Goal: Register for event/course: Sign up to attend an event or enroll in a course

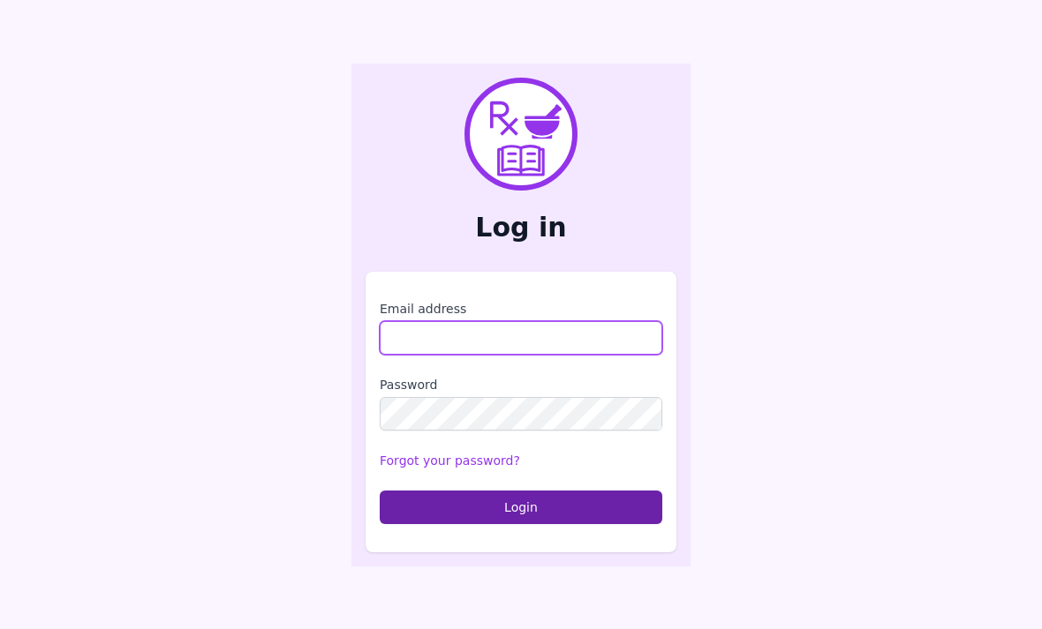
click at [586, 355] on input "Email address" at bounding box center [521, 338] width 282 height 34
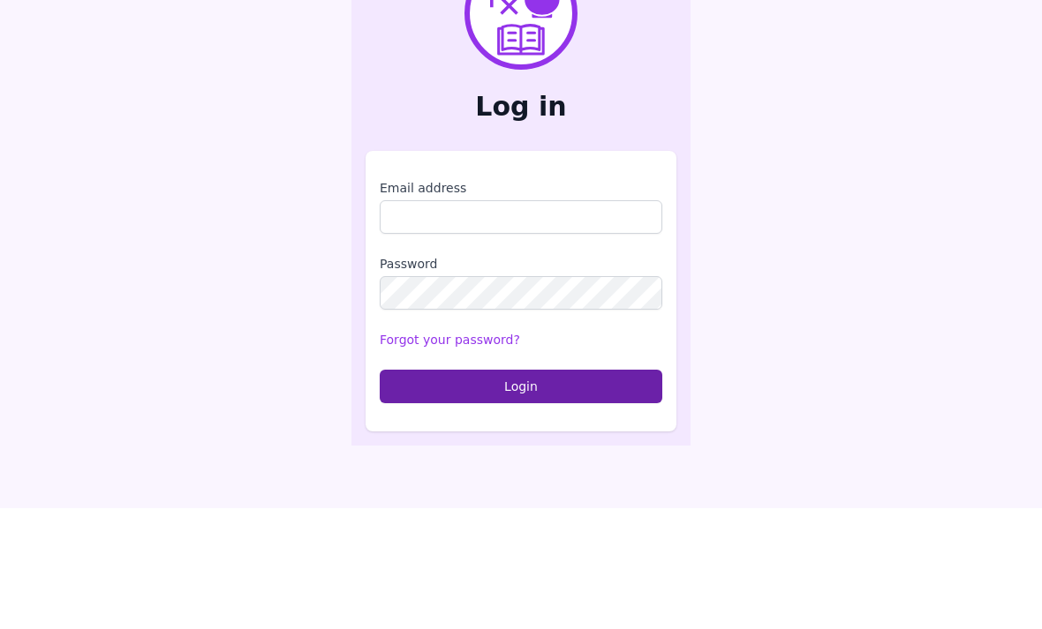
scroll to position [56, 0]
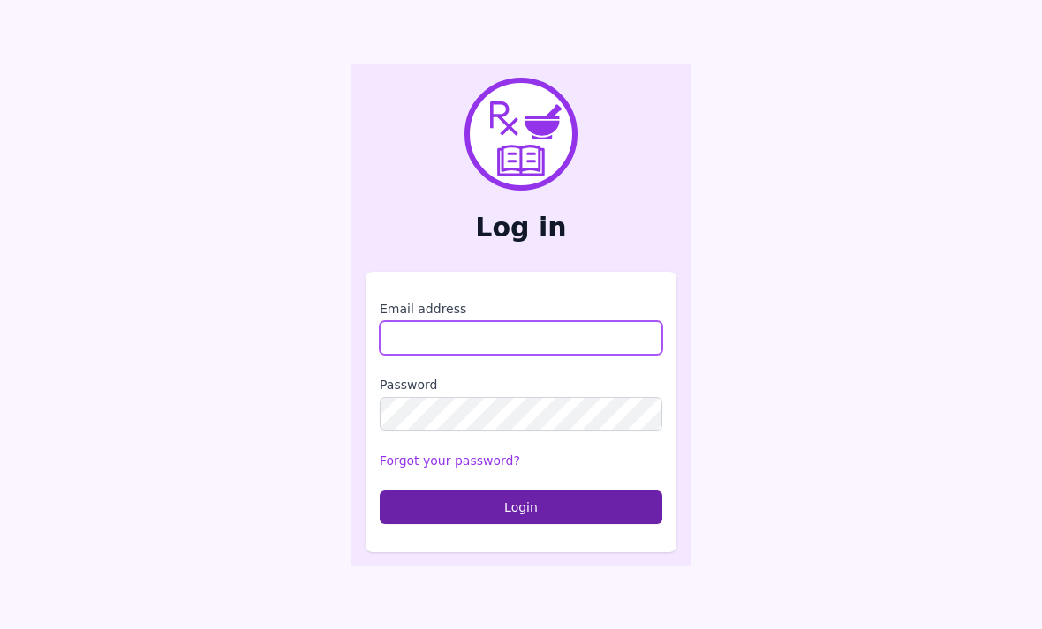
click at [405, 321] on input "Email address" at bounding box center [521, 338] width 282 height 34
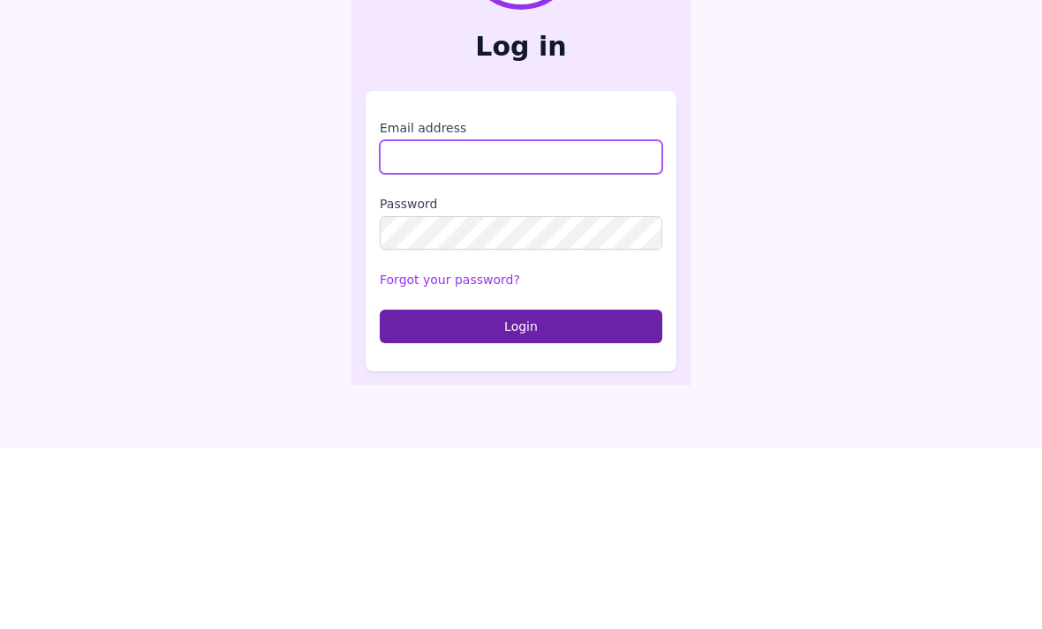
click at [446, 321] on input "Email address" at bounding box center [521, 338] width 282 height 34
paste input "**********"
click at [425, 321] on input "**********" at bounding box center [521, 338] width 282 height 34
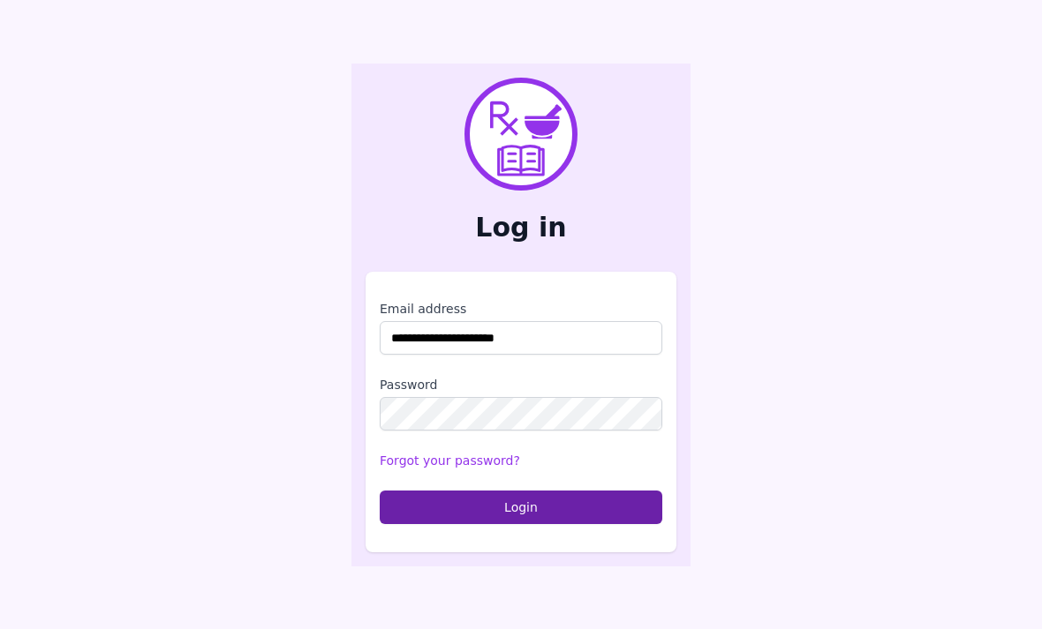
click at [589, 491] on button "Login" at bounding box center [521, 508] width 282 height 34
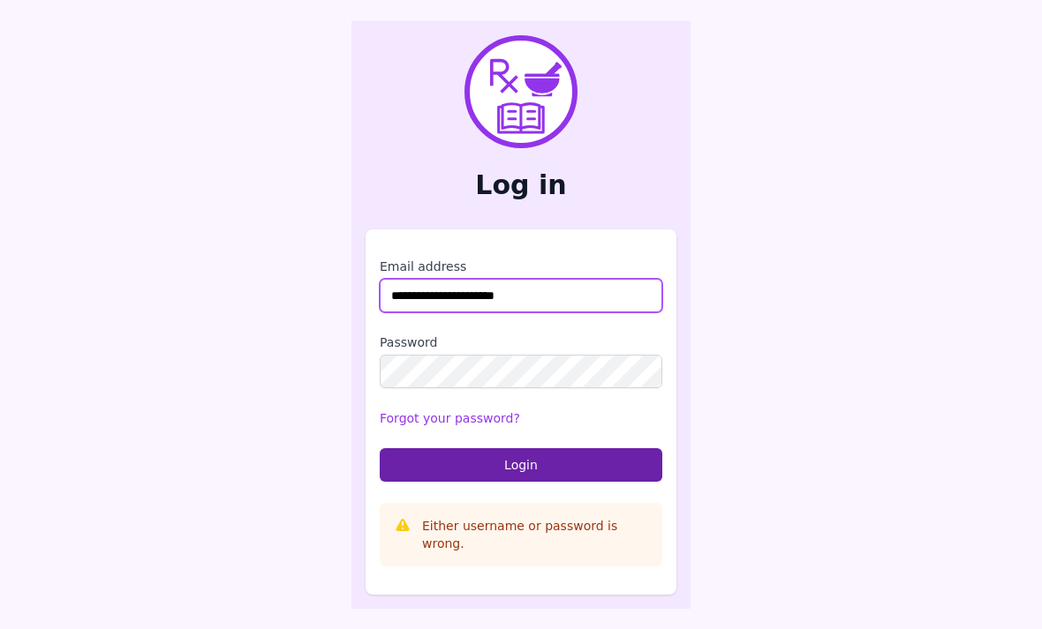
click at [390, 279] on input "**********" at bounding box center [521, 296] width 282 height 34
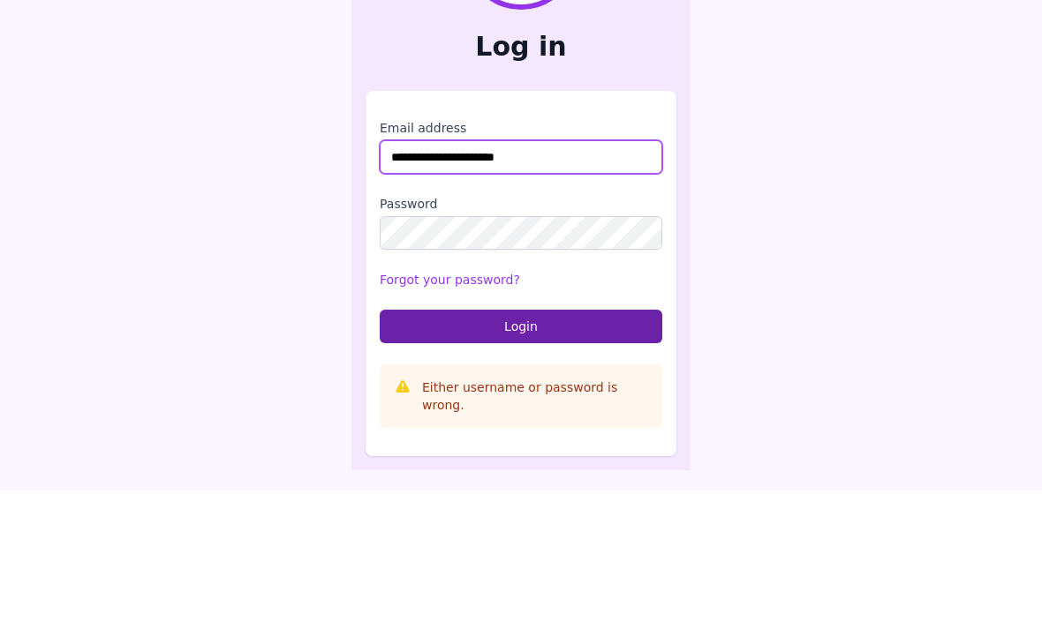
click at [429, 279] on input "**********" at bounding box center [521, 296] width 282 height 34
click at [395, 279] on input "**********" at bounding box center [521, 296] width 282 height 34
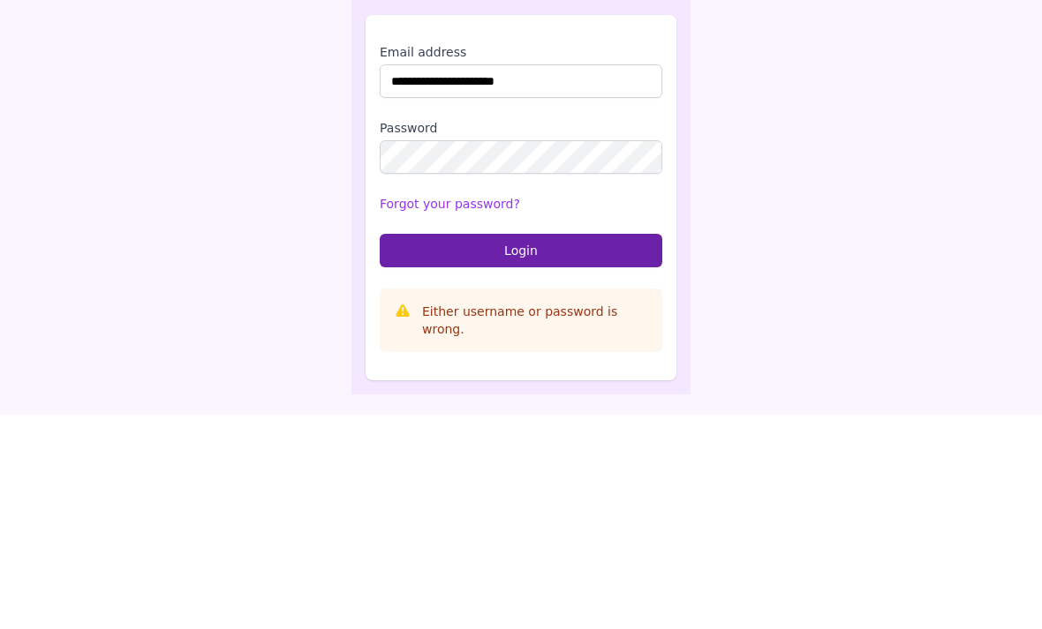
click at [584, 448] on button "Login" at bounding box center [521, 465] width 282 height 34
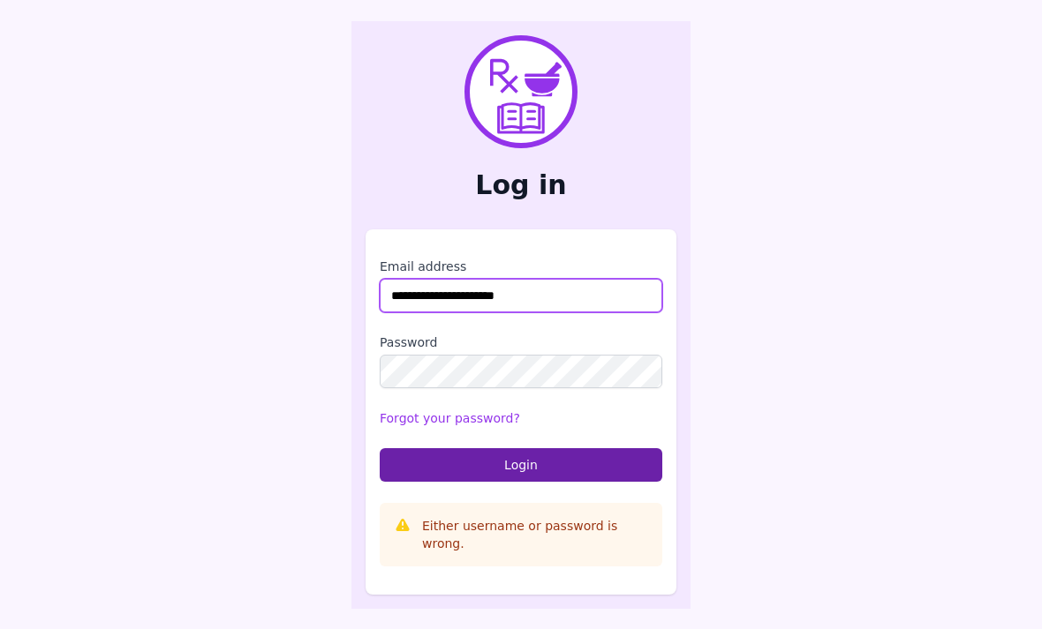
click at [405, 279] on input "**********" at bounding box center [521, 296] width 282 height 34
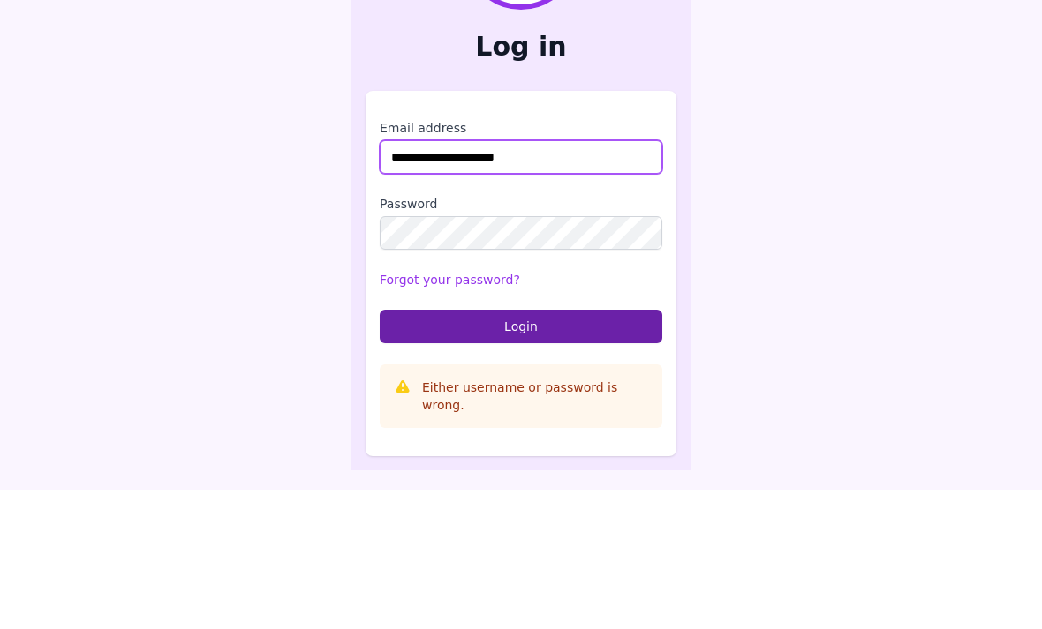
click at [410, 279] on input "**********" at bounding box center [521, 296] width 282 height 34
click at [417, 279] on input "**********" at bounding box center [521, 296] width 282 height 34
click at [416, 279] on input "**********" at bounding box center [521, 296] width 282 height 34
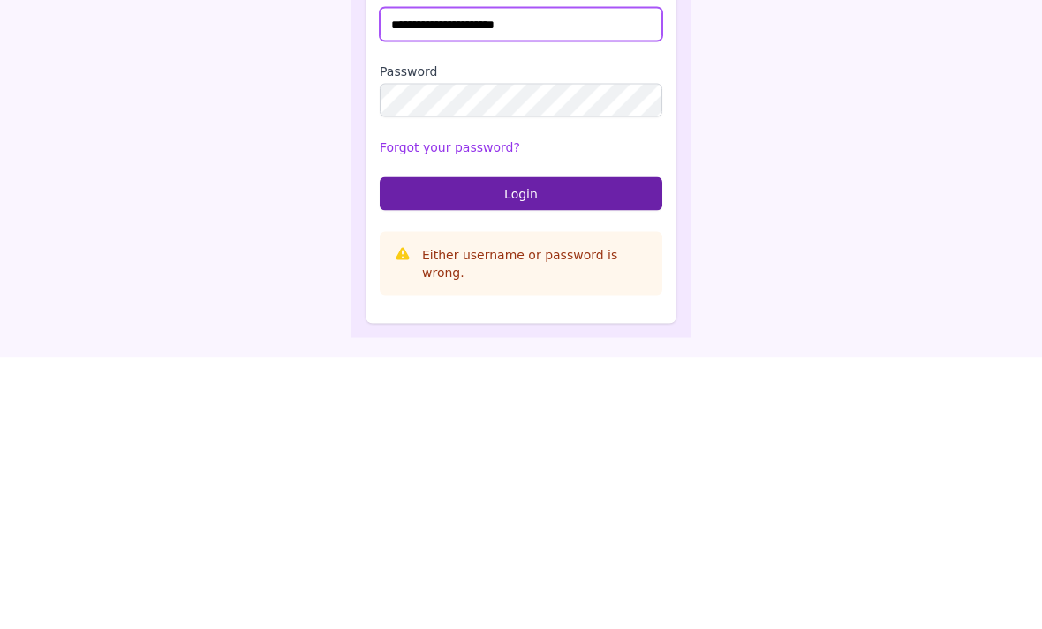
type input "**********"
click at [585, 448] on button "Login" at bounding box center [521, 465] width 282 height 34
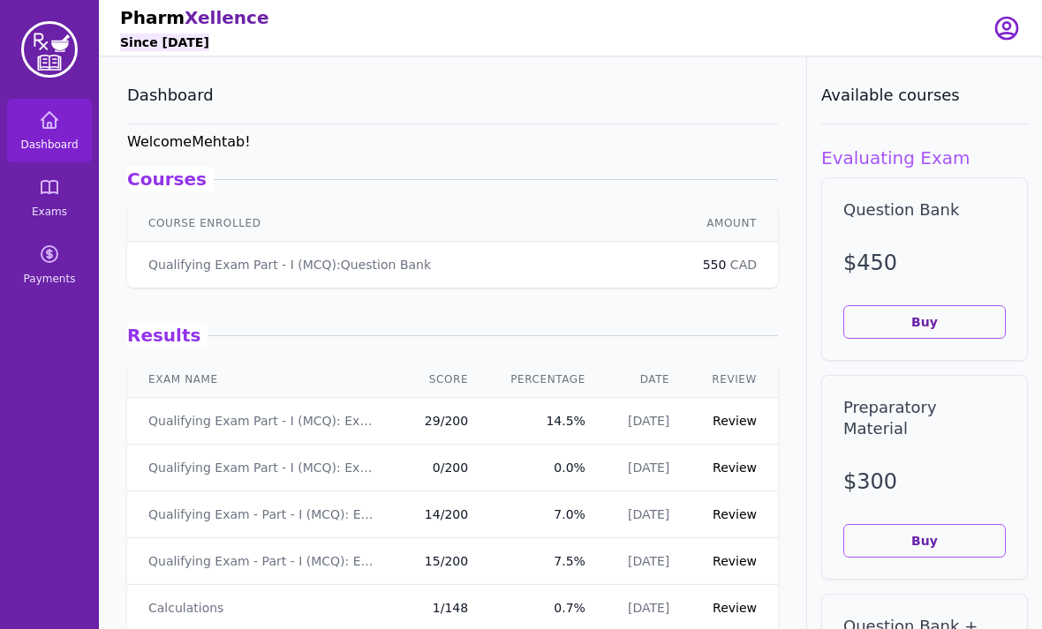
click at [51, 201] on link "Exams" at bounding box center [49, 198] width 85 height 64
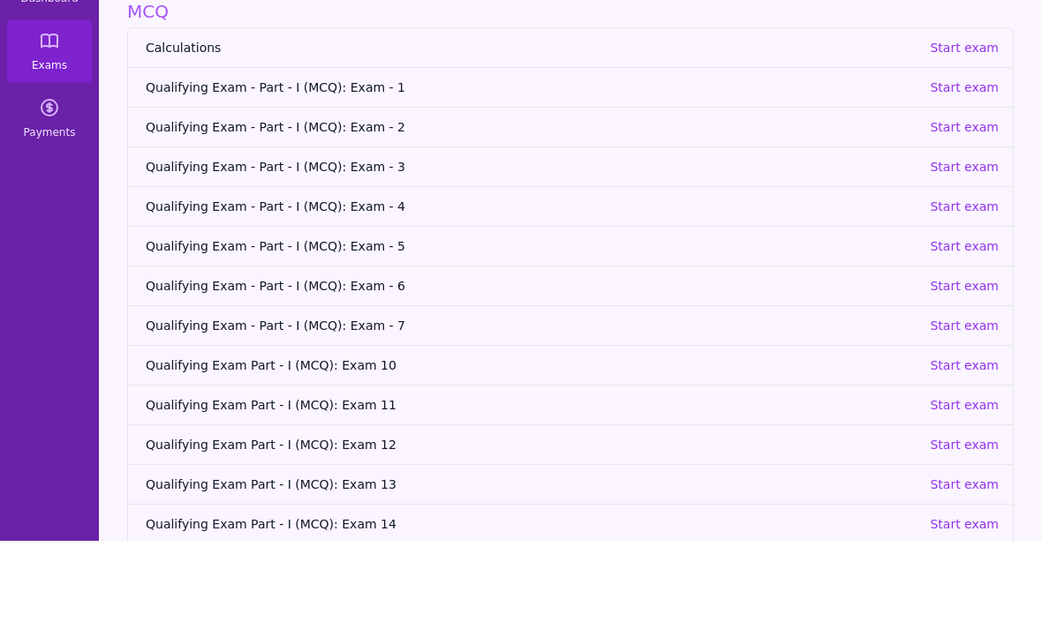
scroll to position [56, 0]
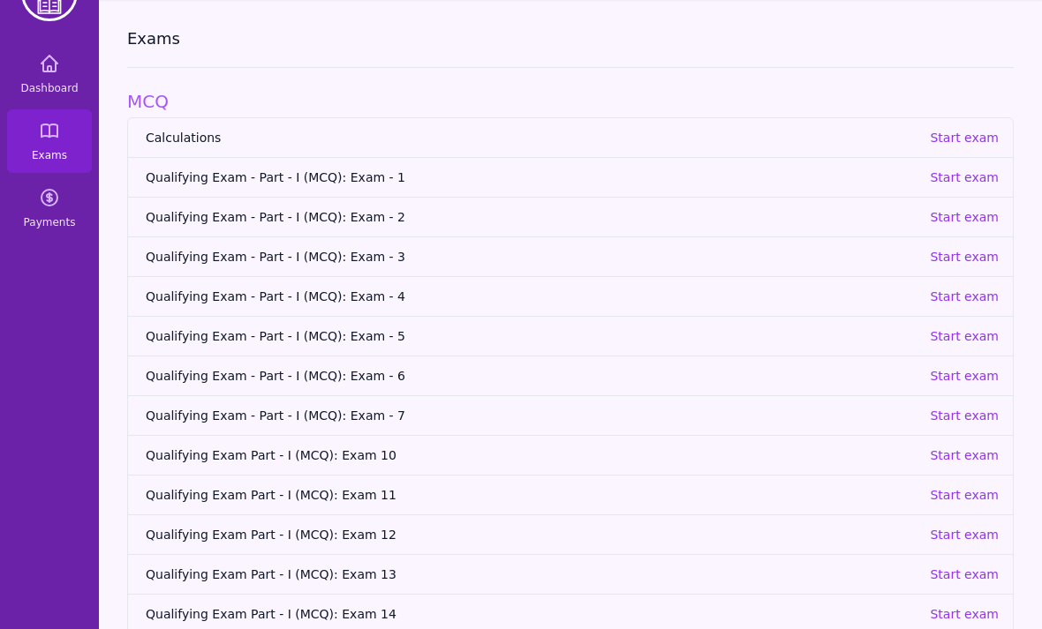
click at [955, 575] on p "Start exam" at bounding box center [963, 575] width 69 height 18
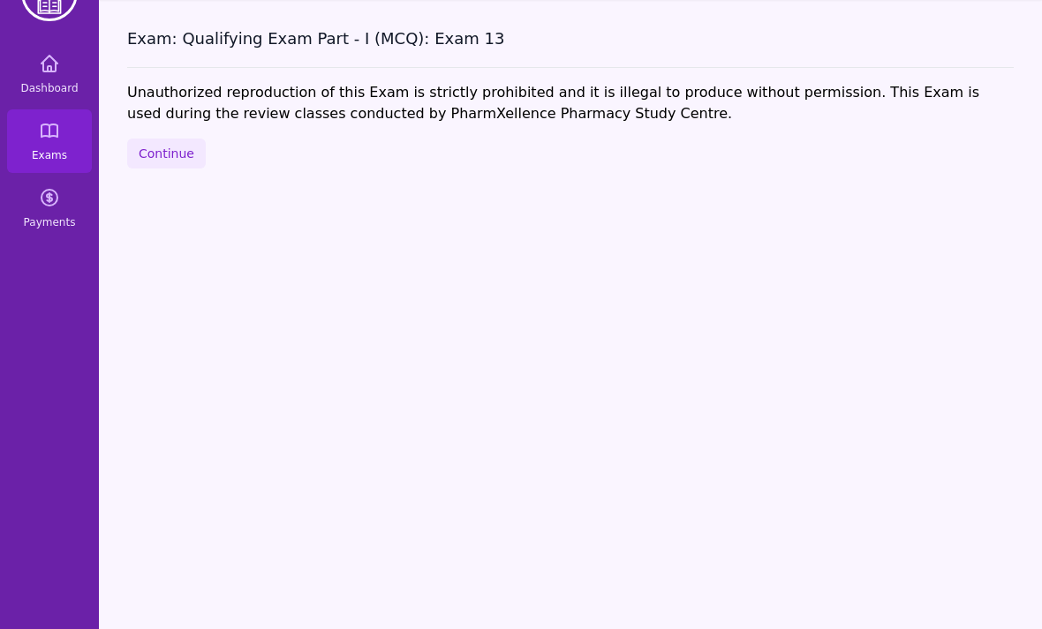
click at [164, 162] on button "Continue" at bounding box center [166, 154] width 79 height 30
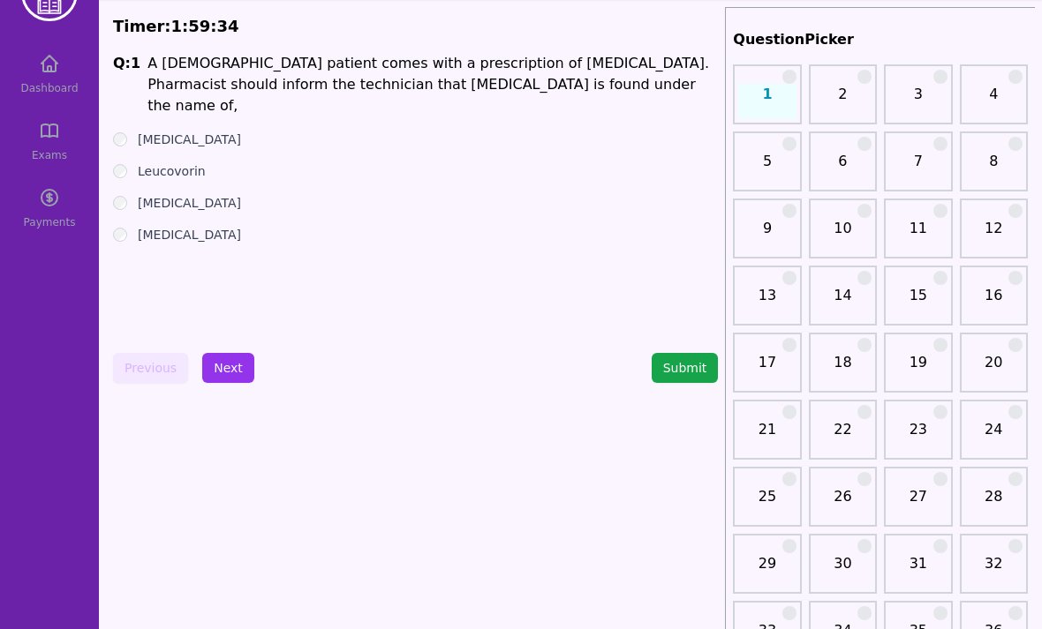
click at [235, 375] on button "Next" at bounding box center [228, 368] width 52 height 30
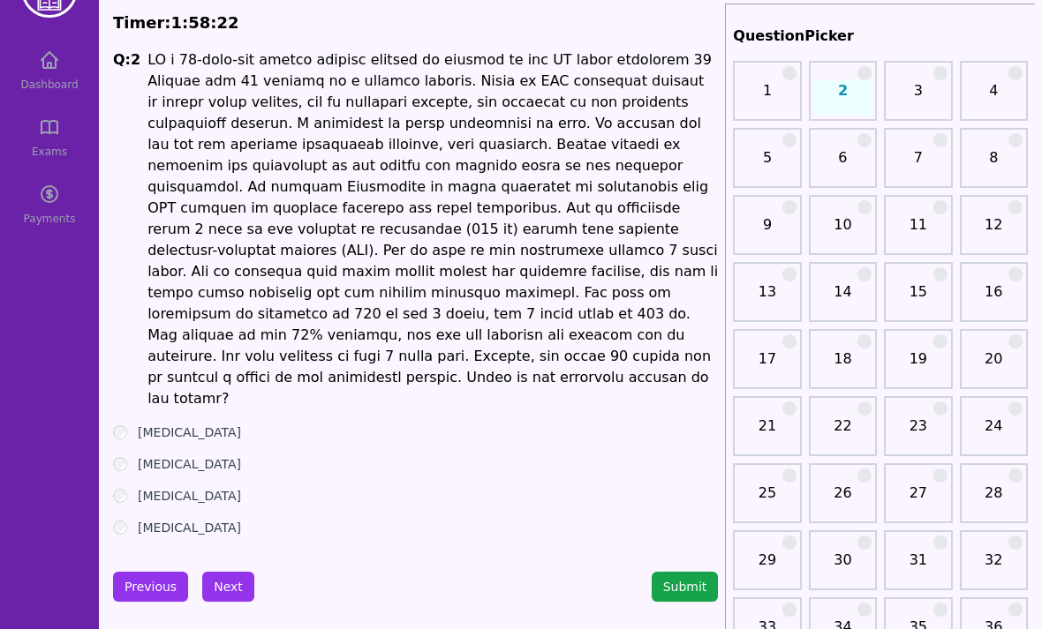
scroll to position [60, 0]
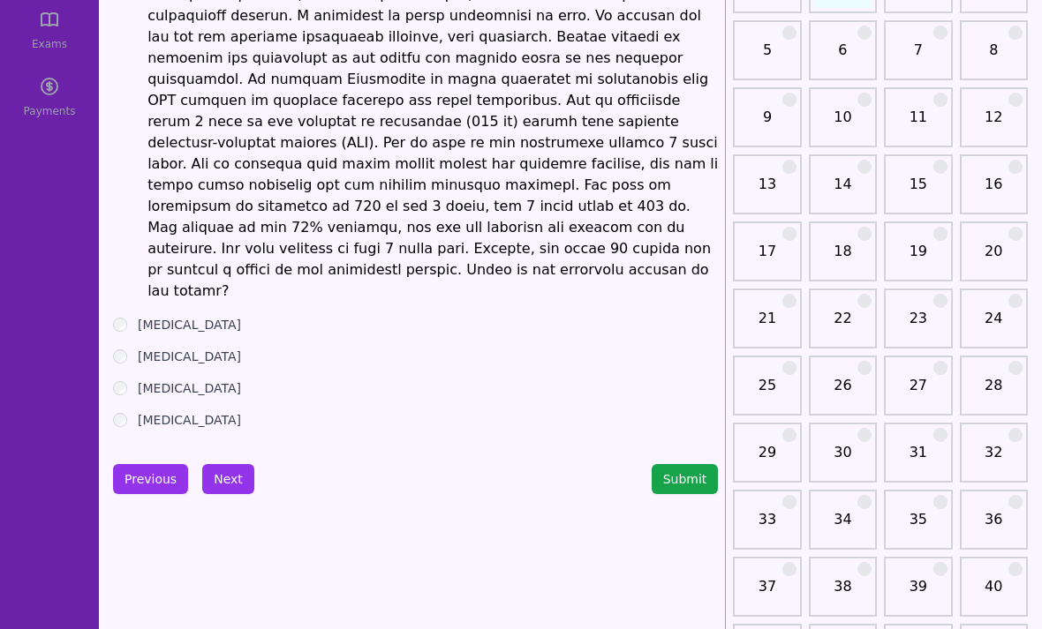
scroll to position [168, 0]
click at [224, 464] on button "Next" at bounding box center [228, 479] width 52 height 30
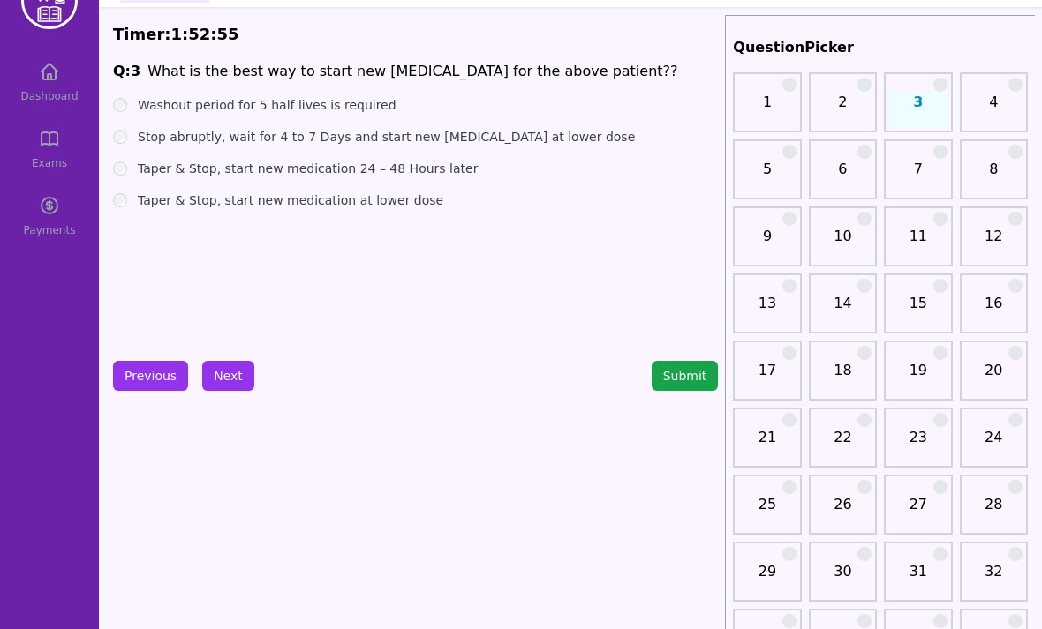
scroll to position [49, 0]
click at [143, 380] on button "Previous" at bounding box center [150, 376] width 75 height 30
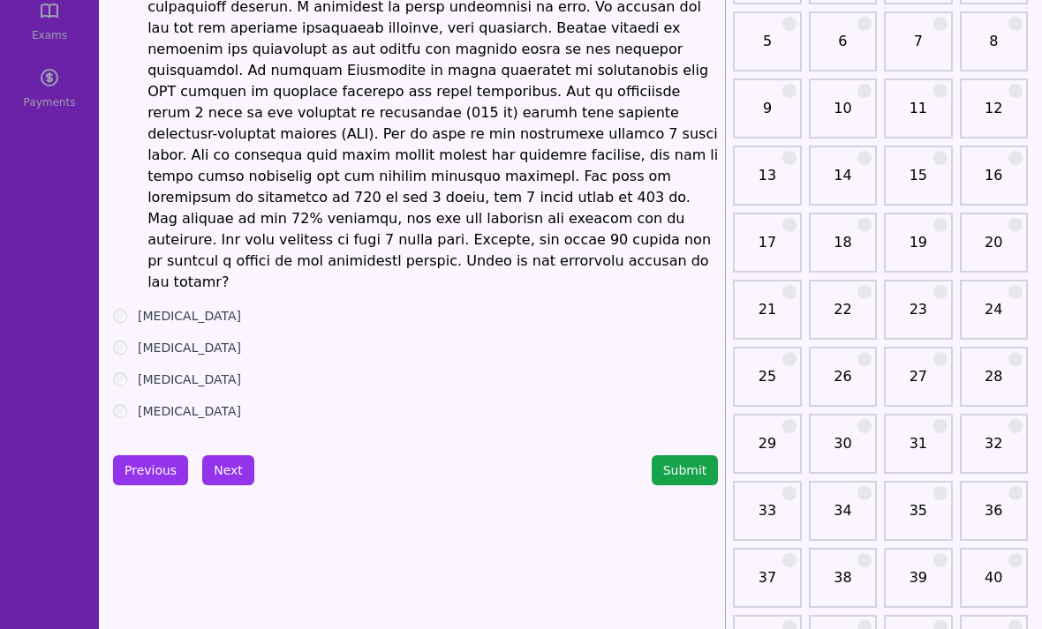
scroll to position [177, 0]
click at [240, 455] on button "Next" at bounding box center [228, 470] width 52 height 30
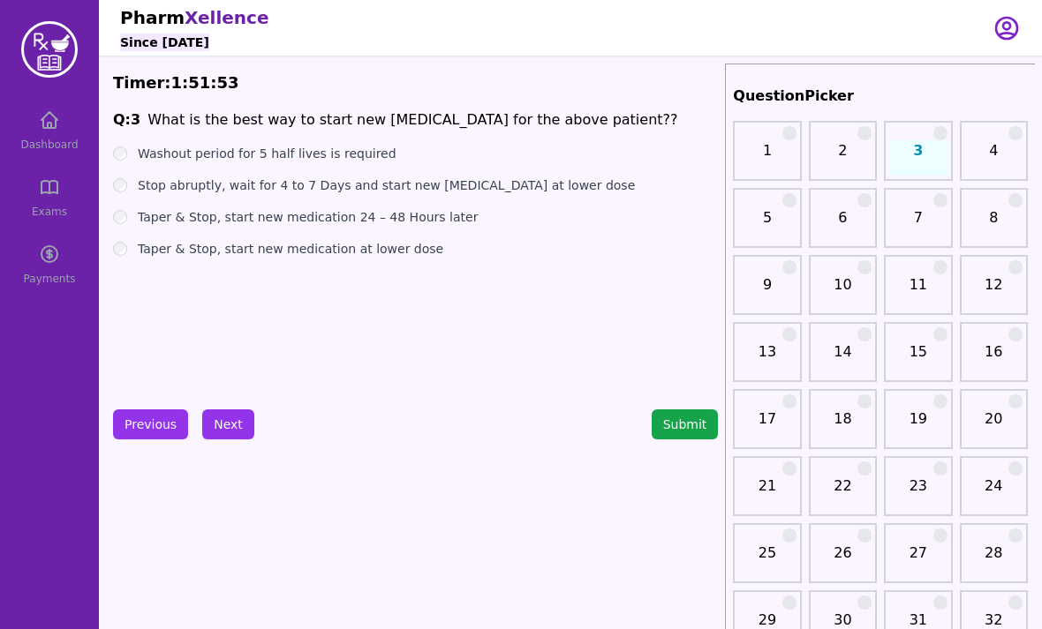
click at [235, 425] on button "Next" at bounding box center [228, 425] width 52 height 30
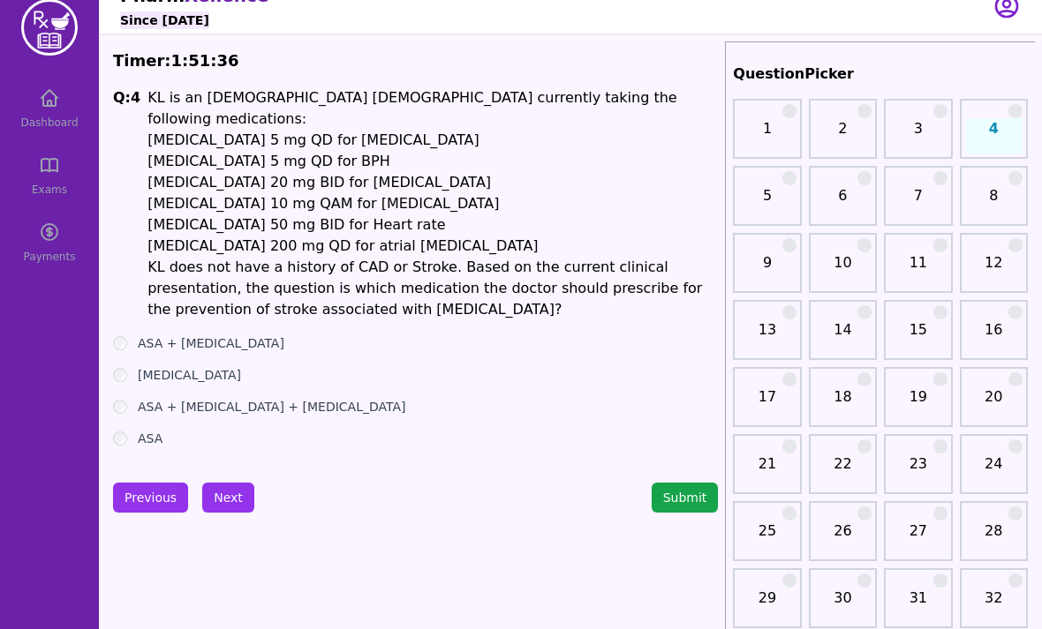
scroll to position [18, 0]
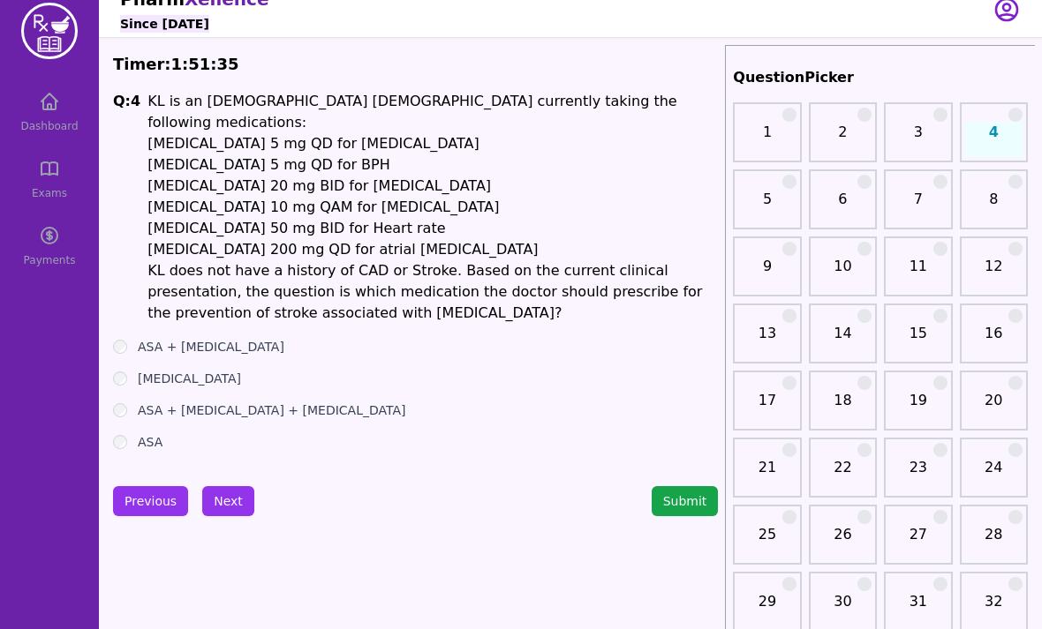
click at [188, 371] on label "[MEDICAL_DATA]" at bounding box center [189, 380] width 103 height 18
click at [226, 486] on button "Next" at bounding box center [228, 501] width 52 height 30
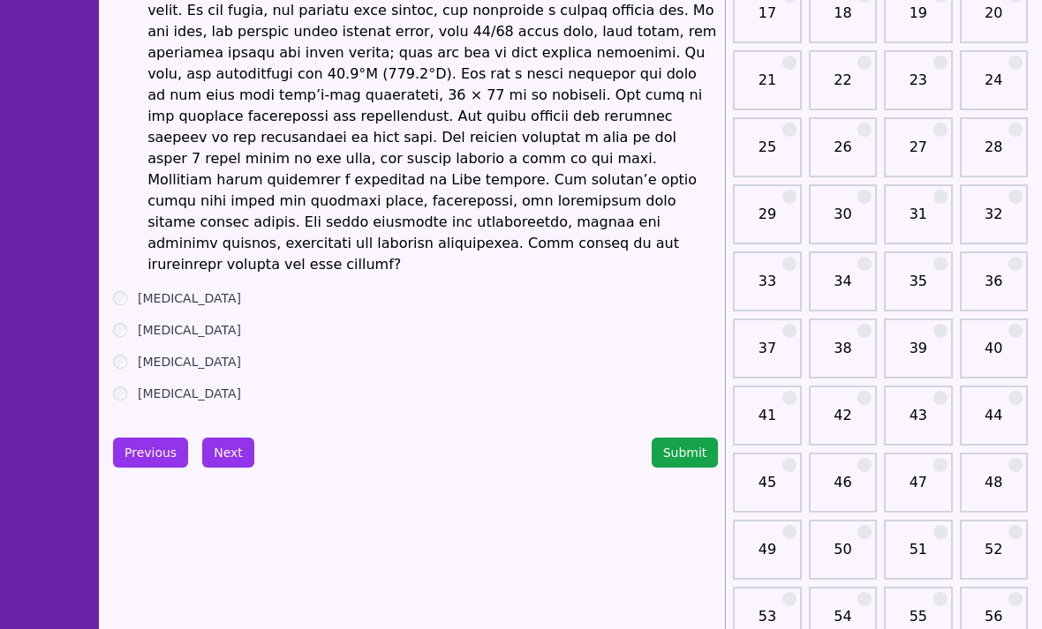
scroll to position [403, 0]
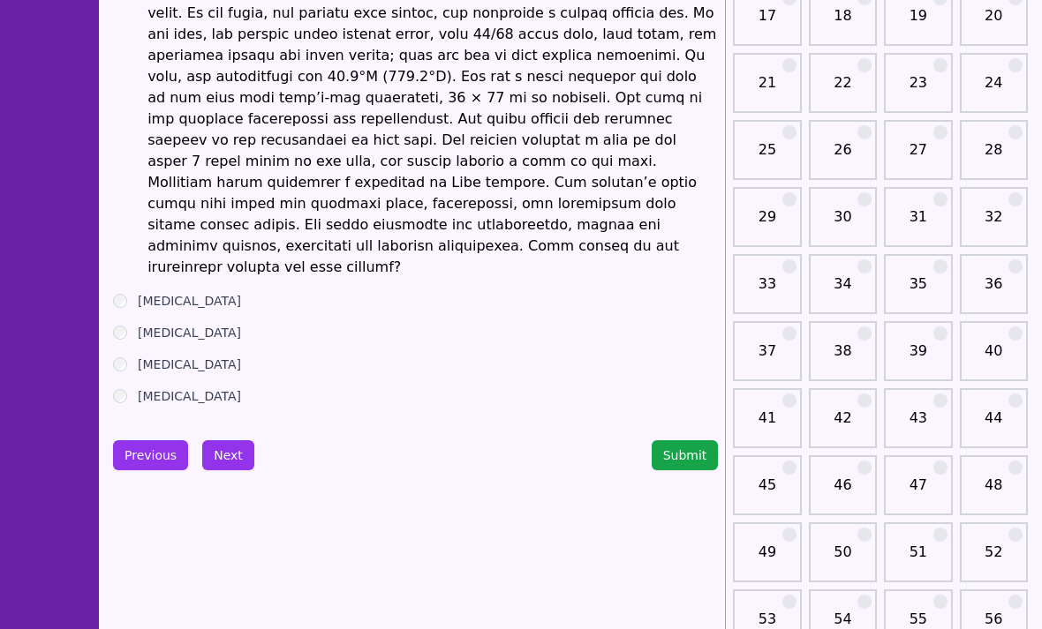
click at [170, 387] on label "[MEDICAL_DATA]" at bounding box center [189, 396] width 103 height 18
click at [232, 440] on button "Next" at bounding box center [228, 455] width 52 height 30
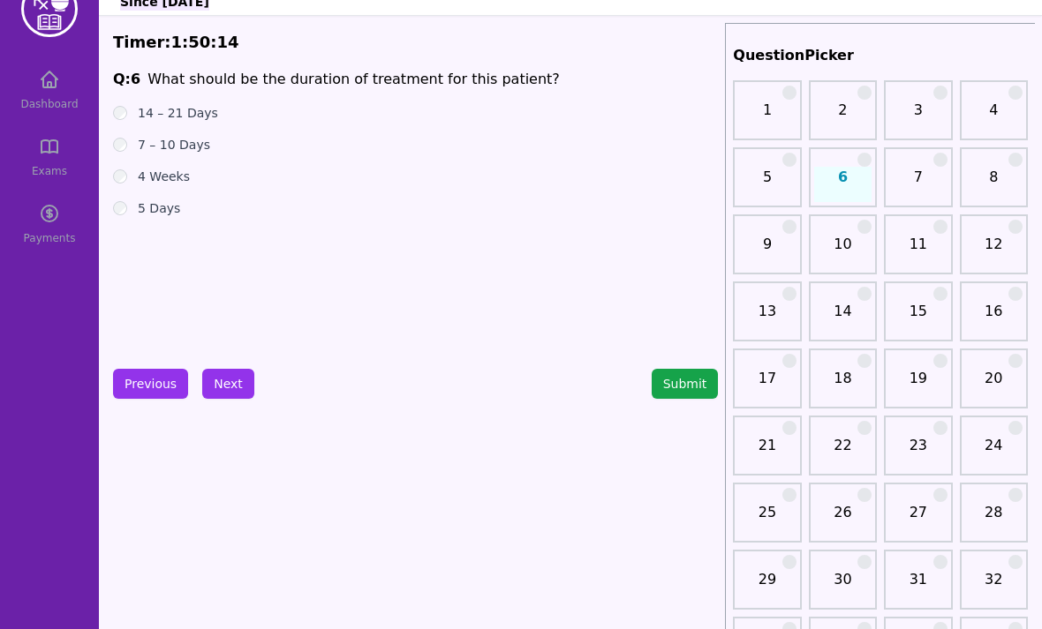
scroll to position [38, 0]
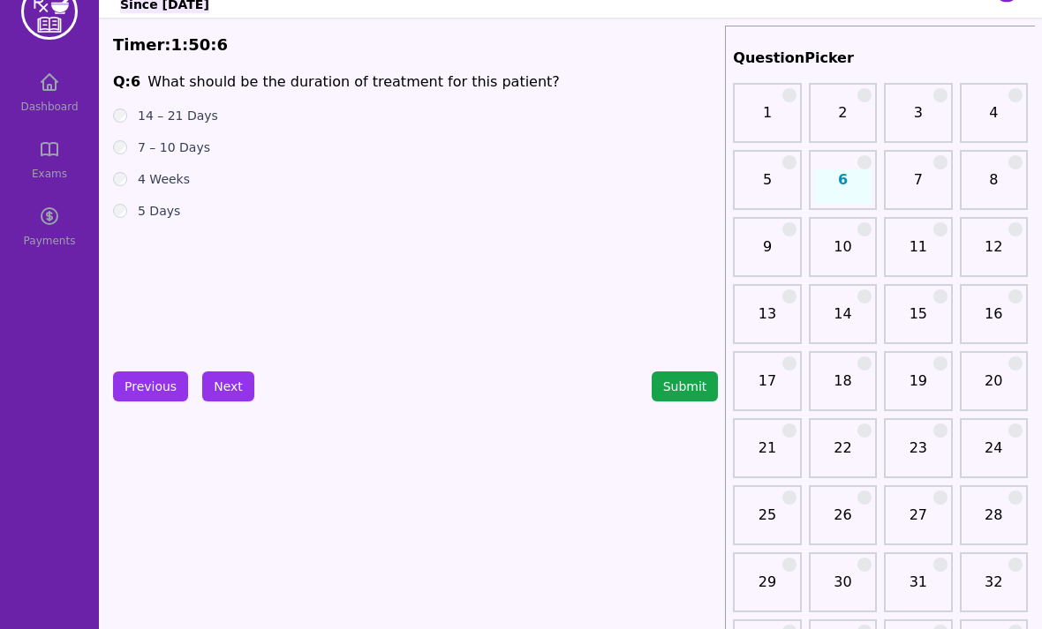
click at [233, 380] on button "Next" at bounding box center [228, 387] width 52 height 30
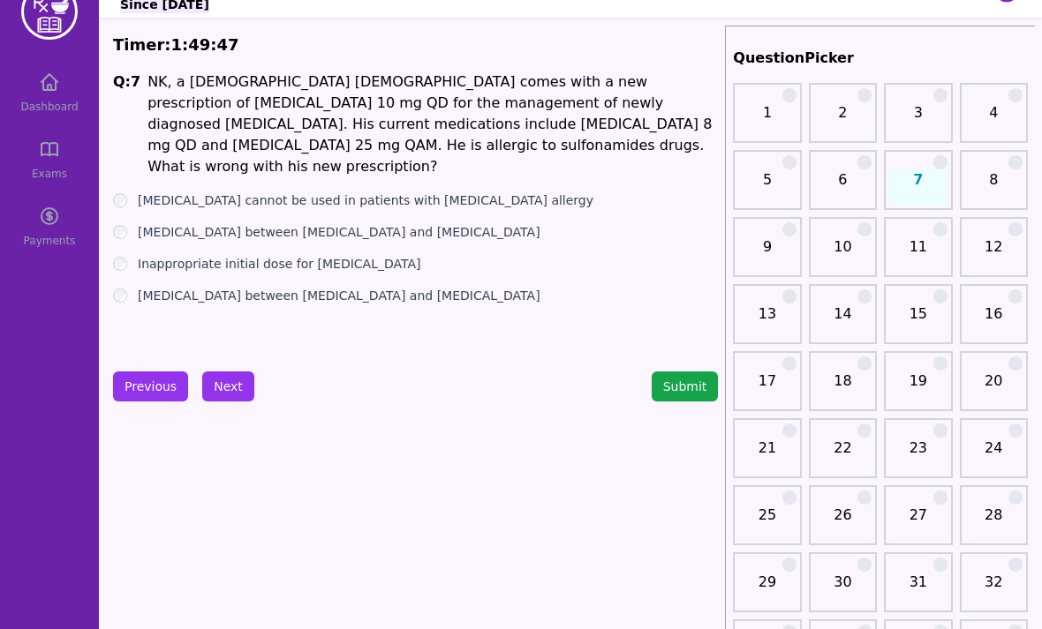
click at [253, 255] on label "Inappropriate initial dose for [MEDICAL_DATA]" at bounding box center [279, 264] width 282 height 18
click at [216, 379] on button "Next" at bounding box center [228, 387] width 52 height 30
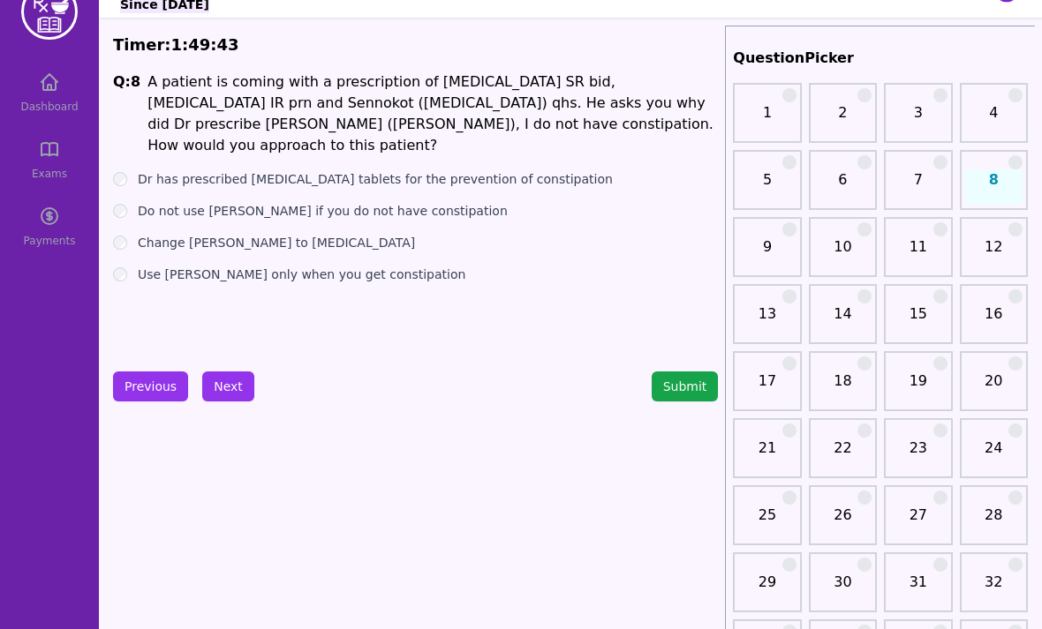
click at [164, 392] on button "Previous" at bounding box center [150, 387] width 75 height 30
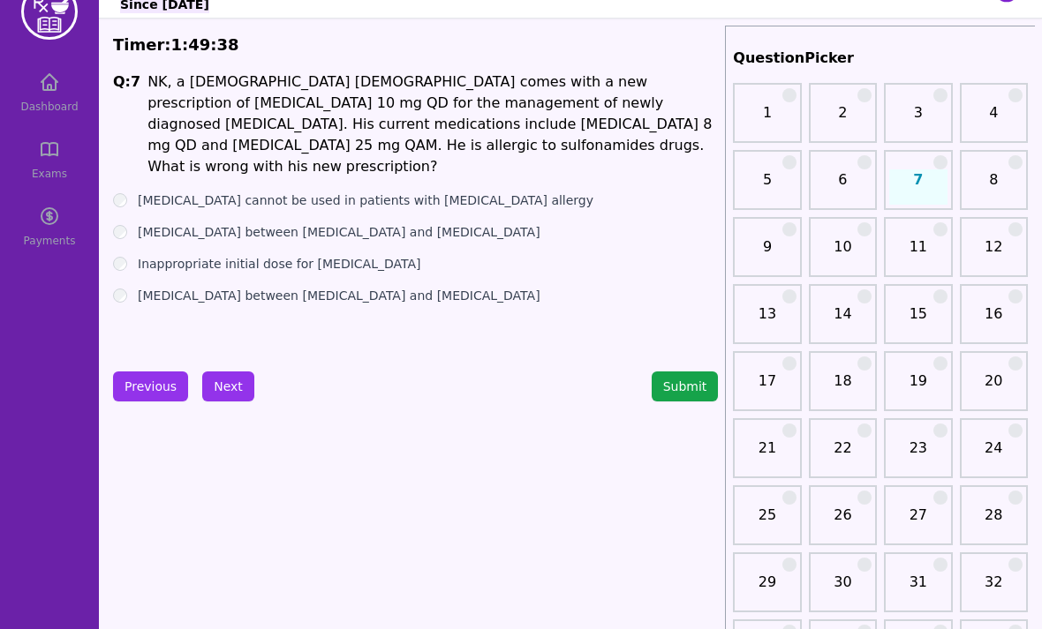
click at [227, 385] on button "Next" at bounding box center [228, 387] width 52 height 30
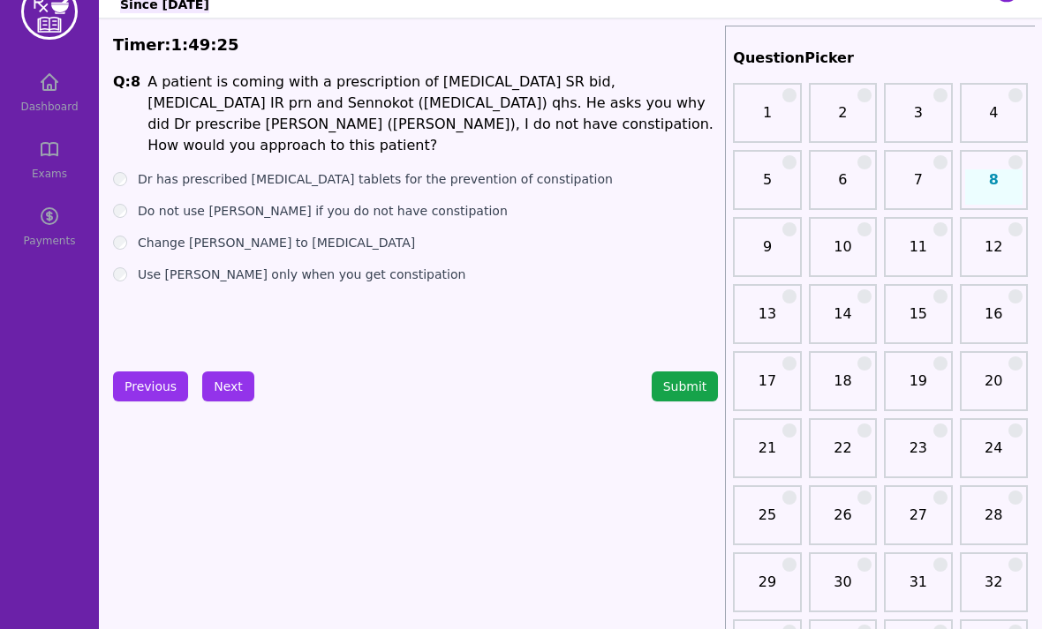
click at [358, 170] on label "Dr has prescribed [MEDICAL_DATA] tablets for the prevention of constipation" at bounding box center [375, 179] width 475 height 18
click at [247, 384] on button "Next" at bounding box center [228, 387] width 52 height 30
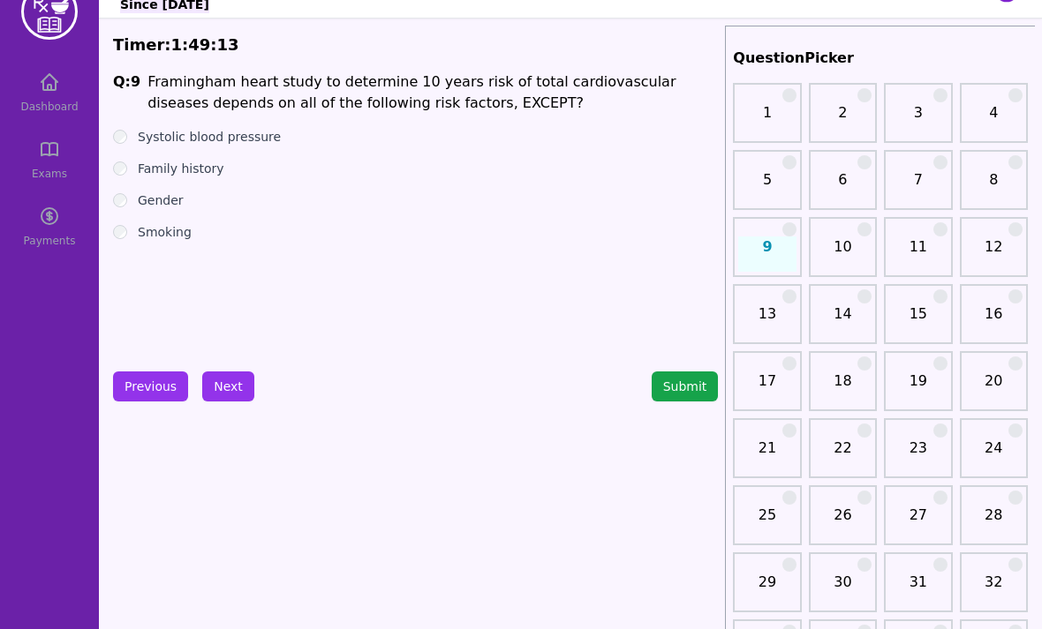
click at [173, 233] on label "Smoking" at bounding box center [165, 232] width 54 height 18
click at [172, 233] on label "Smoking" at bounding box center [165, 232] width 54 height 18
click at [178, 231] on label "Smoking" at bounding box center [165, 232] width 54 height 18
click at [179, 235] on label "Smoking" at bounding box center [165, 232] width 54 height 18
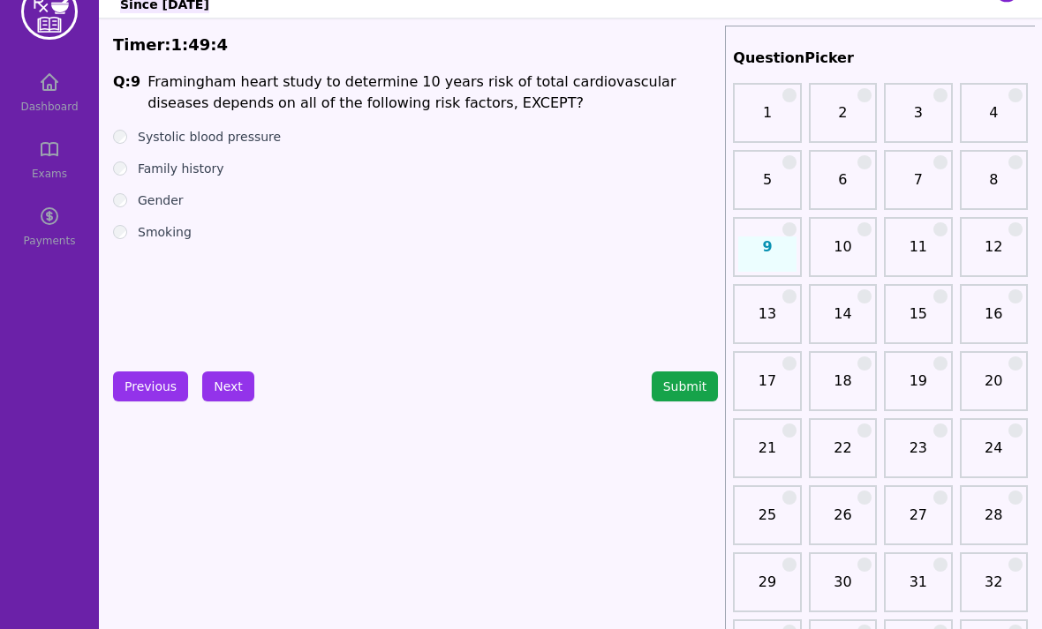
click at [227, 381] on button "Next" at bounding box center [228, 387] width 52 height 30
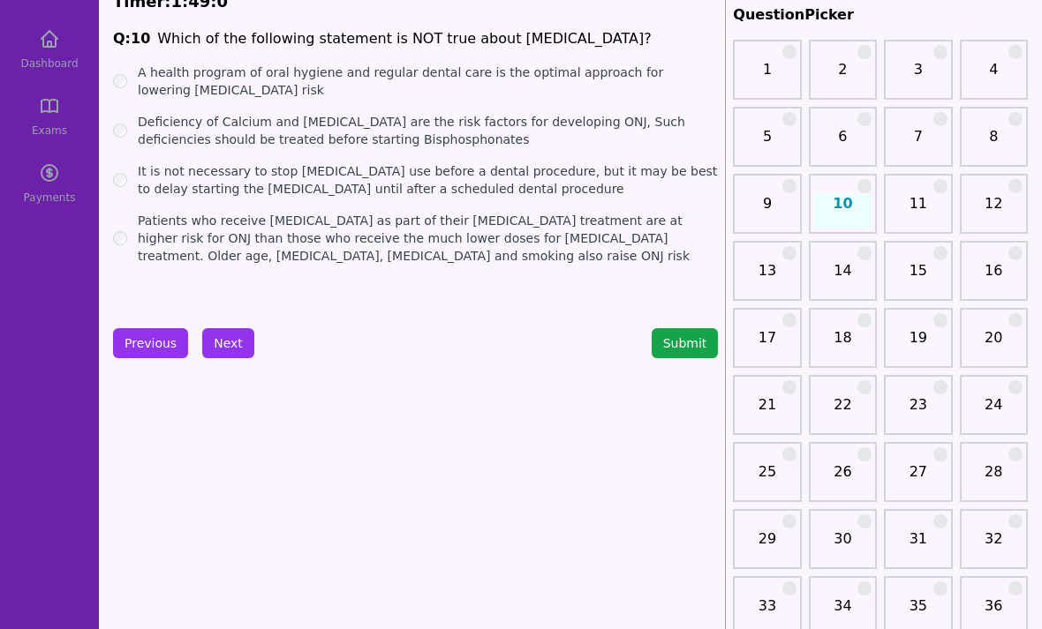
scroll to position [81, 0]
click at [425, 256] on label "Patients who receive [MEDICAL_DATA] as part of their [MEDICAL_DATA] treatment a…" at bounding box center [428, 238] width 580 height 53
click at [675, 345] on button "Submit" at bounding box center [684, 343] width 67 height 30
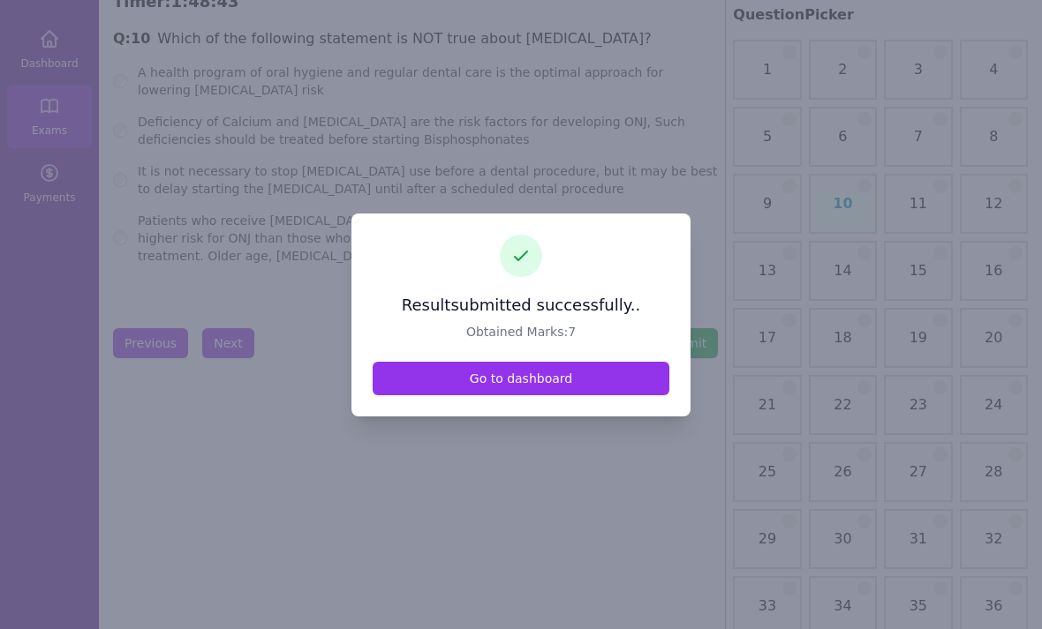
click at [566, 395] on link "Go to dashboard" at bounding box center [520, 379] width 297 height 34
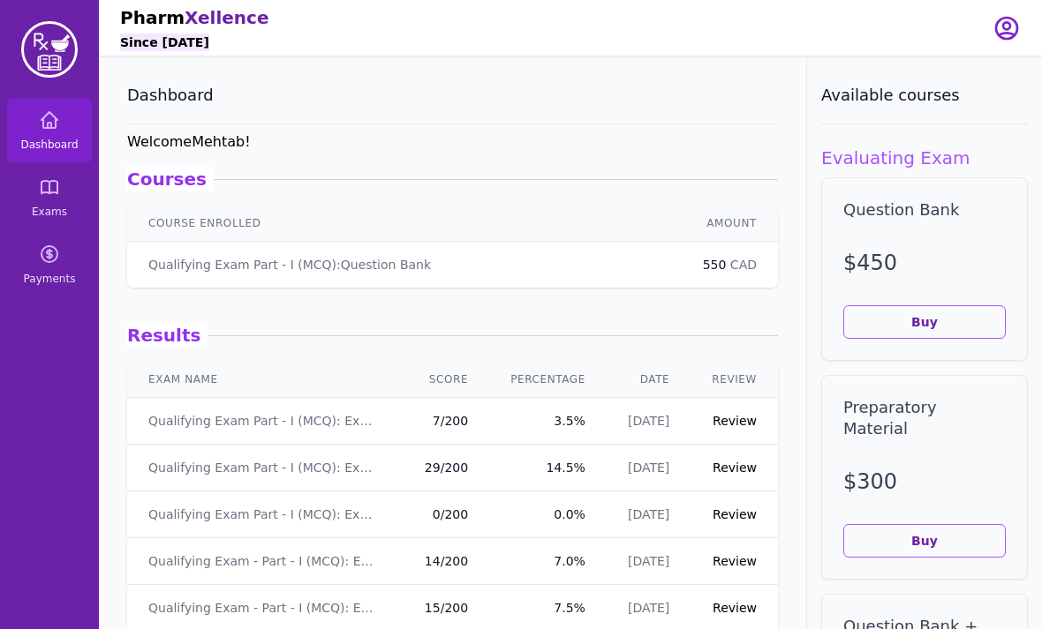
click at [730, 422] on link "Review" at bounding box center [734, 421] width 44 height 14
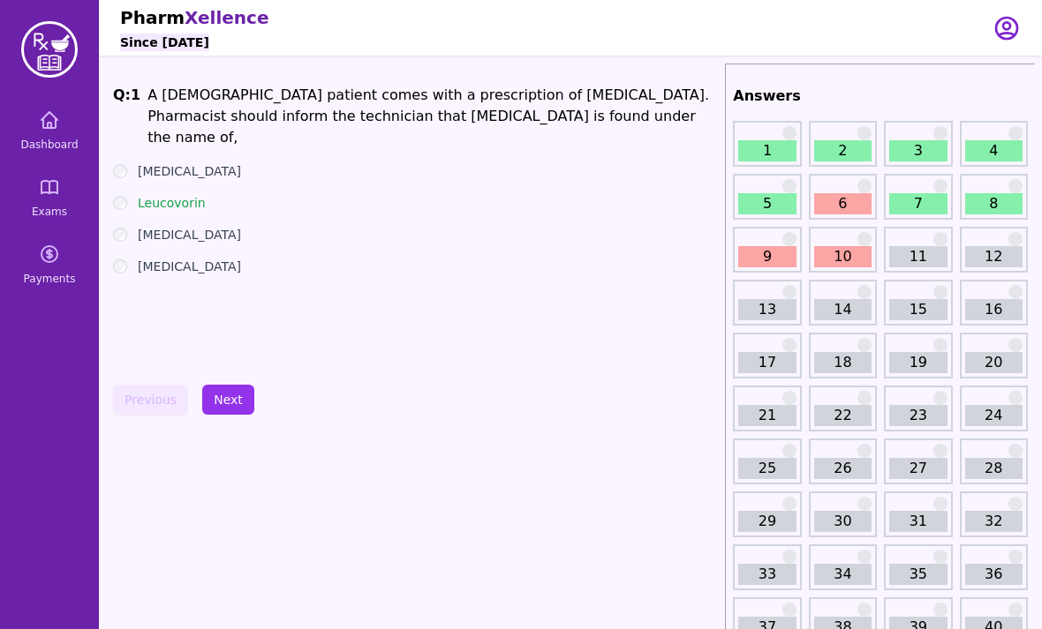
click at [843, 151] on link "2" at bounding box center [842, 150] width 57 height 21
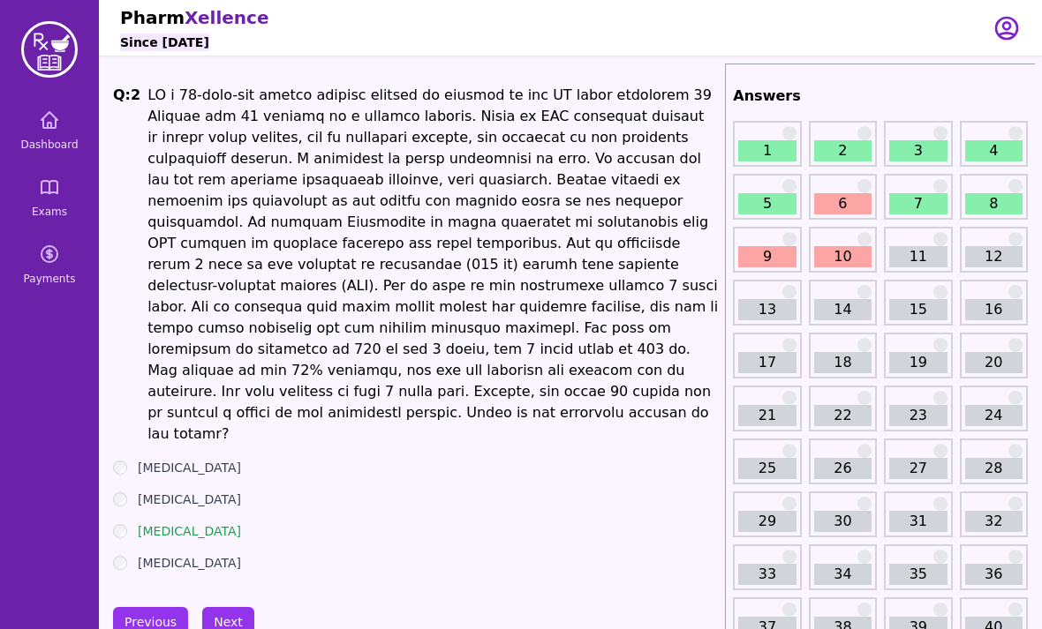
click at [922, 146] on link "3" at bounding box center [917, 150] width 57 height 21
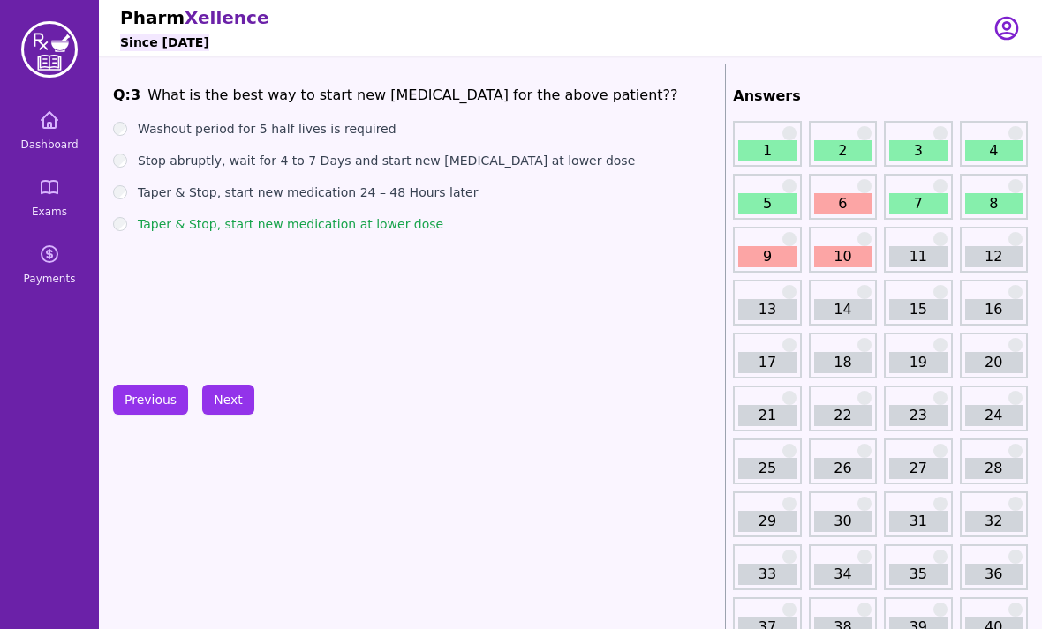
click at [992, 156] on link "4" at bounding box center [993, 150] width 57 height 21
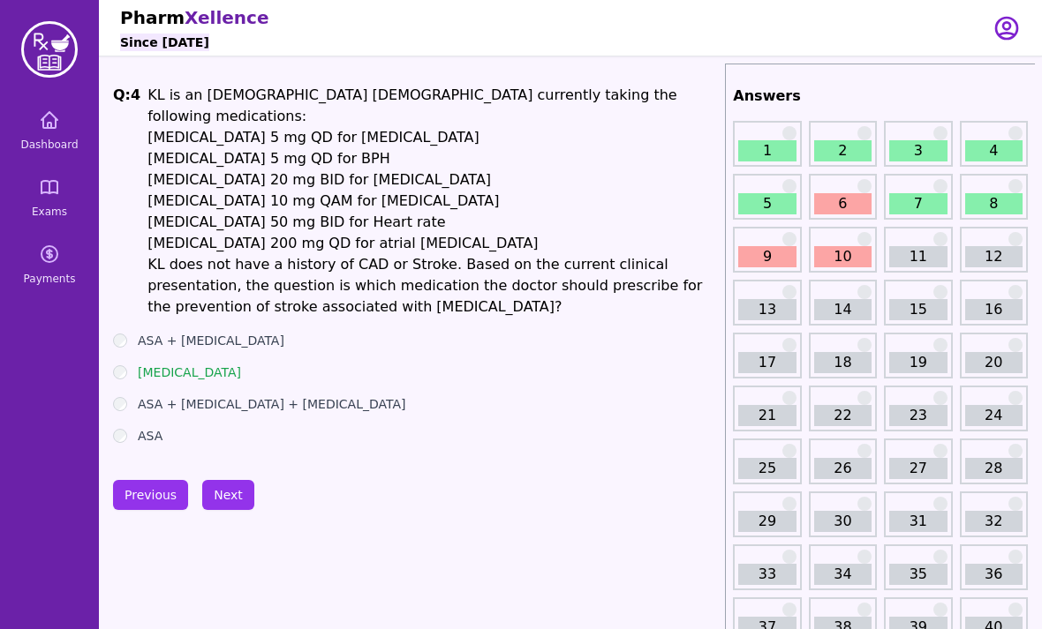
click at [775, 207] on link "5" at bounding box center [766, 203] width 57 height 21
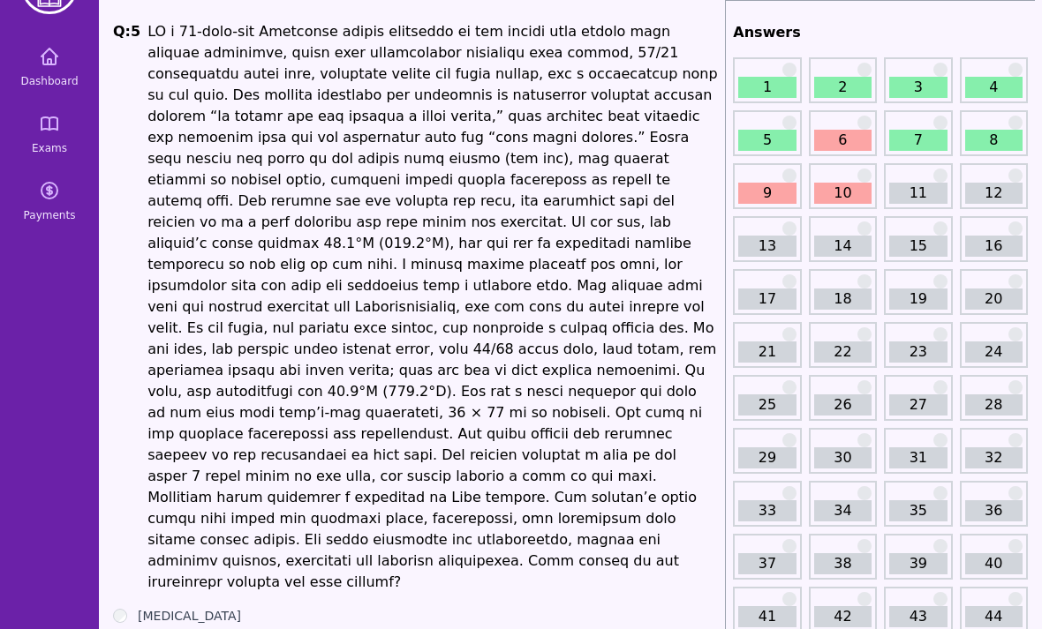
click at [849, 142] on link "6" at bounding box center [842, 141] width 57 height 21
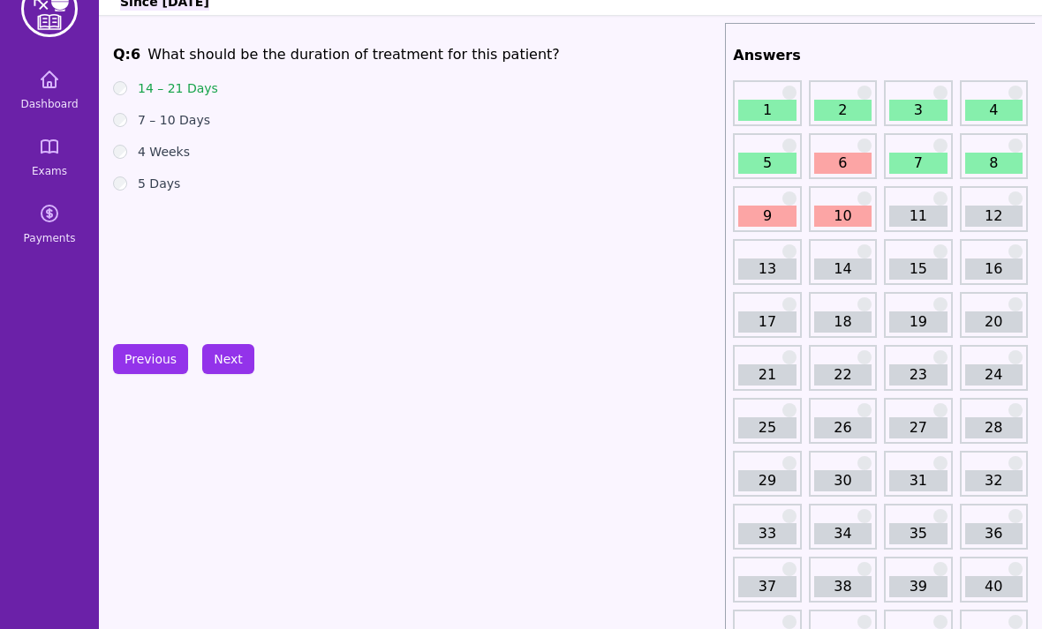
scroll to position [41, 0]
click at [918, 164] on link "7" at bounding box center [917, 163] width 57 height 21
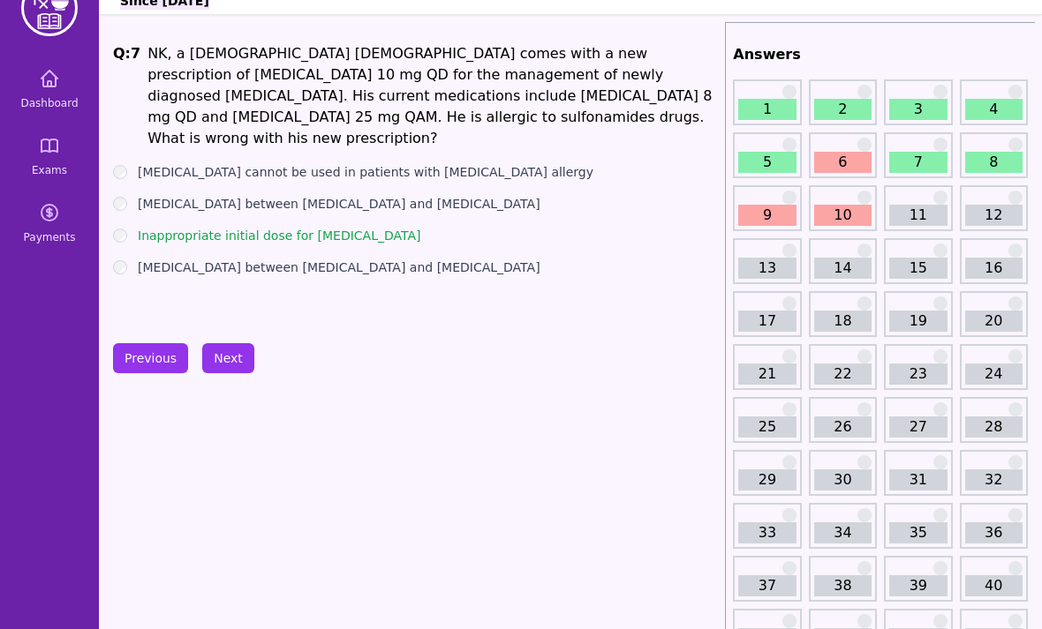
click at [996, 162] on link "8" at bounding box center [993, 162] width 57 height 21
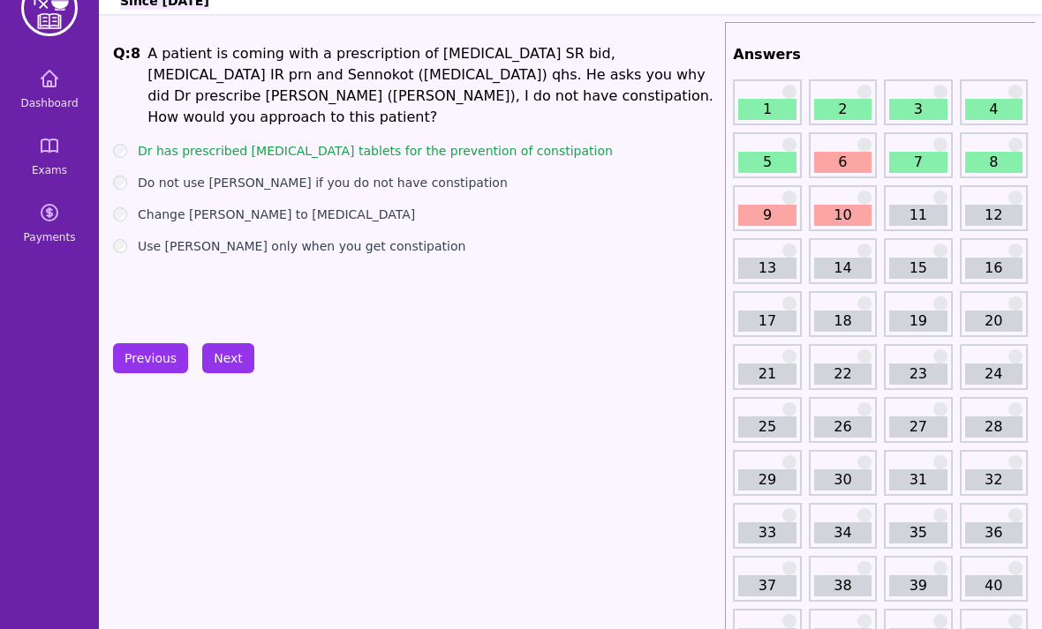
click at [773, 214] on link "9" at bounding box center [766, 215] width 57 height 21
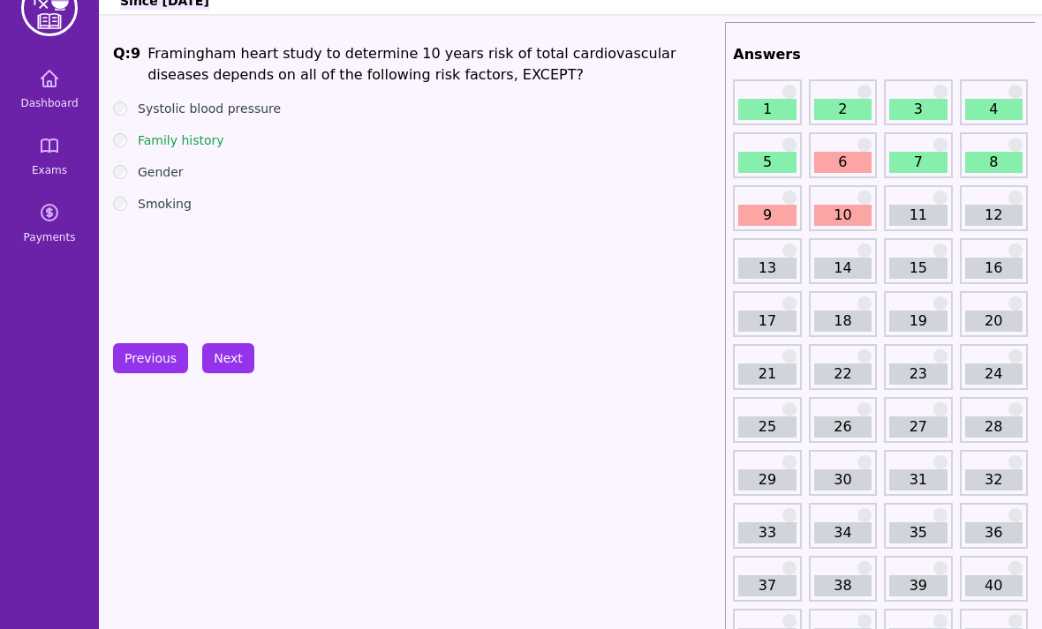
click at [850, 215] on link "10" at bounding box center [842, 215] width 57 height 21
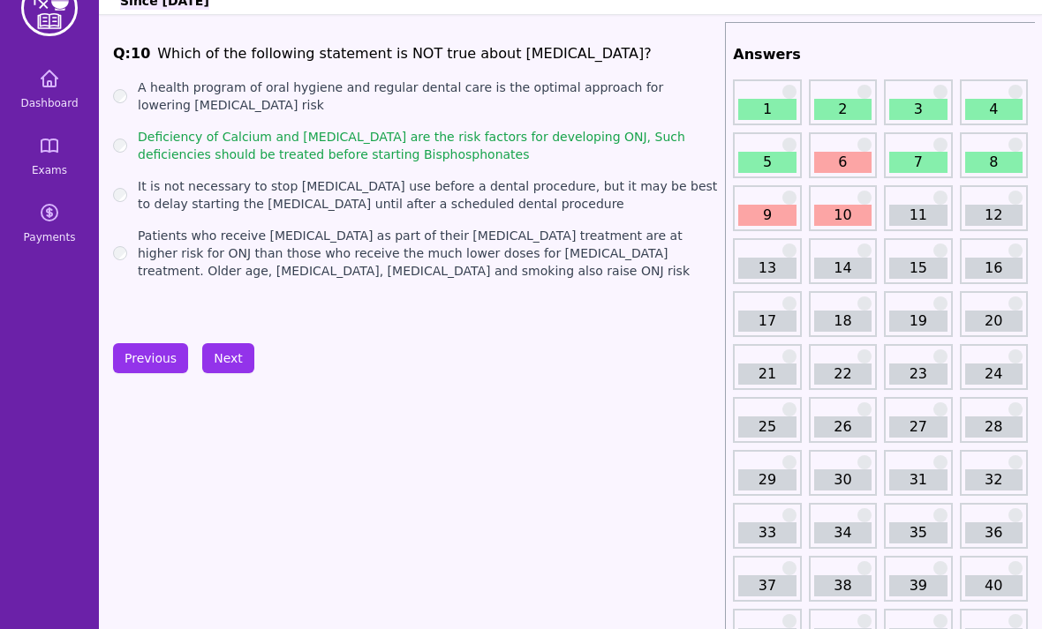
click at [230, 370] on button "Next" at bounding box center [228, 358] width 52 height 30
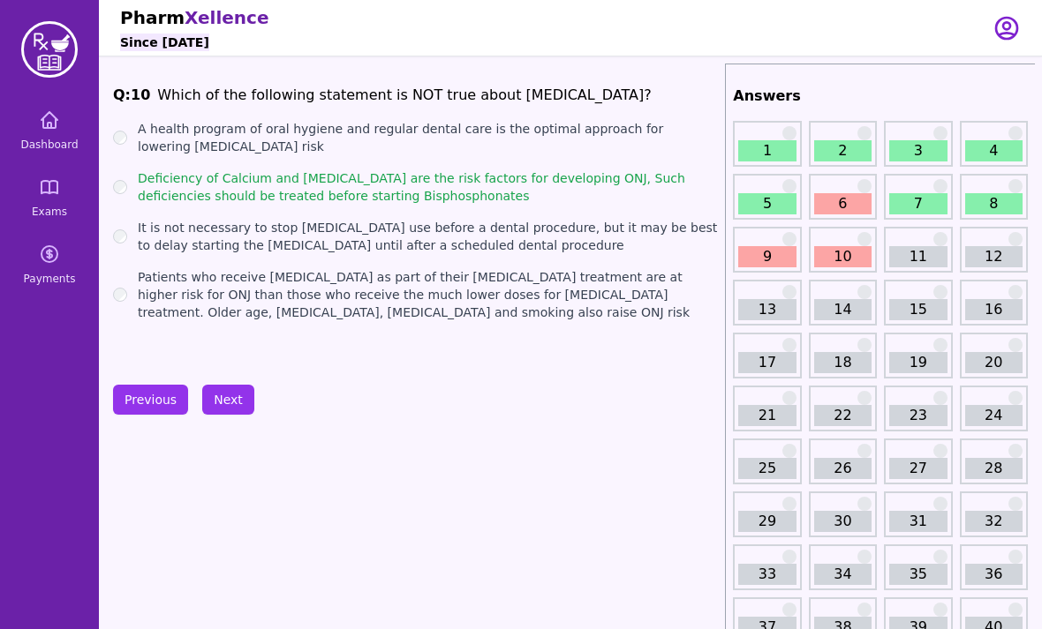
scroll to position [41, 0]
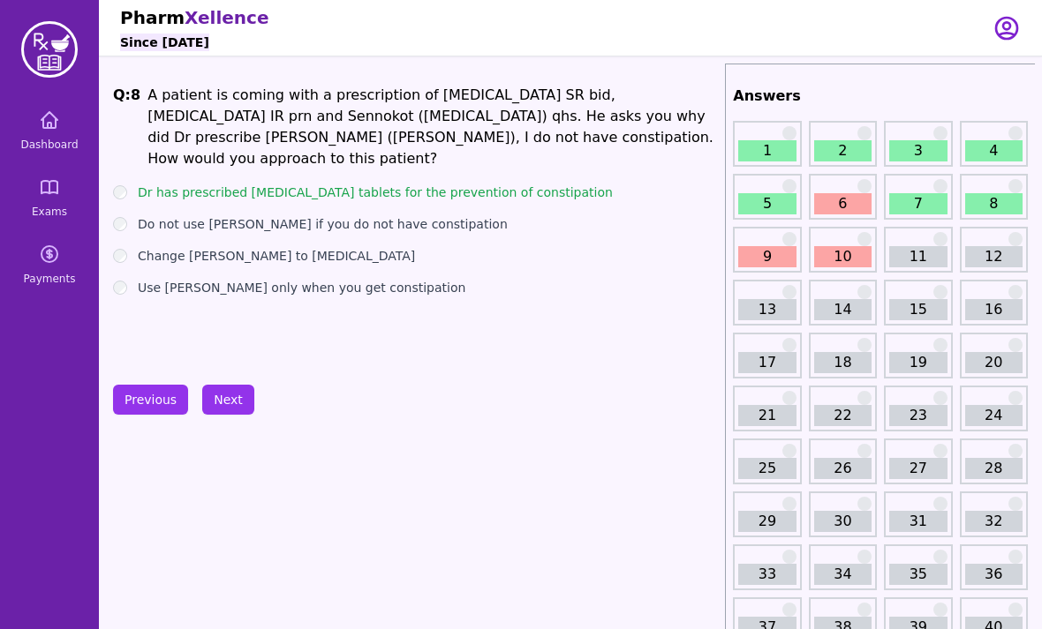
click at [55, 132] on link "Dashboard" at bounding box center [49, 131] width 85 height 64
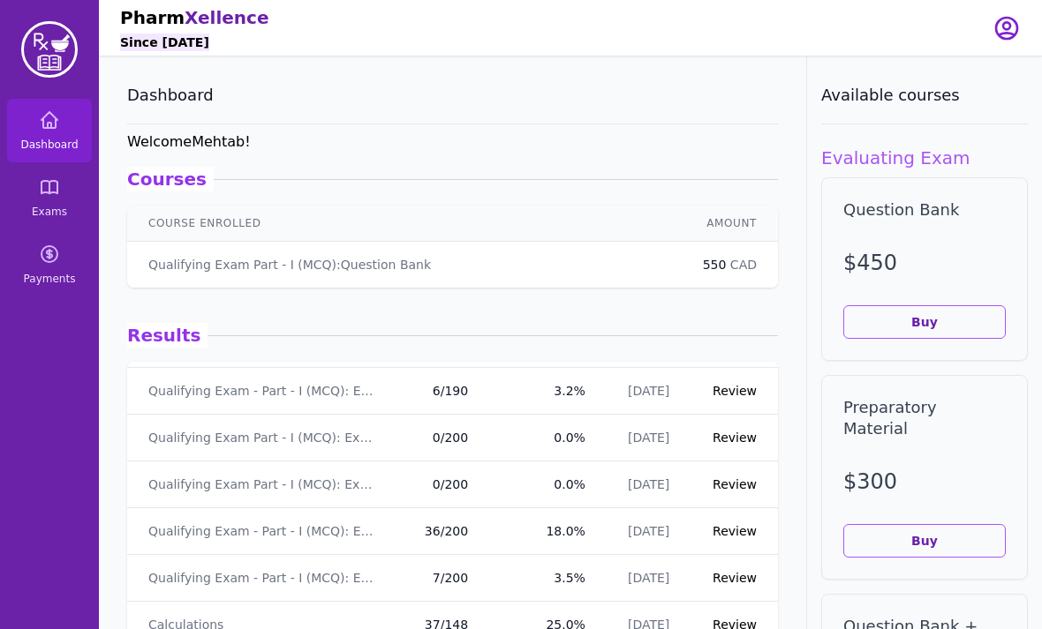
scroll to position [312, 0]
click at [68, 206] on link "Exams" at bounding box center [49, 198] width 85 height 64
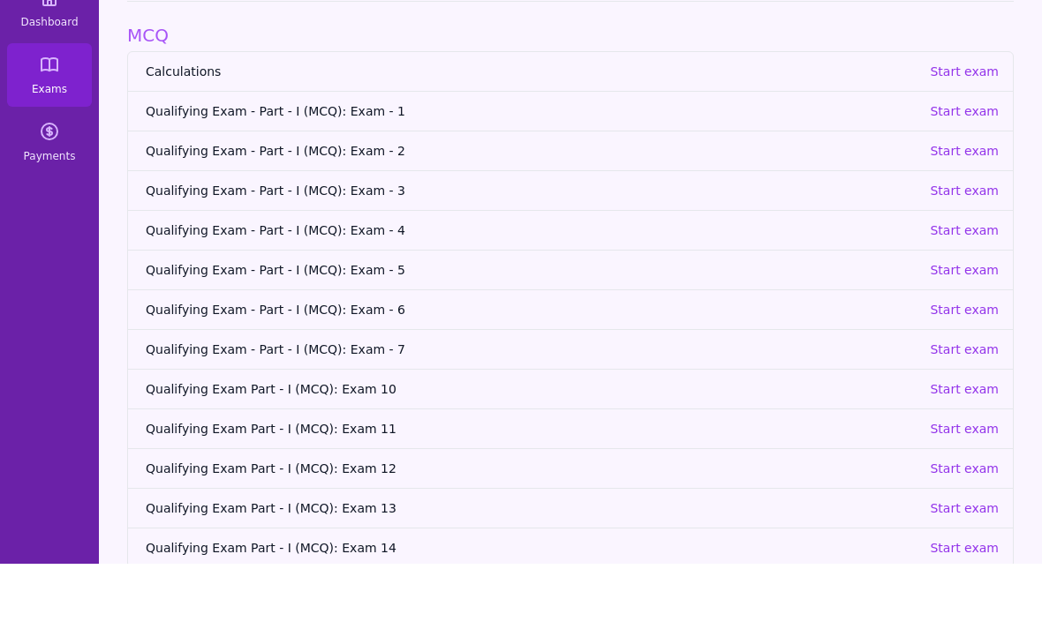
scroll to position [56, 0]
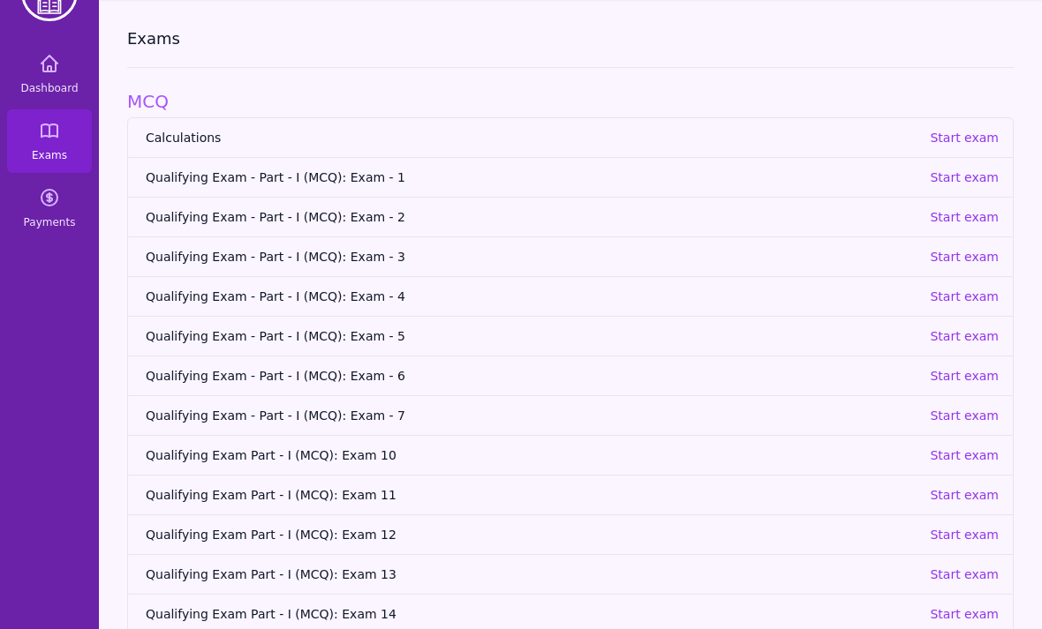
click at [963, 577] on p "Start exam" at bounding box center [963, 575] width 69 height 18
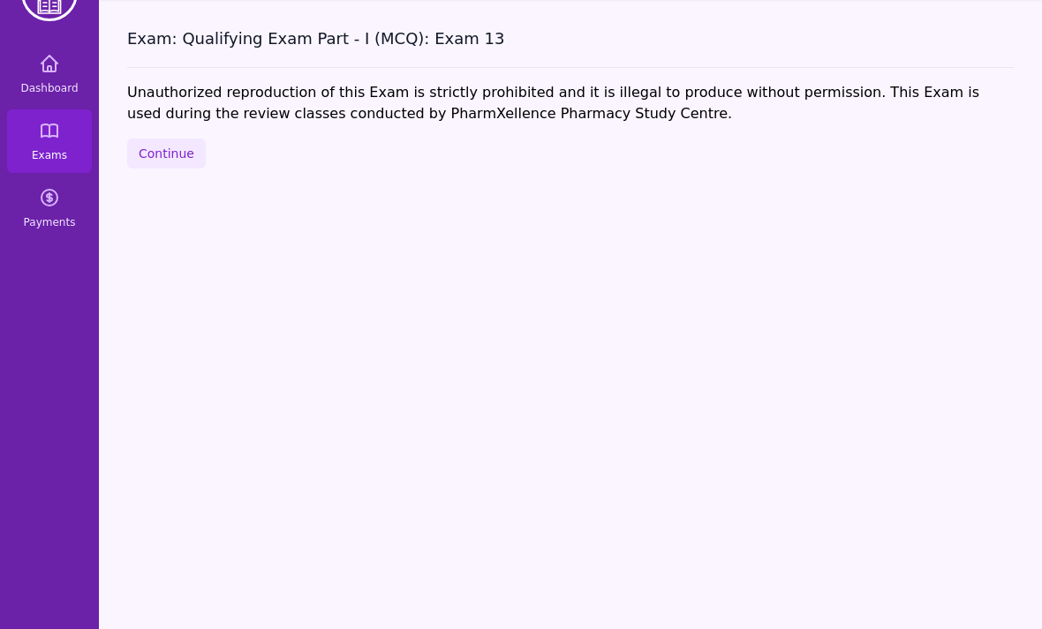
click at [162, 155] on button "Continue" at bounding box center [166, 154] width 79 height 30
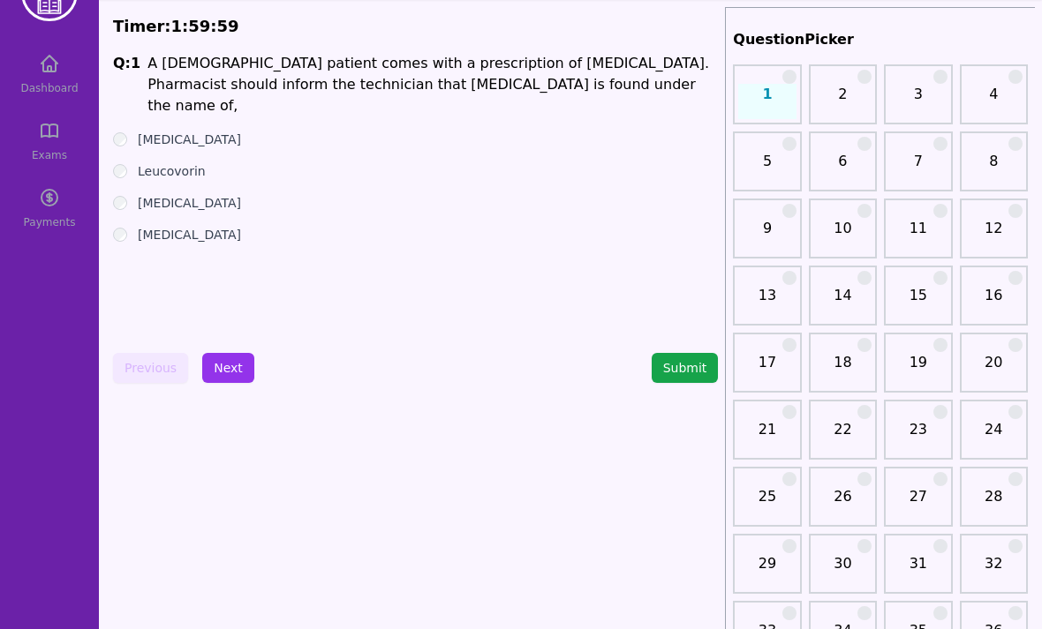
click at [140, 194] on label "[MEDICAL_DATA]" at bounding box center [189, 203] width 103 height 18
click at [235, 362] on button "Next" at bounding box center [228, 368] width 52 height 30
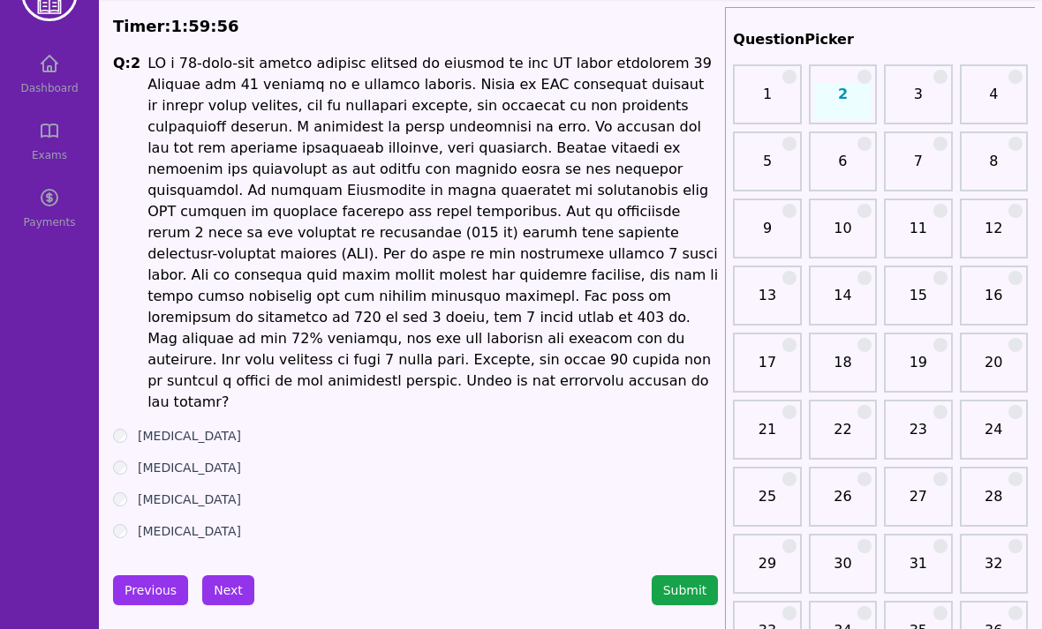
click at [176, 491] on label "[MEDICAL_DATA]" at bounding box center [189, 500] width 103 height 18
click at [228, 575] on button "Next" at bounding box center [228, 590] width 52 height 30
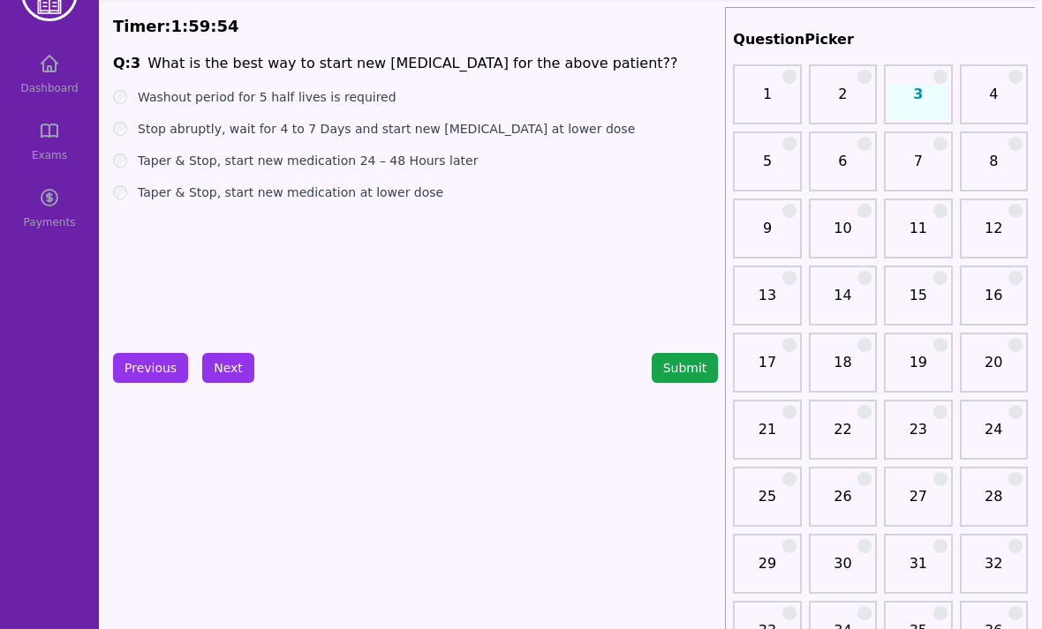
click at [139, 192] on label "Taper & Stop, start new medication at lower dose" at bounding box center [290, 193] width 305 height 18
click at [230, 375] on button "Next" at bounding box center [228, 368] width 52 height 30
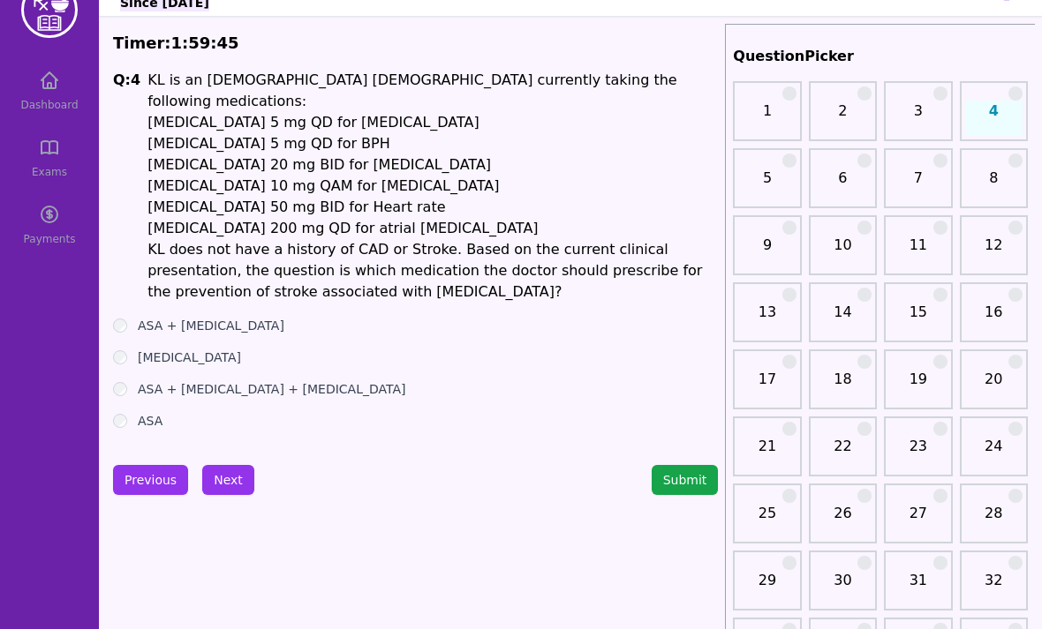
scroll to position [41, 0]
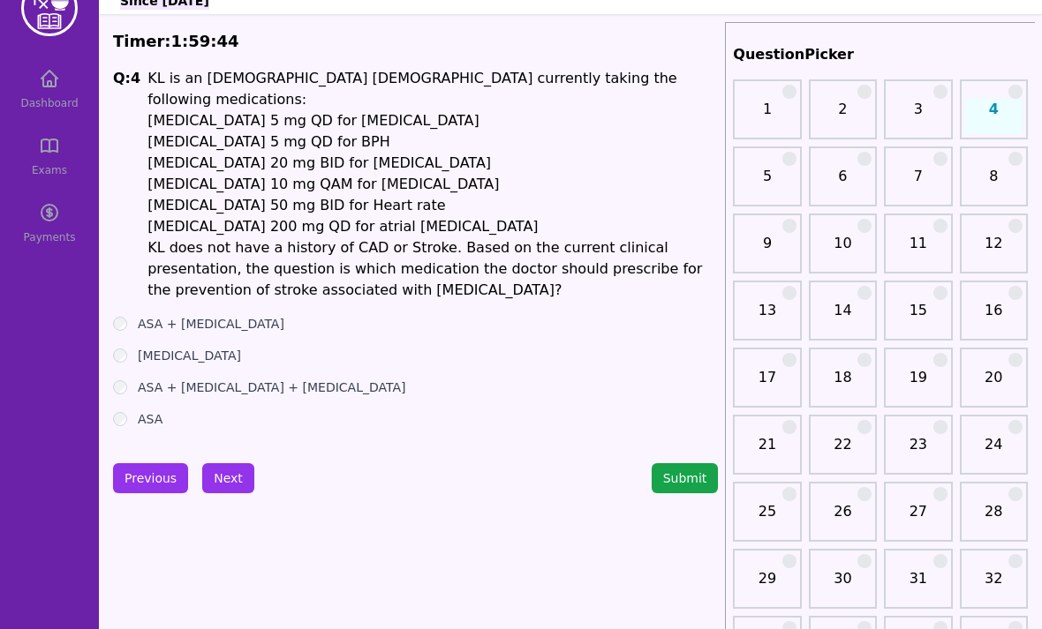
click at [786, 113] on link "1" at bounding box center [766, 116] width 57 height 35
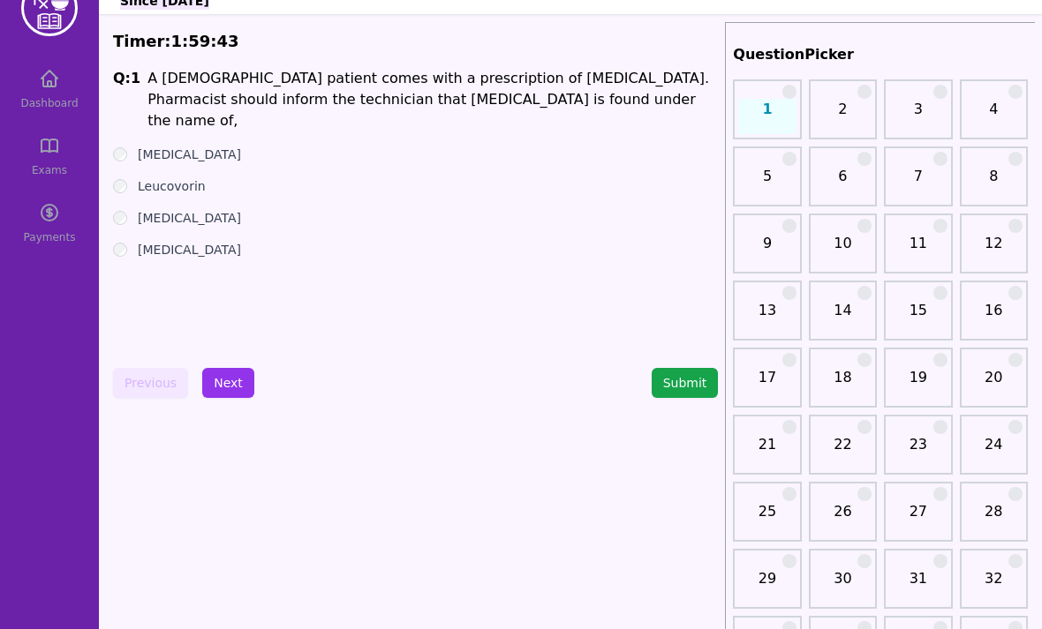
click at [848, 123] on link "2" at bounding box center [842, 116] width 57 height 35
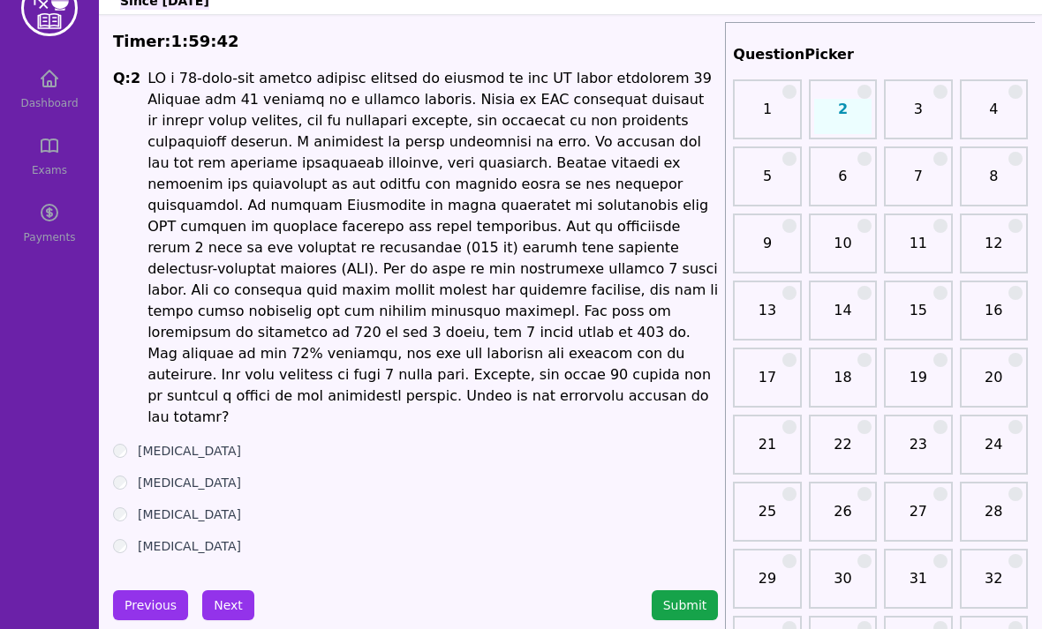
click at [913, 114] on link "3" at bounding box center [917, 116] width 57 height 35
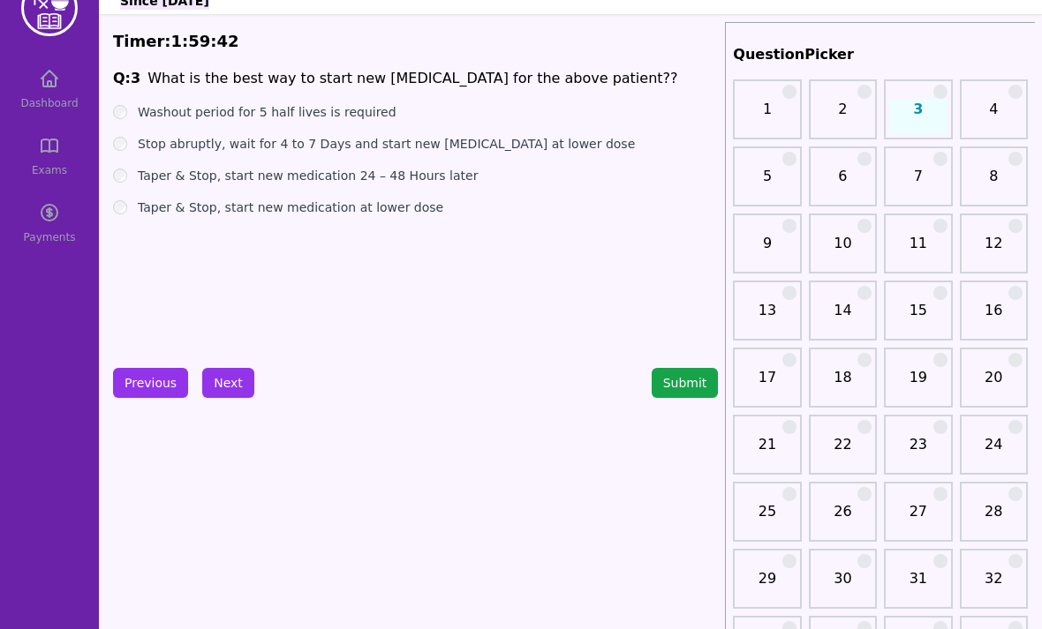
click at [987, 119] on link "4" at bounding box center [993, 116] width 57 height 35
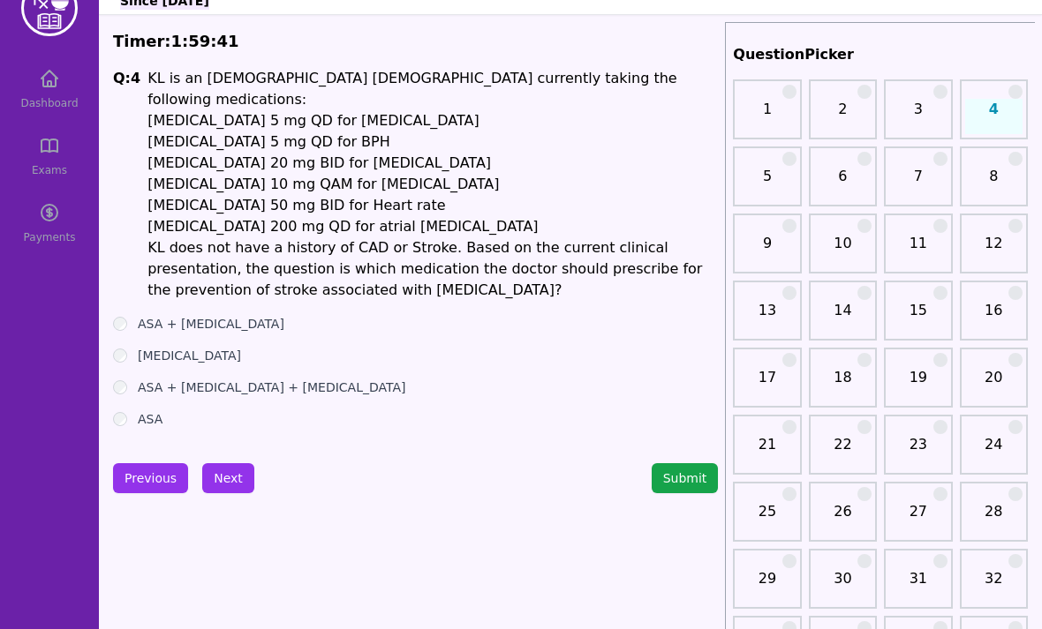
click at [228, 463] on button "Next" at bounding box center [228, 478] width 52 height 30
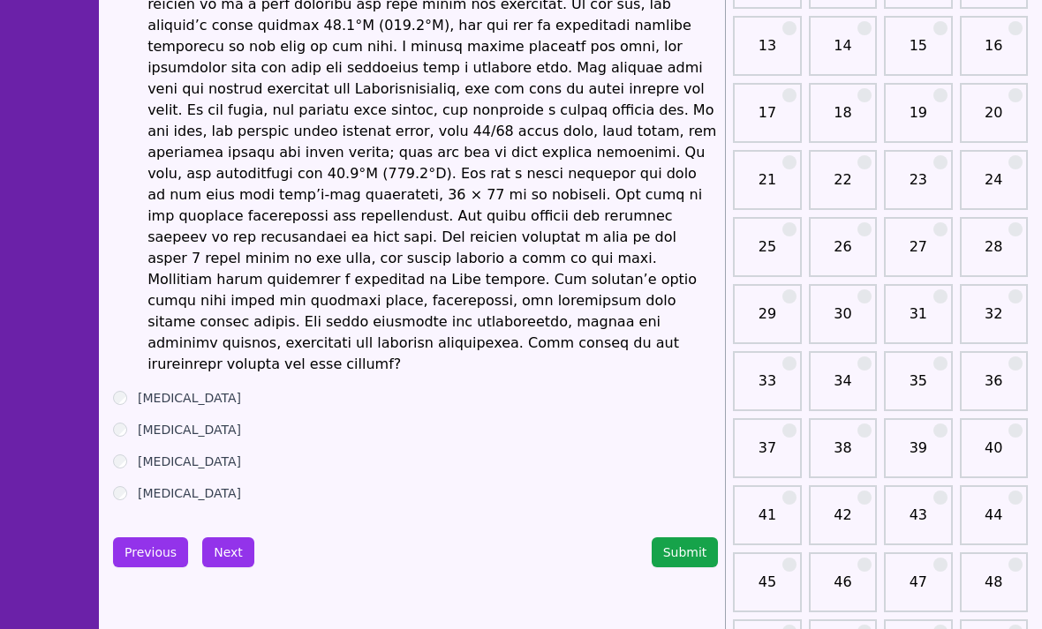
scroll to position [322, 0]
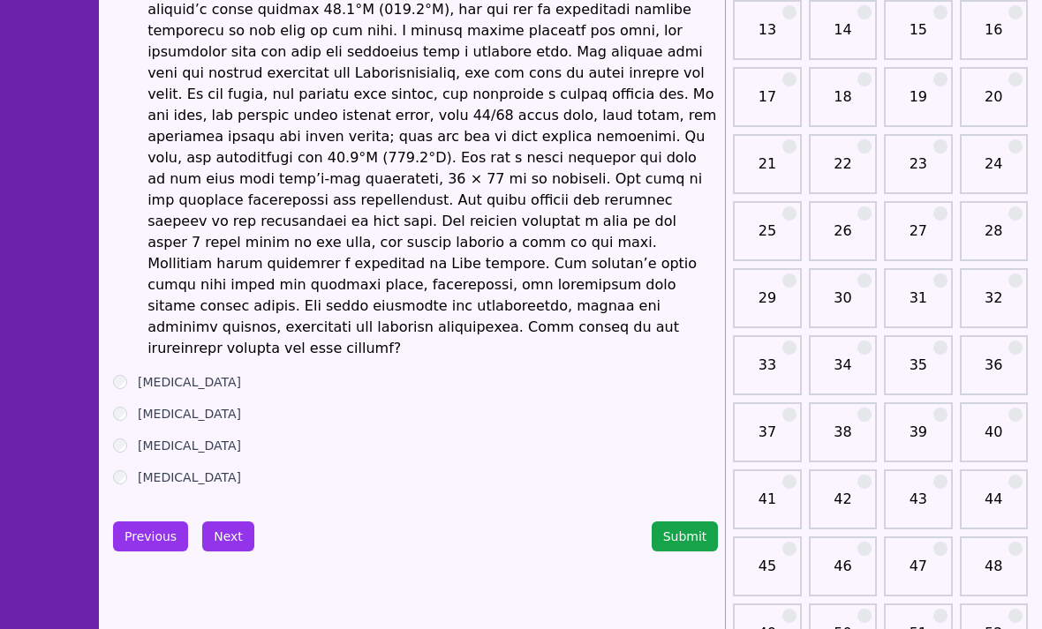
click at [236, 522] on button "Next" at bounding box center [228, 537] width 52 height 30
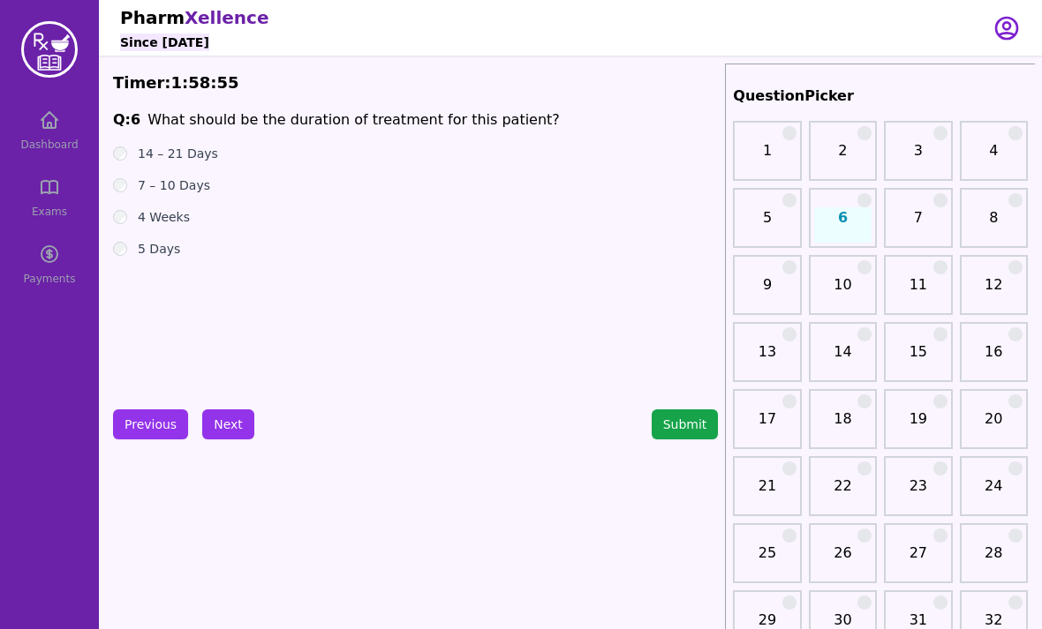
click at [132, 154] on div "14 – 21 Days" at bounding box center [415, 154] width 605 height 18
click at [139, 161] on label "14 – 21 Days" at bounding box center [178, 154] width 80 height 18
click at [223, 419] on button "Next" at bounding box center [228, 425] width 52 height 30
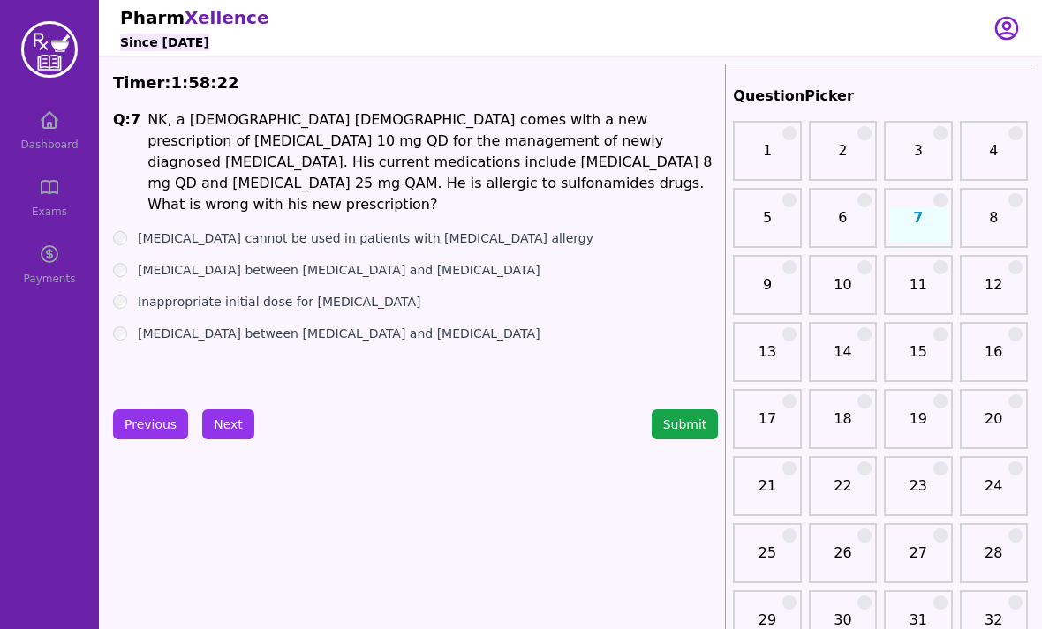
click at [139, 293] on label "Inappropriate initial dose for [MEDICAL_DATA]" at bounding box center [279, 302] width 282 height 18
click at [233, 416] on button "Next" at bounding box center [228, 425] width 52 height 30
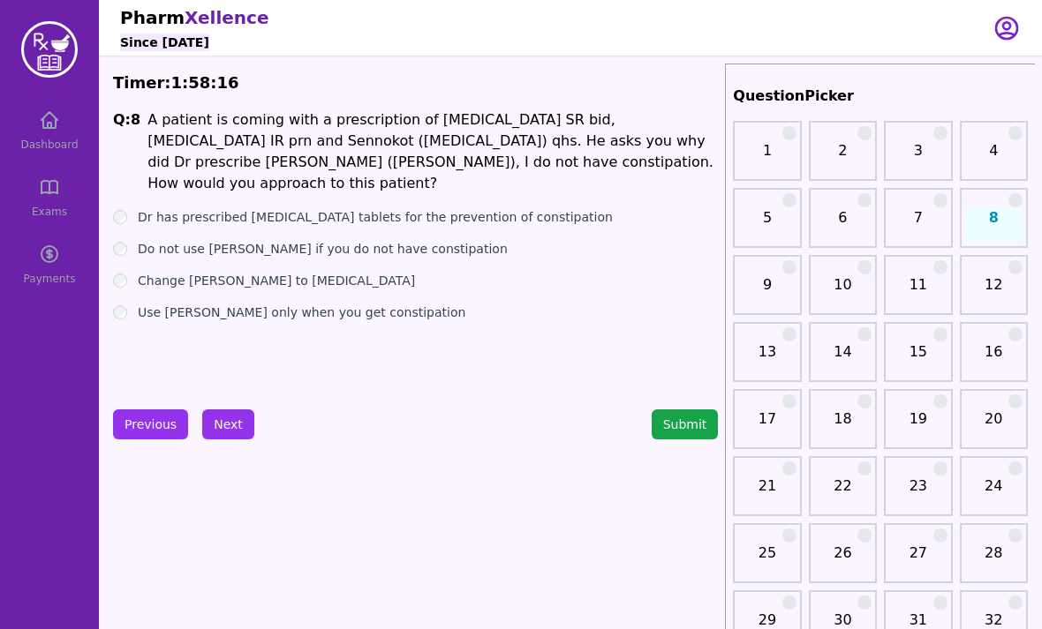
click at [129, 208] on div "Dr has prescribed [MEDICAL_DATA] tablets for the prevention of constipation" at bounding box center [415, 217] width 605 height 18
click at [132, 208] on div "Dr has prescribed [MEDICAL_DATA] tablets for the prevention of constipation" at bounding box center [415, 217] width 605 height 18
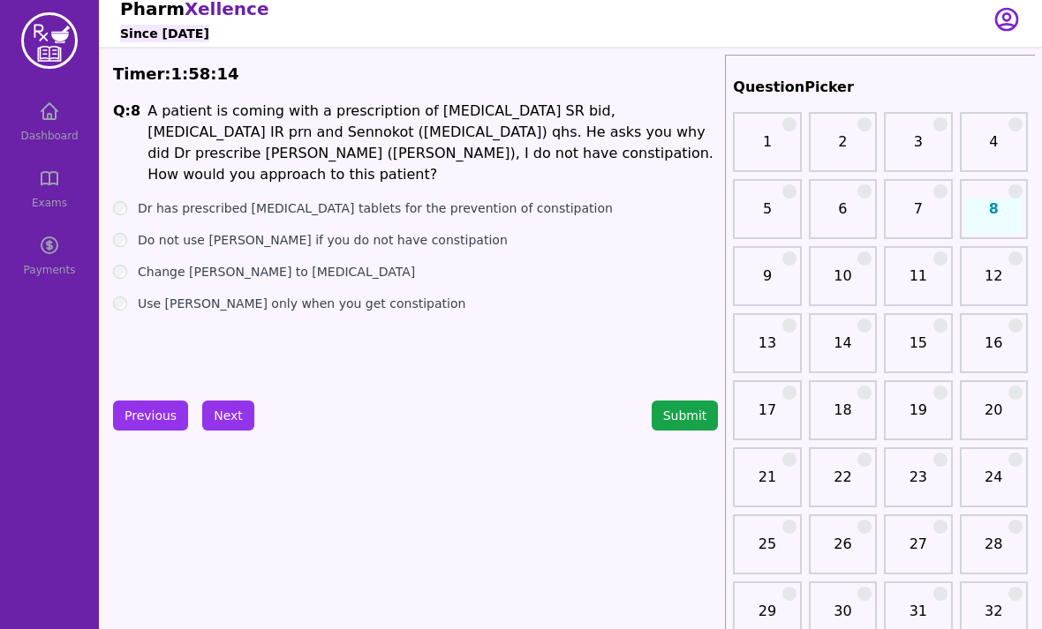
scroll to position [9, 0]
click at [226, 412] on button "Next" at bounding box center [228, 416] width 52 height 30
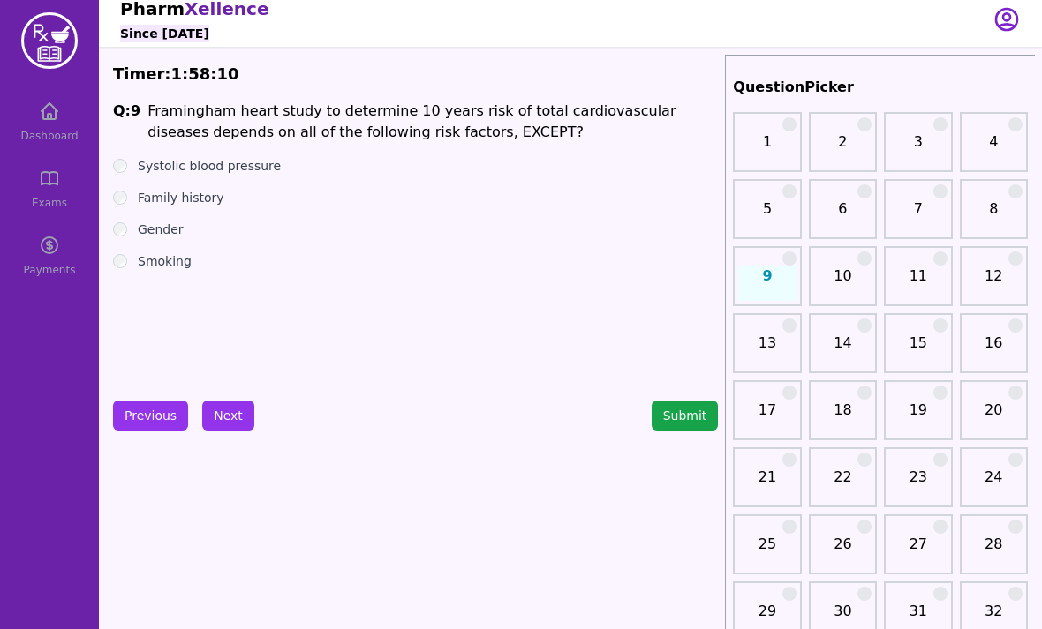
click at [139, 199] on label "Family history" at bounding box center [181, 198] width 87 height 18
click at [217, 410] on button "Next" at bounding box center [228, 416] width 52 height 30
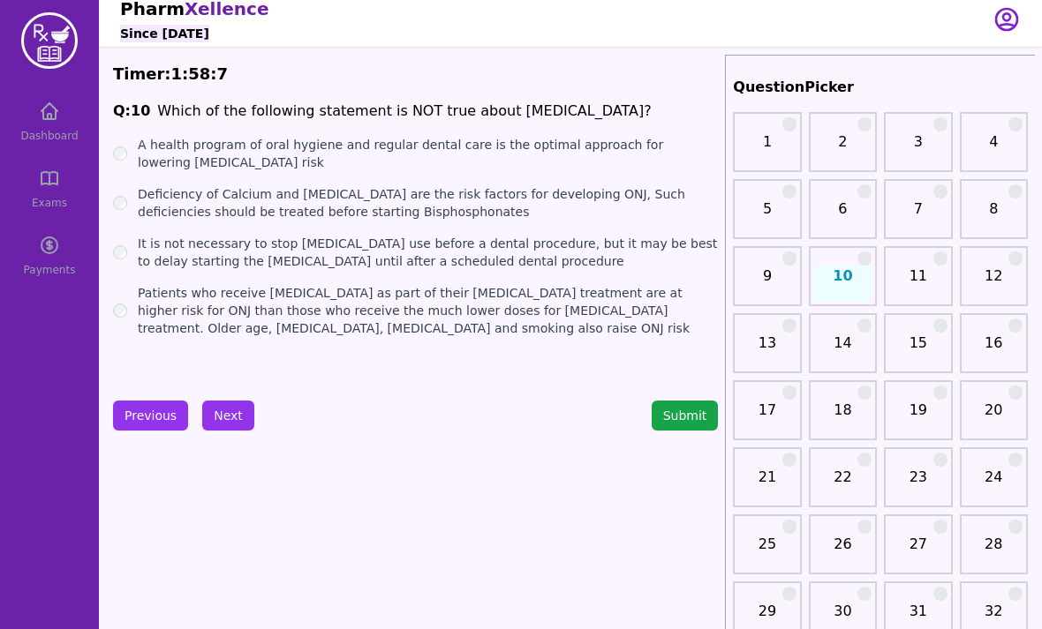
click at [146, 200] on label "Deficiency of Calcium and [MEDICAL_DATA] are the risk factors for developing ON…" at bounding box center [428, 202] width 580 height 35
click at [224, 429] on button "Next" at bounding box center [228, 416] width 52 height 30
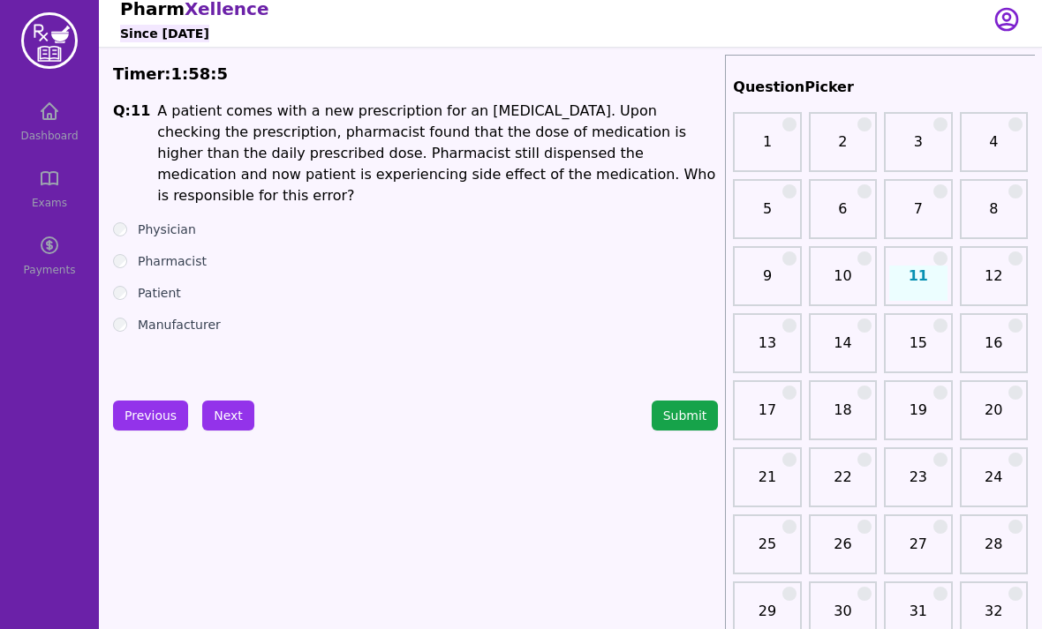
click at [132, 252] on div "Pharmacist" at bounding box center [415, 261] width 605 height 18
click at [138, 250] on ul "Physician Pharmacist Patient Manufacturer" at bounding box center [415, 277] width 605 height 113
click at [140, 252] on label "Pharmacist" at bounding box center [172, 261] width 69 height 18
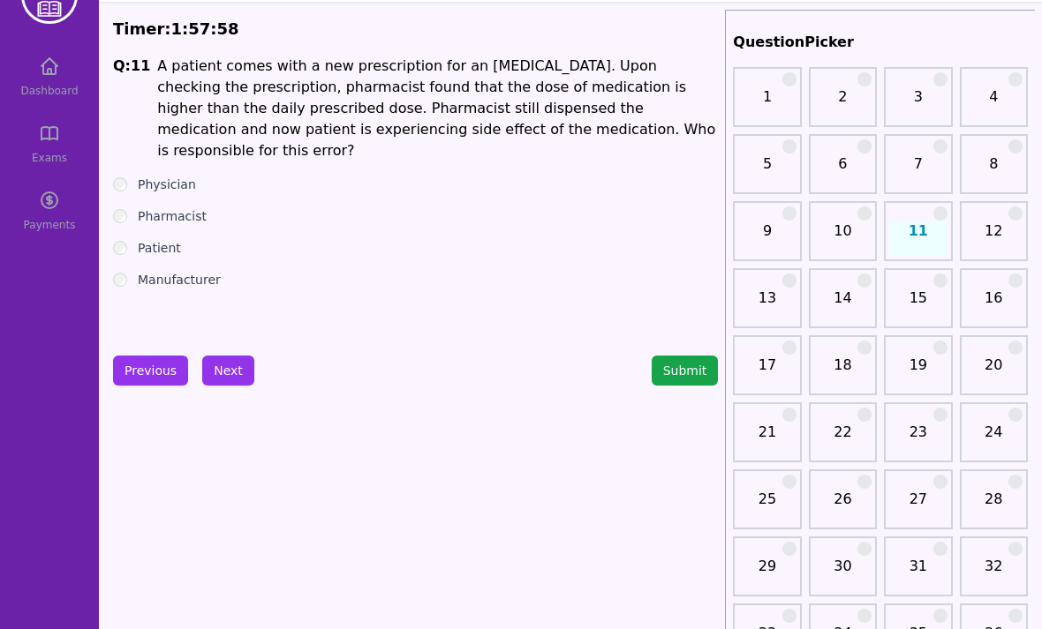
scroll to position [54, 0]
click at [231, 375] on button "Next" at bounding box center [228, 371] width 52 height 30
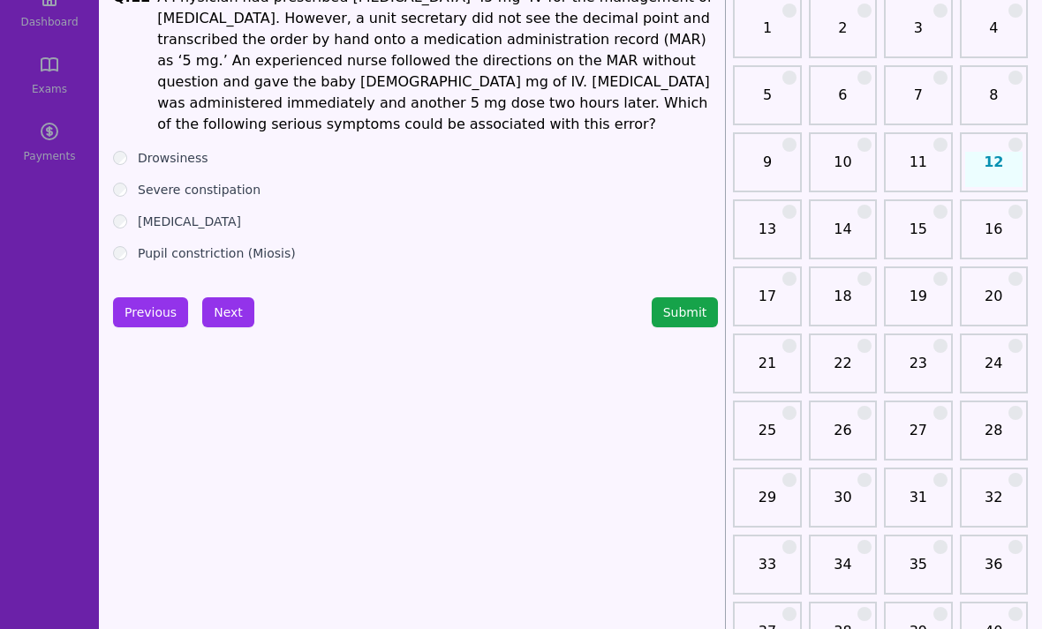
scroll to position [123, 0]
click at [237, 305] on button "Next" at bounding box center [228, 312] width 52 height 30
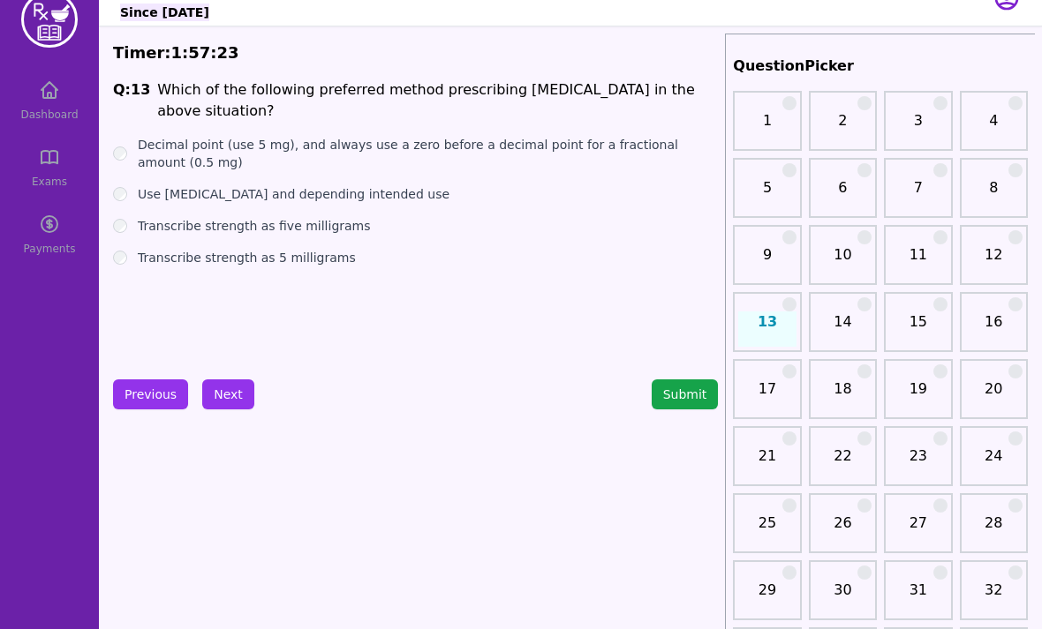
scroll to position [30, 0]
click at [546, 136] on label "Decimal point (use 5 mg), and always use a zero before a decimal point for a fr…" at bounding box center [428, 153] width 580 height 35
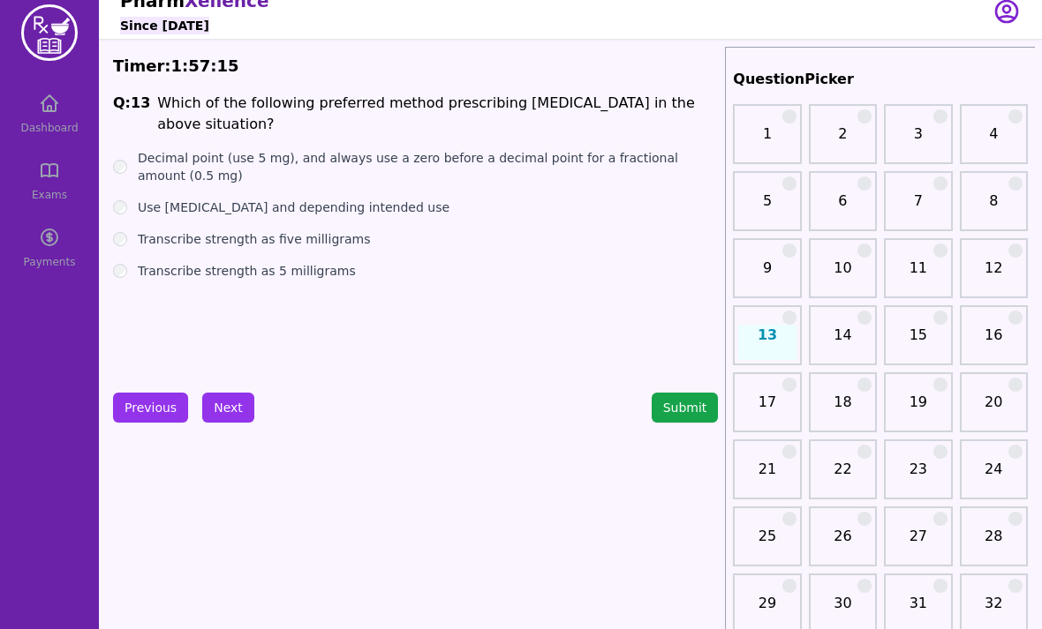
scroll to position [15, 0]
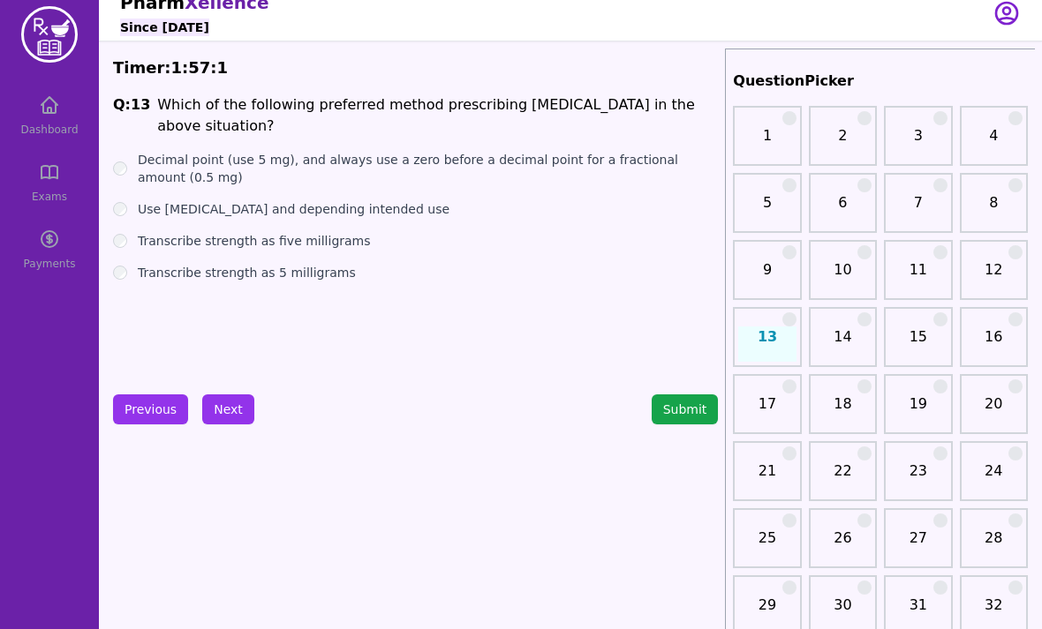
click at [134, 264] on div "Transcribe strength as 5 milligrams" at bounding box center [415, 273] width 605 height 18
click at [237, 410] on button "Next" at bounding box center [228, 410] width 52 height 30
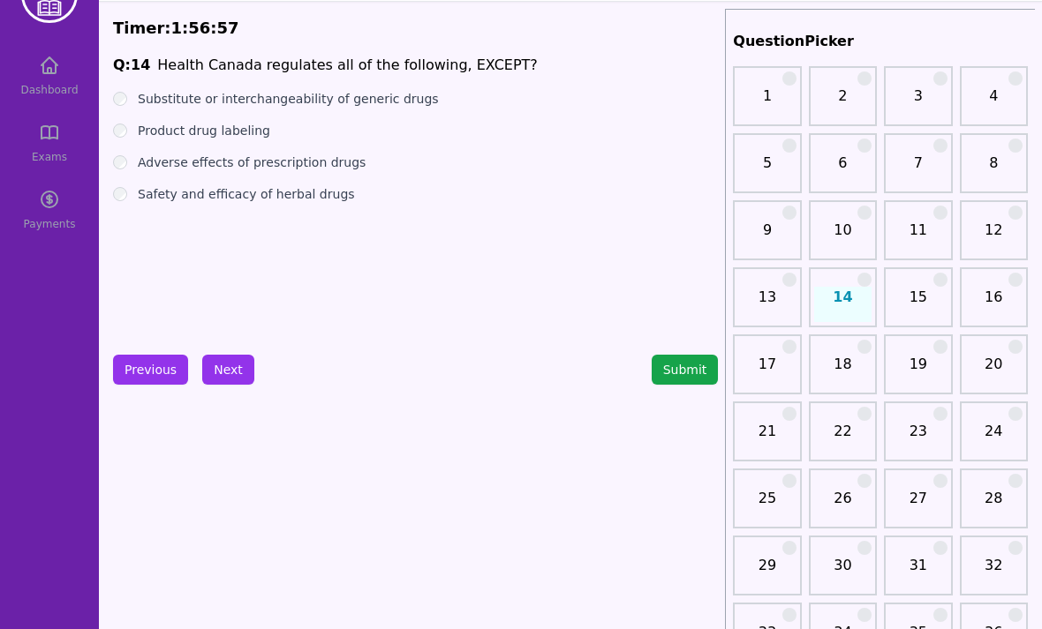
scroll to position [55, 0]
click at [130, 94] on div "Substitute or interchangeability of generic drugs" at bounding box center [415, 99] width 605 height 18
click at [138, 101] on label "Substitute or interchangeability of generic drugs" at bounding box center [288, 99] width 301 height 18
click at [225, 370] on button "Next" at bounding box center [228, 370] width 52 height 30
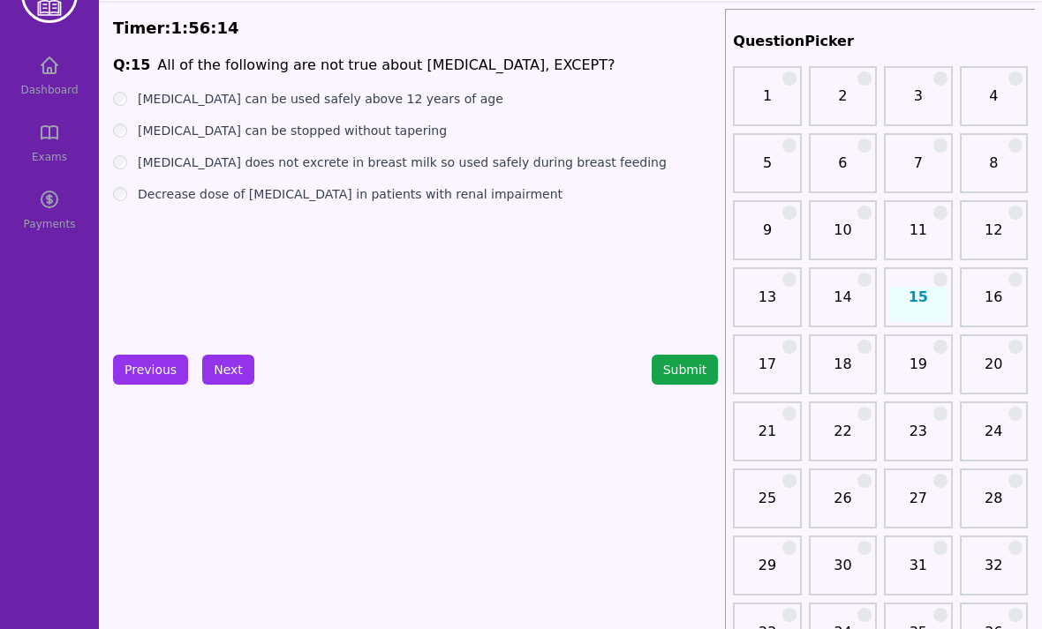
click at [132, 161] on div "[MEDICAL_DATA] does not excrete in breast milk so used safely during breast fee…" at bounding box center [415, 163] width 605 height 18
click at [144, 169] on label "[MEDICAL_DATA] does not excrete in breast milk so used safely during breast fee…" at bounding box center [402, 163] width 529 height 18
click at [140, 133] on label "[MEDICAL_DATA] can be stopped without tapering" at bounding box center [292, 131] width 309 height 18
click at [231, 367] on button "Next" at bounding box center [228, 370] width 52 height 30
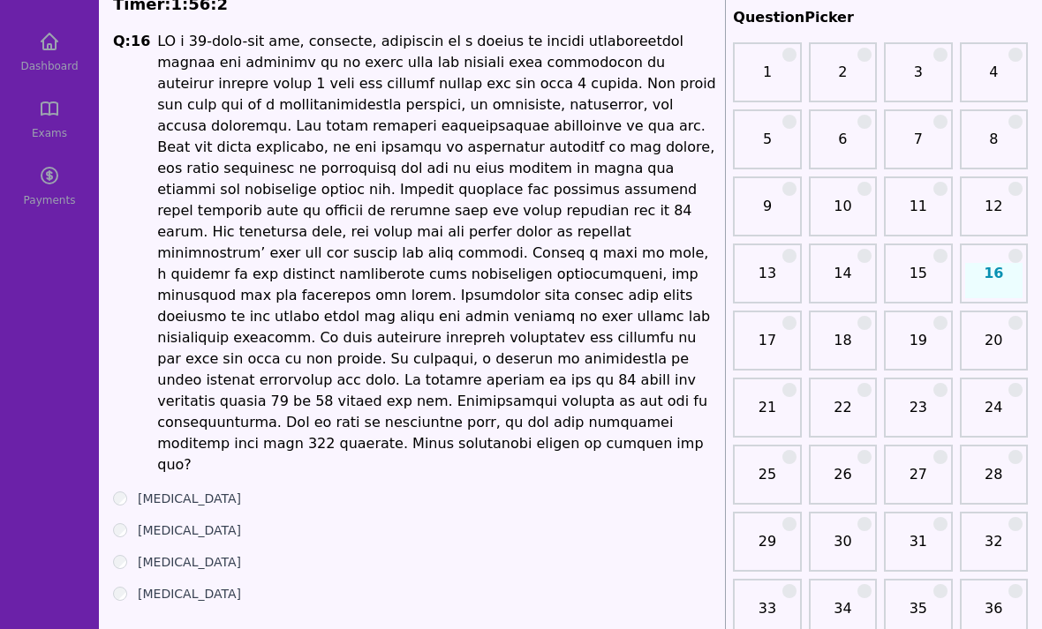
scroll to position [79, 0]
click at [129, 553] on div "[MEDICAL_DATA]" at bounding box center [415, 562] width 605 height 18
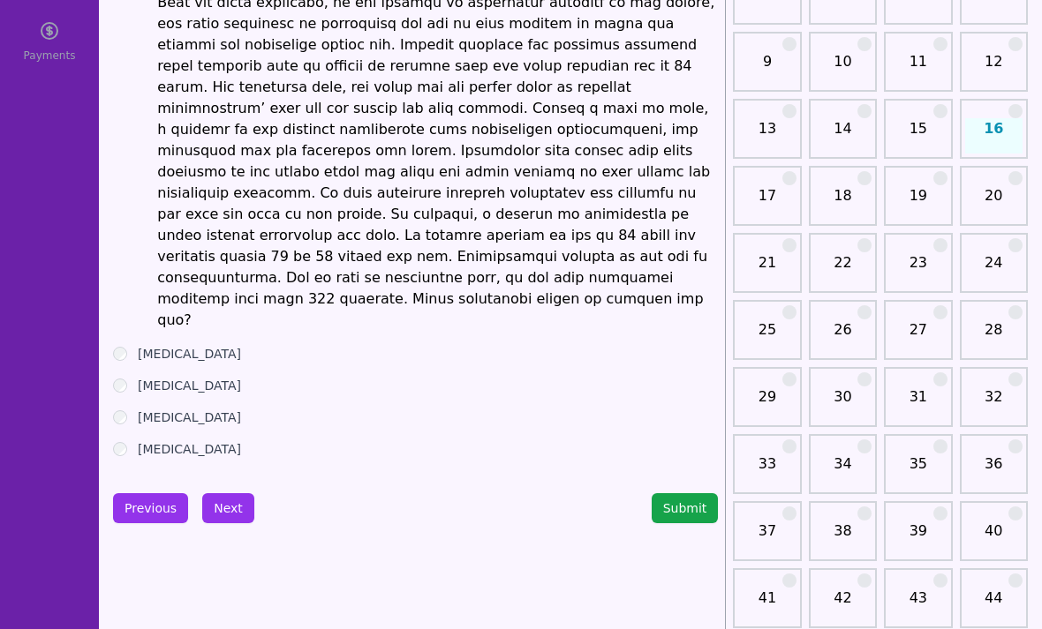
scroll to position [225, 0]
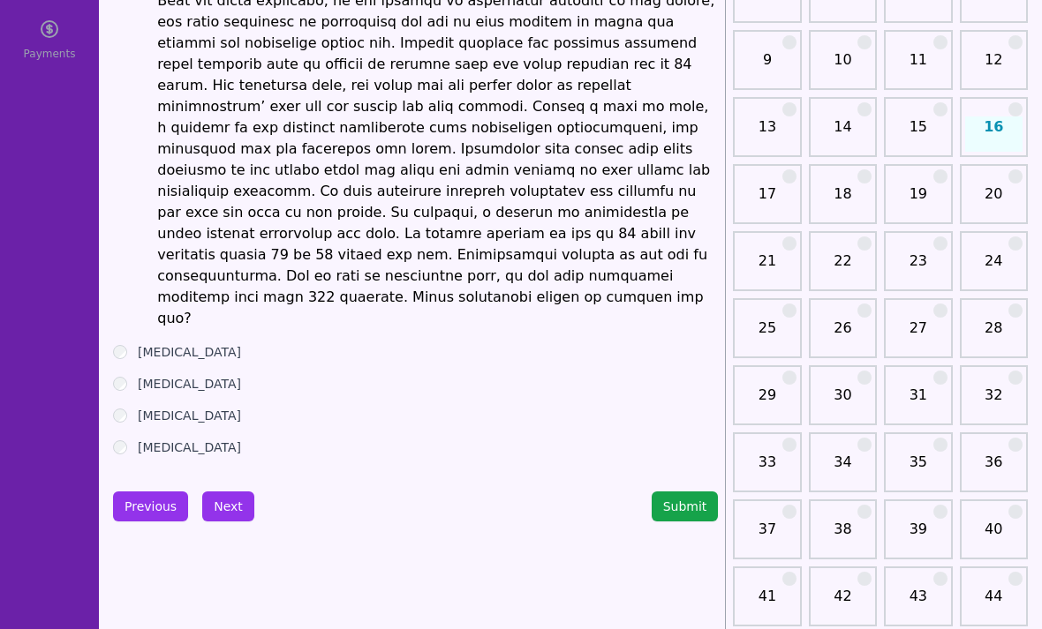
click at [231, 492] on button "Next" at bounding box center [228, 507] width 52 height 30
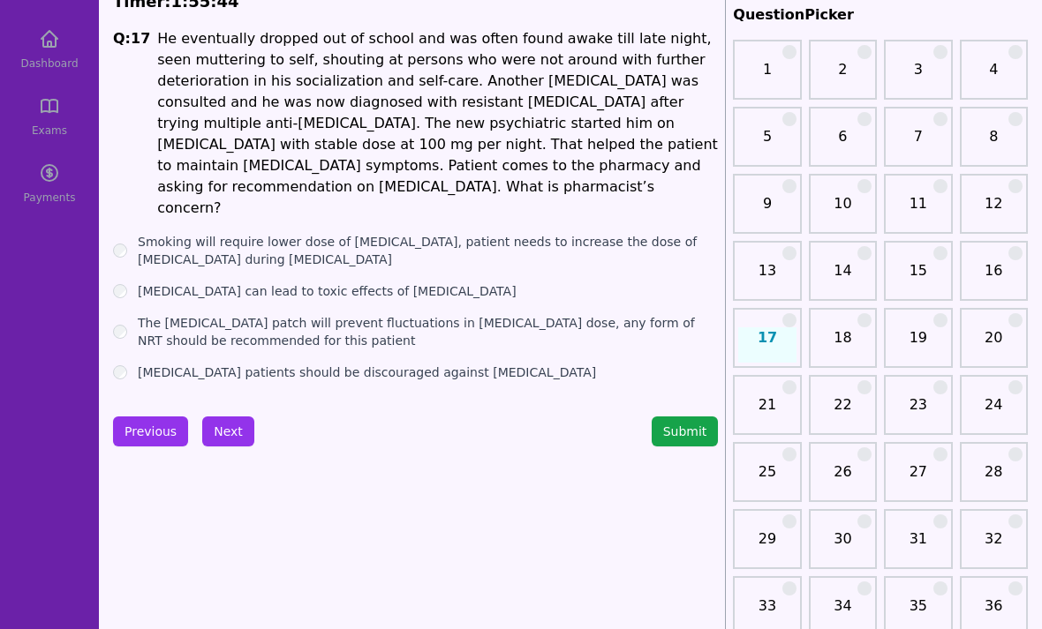
scroll to position [78, 0]
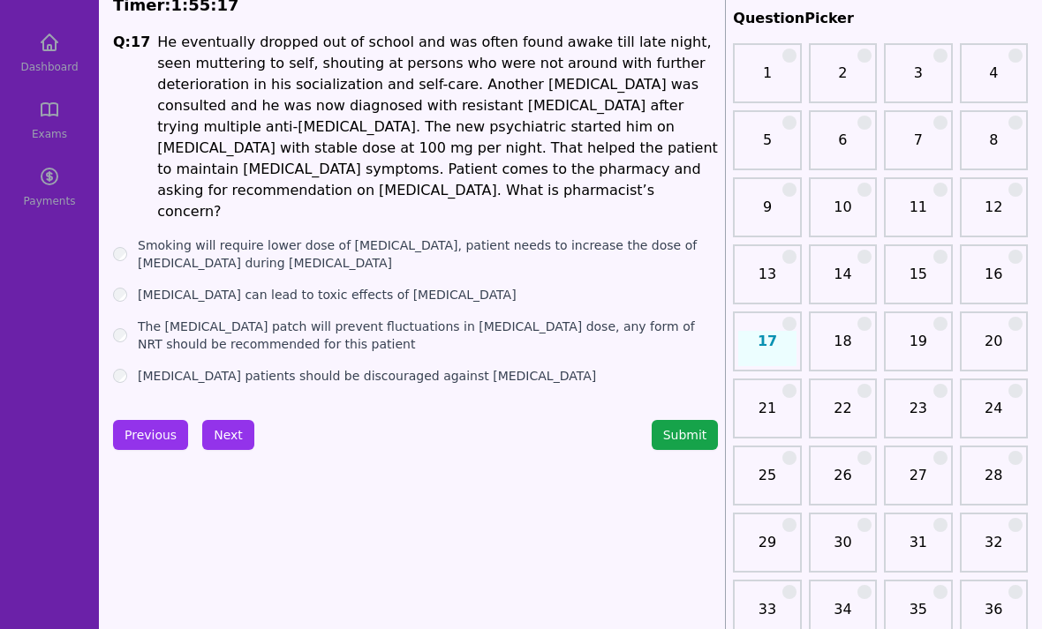
click at [117, 264] on ul "Smoking will require lower dose of [MEDICAL_DATA], patient needs to increase th…" at bounding box center [415, 311] width 605 height 148
click at [139, 286] on label "[MEDICAL_DATA] can lead to toxic effects of [MEDICAL_DATA]" at bounding box center [327, 295] width 379 height 18
click at [245, 420] on button "Next" at bounding box center [228, 435] width 52 height 30
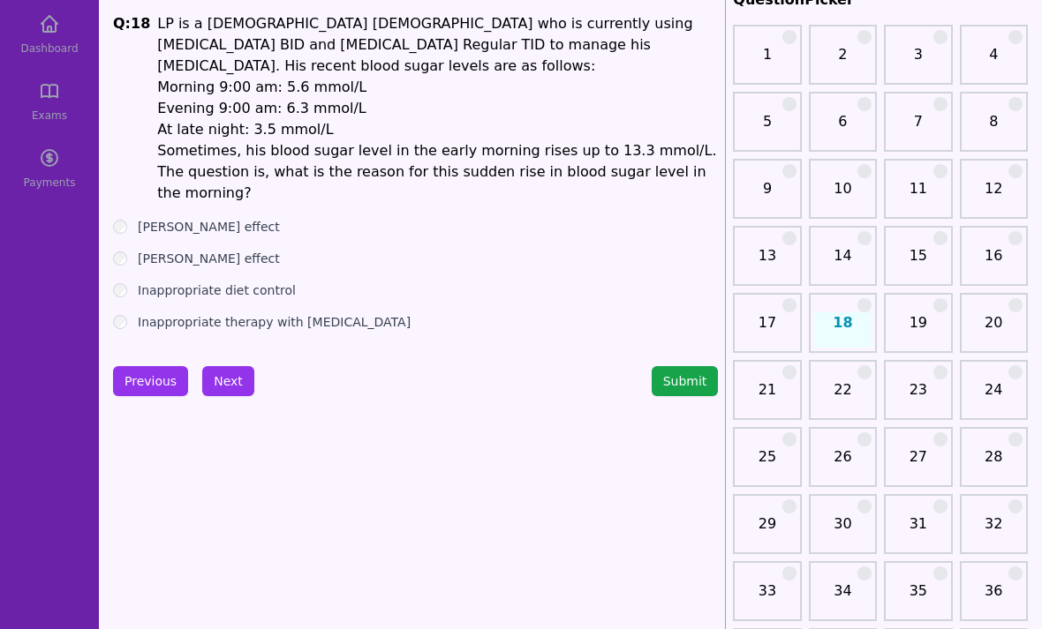
scroll to position [94, 0]
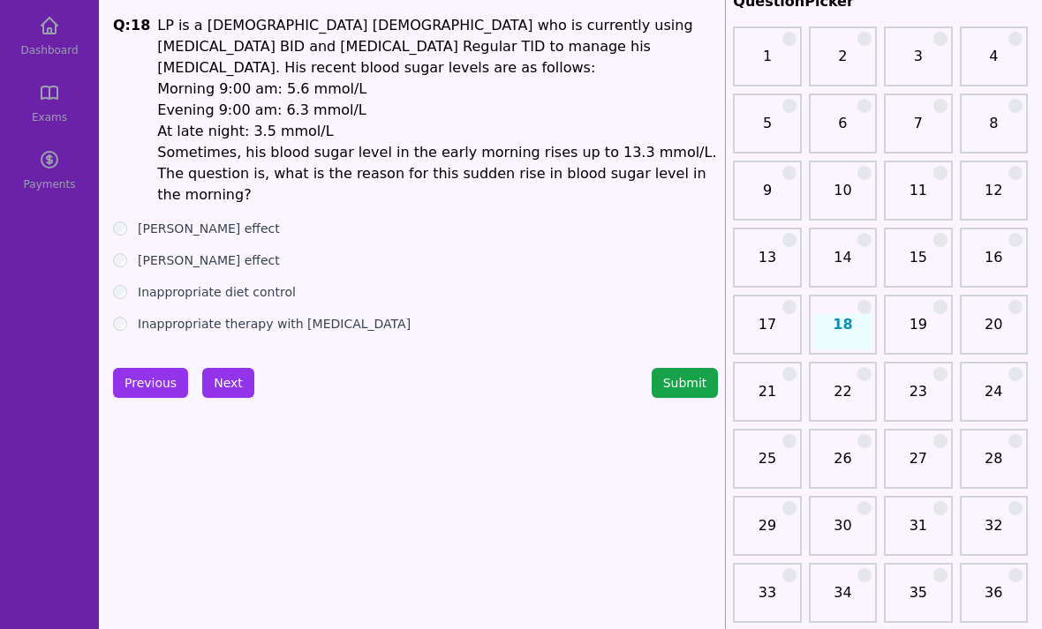
click at [226, 368] on button "Next" at bounding box center [228, 383] width 52 height 30
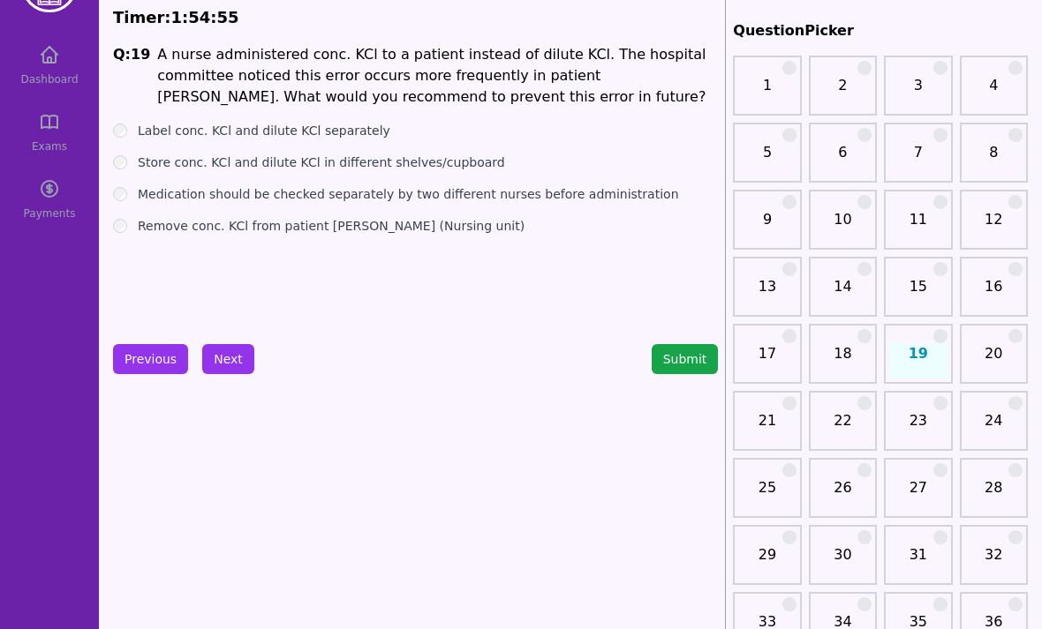
scroll to position [64, 0]
click at [130, 154] on ul "Label conc. KCl and dilute KCl separately Store conc. KCl and dilute KCl in dif…" at bounding box center [415, 179] width 605 height 113
click at [229, 373] on button "Next" at bounding box center [228, 360] width 52 height 30
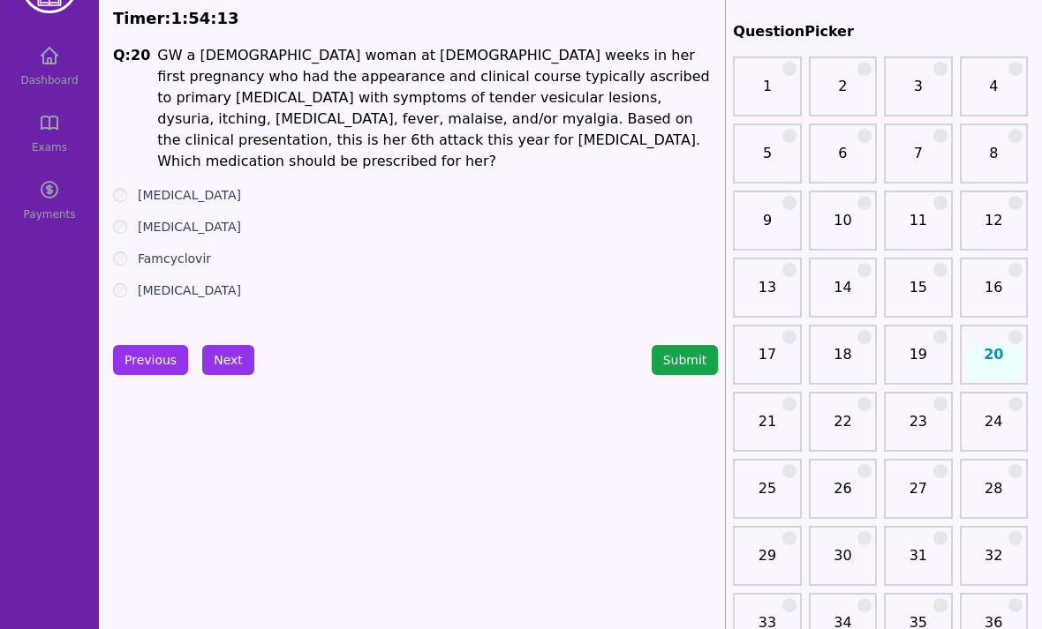
click at [129, 250] on div "Famcyclovir" at bounding box center [415, 259] width 605 height 18
click at [132, 250] on div "Famcyclovir" at bounding box center [415, 259] width 605 height 18
click at [229, 367] on button "Next" at bounding box center [228, 360] width 52 height 30
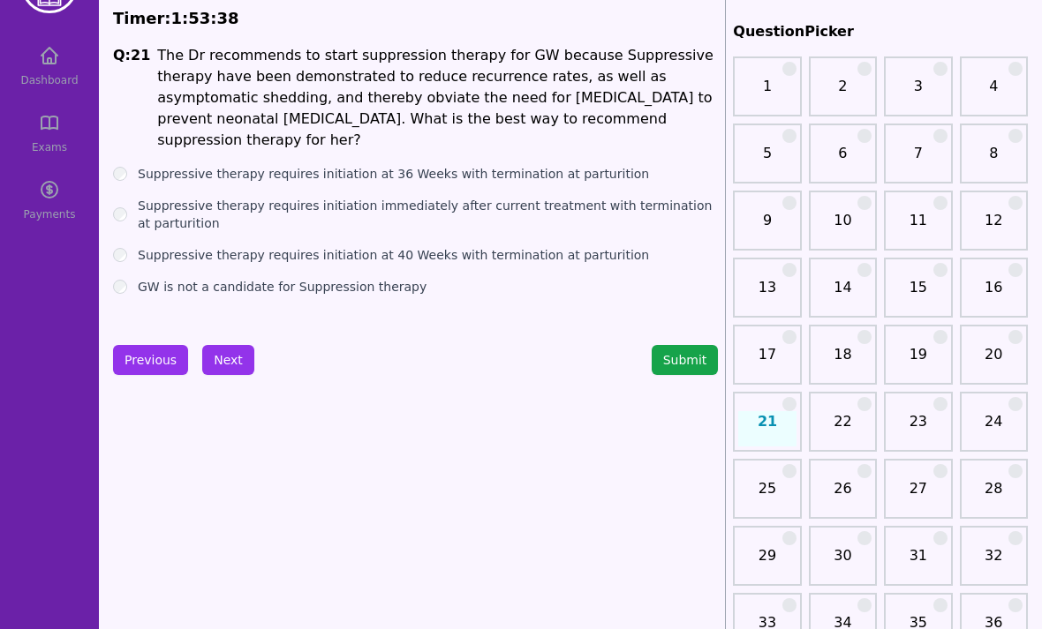
click at [145, 365] on button "Previous" at bounding box center [150, 360] width 75 height 30
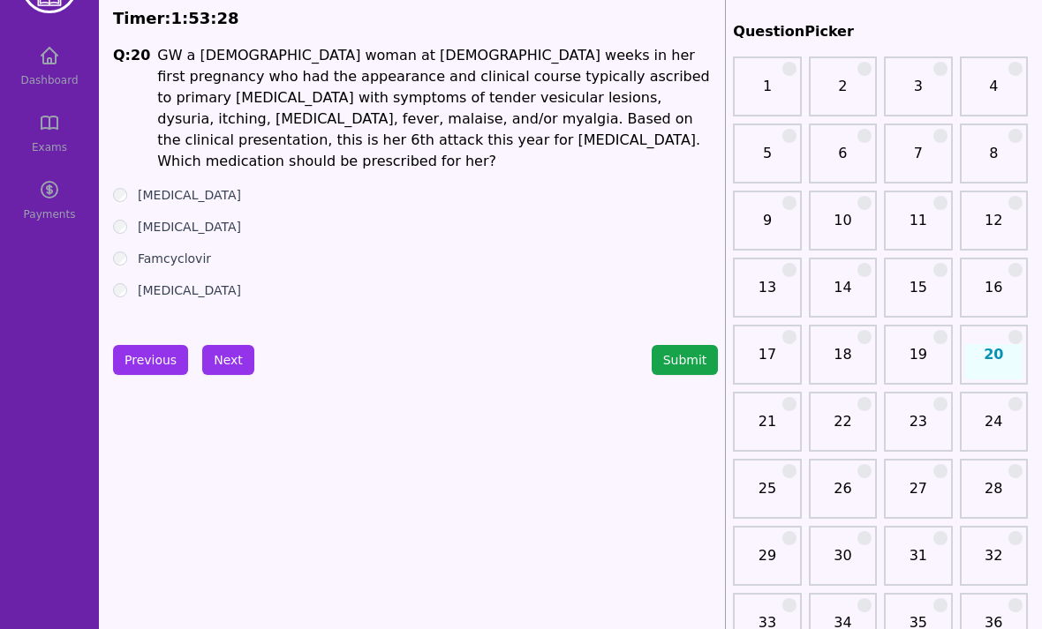
click at [222, 365] on button "Next" at bounding box center [228, 360] width 52 height 30
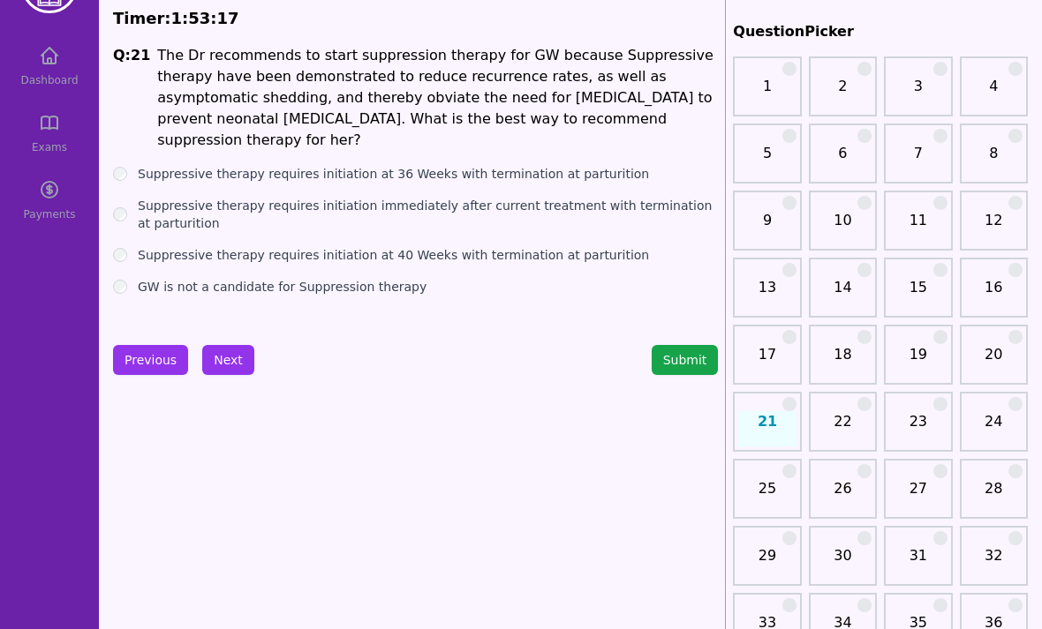
click at [131, 165] on div "Suppressive therapy requires initiation at 36 Weeks with termination at parturi…" at bounding box center [415, 174] width 605 height 18
click at [227, 353] on button "Next" at bounding box center [228, 360] width 52 height 30
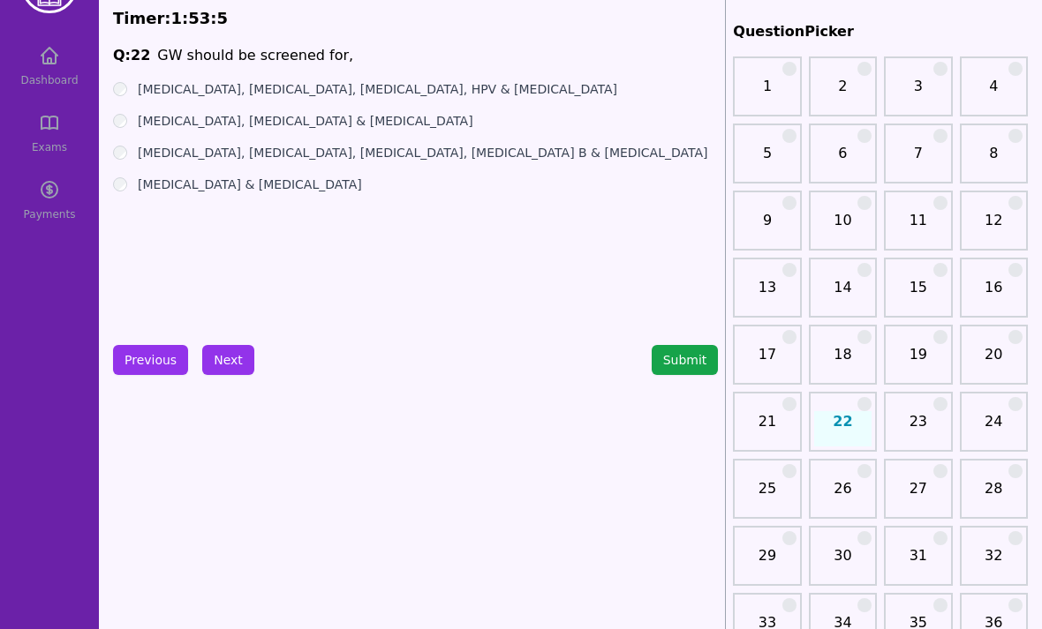
click at [132, 149] on div "[MEDICAL_DATA], [MEDICAL_DATA], [MEDICAL_DATA], [MEDICAL_DATA] B & [MEDICAL_DAT…" at bounding box center [415, 153] width 605 height 18
click at [132, 86] on div "[MEDICAL_DATA], [MEDICAL_DATA], [MEDICAL_DATA], HPV & [MEDICAL_DATA]" at bounding box center [415, 89] width 605 height 18
click at [229, 357] on button "Next" at bounding box center [228, 360] width 52 height 30
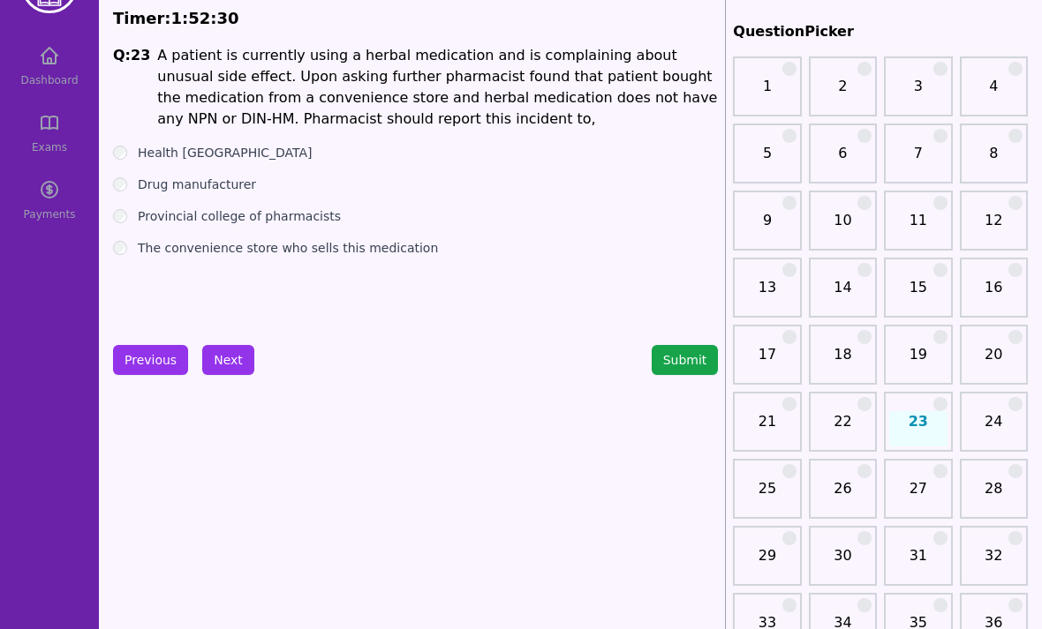
click at [130, 242] on div "The convenience store who sells this medication" at bounding box center [415, 248] width 605 height 18
click at [139, 255] on label "The convenience store who sells this medication" at bounding box center [288, 248] width 300 height 18
click at [140, 182] on label "Drug manufacturer" at bounding box center [197, 185] width 118 height 18
click at [129, 145] on div "Health [GEOGRAPHIC_DATA]" at bounding box center [415, 153] width 605 height 18
click at [132, 150] on div "Health [GEOGRAPHIC_DATA]" at bounding box center [415, 153] width 605 height 18
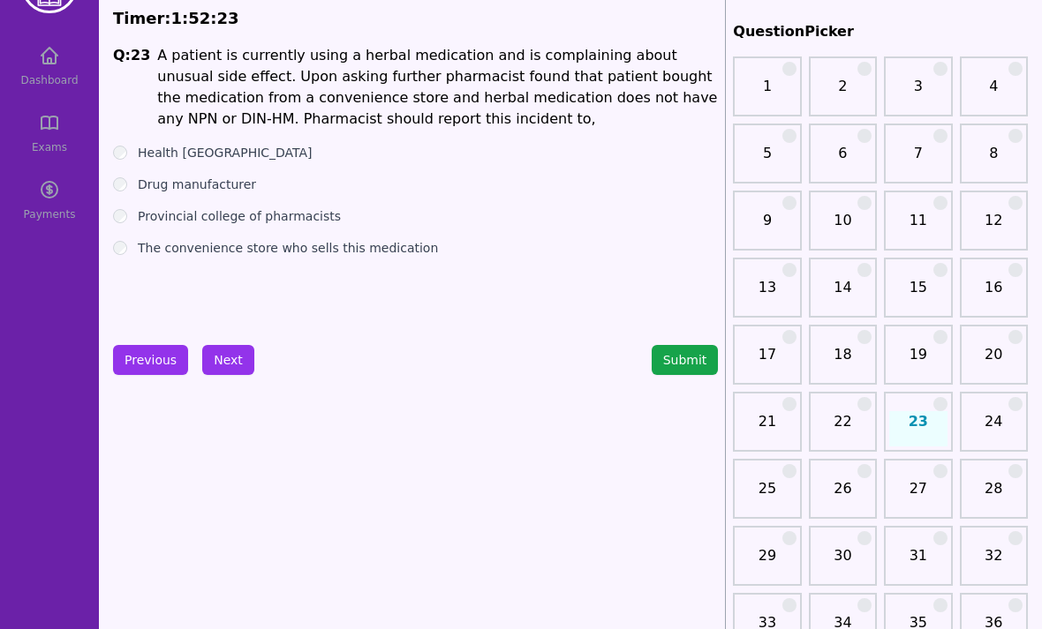
click at [133, 153] on div "Health [GEOGRAPHIC_DATA]" at bounding box center [415, 153] width 605 height 18
click at [132, 152] on div "Health [GEOGRAPHIC_DATA]" at bounding box center [415, 153] width 605 height 18
click at [132, 146] on div "Health [GEOGRAPHIC_DATA]" at bounding box center [415, 153] width 605 height 18
click at [228, 360] on button "Next" at bounding box center [228, 360] width 52 height 30
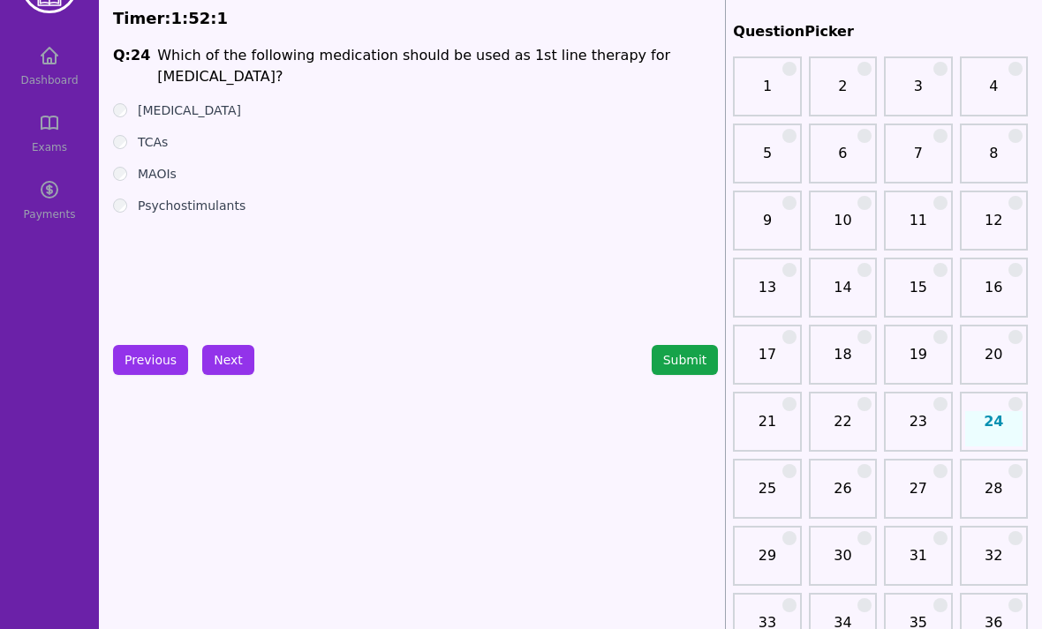
click at [223, 358] on button "Next" at bounding box center [228, 360] width 52 height 30
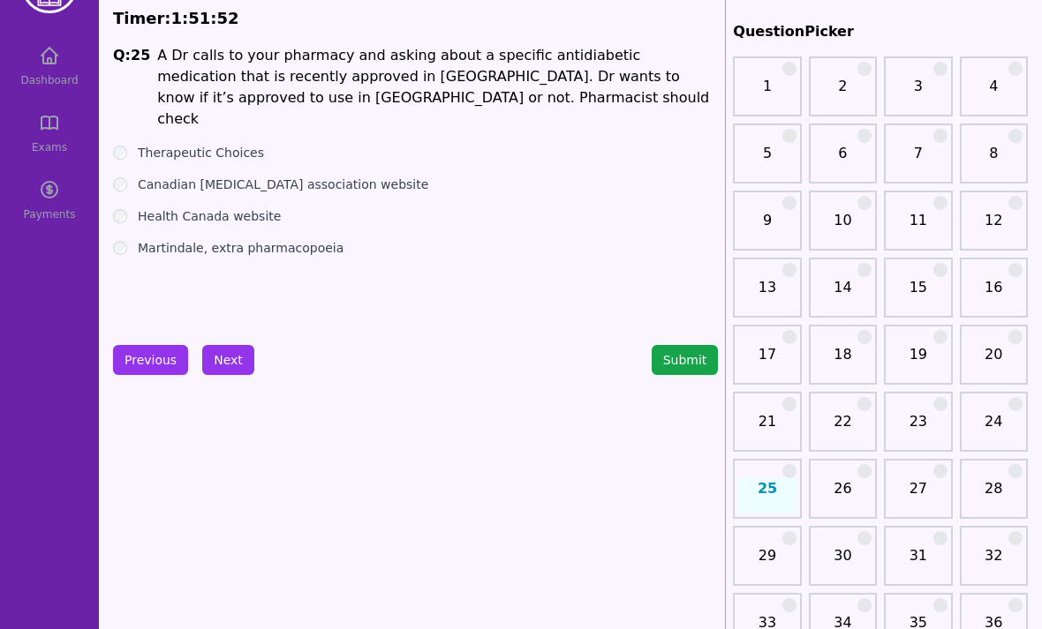
click at [131, 122] on div "Q: 25 A Dr calls to your pharmacy and asking about a specific antidiabetic medi…" at bounding box center [415, 177] width 605 height 265
click at [139, 144] on label "Therapeutic Choices" at bounding box center [201, 153] width 126 height 18
click at [138, 176] on label "Canadian [MEDICAL_DATA] association website" at bounding box center [283, 185] width 290 height 18
click at [132, 207] on div "Health Canada website" at bounding box center [415, 216] width 605 height 18
click at [222, 353] on button "Next" at bounding box center [228, 360] width 52 height 30
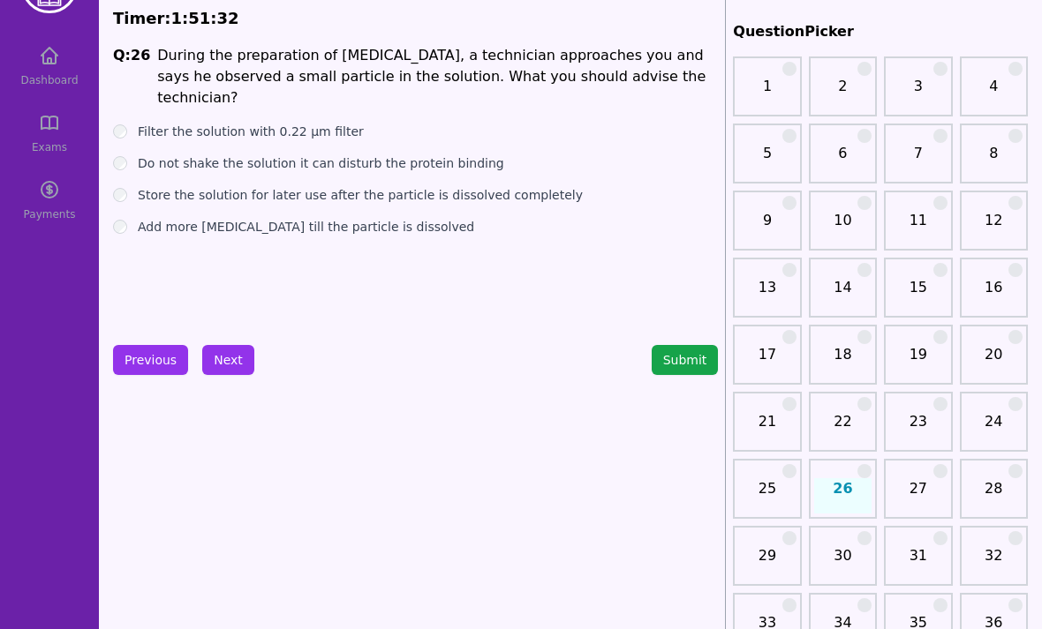
click at [139, 154] on label "Do not shake the solution it can disturb the protein binding" at bounding box center [321, 163] width 366 height 18
click at [215, 351] on button "Next" at bounding box center [228, 360] width 52 height 30
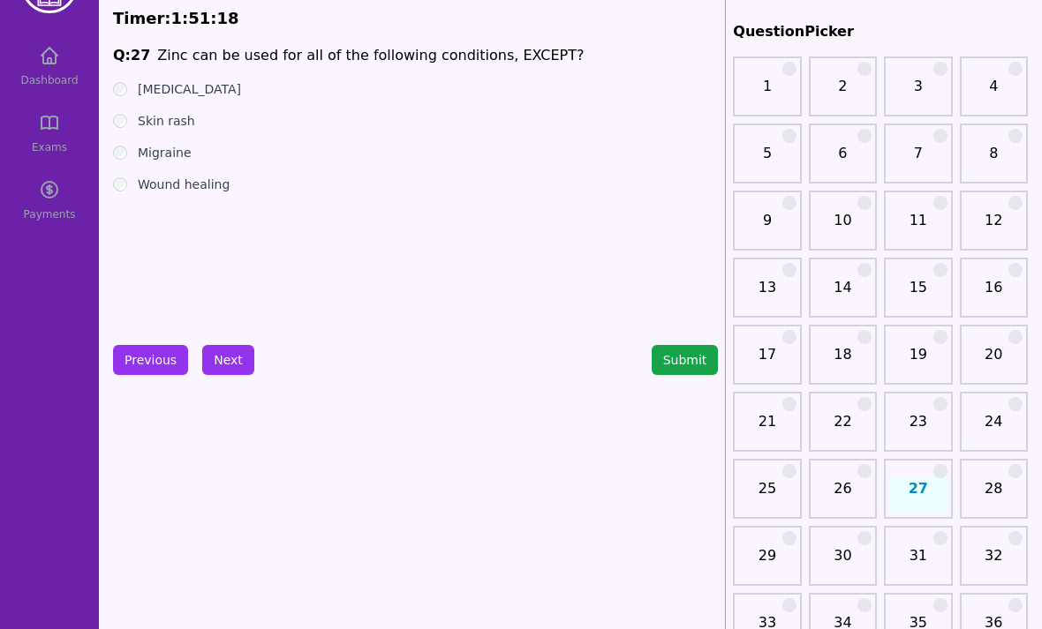
click at [130, 144] on div "Migraine" at bounding box center [415, 153] width 605 height 18
click at [221, 364] on button "Next" at bounding box center [228, 360] width 52 height 30
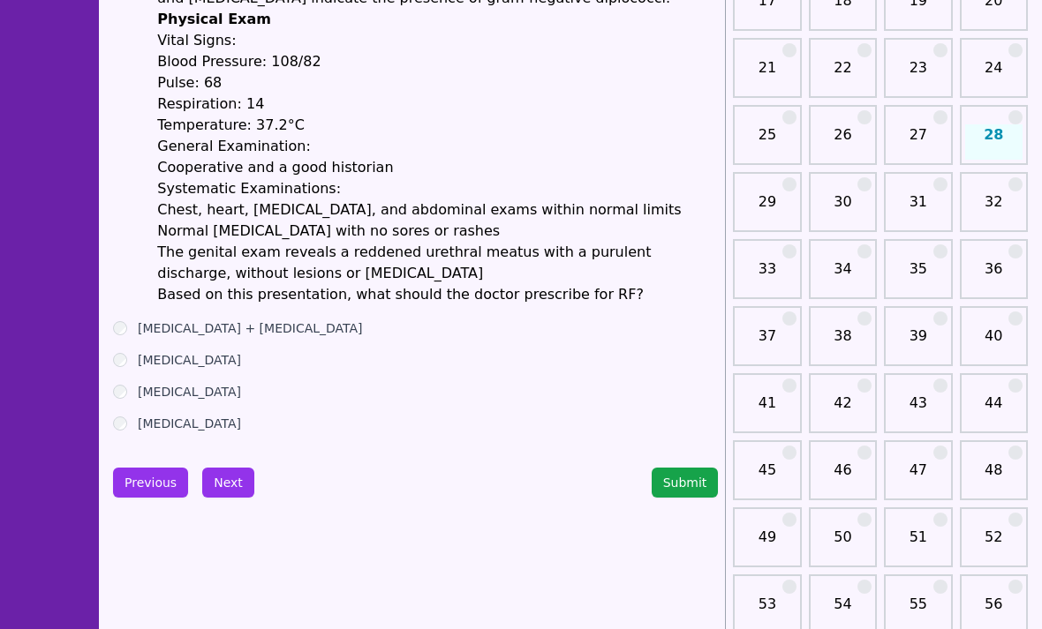
scroll to position [418, 0]
click at [130, 320] on div "[MEDICAL_DATA] + [MEDICAL_DATA]" at bounding box center [415, 329] width 605 height 18
click at [138, 320] on label "[MEDICAL_DATA] + [MEDICAL_DATA]" at bounding box center [250, 329] width 225 height 18
click at [223, 468] on button "Next" at bounding box center [228, 483] width 52 height 30
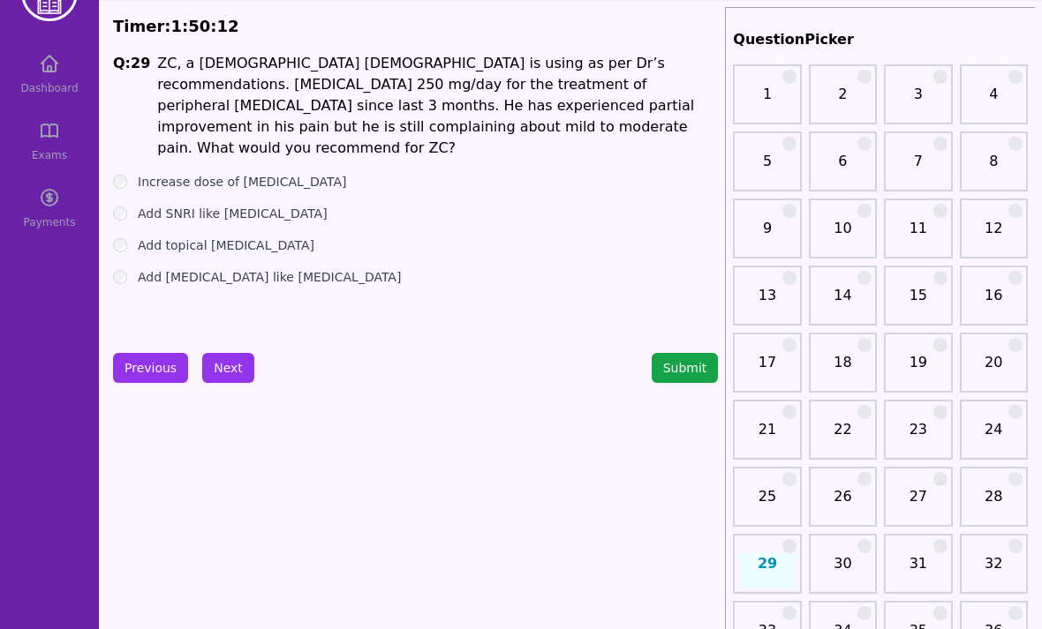
scroll to position [56, 0]
click at [229, 375] on button "Next" at bounding box center [228, 368] width 52 height 30
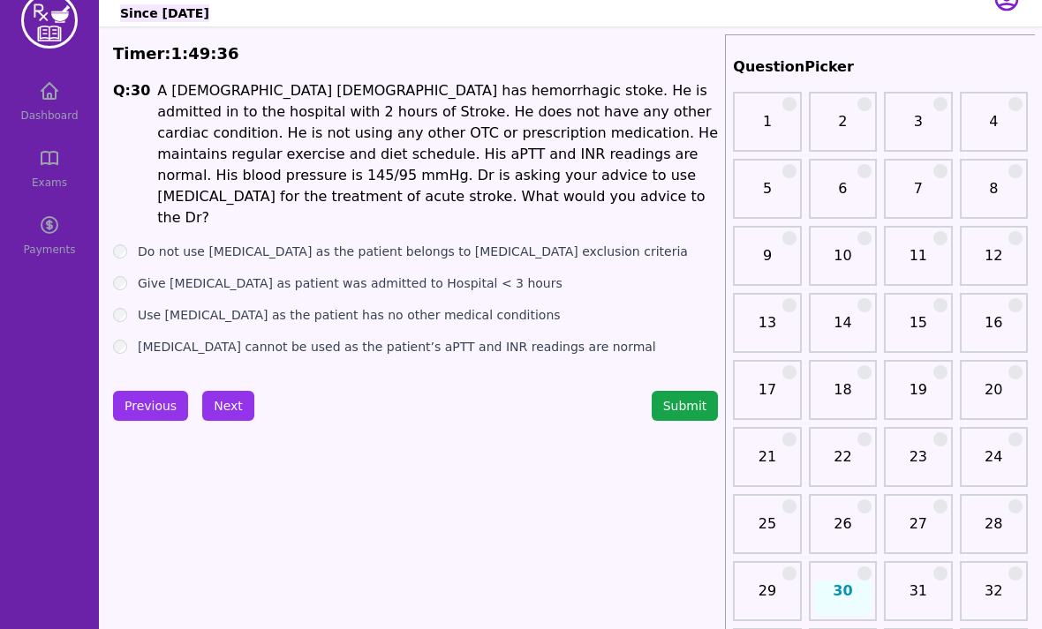
scroll to position [29, 0]
click at [139, 243] on label "Do not use [MEDICAL_DATA] as the patient belongs to [MEDICAL_DATA] exclusion cr…" at bounding box center [413, 252] width 550 height 18
click at [226, 400] on button "Next" at bounding box center [228, 406] width 52 height 30
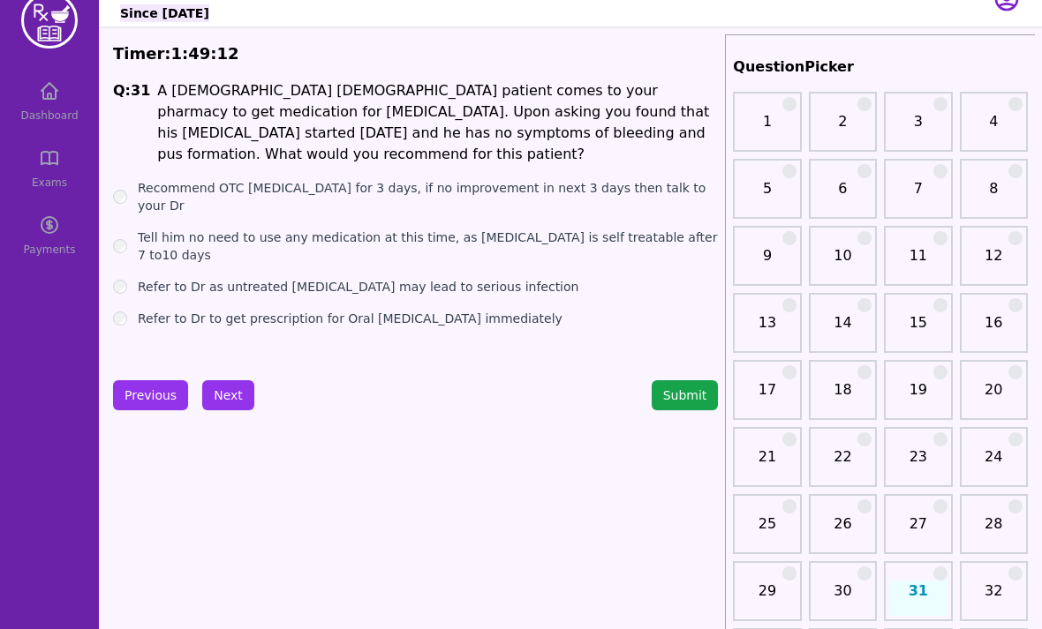
click at [706, 392] on button "Submit" at bounding box center [684, 395] width 67 height 30
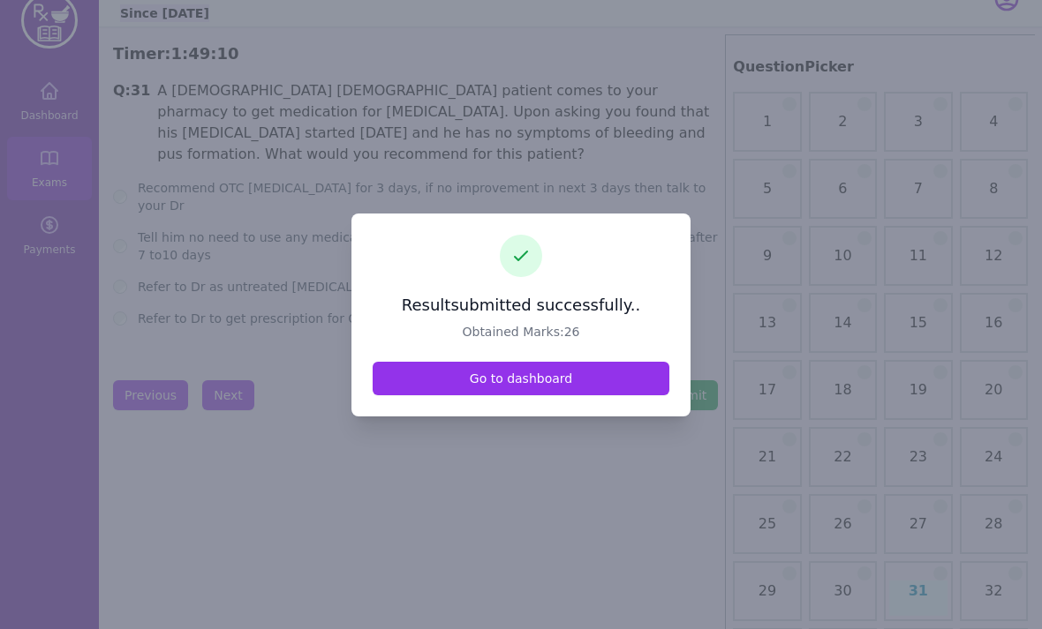
click at [623, 395] on link "Go to dashboard" at bounding box center [520, 379] width 297 height 34
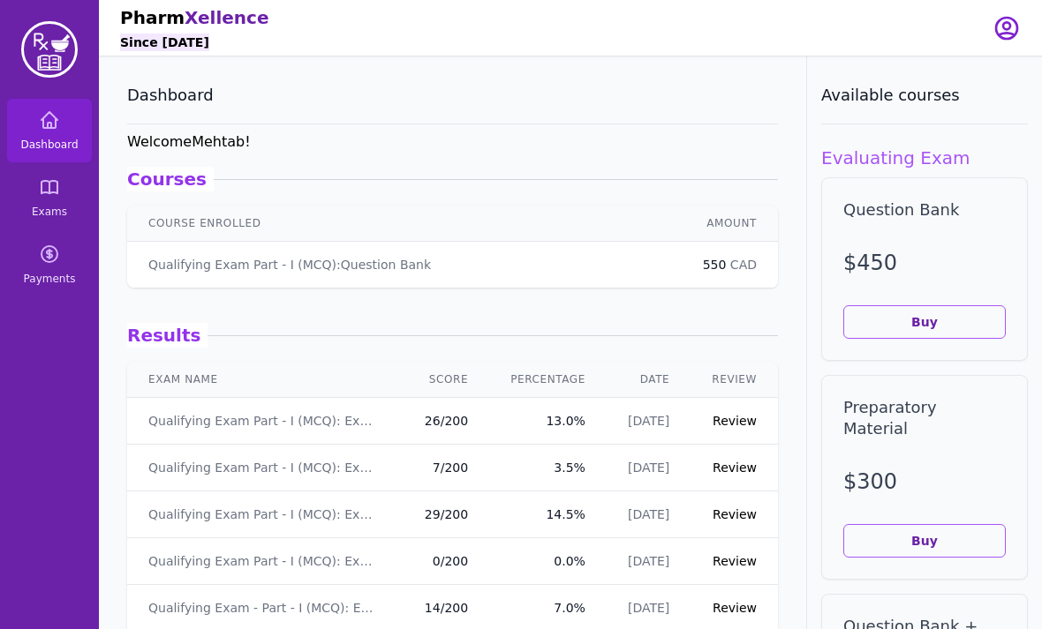
click at [741, 415] on link "Review" at bounding box center [734, 421] width 44 height 14
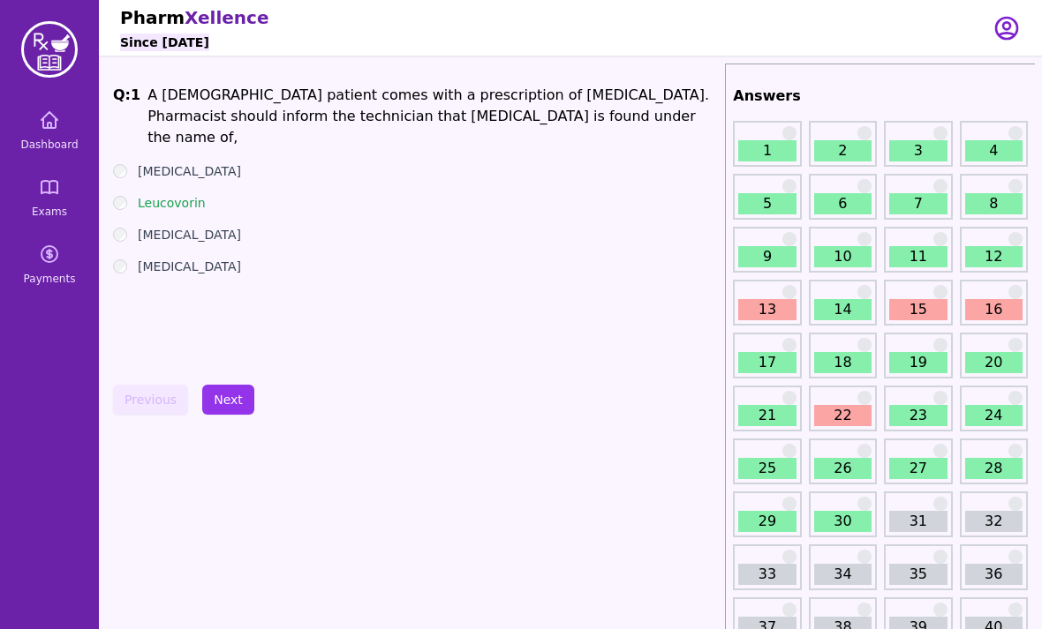
click at [767, 314] on link "13" at bounding box center [766, 309] width 57 height 21
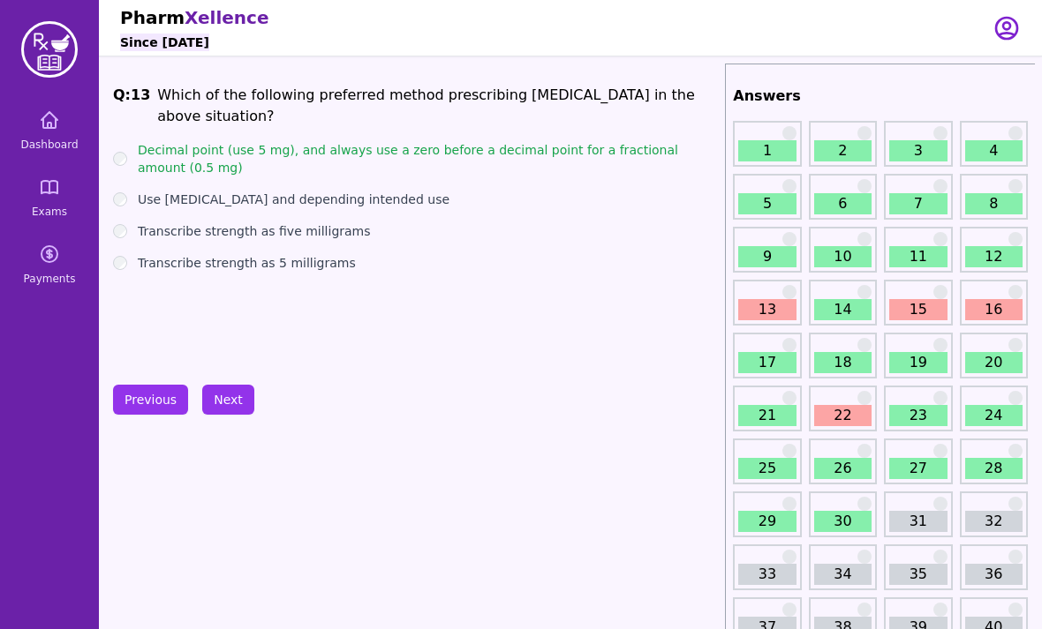
click at [135, 144] on div "Decimal point (use 5 mg), and always use a zero before a decimal point for a fr…" at bounding box center [415, 158] width 605 height 35
click at [134, 141] on div "Decimal point (use 5 mg), and always use a zero before a decimal point for a fr…" at bounding box center [415, 158] width 605 height 35
click at [907, 306] on link "15" at bounding box center [917, 309] width 57 height 21
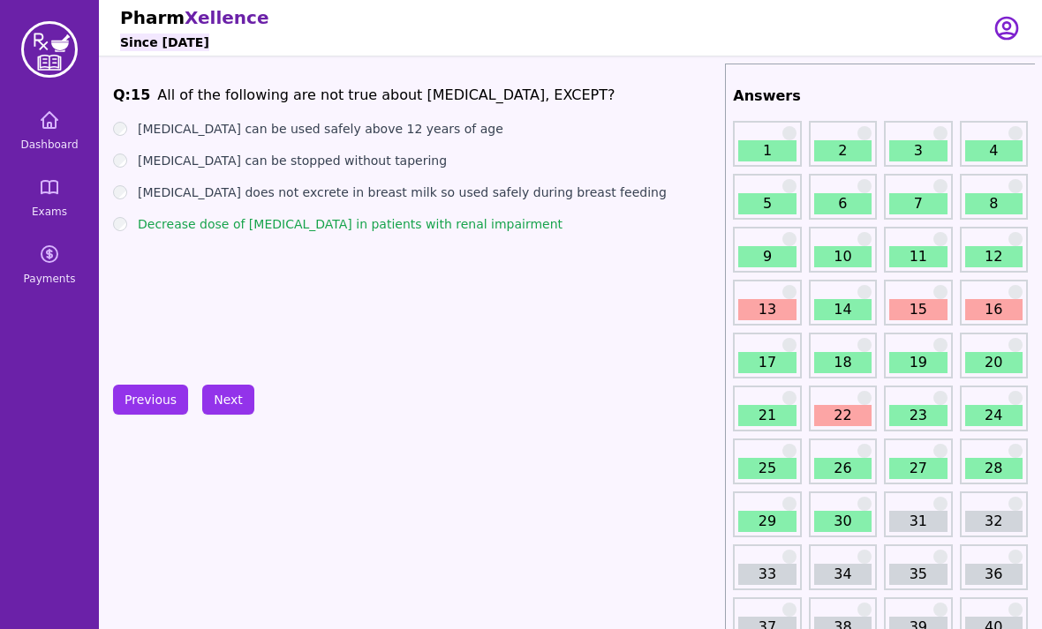
click at [982, 308] on link "16" at bounding box center [993, 309] width 57 height 21
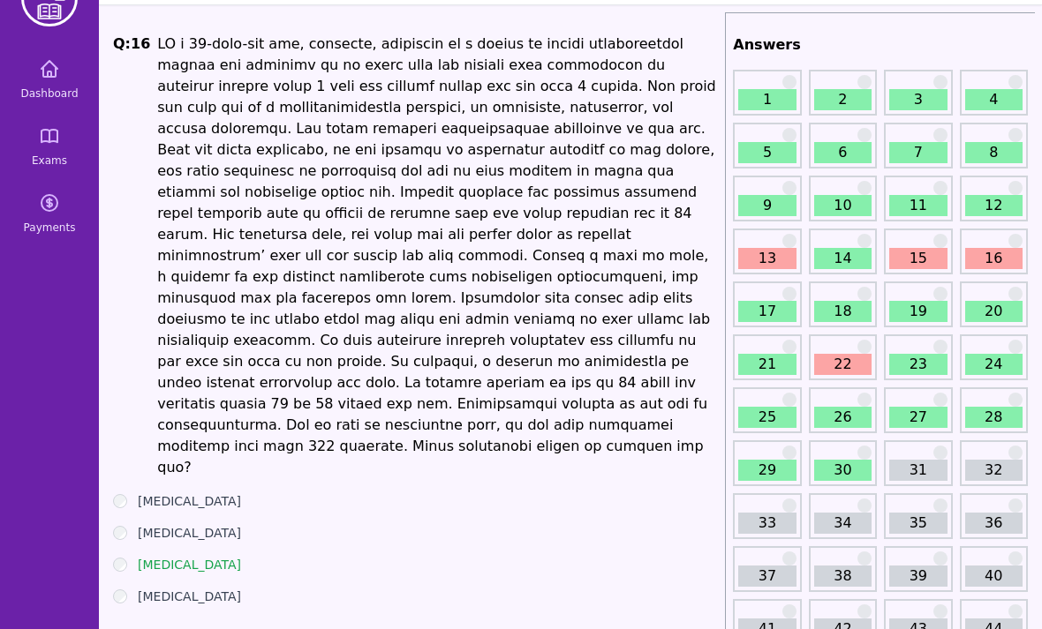
scroll to position [52, 0]
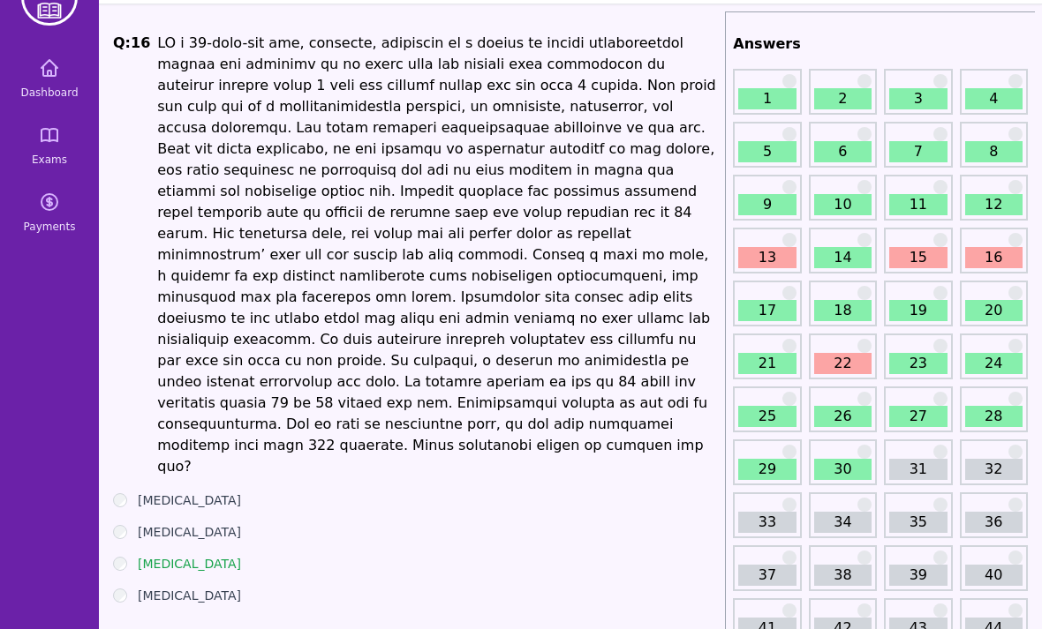
click at [854, 365] on link "22" at bounding box center [842, 363] width 57 height 21
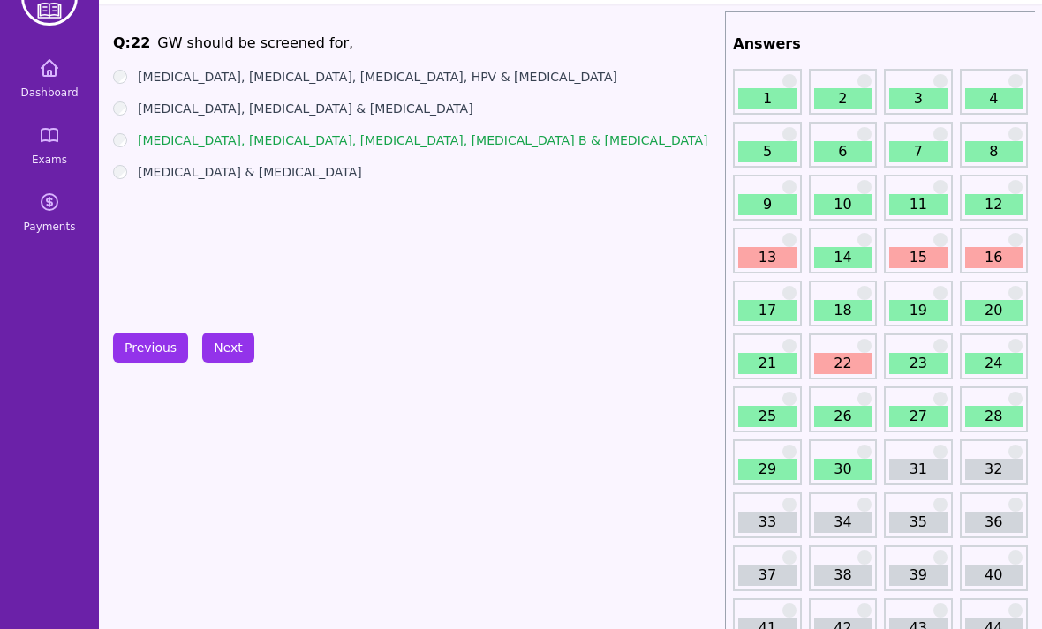
click at [834, 470] on link "30" at bounding box center [842, 469] width 57 height 21
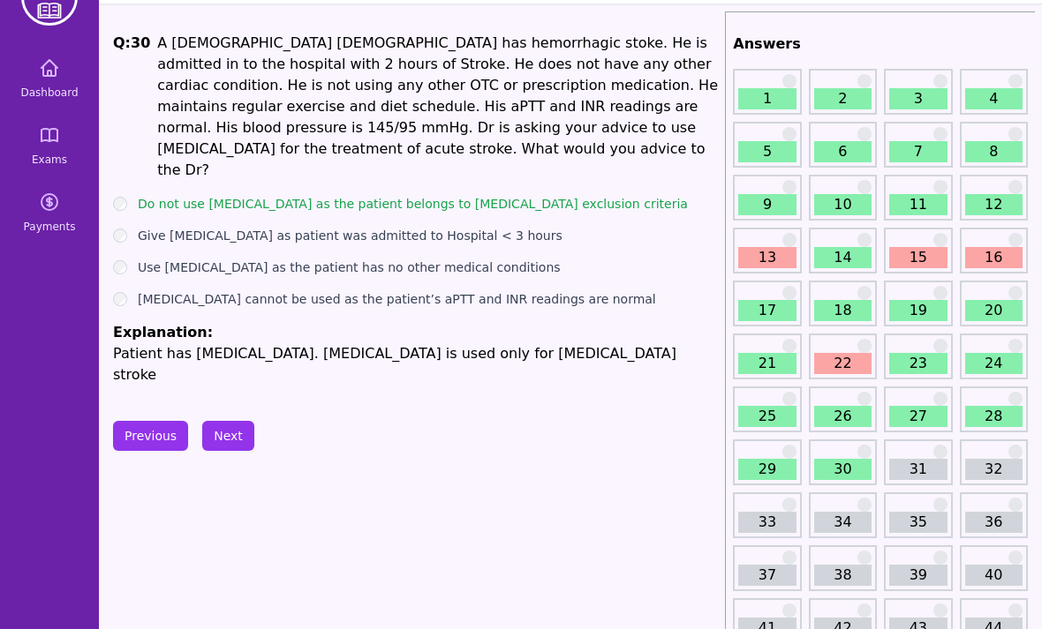
click at [770, 460] on link "29" at bounding box center [766, 469] width 57 height 21
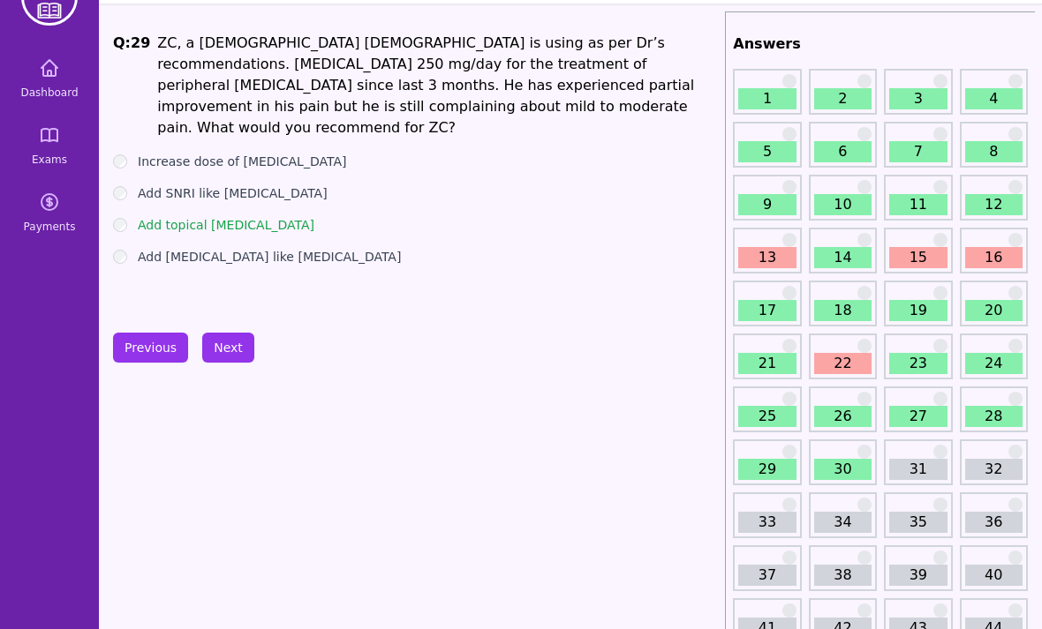
click at [764, 425] on link "25" at bounding box center [766, 416] width 57 height 21
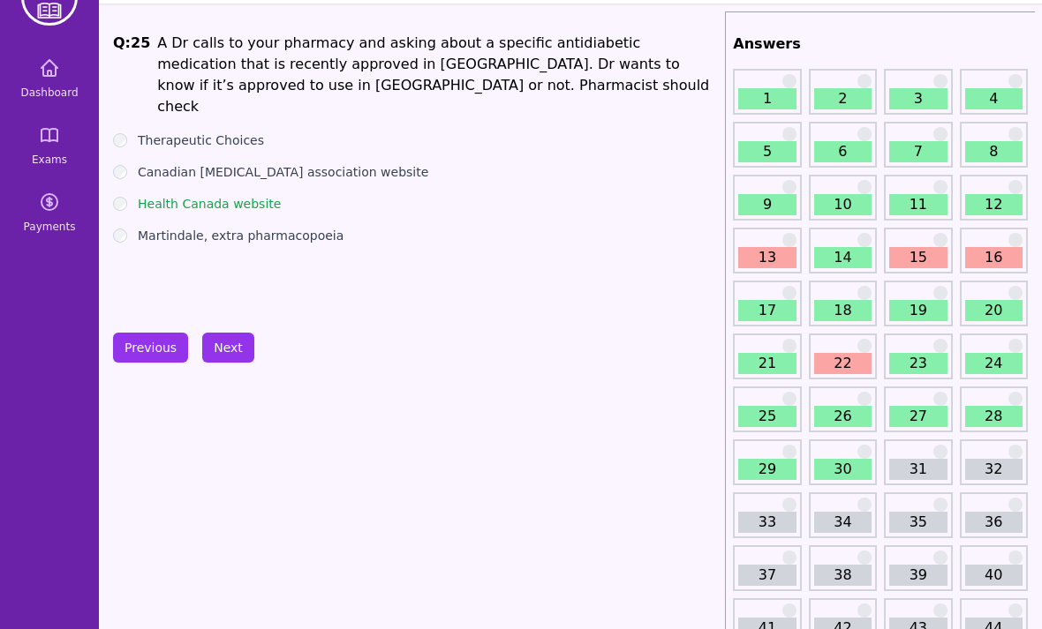
click at [842, 410] on link "26" at bounding box center [842, 416] width 57 height 21
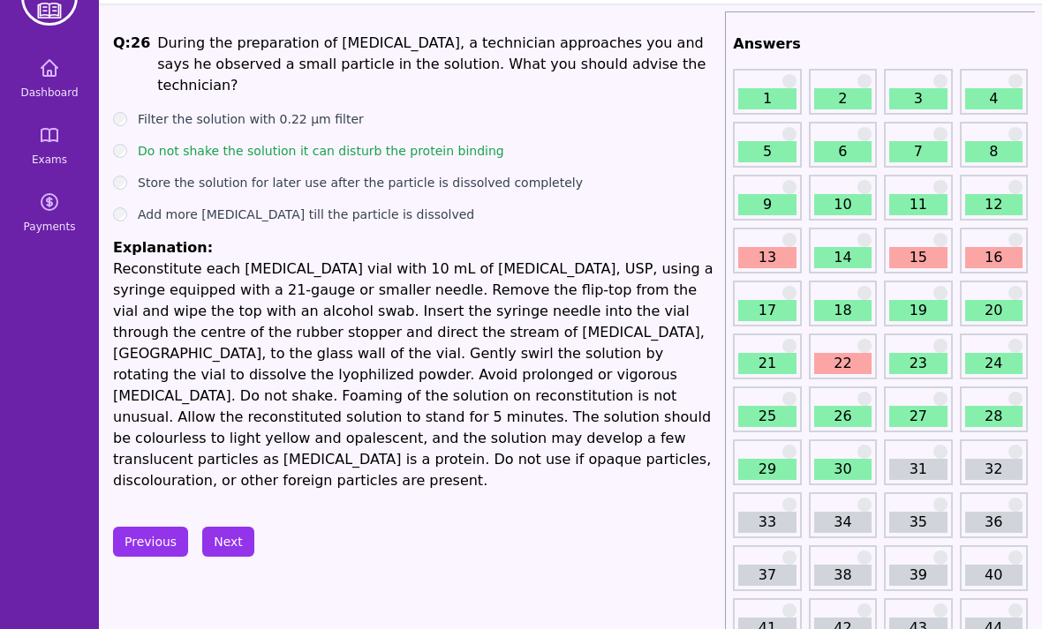
click at [916, 414] on link "27" at bounding box center [917, 416] width 57 height 21
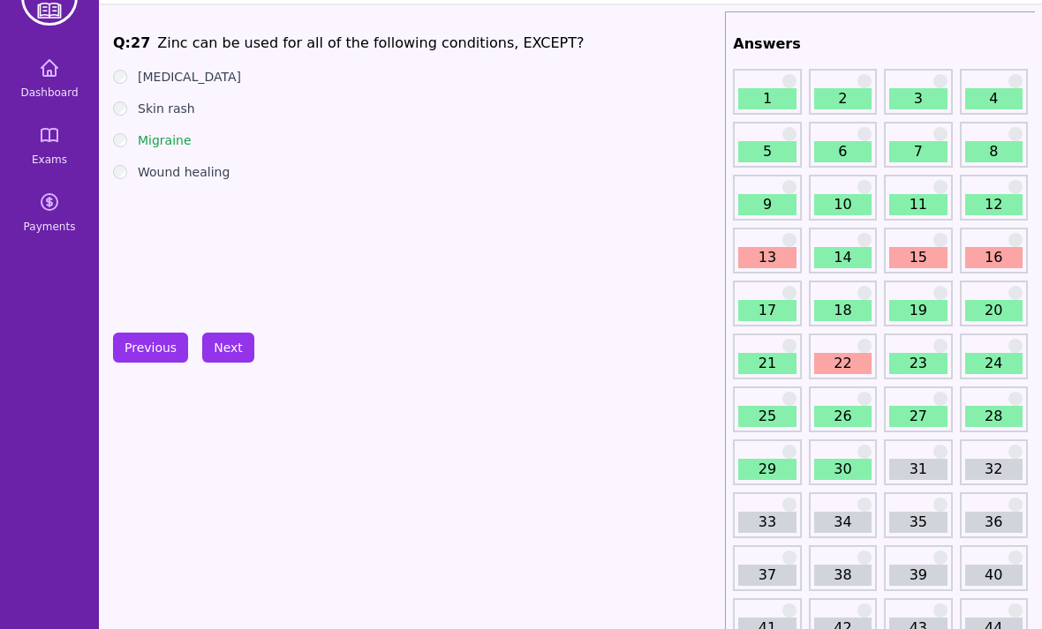
click at [987, 416] on link "28" at bounding box center [993, 416] width 57 height 21
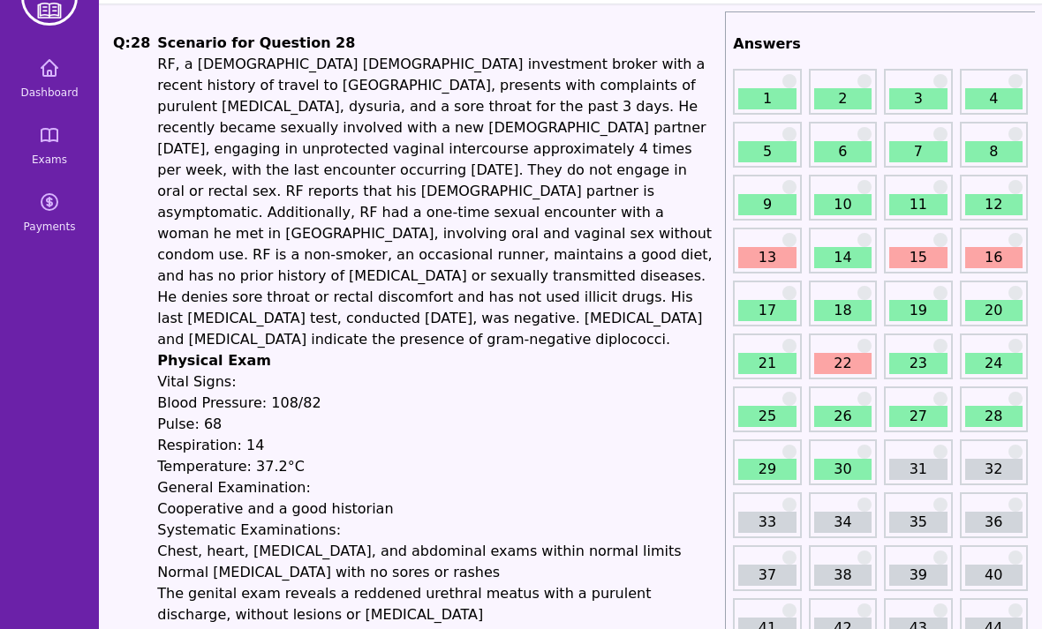
click at [903, 359] on link "23" at bounding box center [917, 363] width 57 height 21
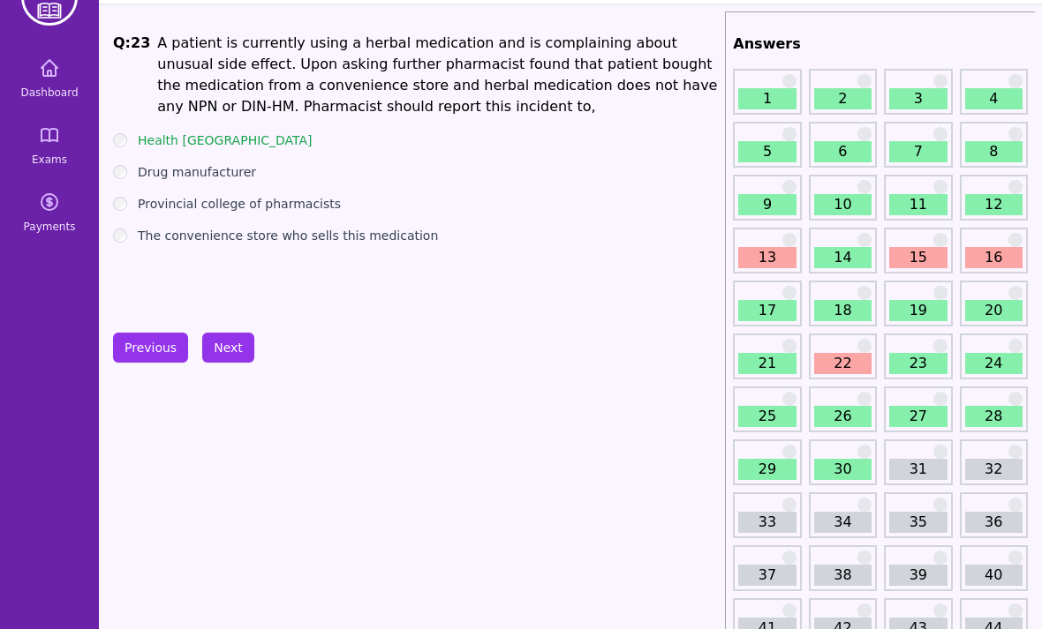
click at [970, 302] on link "20" at bounding box center [993, 310] width 57 height 21
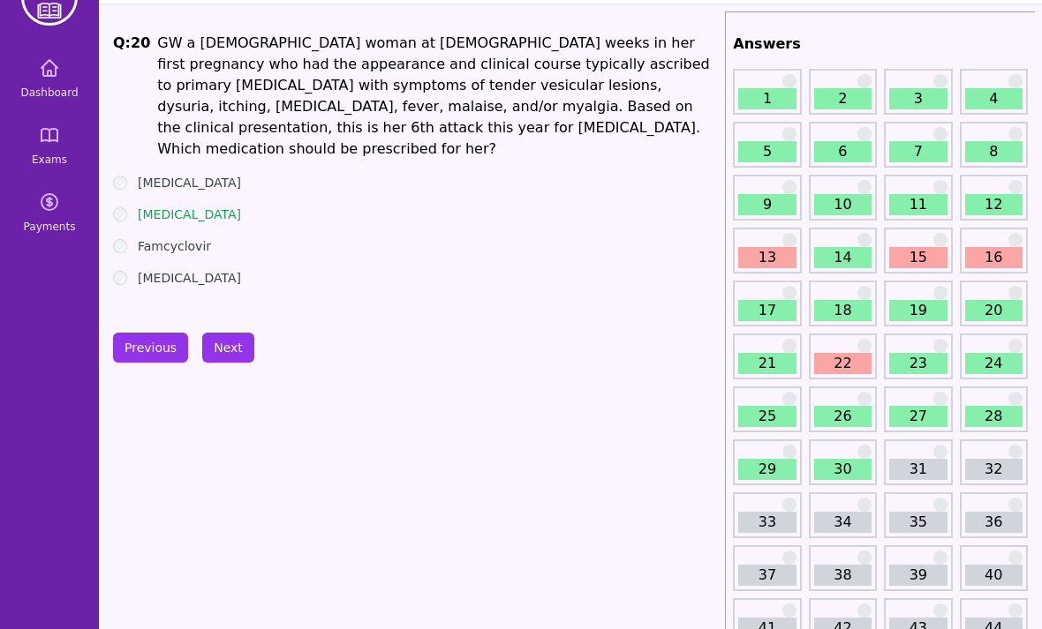
click at [764, 308] on link "17" at bounding box center [766, 310] width 57 height 21
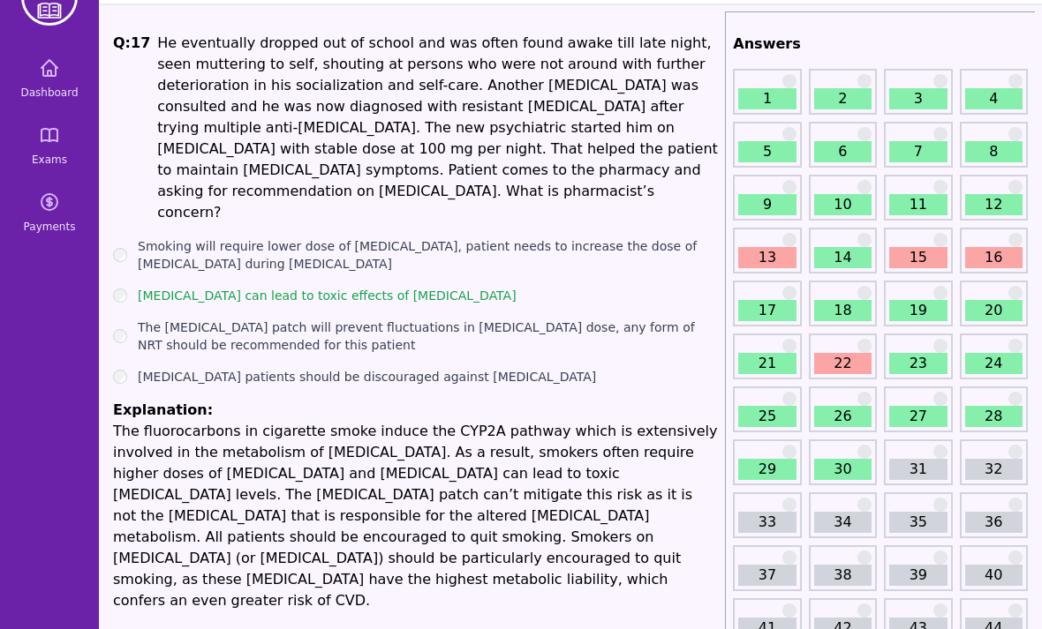
click at [831, 259] on link "14" at bounding box center [842, 257] width 57 height 21
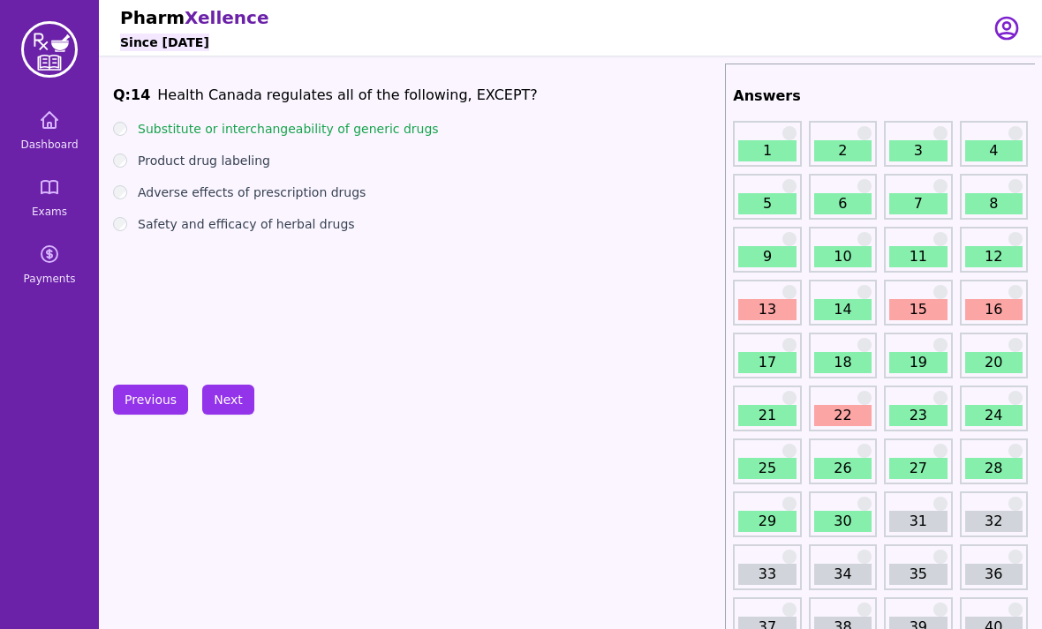
scroll to position [17, 0]
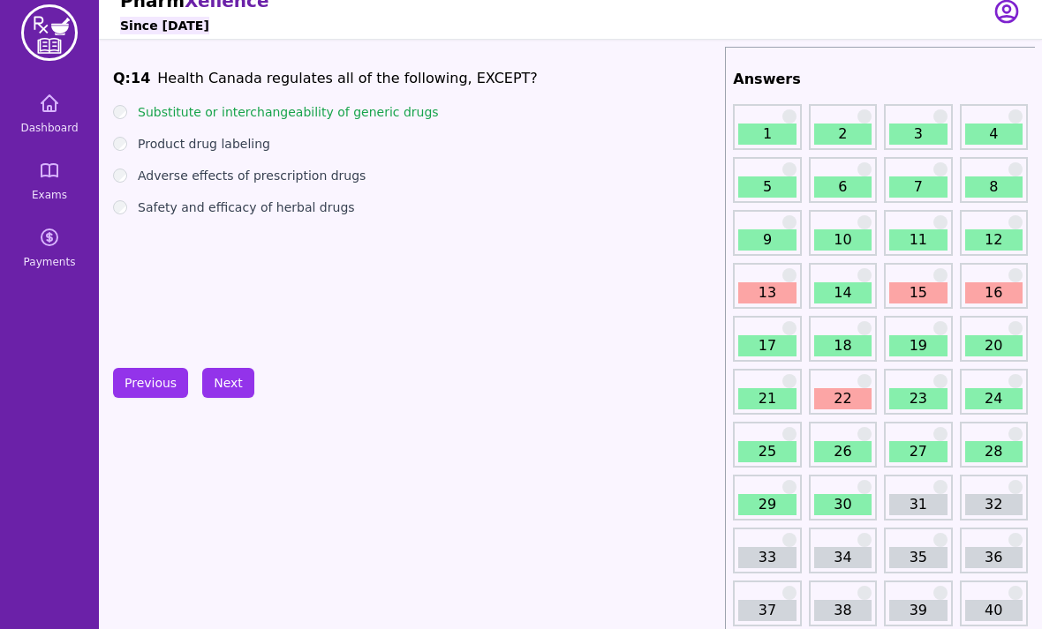
click at [239, 391] on button "Next" at bounding box center [228, 383] width 52 height 30
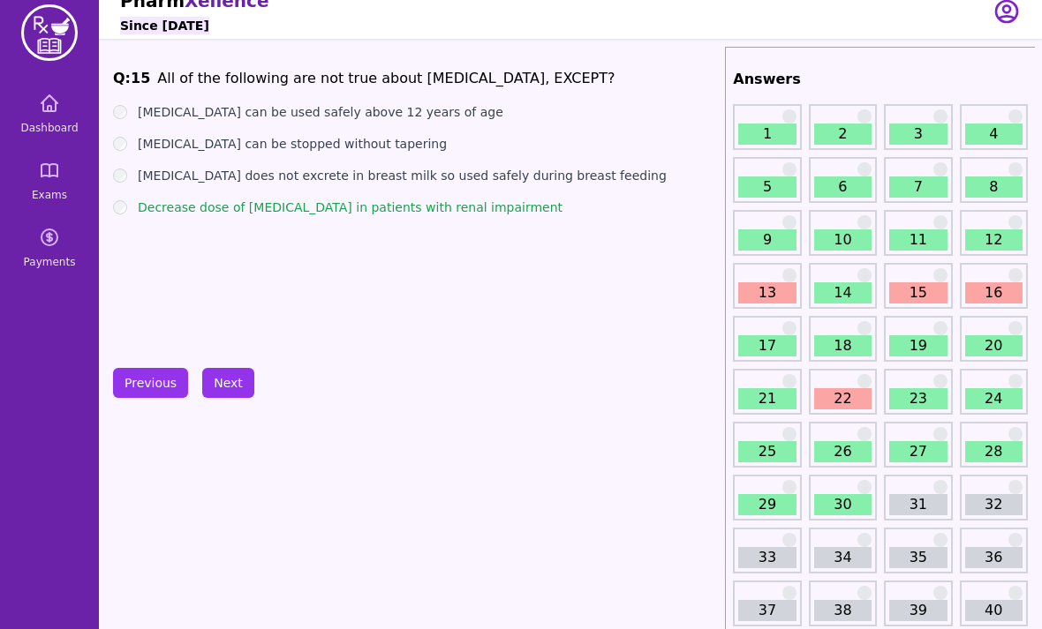
click at [223, 396] on button "Next" at bounding box center [228, 383] width 52 height 30
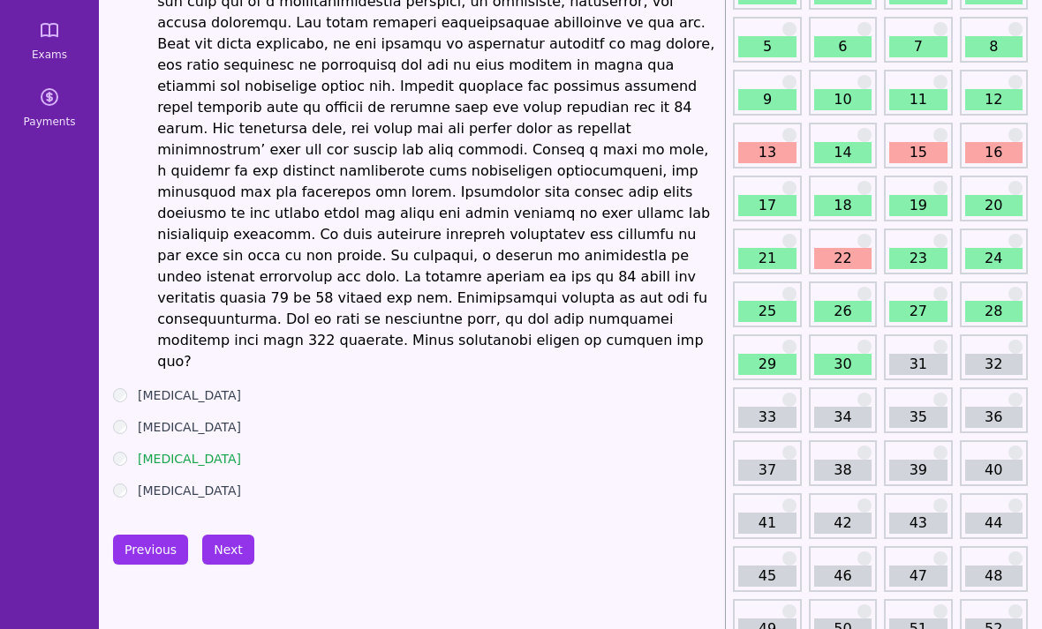
scroll to position [261, 0]
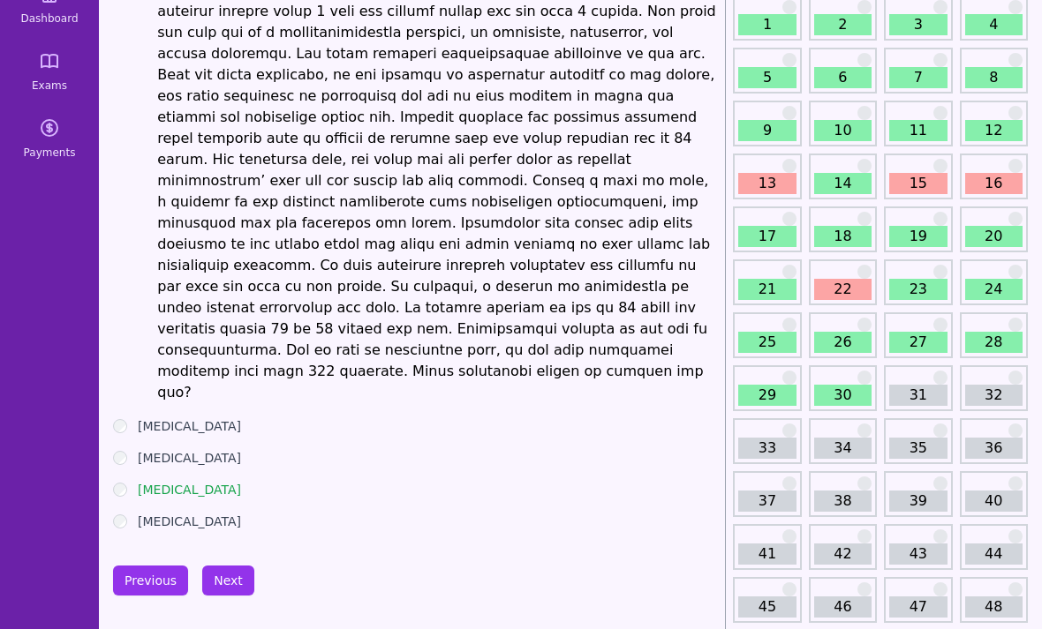
scroll to position [0, 0]
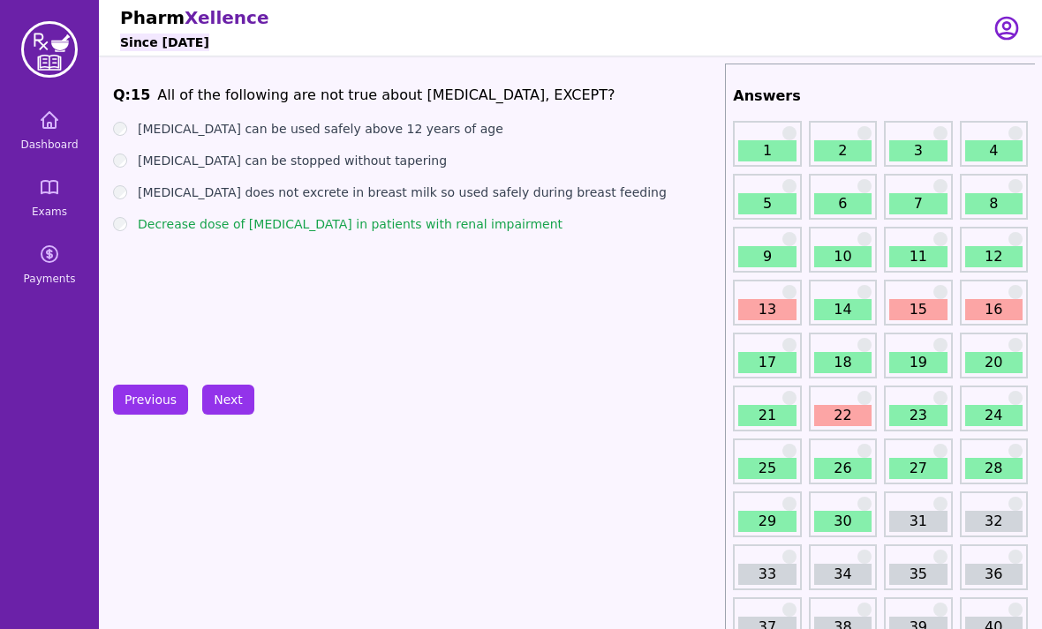
click at [53, 199] on link "Exams" at bounding box center [49, 198] width 85 height 64
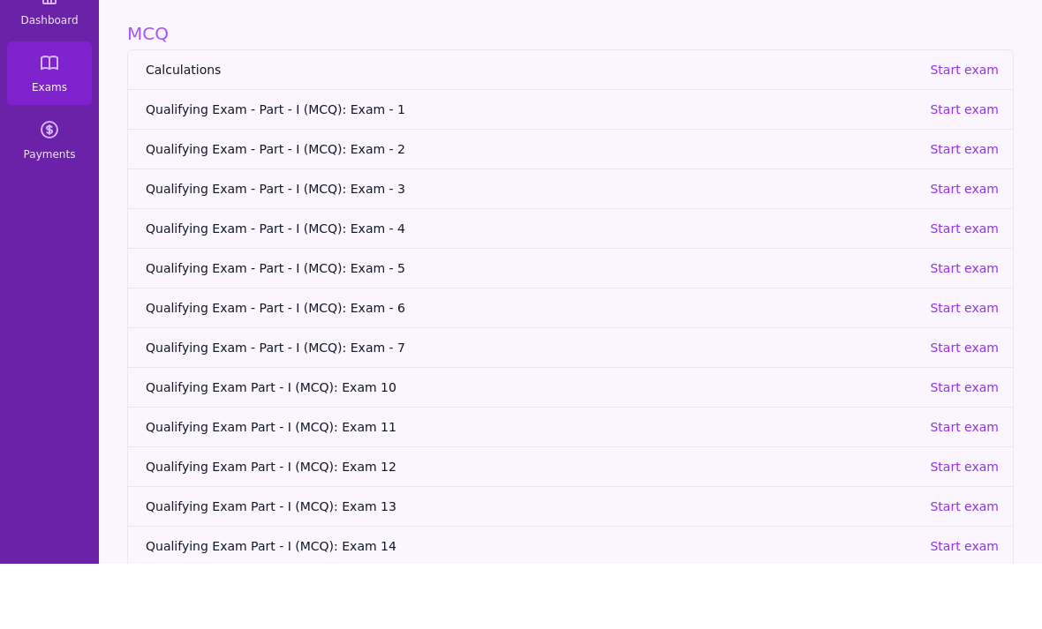
scroll to position [56, 0]
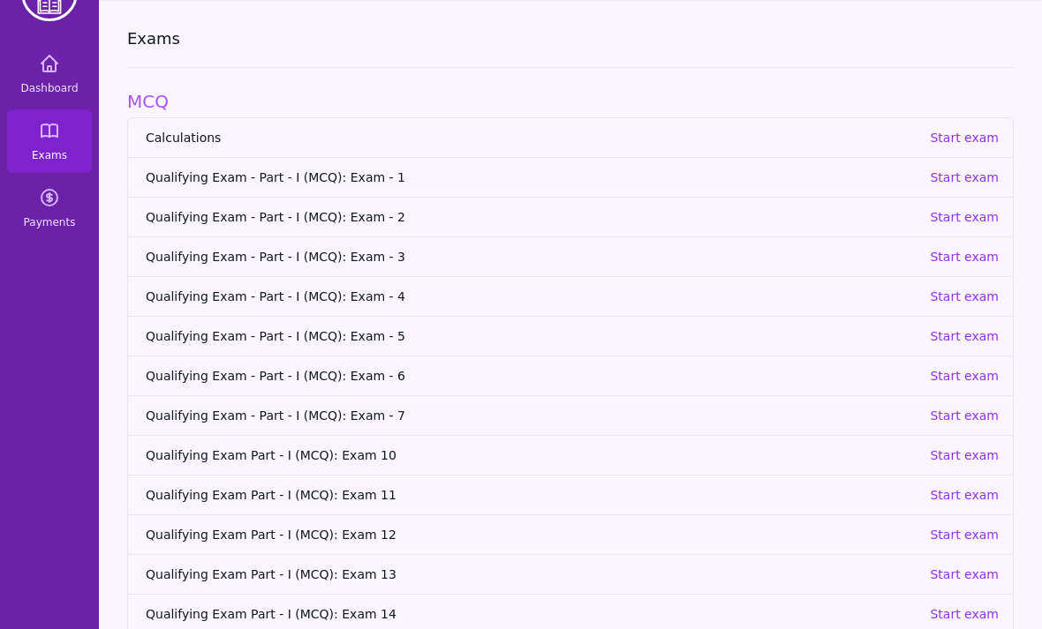
click at [961, 569] on p "Start exam" at bounding box center [963, 575] width 69 height 18
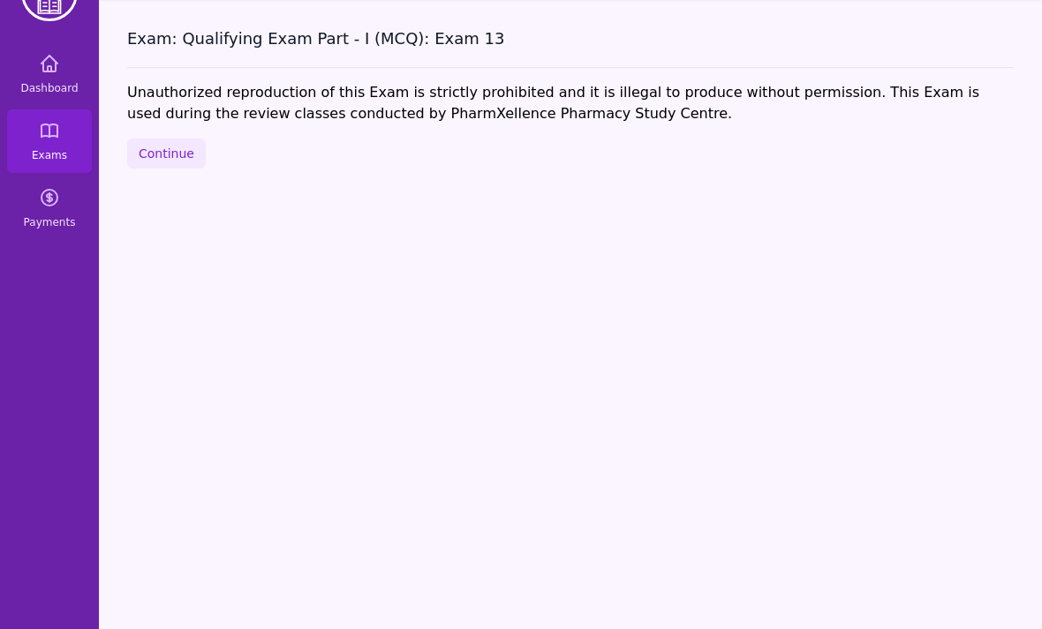
click at [174, 157] on button "Continue" at bounding box center [166, 154] width 79 height 30
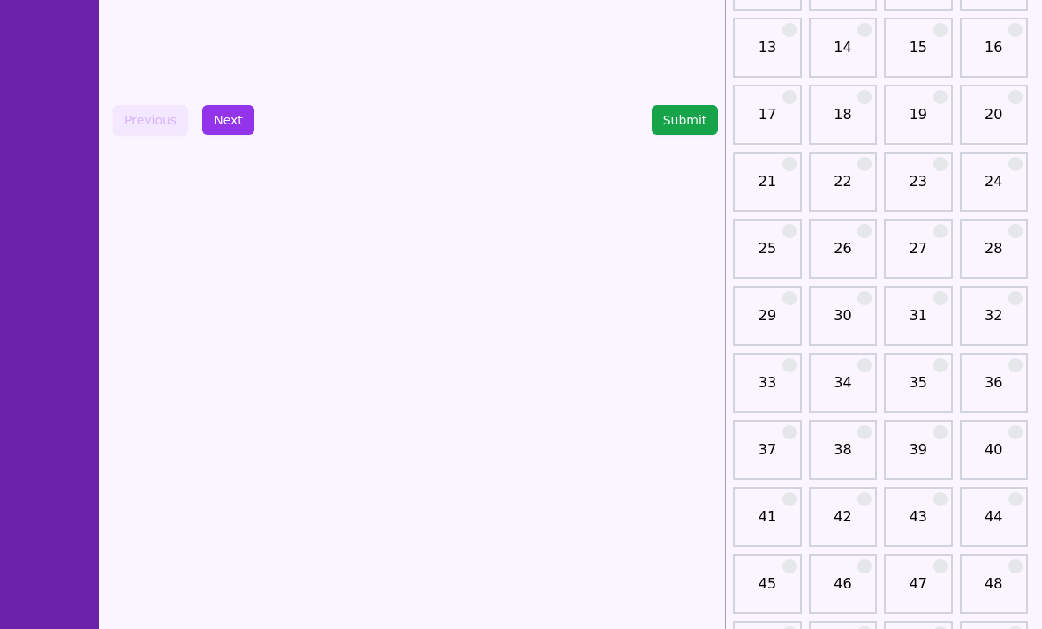
scroll to position [299, 0]
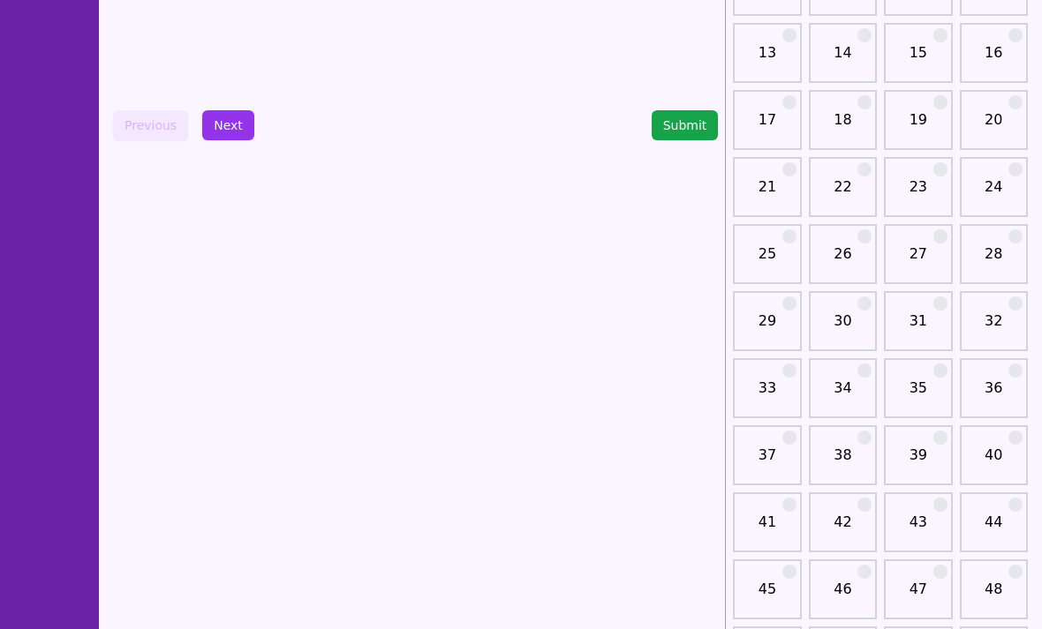
click at [913, 319] on link "31" at bounding box center [917, 328] width 57 height 35
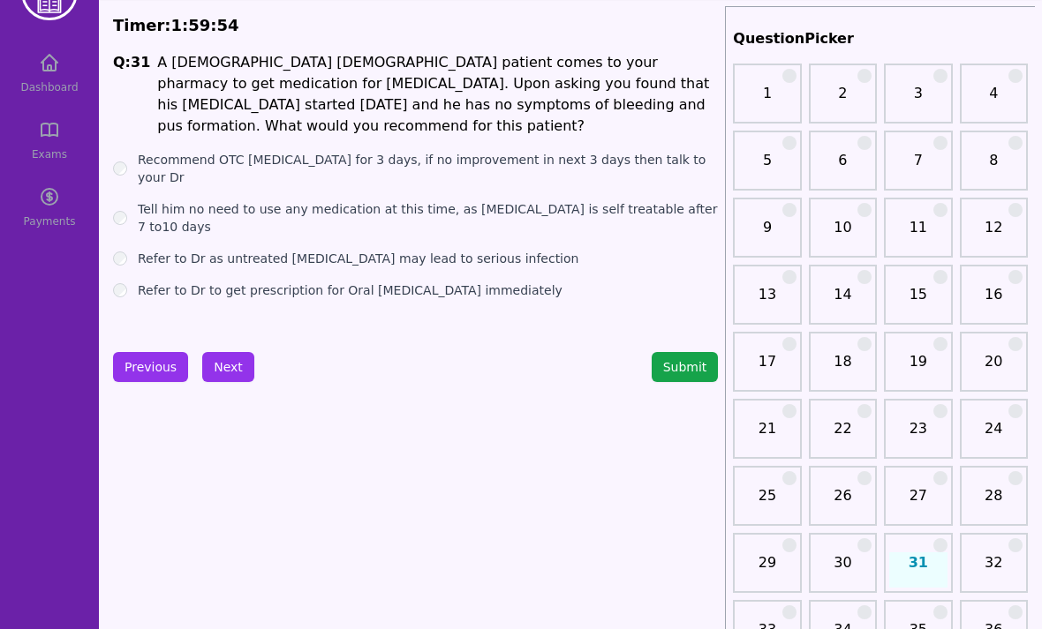
scroll to position [57, 0]
click at [138, 250] on label "Refer to Dr as untreated [MEDICAL_DATA] may lead to serious infection" at bounding box center [358, 259] width 440 height 18
click at [237, 365] on button "Next" at bounding box center [228, 367] width 52 height 30
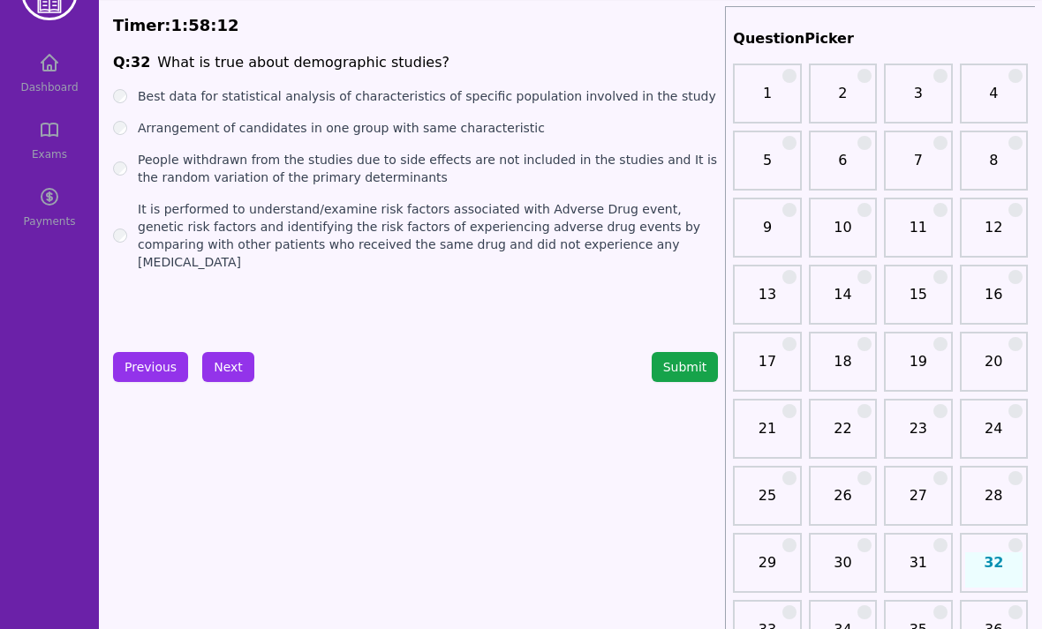
click at [138, 232] on label "It is performed to understand/examine risk factors associated with Adverse Drug…" at bounding box center [428, 235] width 580 height 71
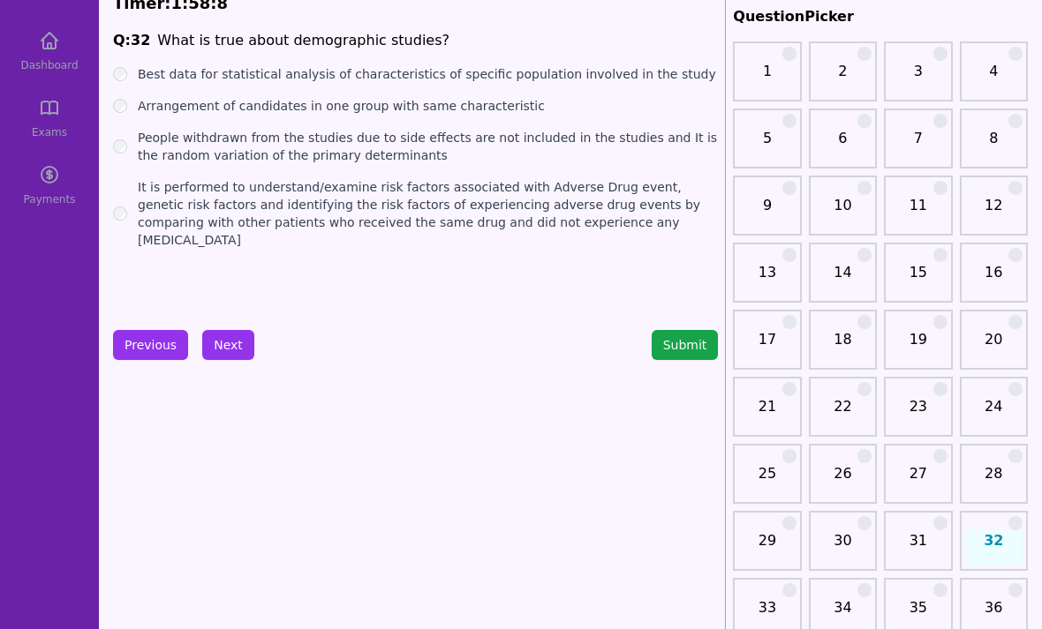
scroll to position [79, 0]
click at [692, 335] on button "Submit" at bounding box center [684, 345] width 67 height 30
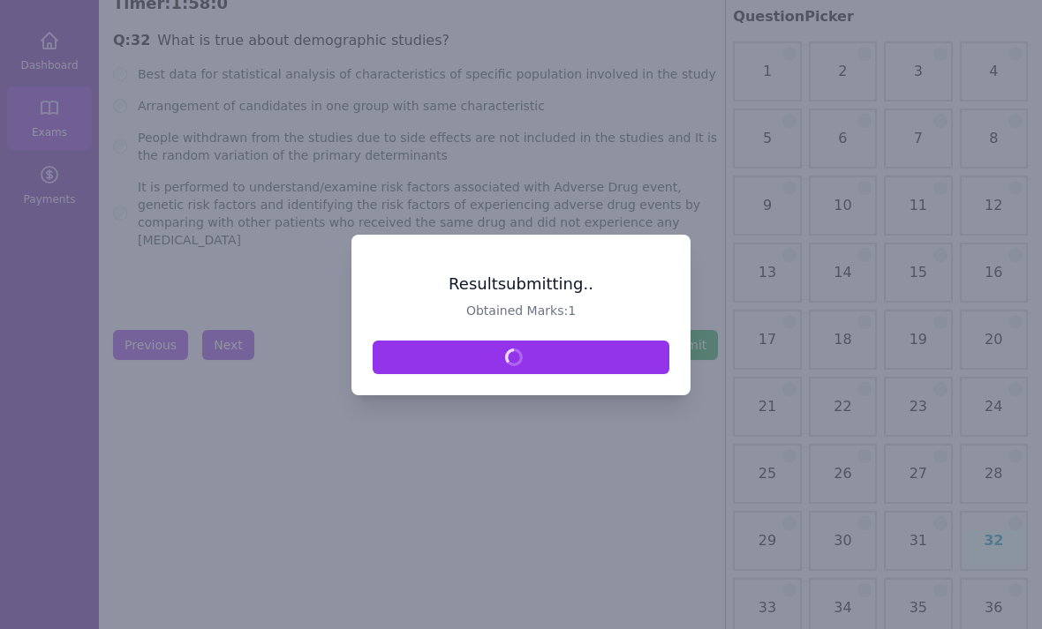
click at [692, 335] on div at bounding box center [521, 314] width 1042 height 629
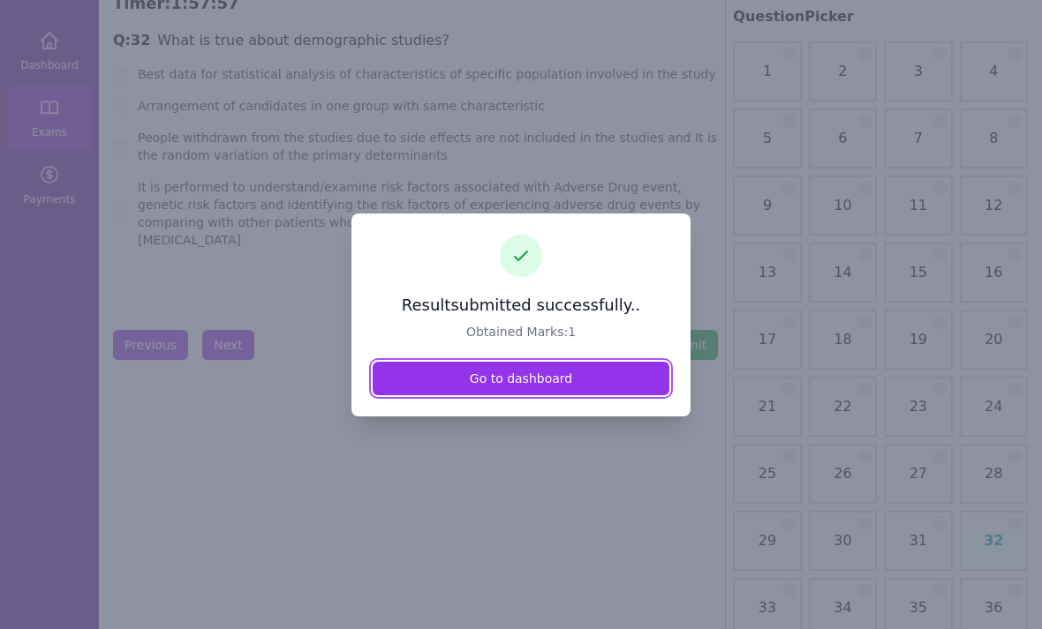
click at [573, 395] on link "Go to dashboard" at bounding box center [520, 379] width 297 height 34
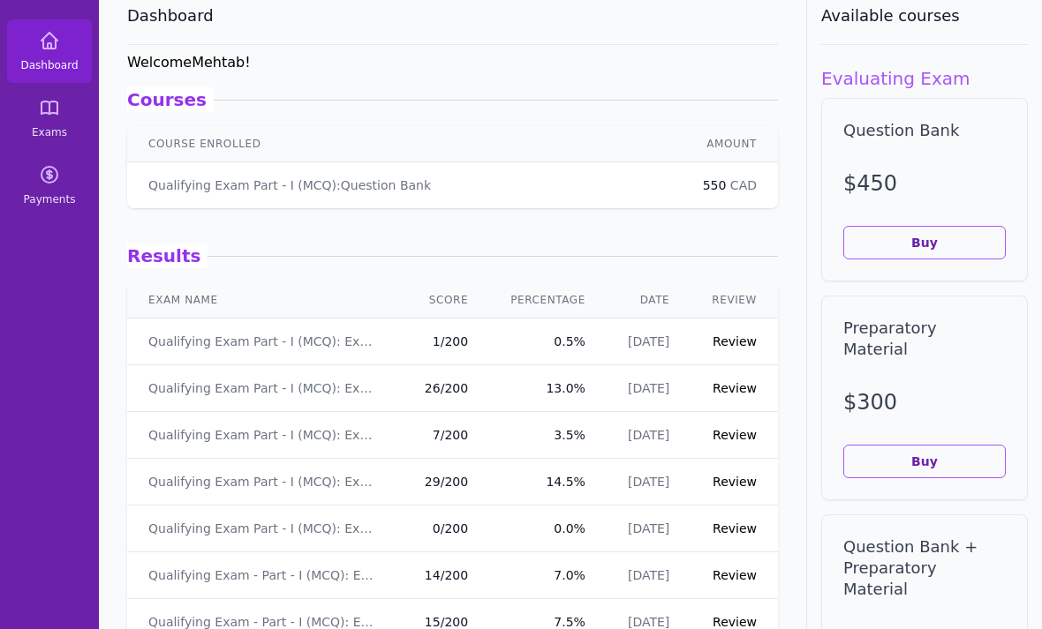
click at [746, 335] on link "Review" at bounding box center [734, 342] width 44 height 14
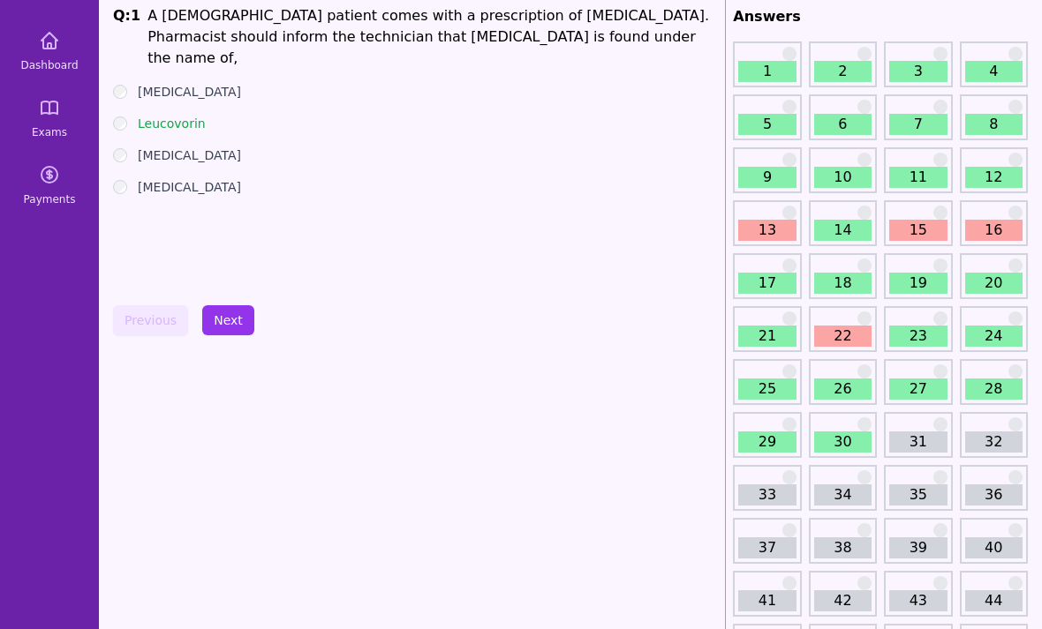
click at [746, 334] on link "21" at bounding box center [766, 336] width 57 height 21
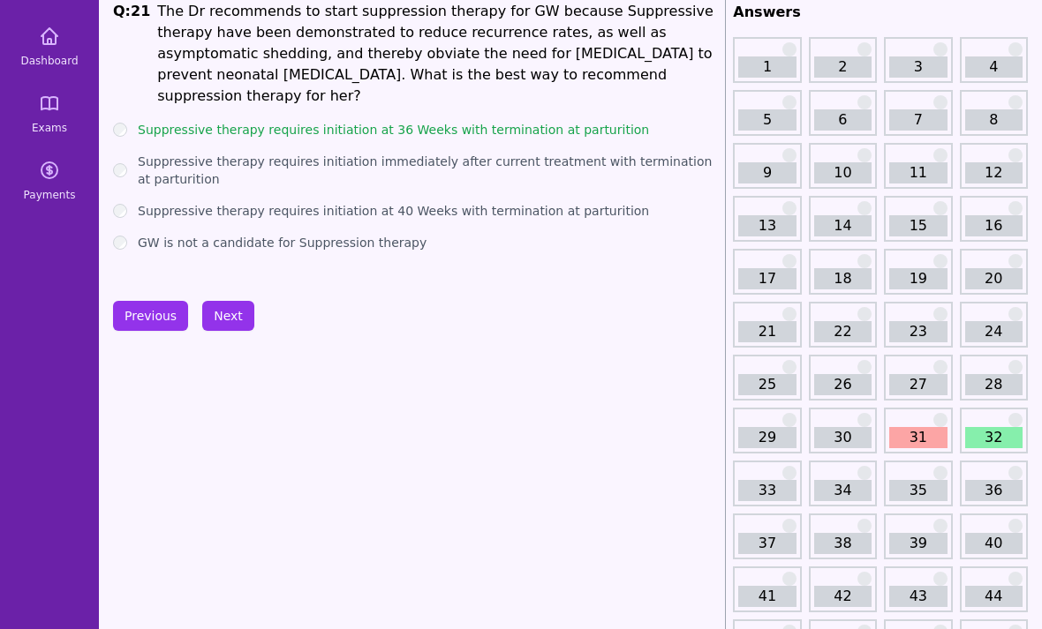
click at [915, 432] on link "31" at bounding box center [917, 438] width 57 height 21
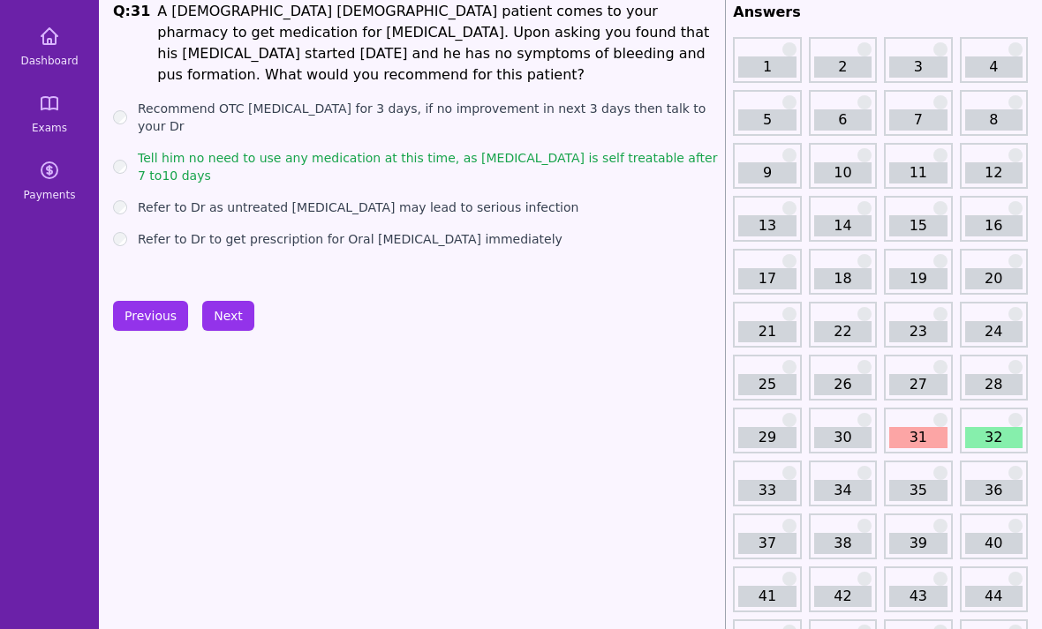
click at [914, 431] on link "31" at bounding box center [917, 437] width 57 height 21
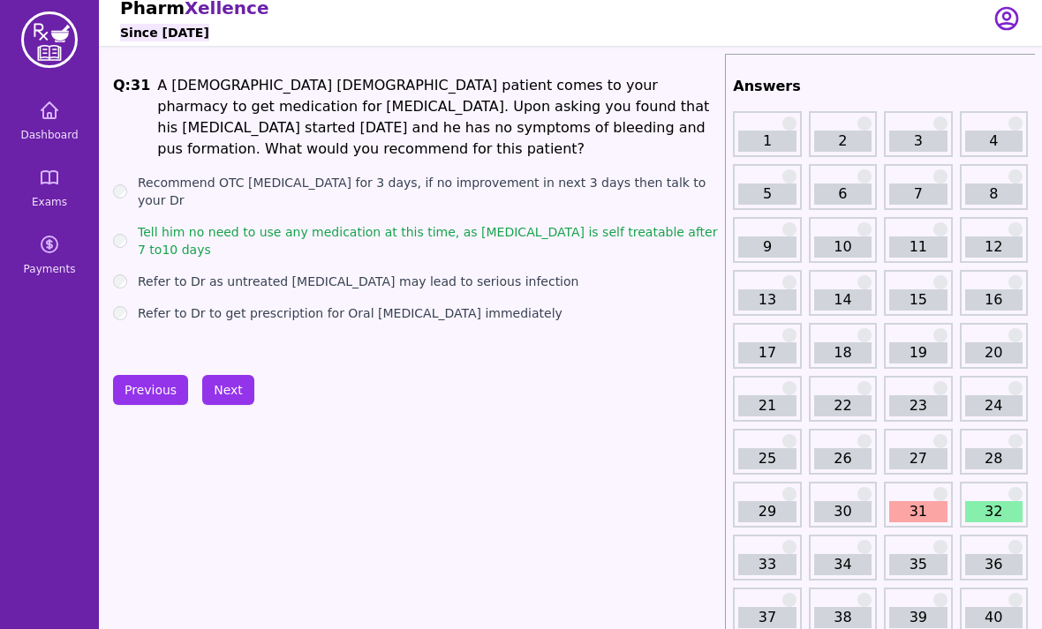
scroll to position [0, 0]
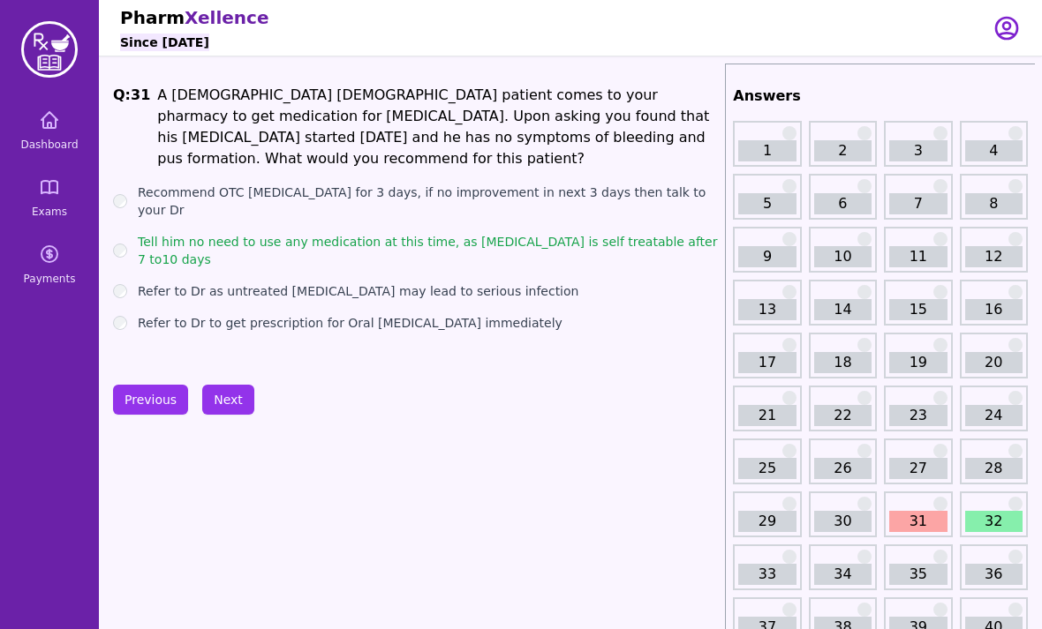
click at [49, 130] on icon at bounding box center [49, 119] width 21 height 21
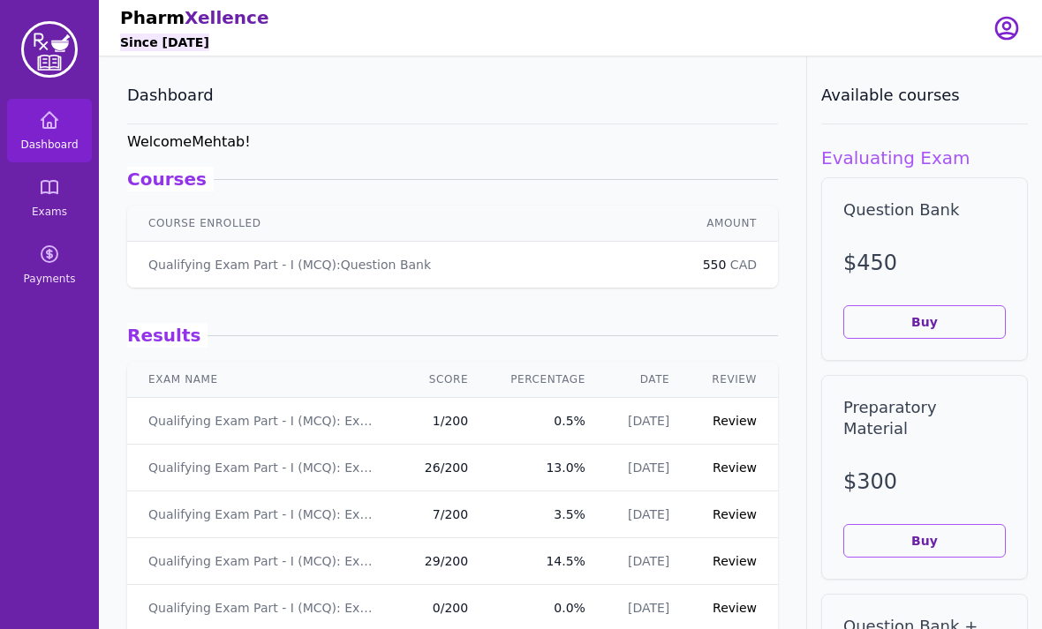
click at [54, 201] on link "Exams" at bounding box center [49, 198] width 85 height 64
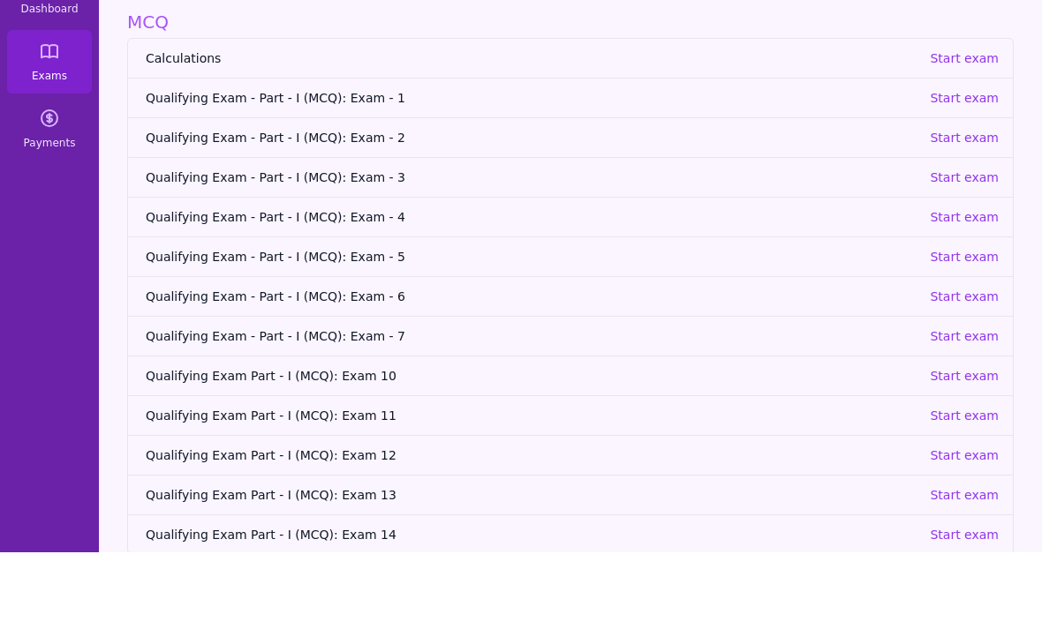
scroll to position [56, 0]
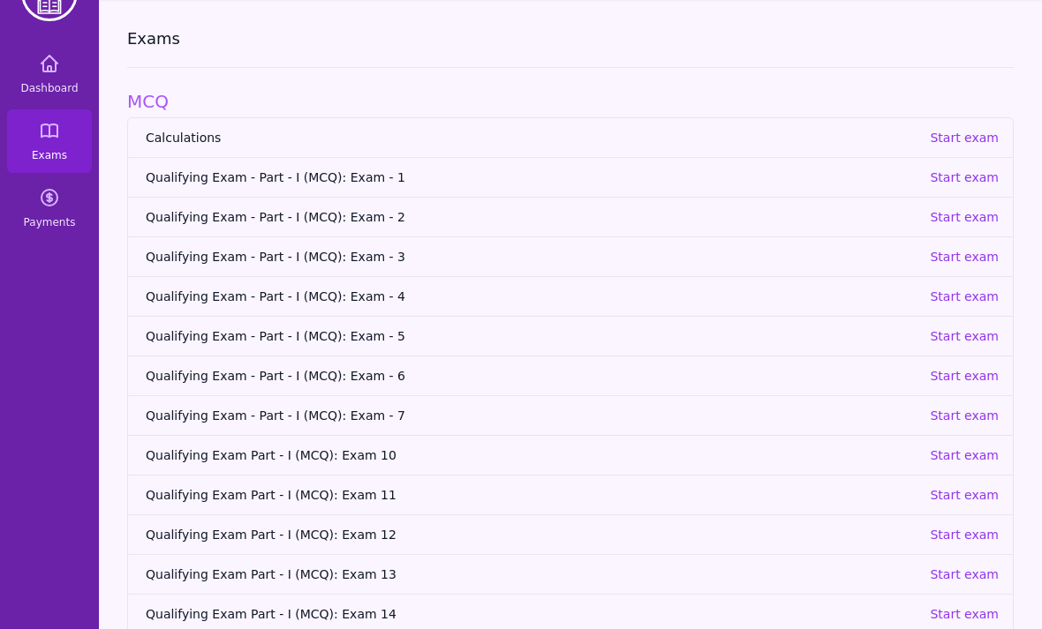
click at [981, 573] on p "Start exam" at bounding box center [963, 575] width 69 height 18
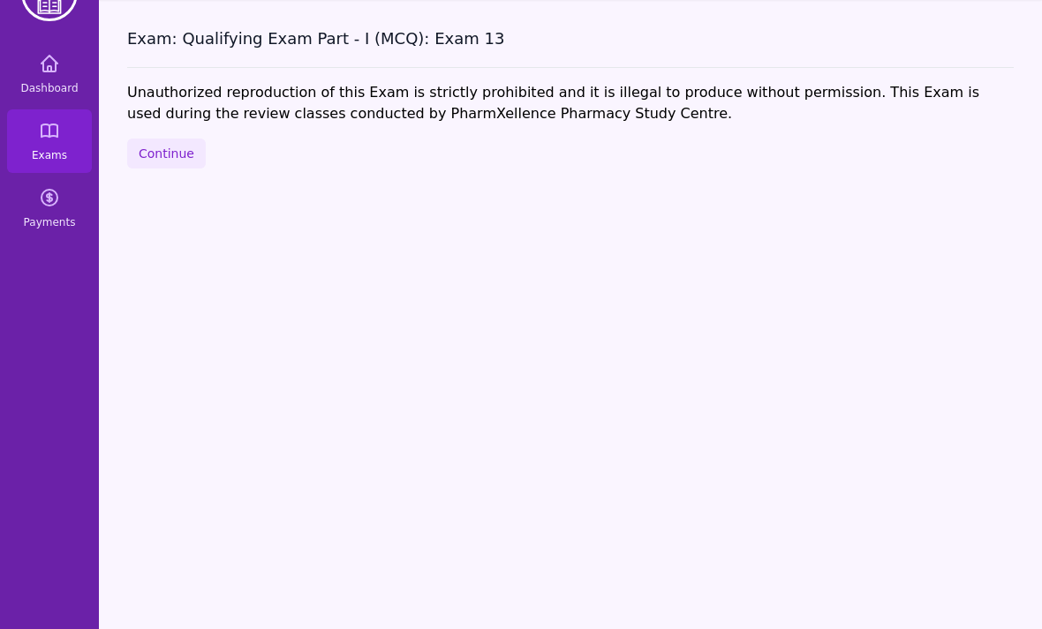
click at [173, 164] on button "Continue" at bounding box center [166, 154] width 79 height 30
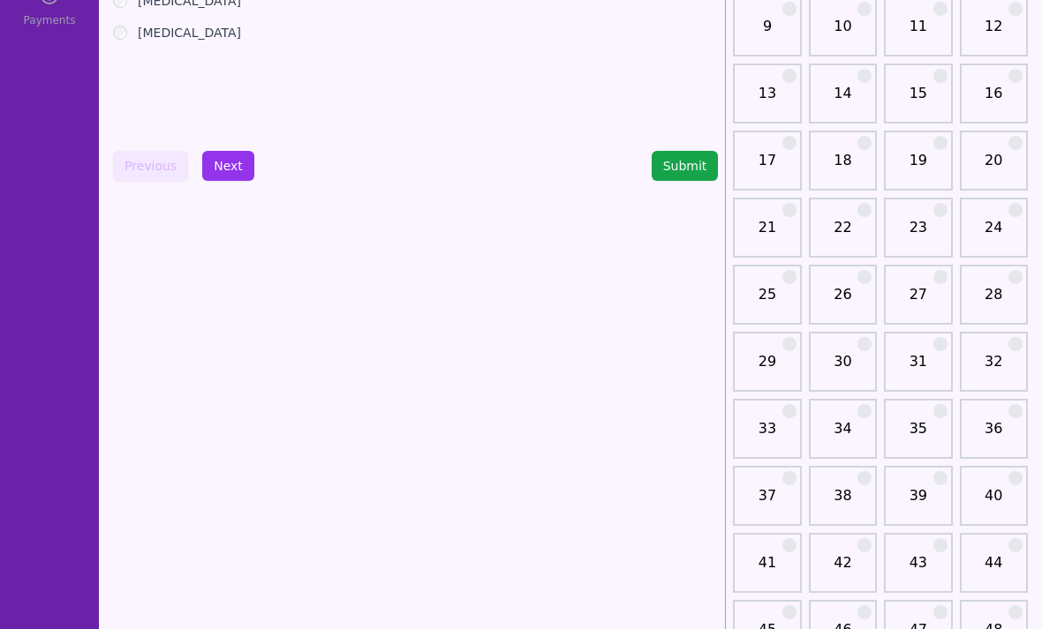
scroll to position [260, 0]
click at [915, 374] on link "31" at bounding box center [917, 367] width 57 height 35
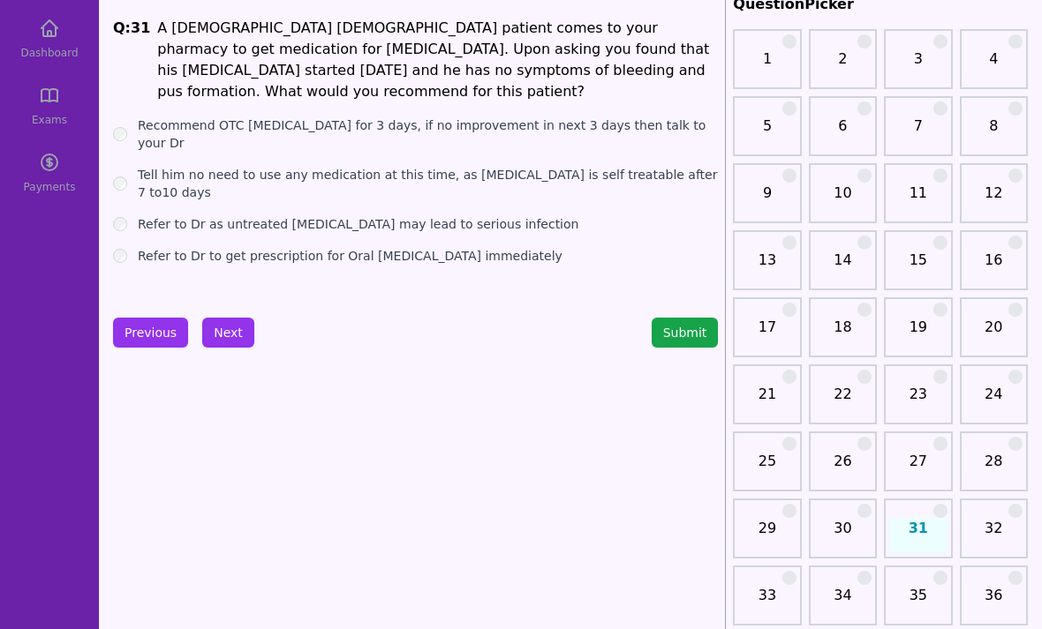
scroll to position [86, 0]
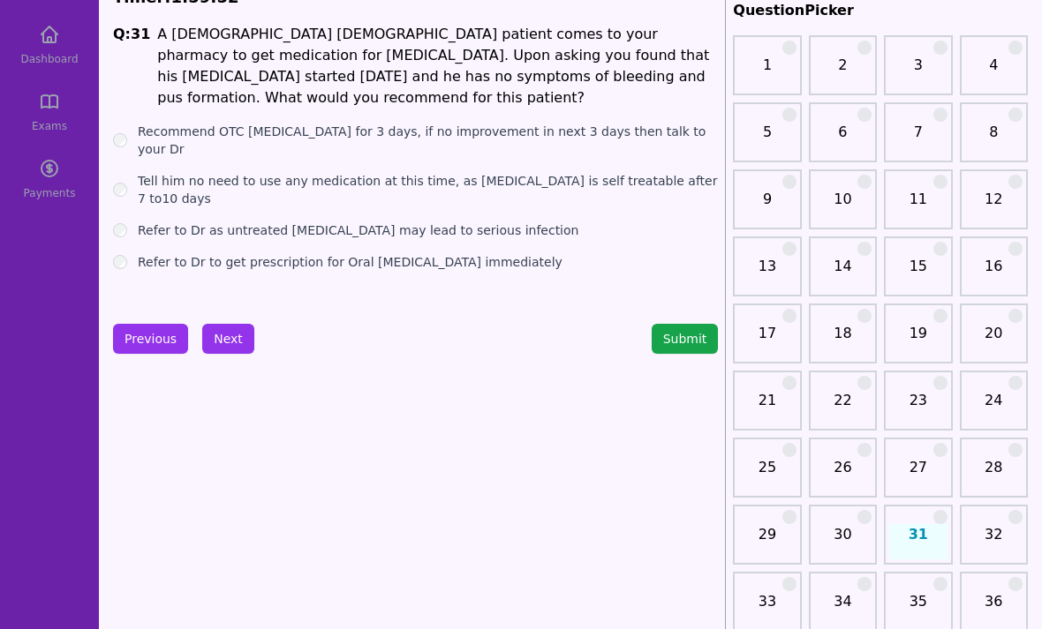
click at [223, 339] on button "Next" at bounding box center [228, 339] width 52 height 30
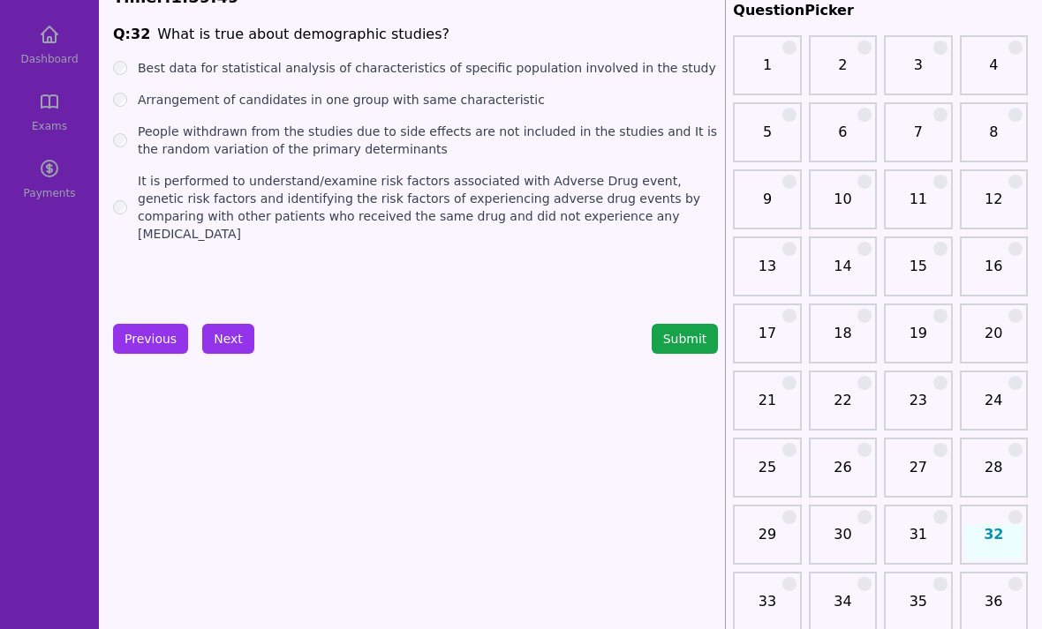
click at [138, 68] on label "Best data for statistical analysis of characteristics of specific population in…" at bounding box center [427, 68] width 578 height 18
click at [226, 342] on button "Next" at bounding box center [228, 339] width 52 height 30
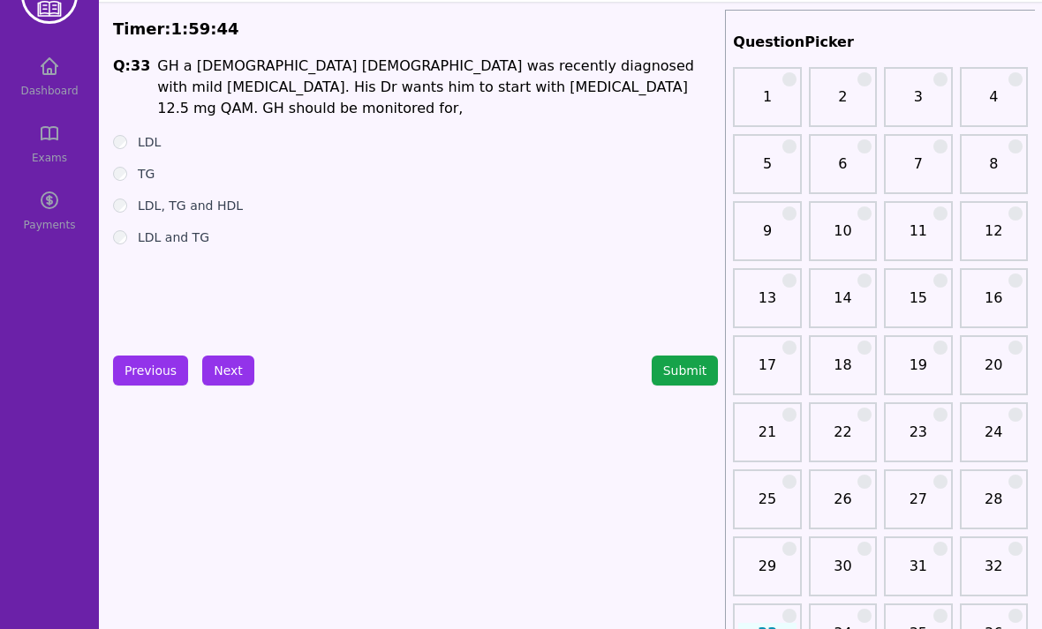
scroll to position [54, 0]
click at [132, 197] on div "LDL, TG and HDL" at bounding box center [415, 206] width 605 height 18
click at [147, 197] on label "LDL, TG and HDL" at bounding box center [190, 206] width 105 height 18
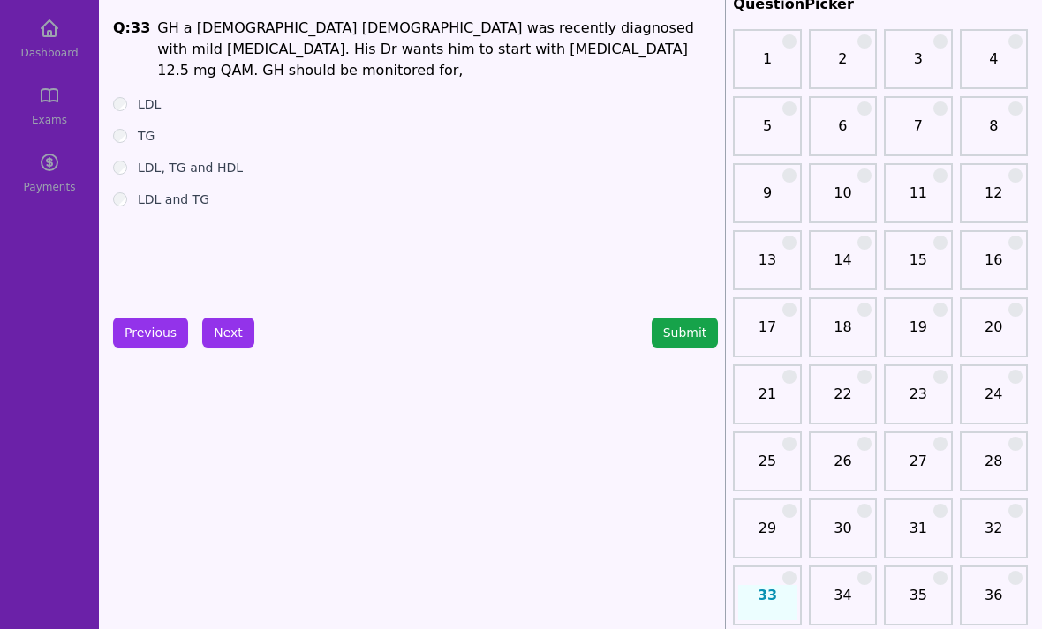
scroll to position [93, 0]
click at [226, 337] on button "Next" at bounding box center [228, 332] width 52 height 30
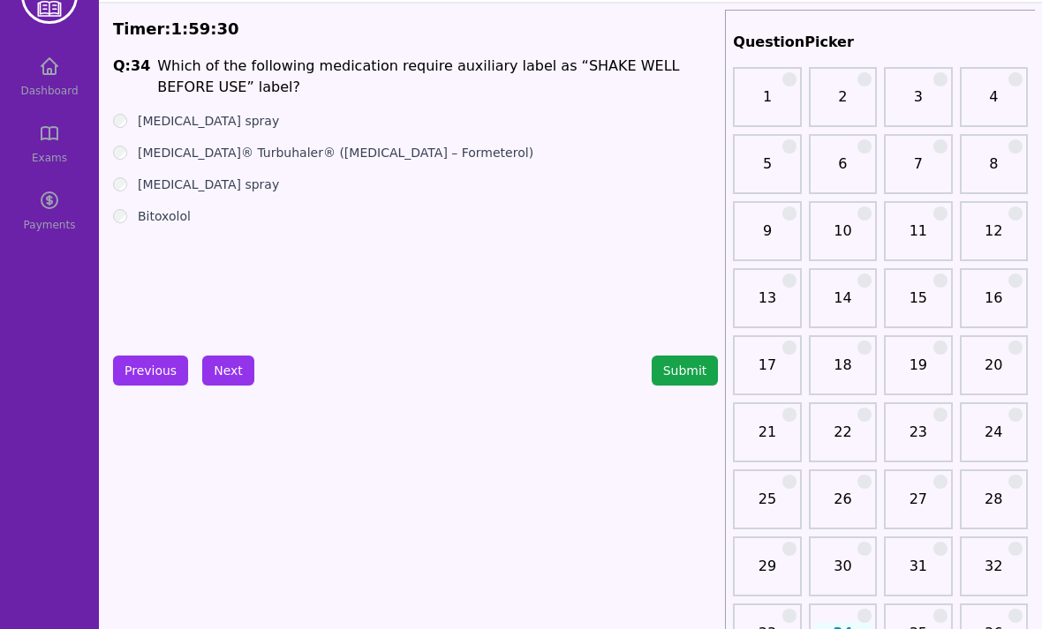
scroll to position [54, 0]
click at [128, 117] on div "[MEDICAL_DATA] spray" at bounding box center [415, 121] width 605 height 18
click at [132, 116] on div "[MEDICAL_DATA] spray" at bounding box center [415, 121] width 605 height 18
click at [129, 179] on div "[MEDICAL_DATA] spray" at bounding box center [415, 185] width 605 height 18
click at [136, 172] on ul "[MEDICAL_DATA] spray [MEDICAL_DATA]® Turbuhaler® ([MEDICAL_DATA] – Formeterol) …" at bounding box center [415, 168] width 605 height 113
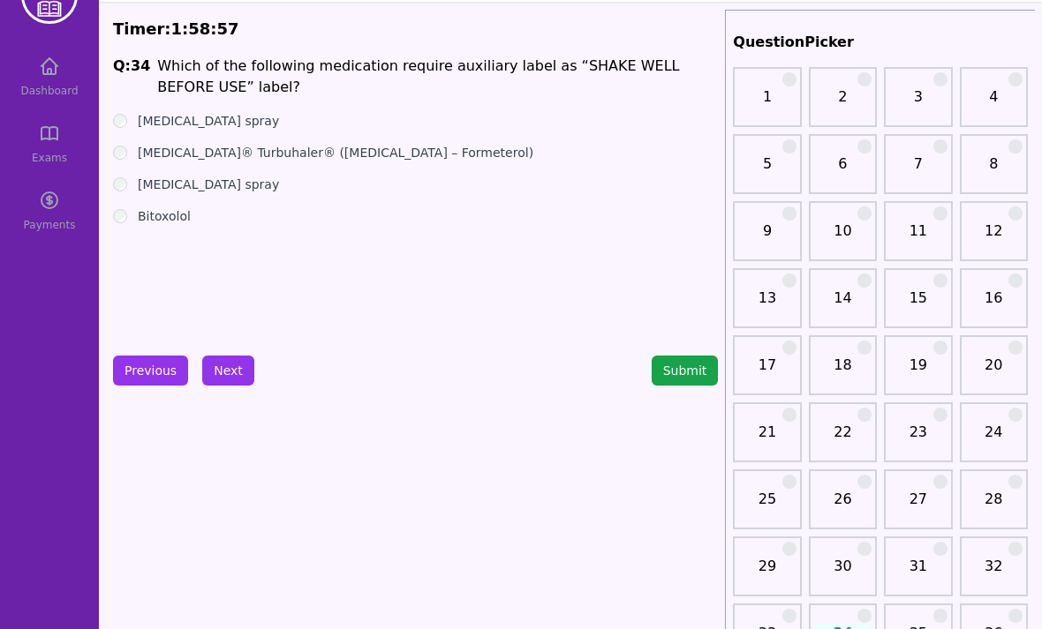
click at [228, 359] on button "Next" at bounding box center [228, 371] width 52 height 30
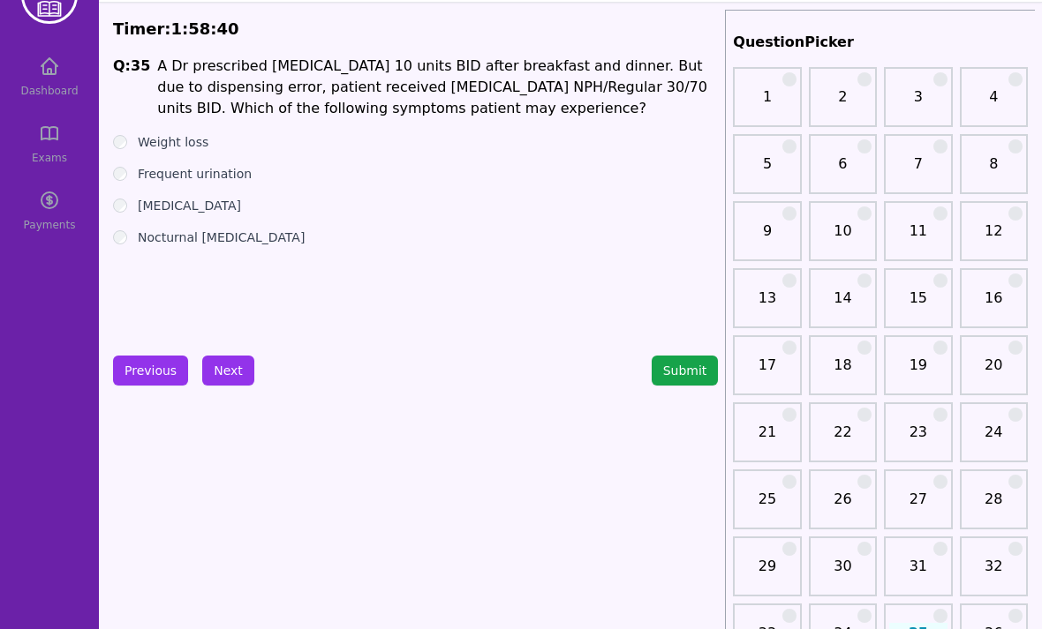
click at [142, 198] on label "[MEDICAL_DATA]" at bounding box center [189, 206] width 103 height 18
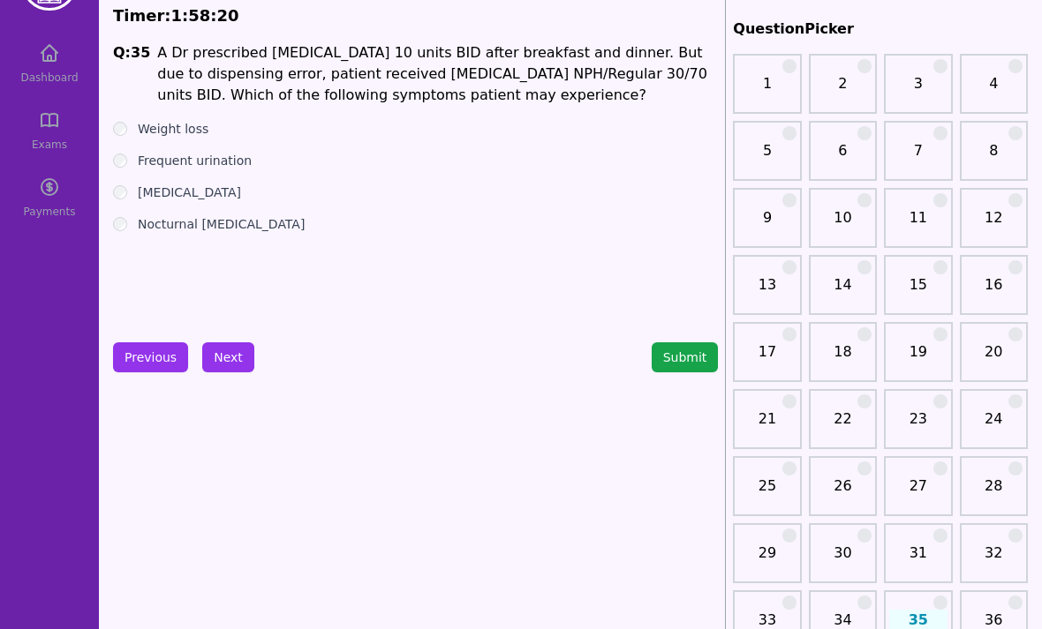
scroll to position [67, 0]
click at [228, 364] on button "Next" at bounding box center [228, 357] width 52 height 30
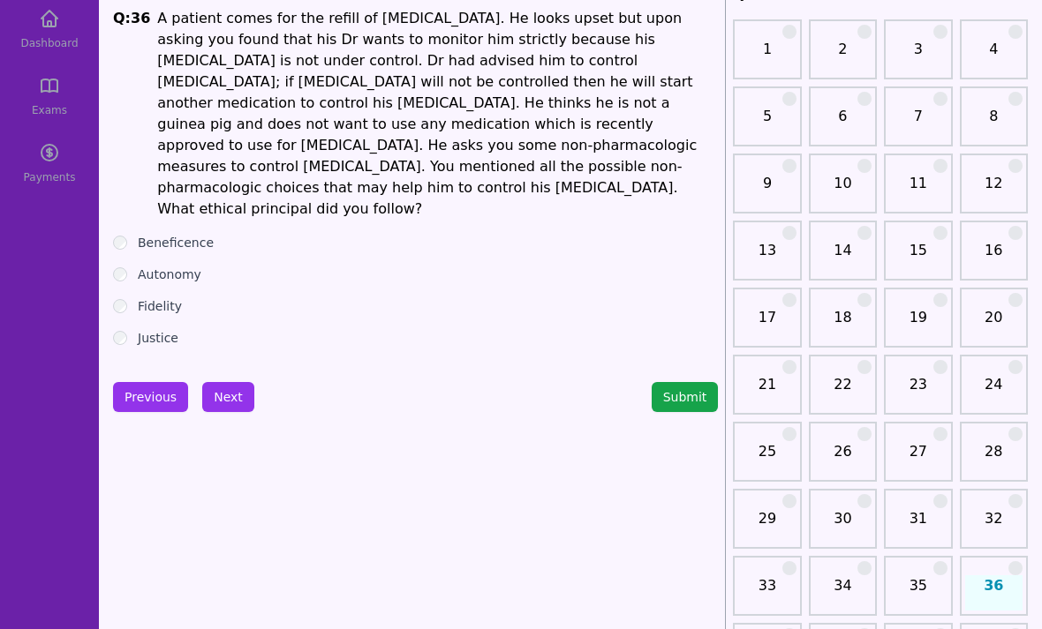
scroll to position [102, 0]
click at [139, 234] on label "Beneficence" at bounding box center [176, 243] width 76 height 18
click at [132, 266] on div "Autonomy" at bounding box center [415, 275] width 605 height 18
click at [138, 266] on label "Autonomy" at bounding box center [170, 275] width 64 height 18
click at [227, 382] on button "Next" at bounding box center [228, 397] width 52 height 30
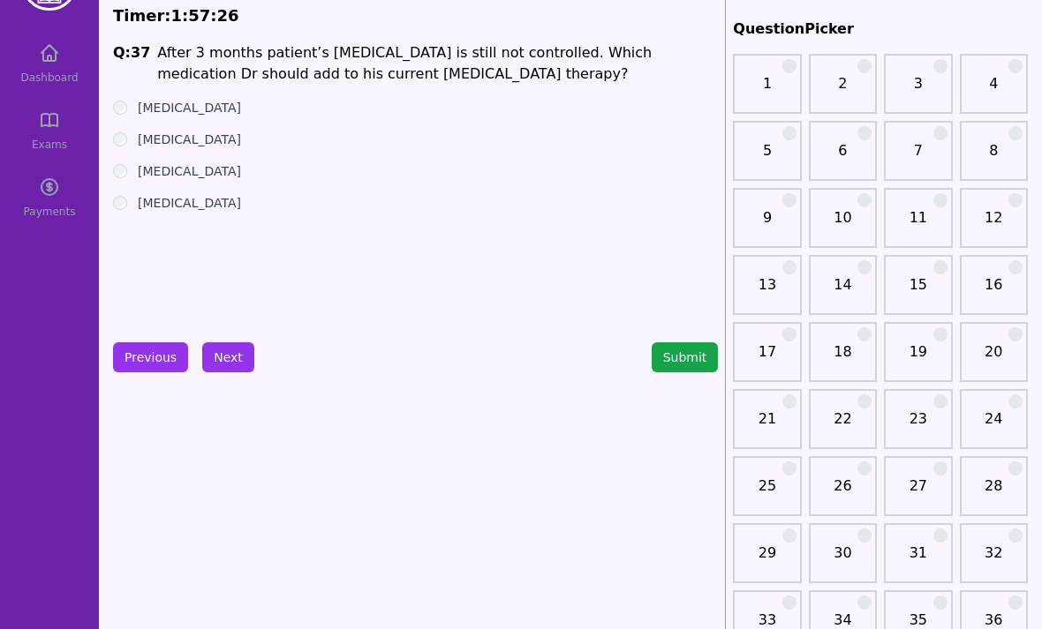
scroll to position [58, 0]
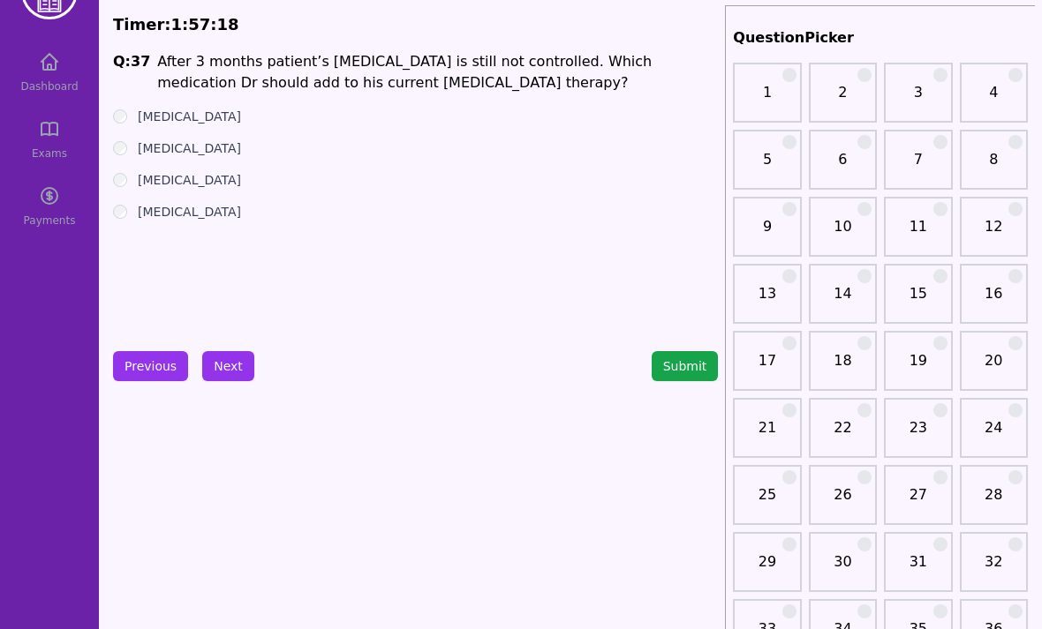
click at [145, 368] on button "Previous" at bounding box center [150, 366] width 75 height 30
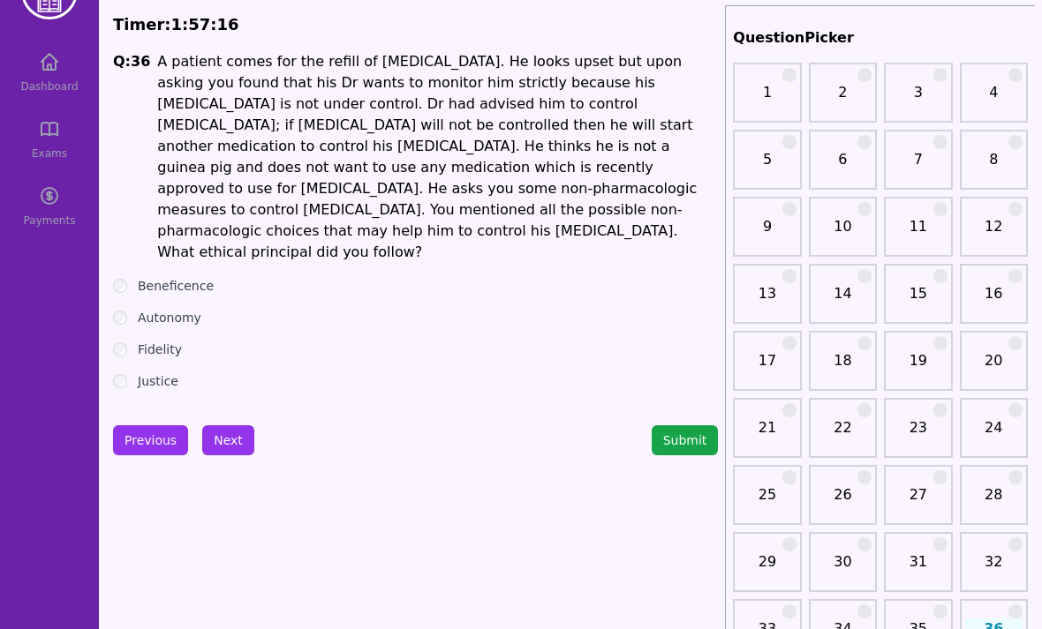
click at [148, 425] on button "Previous" at bounding box center [150, 440] width 75 height 30
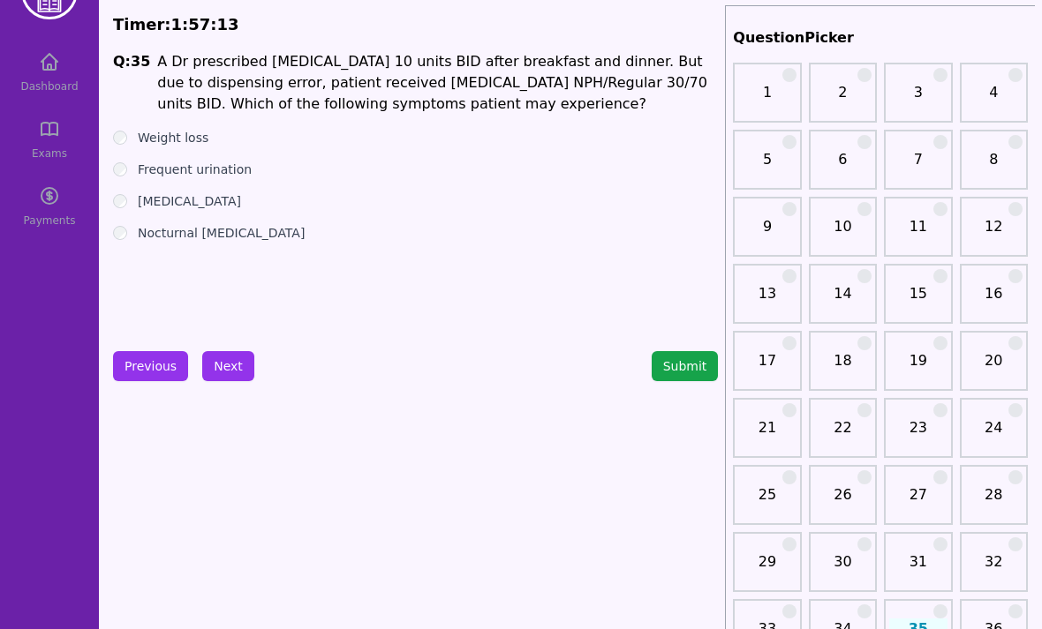
click at [144, 372] on button "Previous" at bounding box center [150, 366] width 75 height 30
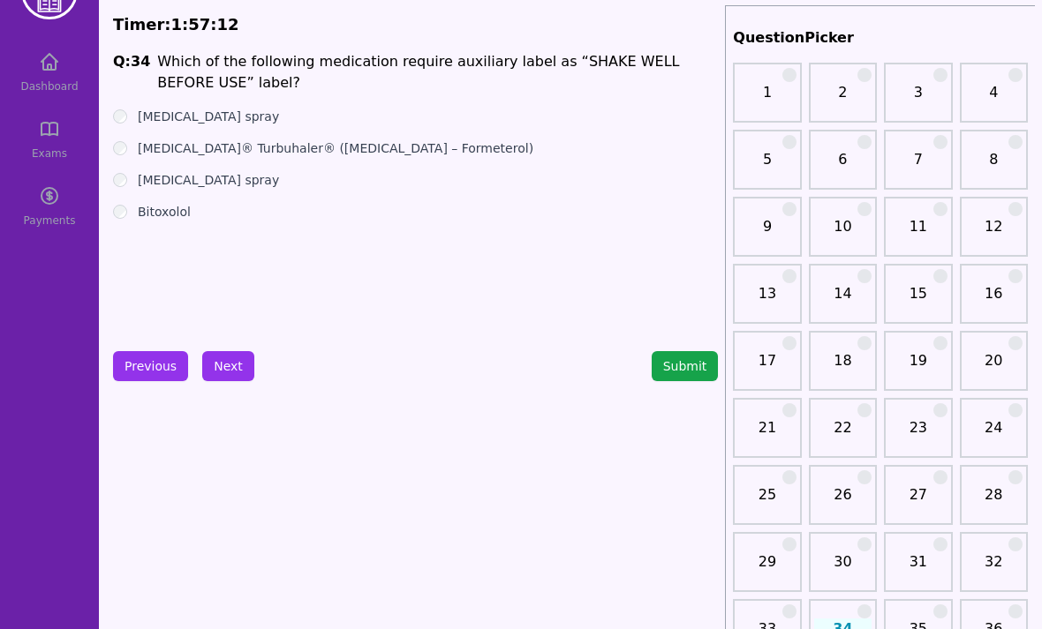
click at [234, 365] on button "Next" at bounding box center [228, 366] width 52 height 30
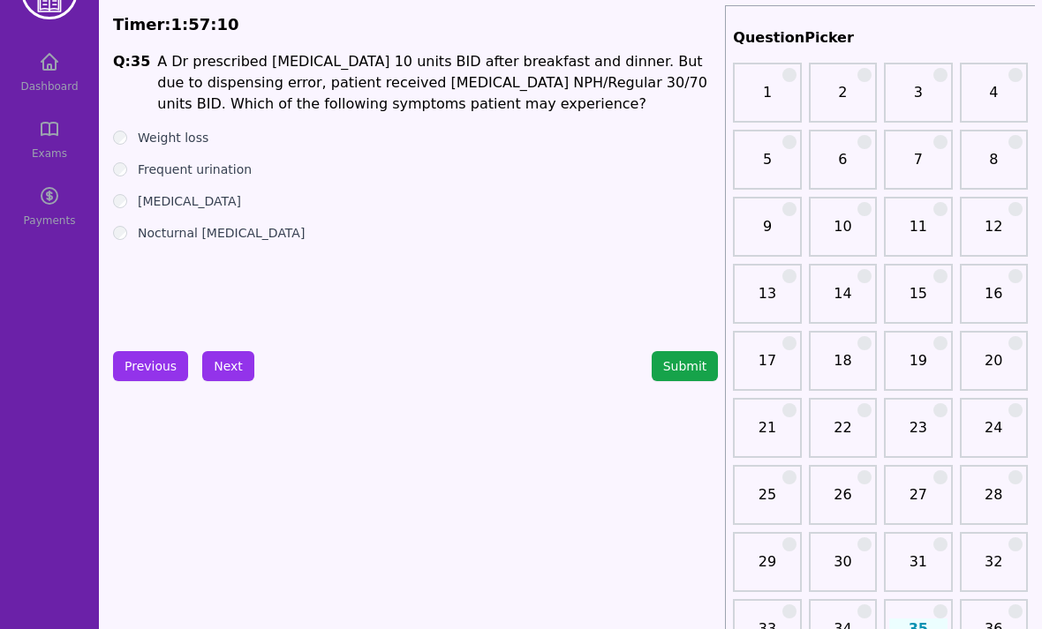
click at [224, 376] on button "Next" at bounding box center [228, 366] width 52 height 30
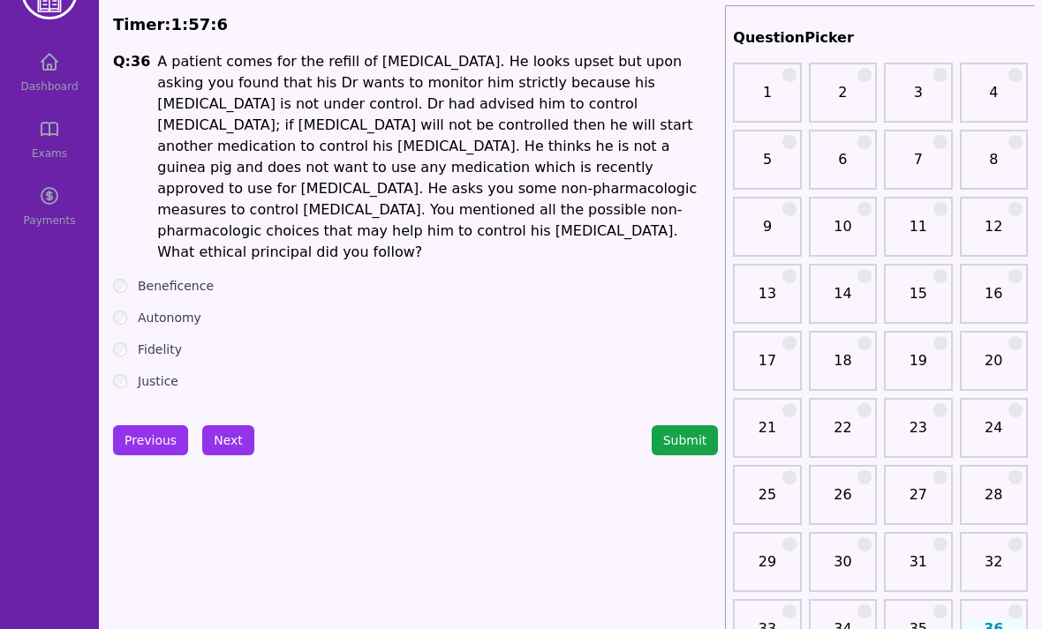
click at [147, 425] on button "Previous" at bounding box center [150, 440] width 75 height 30
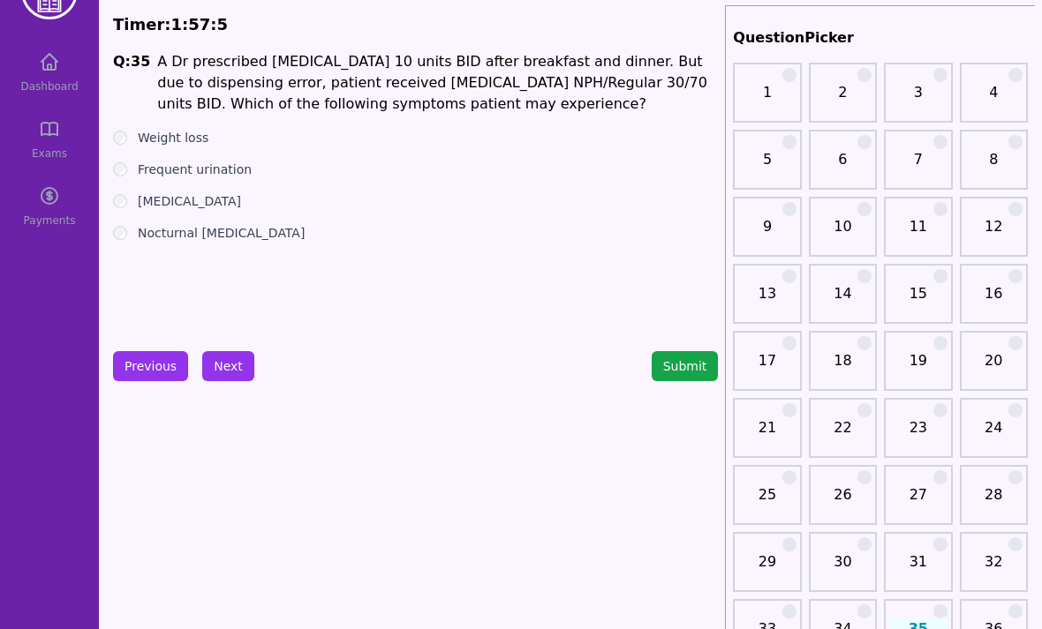
click at [147, 374] on button "Previous" at bounding box center [150, 366] width 75 height 30
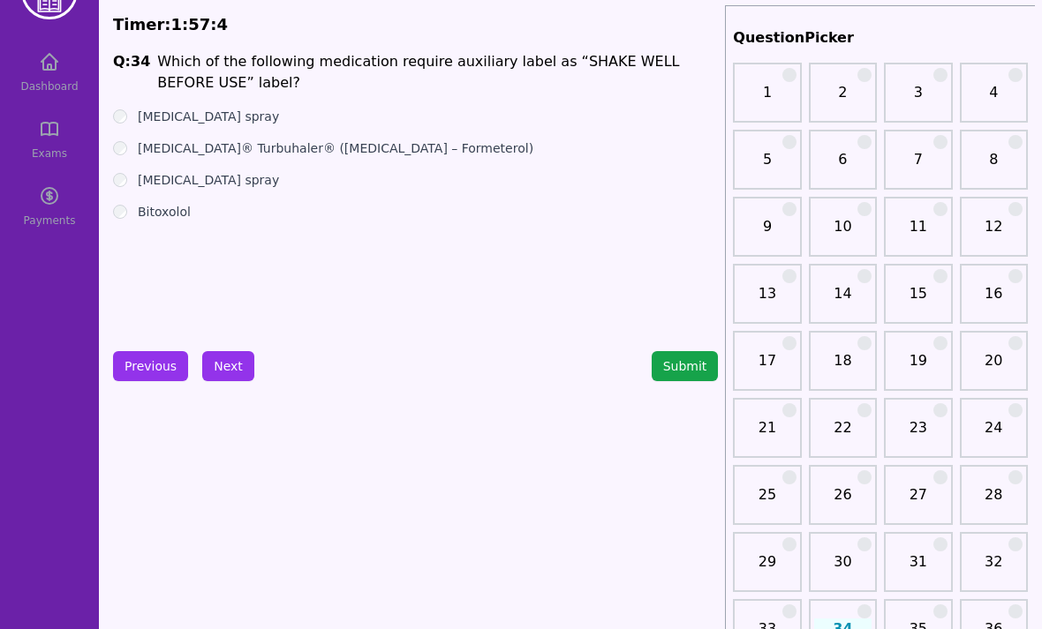
click at [233, 365] on button "Next" at bounding box center [228, 366] width 52 height 30
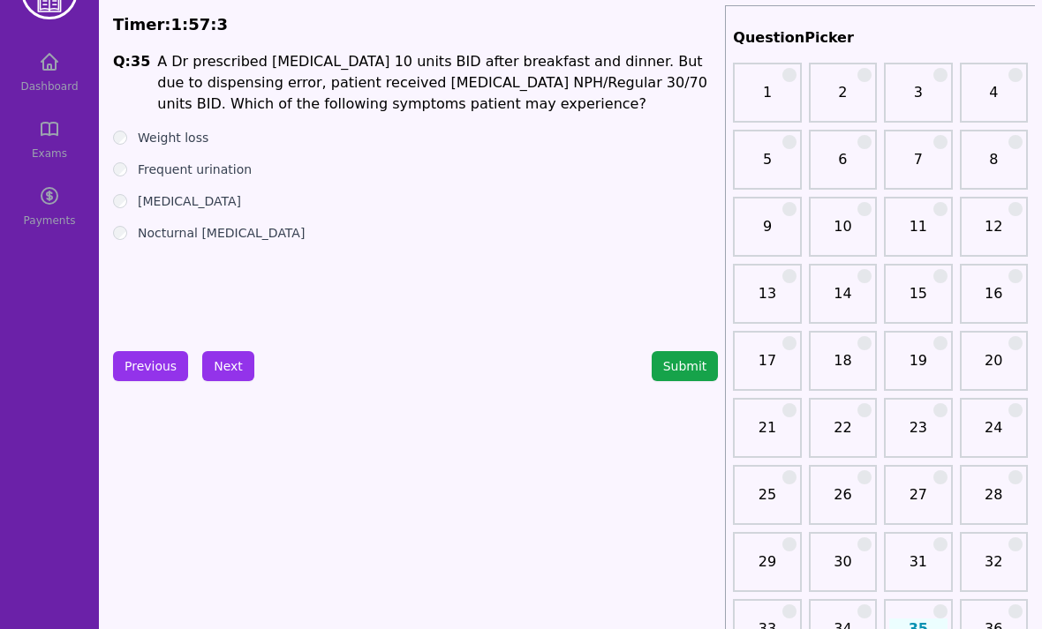
click at [229, 362] on button "Next" at bounding box center [228, 366] width 52 height 30
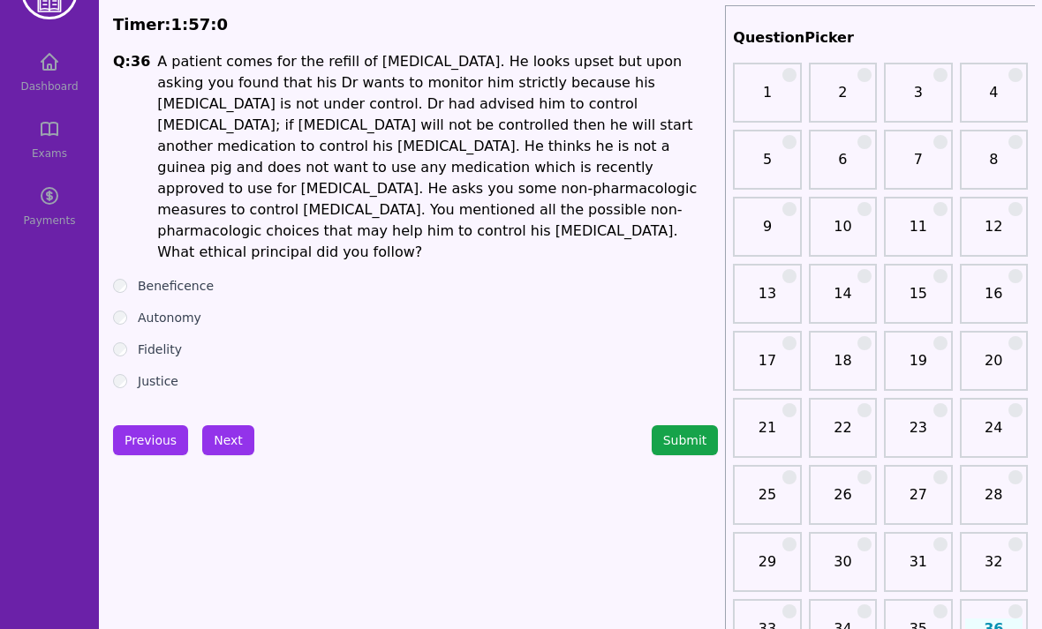
click at [148, 425] on button "Previous" at bounding box center [150, 440] width 75 height 30
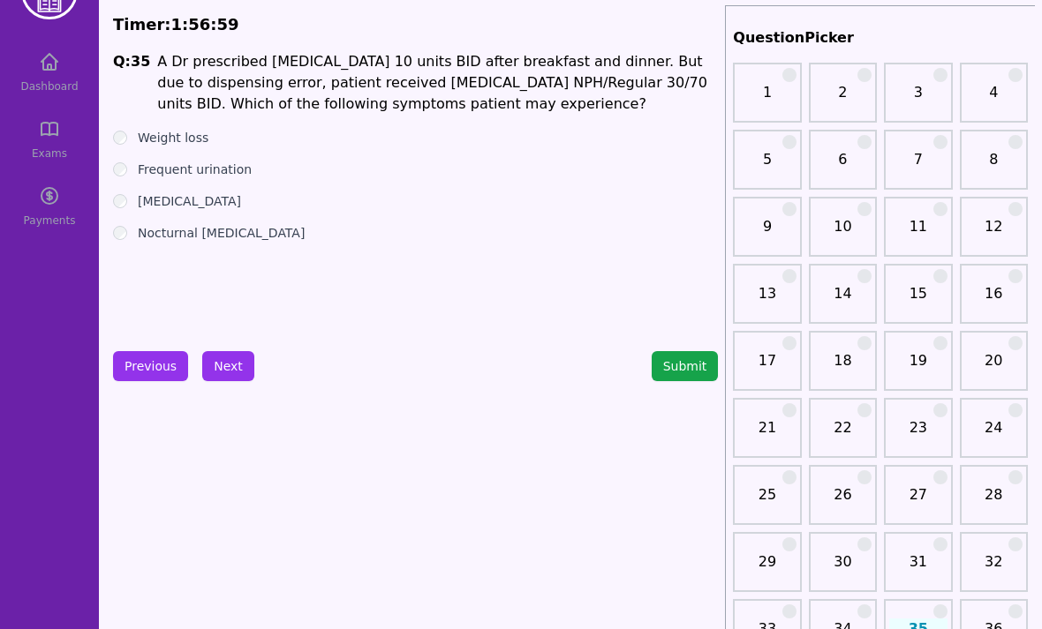
click at [144, 365] on button "Previous" at bounding box center [150, 366] width 75 height 30
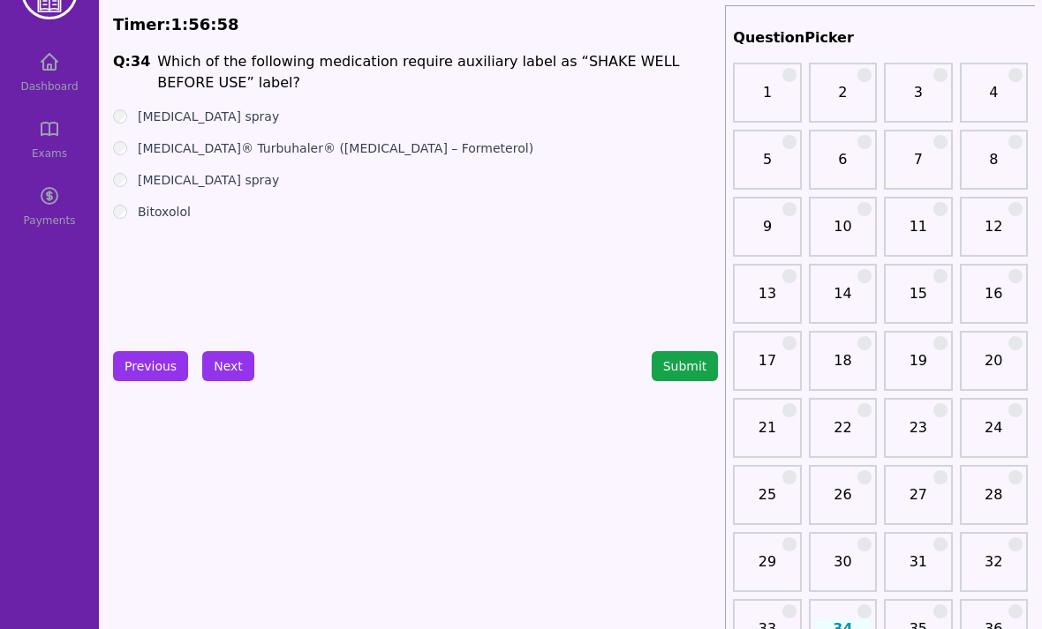
click at [223, 363] on button "Next" at bounding box center [228, 366] width 52 height 30
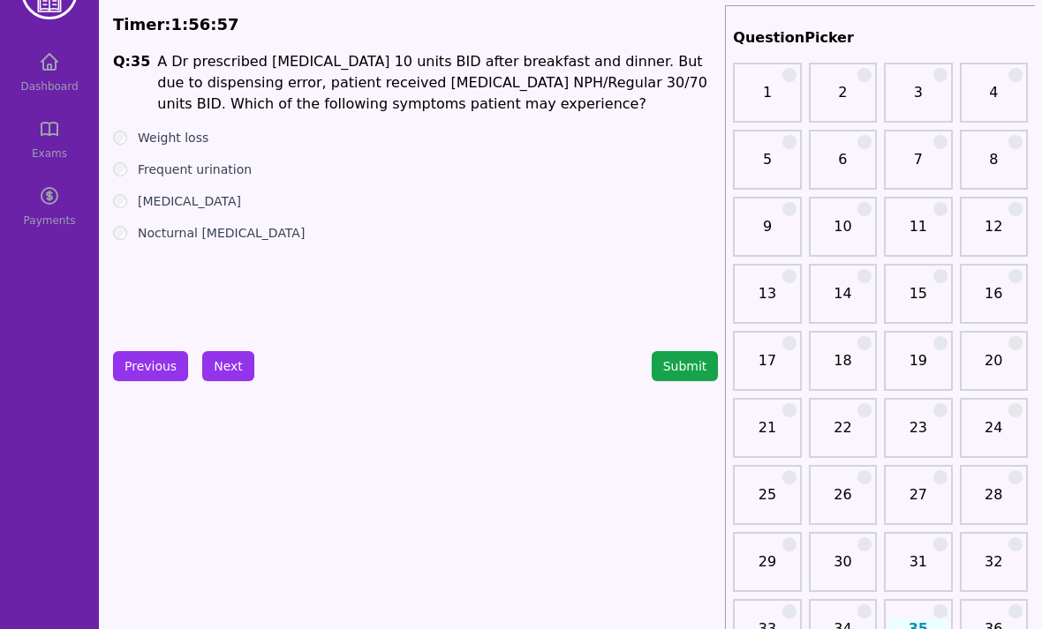
click at [138, 229] on label "Nocturnal [MEDICAL_DATA]" at bounding box center [221, 233] width 167 height 18
click at [130, 199] on div "[MEDICAL_DATA]" at bounding box center [415, 201] width 605 height 18
click at [138, 198] on label "[MEDICAL_DATA]" at bounding box center [189, 201] width 103 height 18
click at [126, 223] on ul "Weight loss Frequent urination [MEDICAL_DATA] Nocturnal [MEDICAL_DATA]" at bounding box center [415, 185] width 605 height 113
click at [130, 229] on div "Nocturnal [MEDICAL_DATA]" at bounding box center [415, 233] width 605 height 18
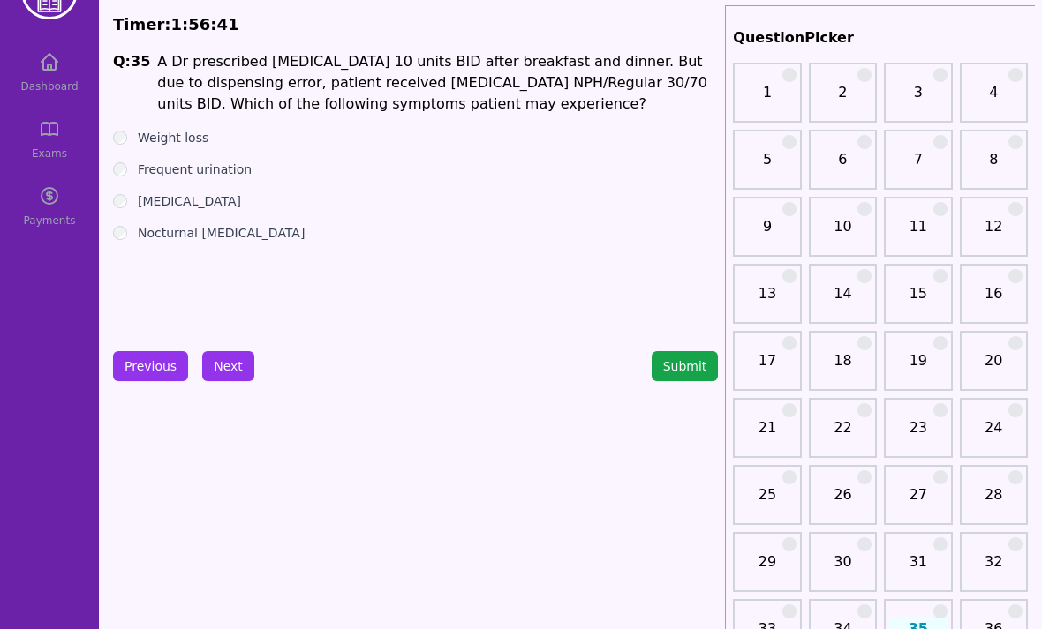
click at [229, 369] on button "Next" at bounding box center [228, 366] width 52 height 30
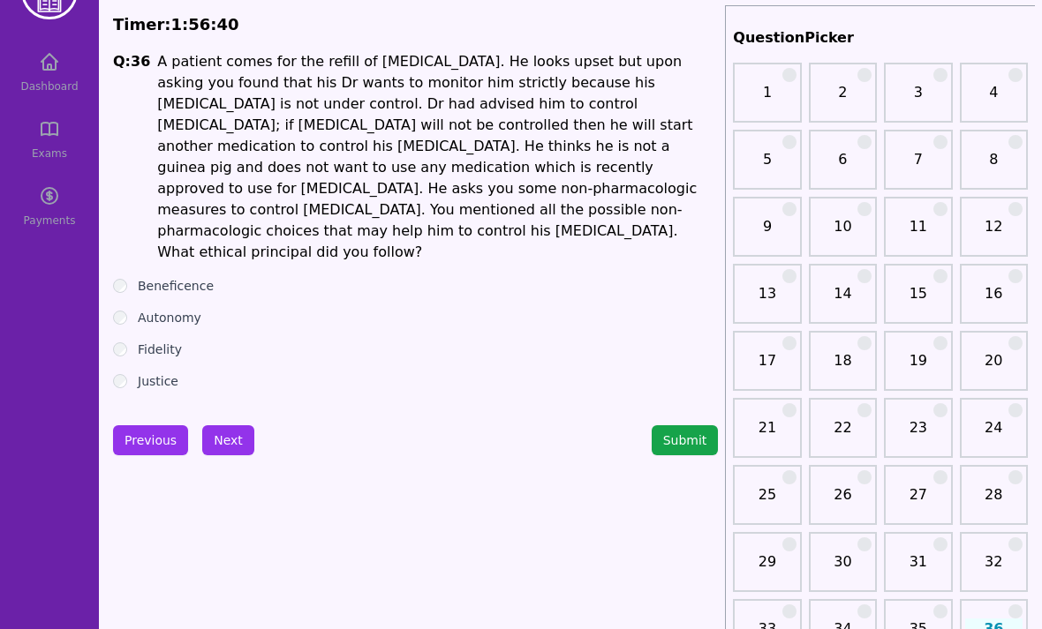
click at [224, 425] on button "Next" at bounding box center [228, 440] width 52 height 30
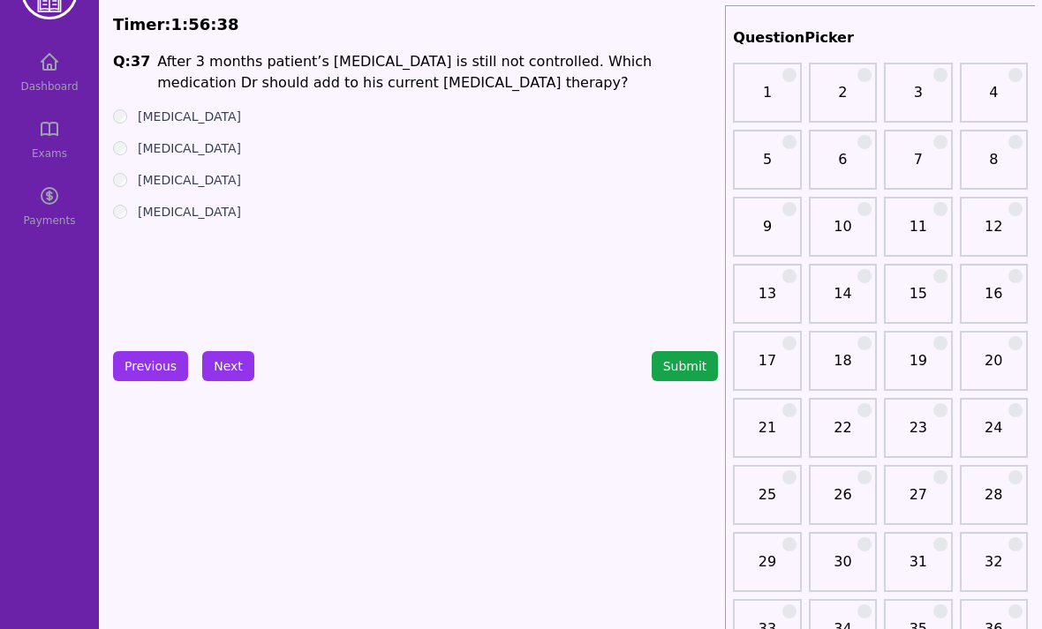
click at [142, 368] on button "Previous" at bounding box center [150, 366] width 75 height 30
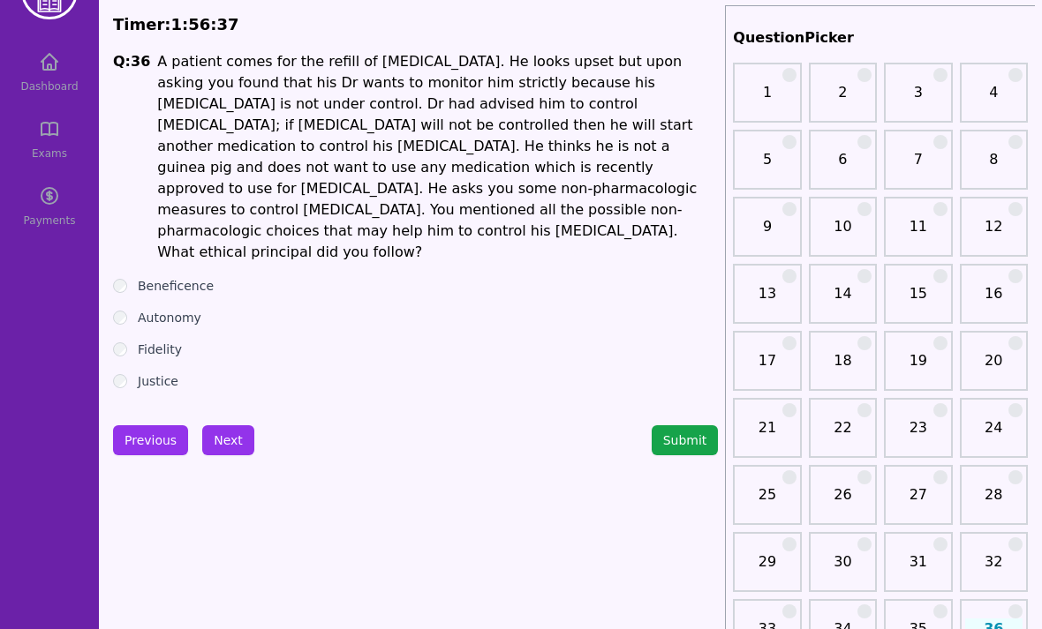
click at [224, 425] on button "Next" at bounding box center [228, 440] width 52 height 30
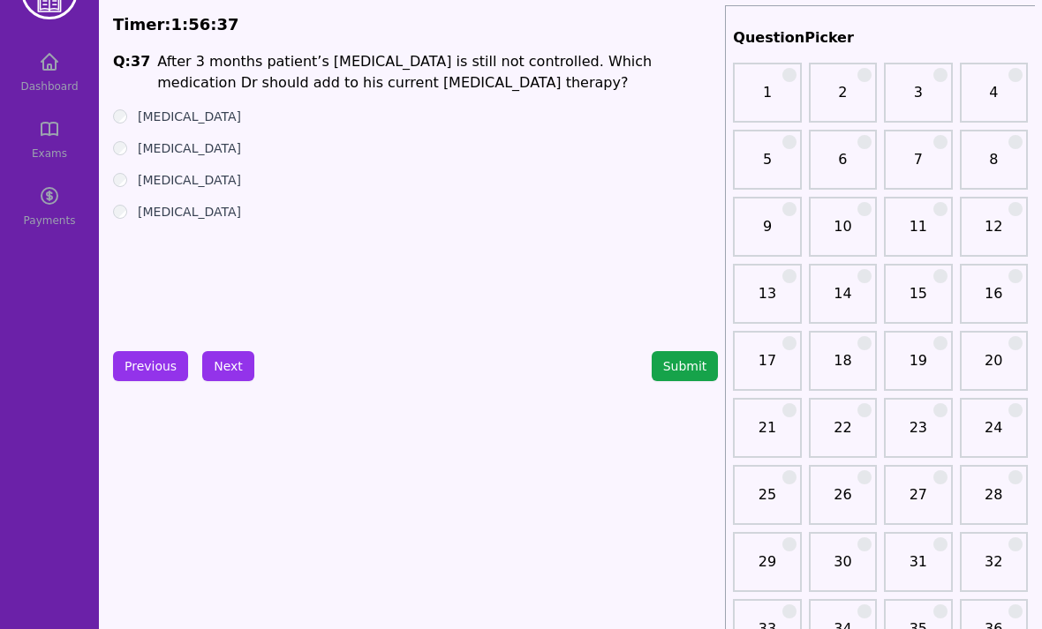
click at [153, 368] on button "Previous" at bounding box center [150, 366] width 75 height 30
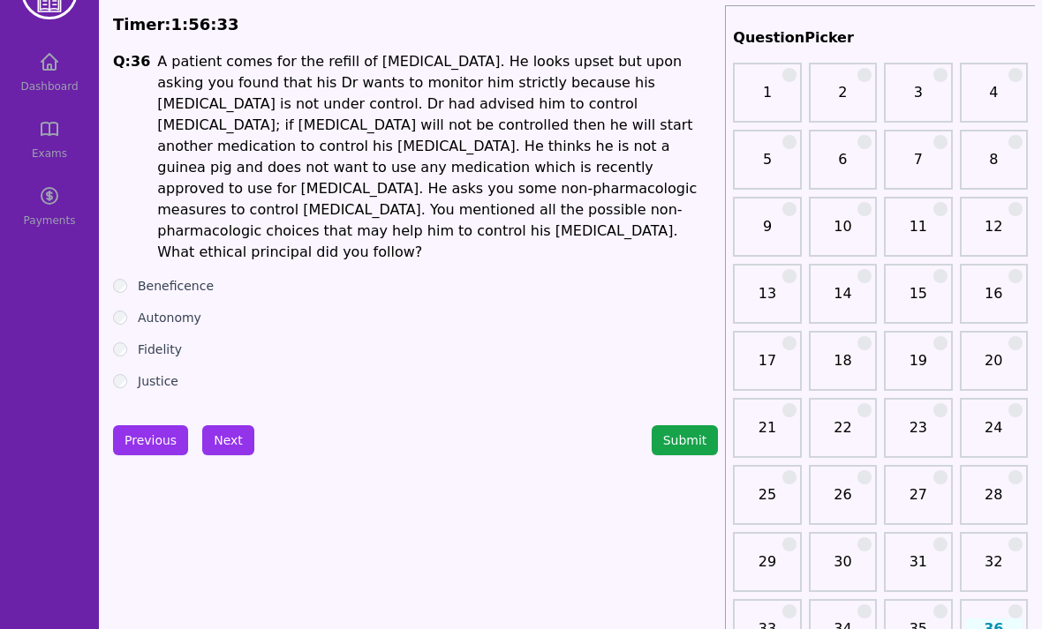
click at [241, 425] on button "Next" at bounding box center [228, 440] width 52 height 30
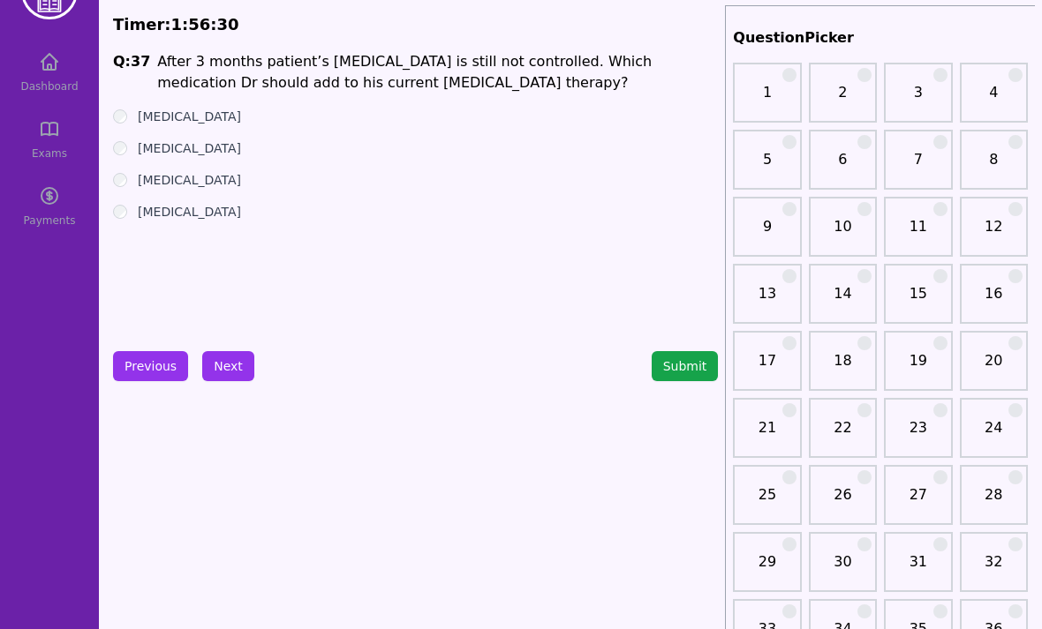
click at [156, 379] on button "Previous" at bounding box center [150, 366] width 75 height 30
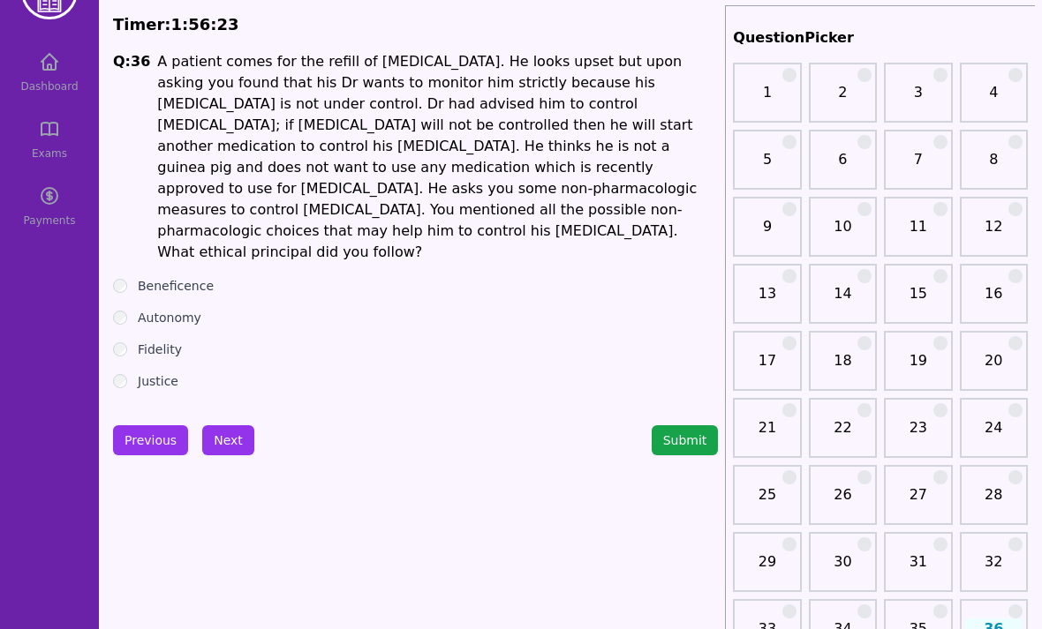
click at [229, 425] on button "Next" at bounding box center [228, 440] width 52 height 30
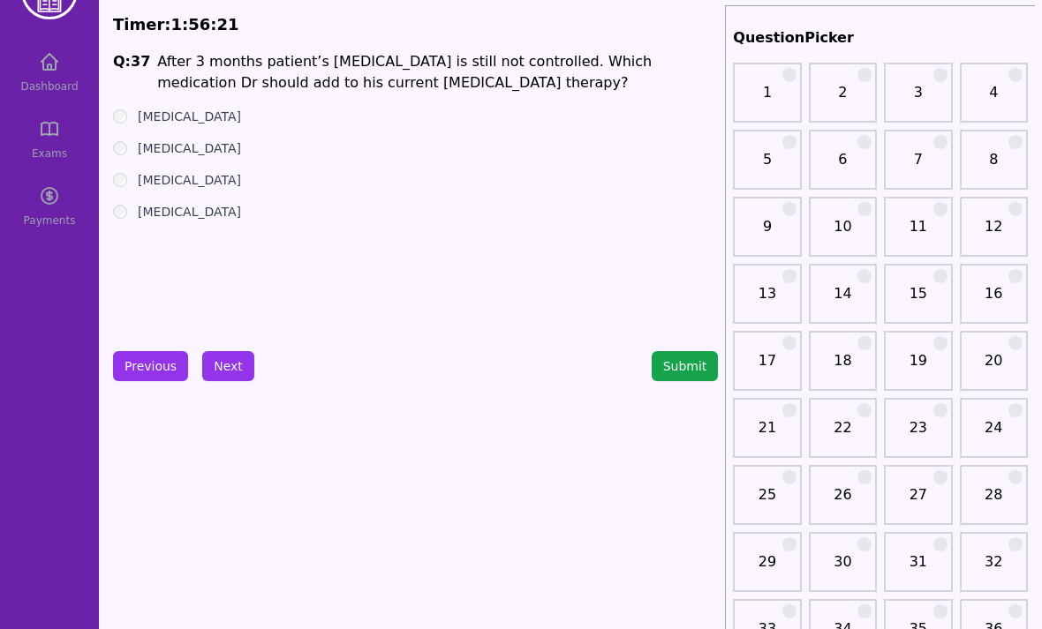
click at [139, 119] on label "[MEDICAL_DATA]" at bounding box center [189, 117] width 103 height 18
click at [223, 365] on button "Next" at bounding box center [228, 366] width 52 height 30
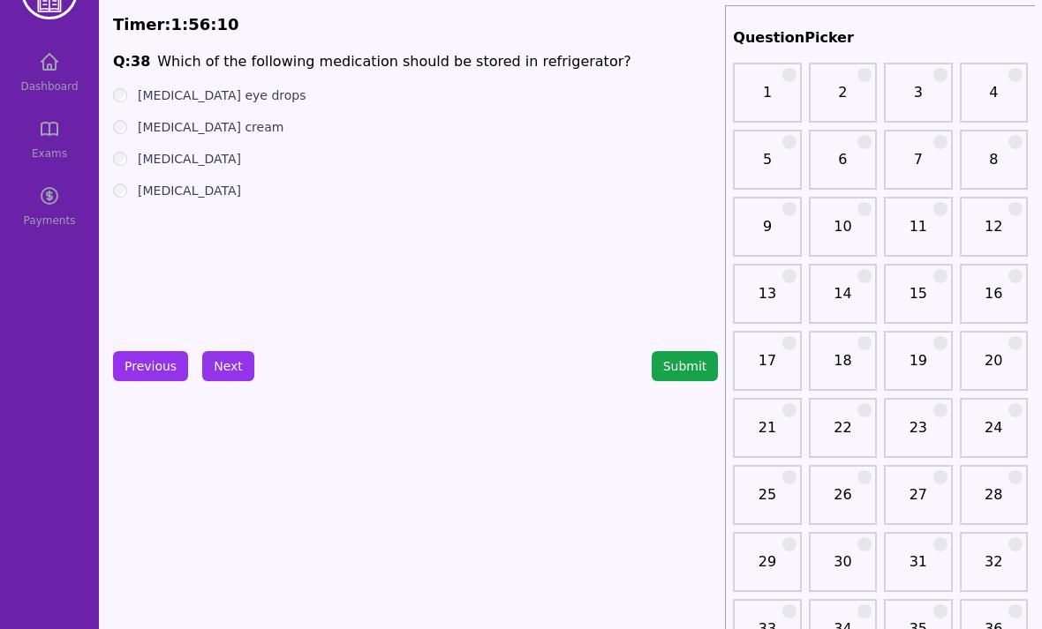
click at [133, 129] on div "[MEDICAL_DATA] cream" at bounding box center [415, 127] width 605 height 18
click at [132, 129] on div "[MEDICAL_DATA] cream" at bounding box center [415, 127] width 605 height 18
click at [231, 378] on button "Next" at bounding box center [228, 366] width 52 height 30
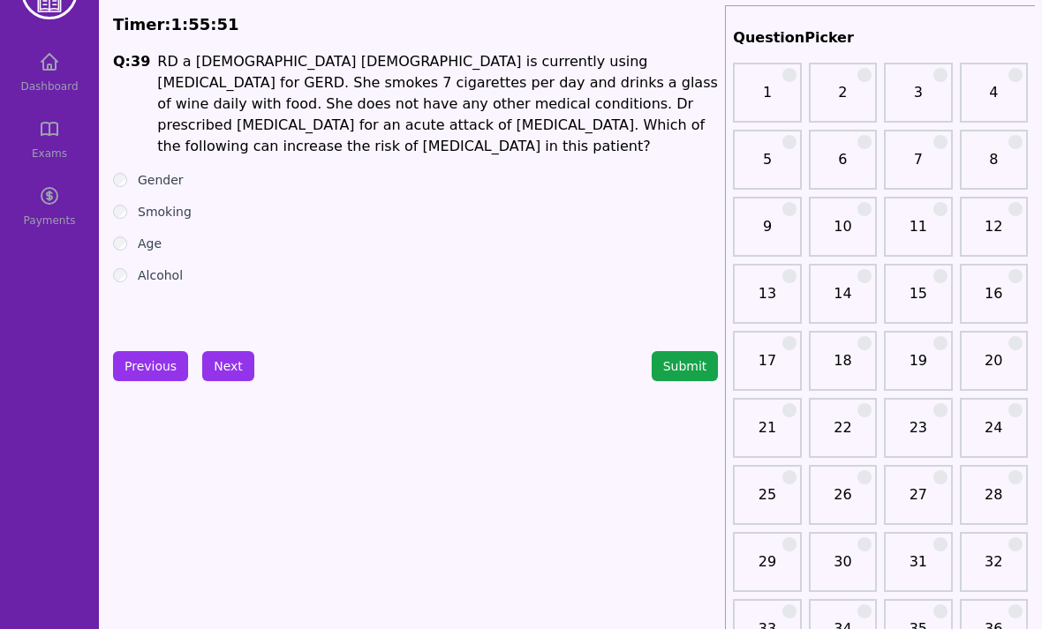
click at [127, 235] on div "Age" at bounding box center [415, 244] width 605 height 18
click at [128, 203] on div "Smoking" at bounding box center [415, 212] width 605 height 18
click at [131, 179] on ul "Gender Smoking Age Alcohol" at bounding box center [415, 227] width 605 height 113
click at [124, 171] on div "Gender" at bounding box center [415, 180] width 605 height 18
click at [132, 148] on div "Q: 39 RD a [DEMOGRAPHIC_DATA] [DEMOGRAPHIC_DATA] is currently using [MEDICAL_DA…" at bounding box center [415, 183] width 605 height 265
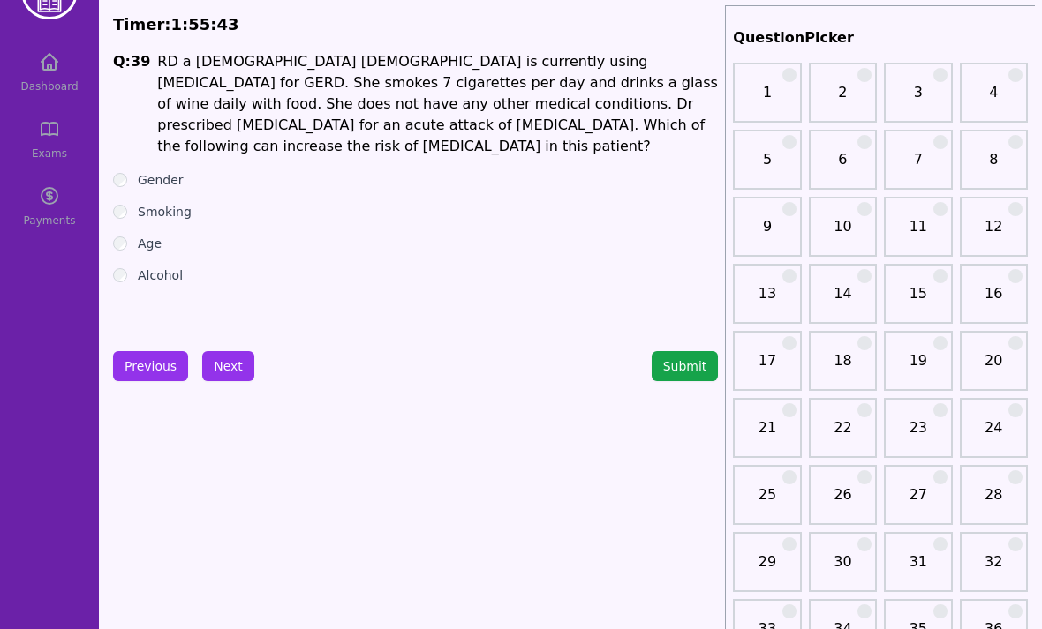
click at [226, 371] on button "Next" at bounding box center [228, 366] width 52 height 30
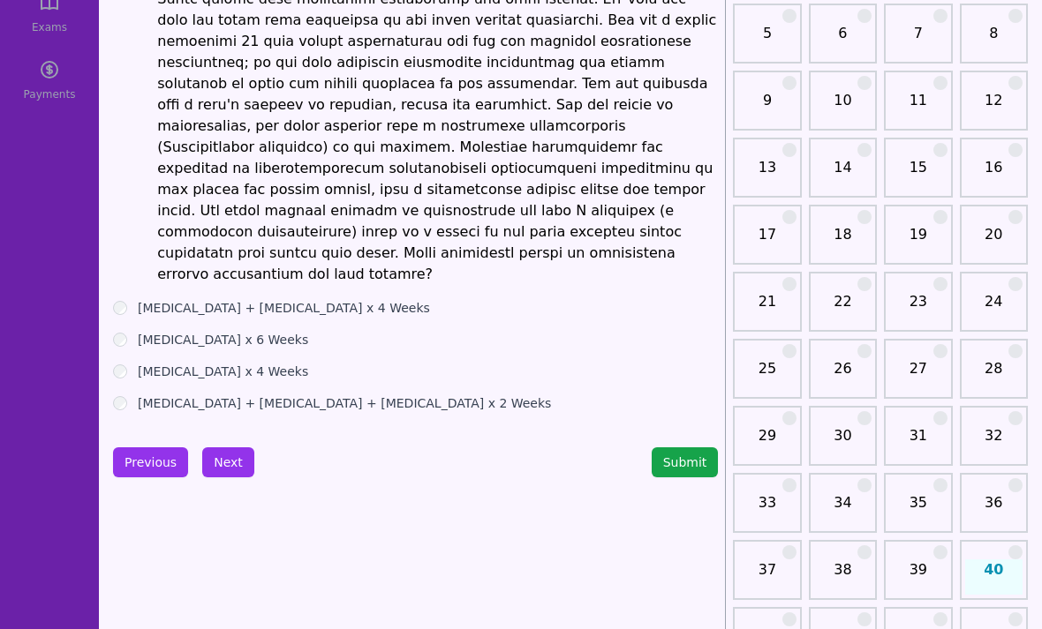
scroll to position [185, 0]
click at [133, 330] on div "[MEDICAL_DATA] x 6 Weeks" at bounding box center [415, 339] width 605 height 18
click at [143, 330] on label "[MEDICAL_DATA] x 6 Weeks" at bounding box center [223, 339] width 170 height 18
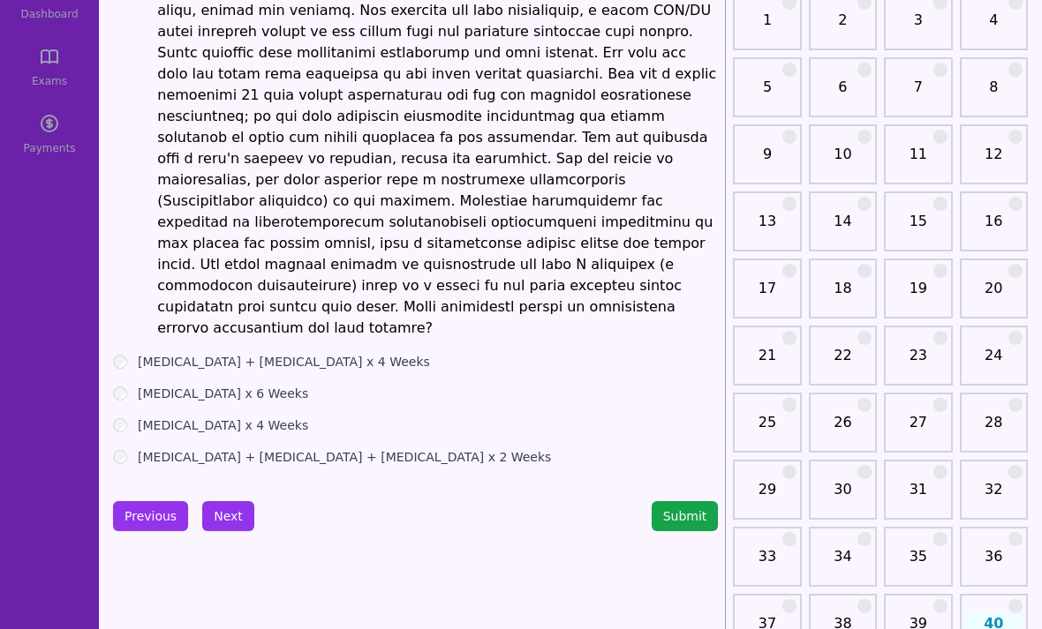
scroll to position [131, 0]
click at [228, 501] on button "Next" at bounding box center [228, 516] width 52 height 30
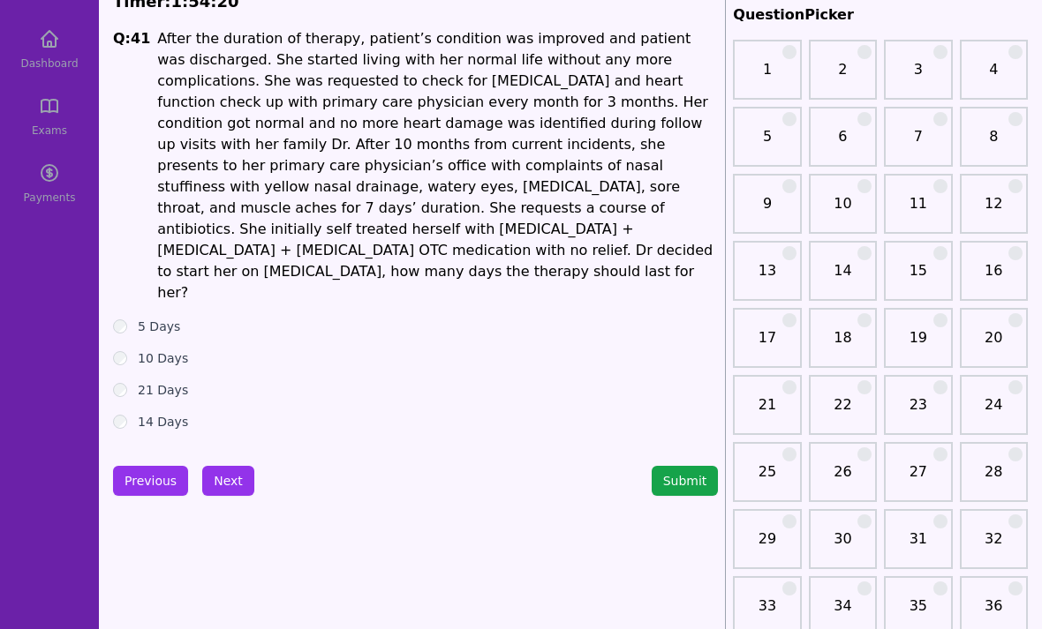
scroll to position [81, 0]
click at [145, 466] on button "Previous" at bounding box center [150, 481] width 75 height 30
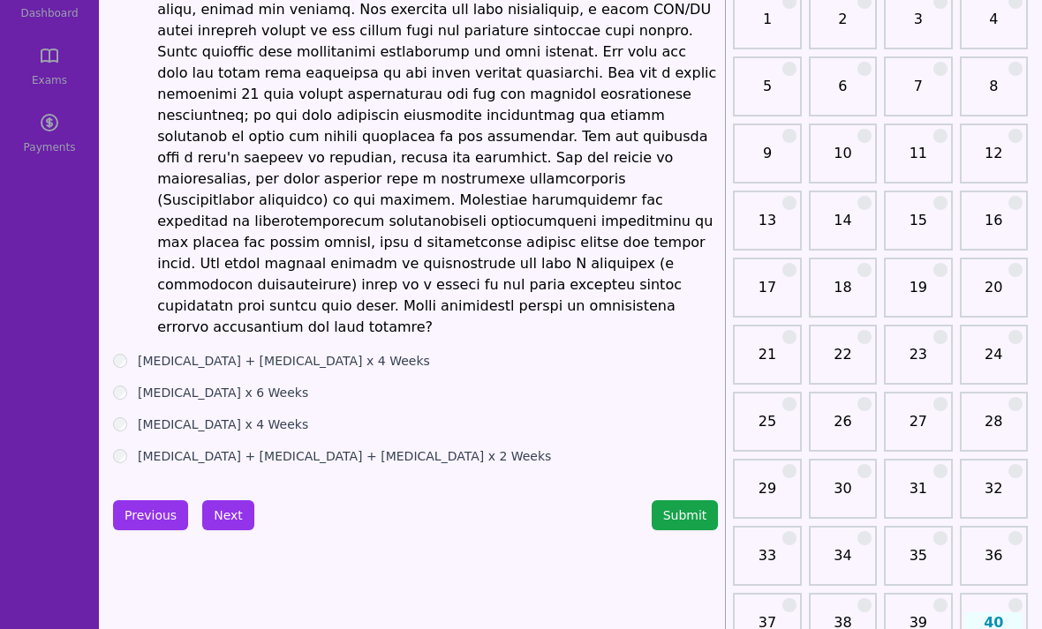
scroll to position [134, 0]
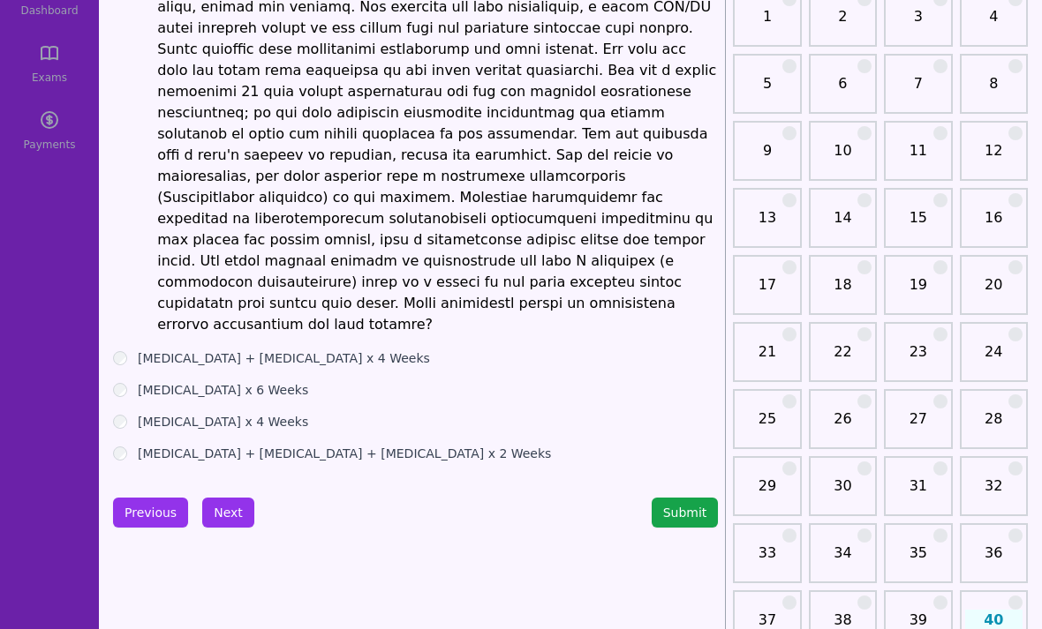
click at [129, 445] on div "[MEDICAL_DATA] + [MEDICAL_DATA] + [MEDICAL_DATA] x 2 Weeks" at bounding box center [415, 454] width 605 height 18
click at [233, 498] on button "Next" at bounding box center [228, 513] width 52 height 30
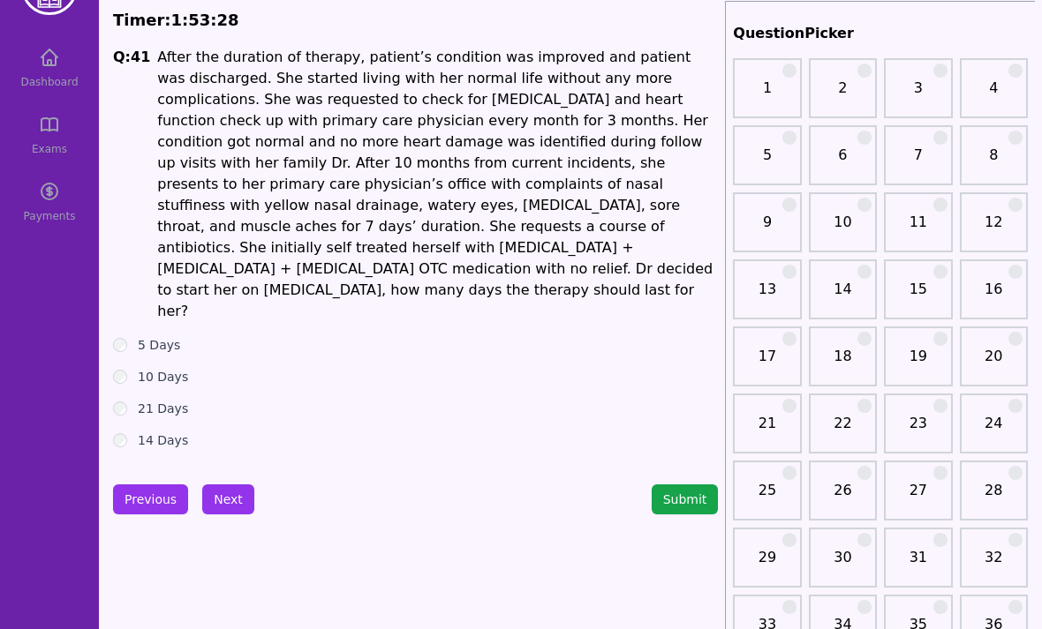
scroll to position [65, 0]
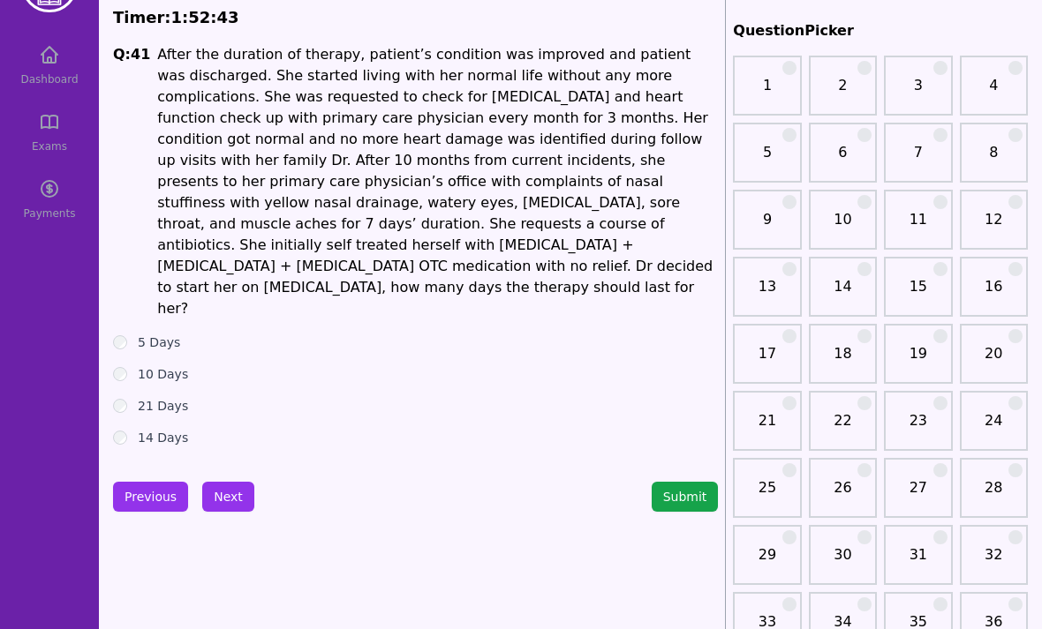
click at [150, 334] on label "5 Days" at bounding box center [159, 343] width 42 height 18
click at [159, 482] on button "Previous" at bounding box center [150, 497] width 75 height 30
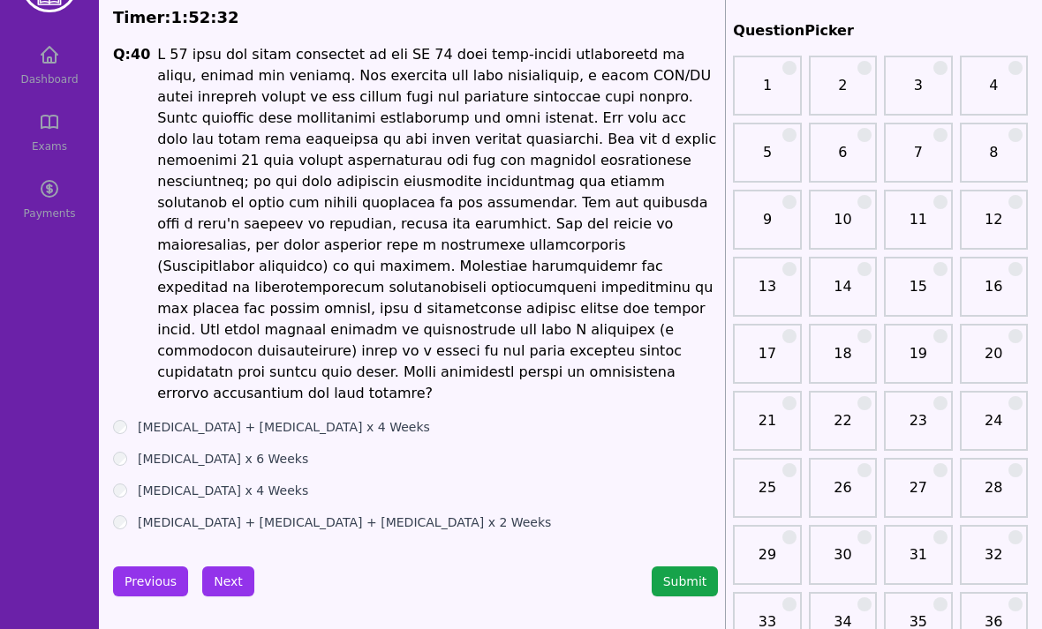
click at [229, 567] on button "Next" at bounding box center [228, 582] width 52 height 30
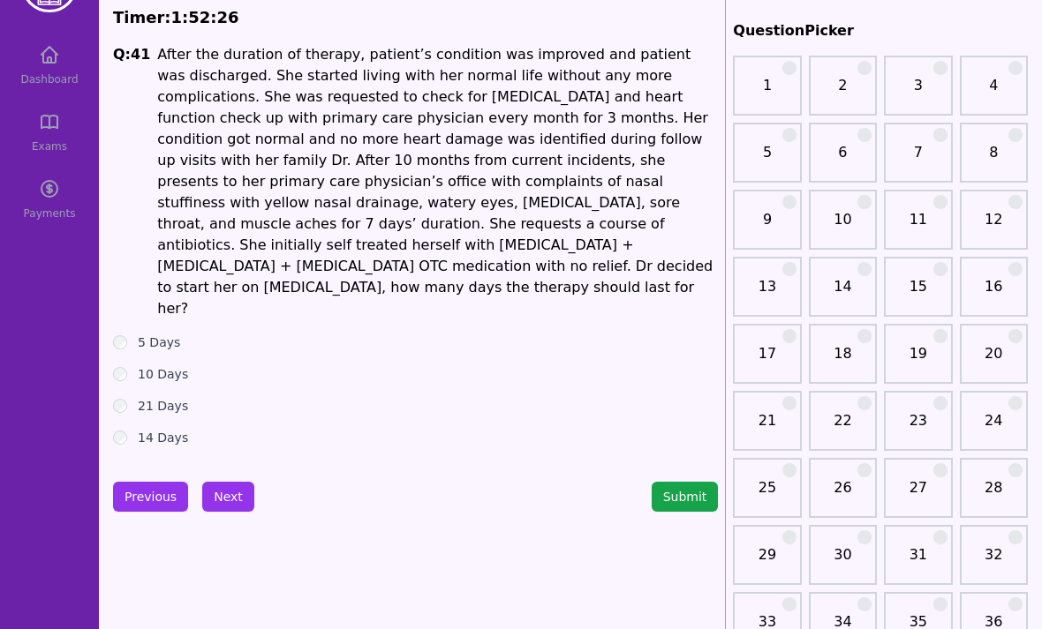
click at [232, 482] on button "Next" at bounding box center [228, 497] width 52 height 30
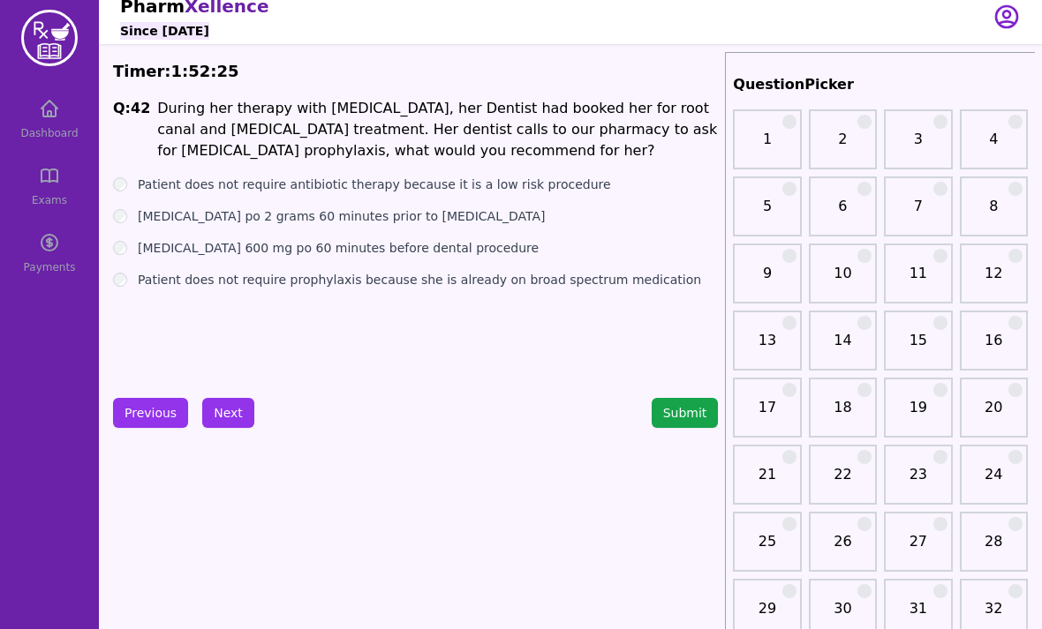
scroll to position [11, 0]
click at [164, 423] on button "Previous" at bounding box center [150, 413] width 75 height 30
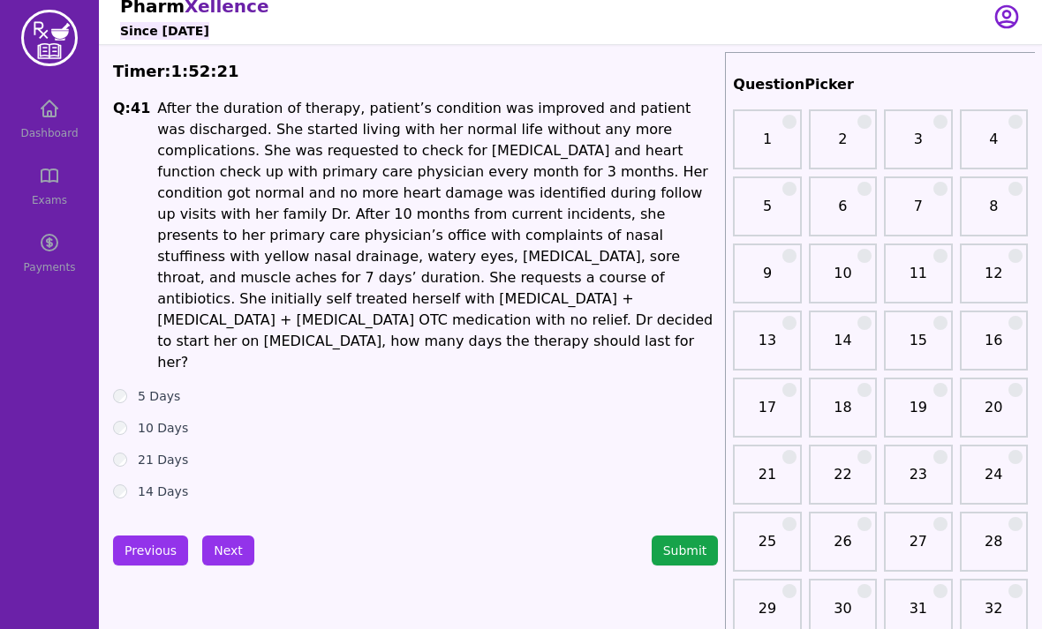
click at [159, 419] on label "10 Days" at bounding box center [163, 428] width 50 height 18
click at [230, 536] on button "Next" at bounding box center [228, 551] width 52 height 30
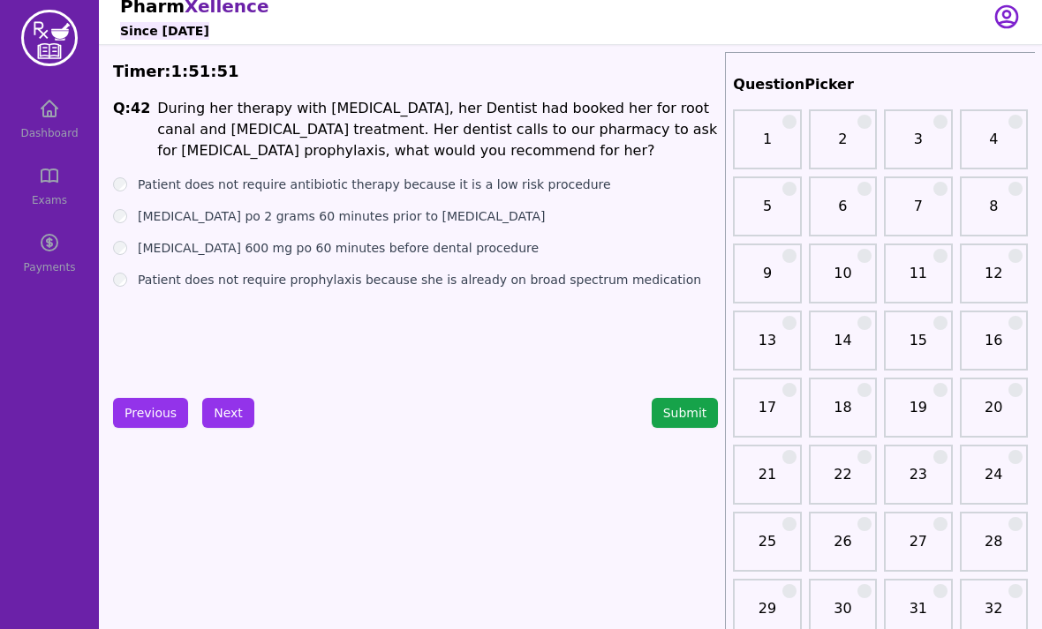
click at [348, 188] on label "Patient does not require antibiotic therapy because it is a low risk procedure" at bounding box center [374, 185] width 473 height 18
click at [242, 415] on button "Next" at bounding box center [228, 413] width 52 height 30
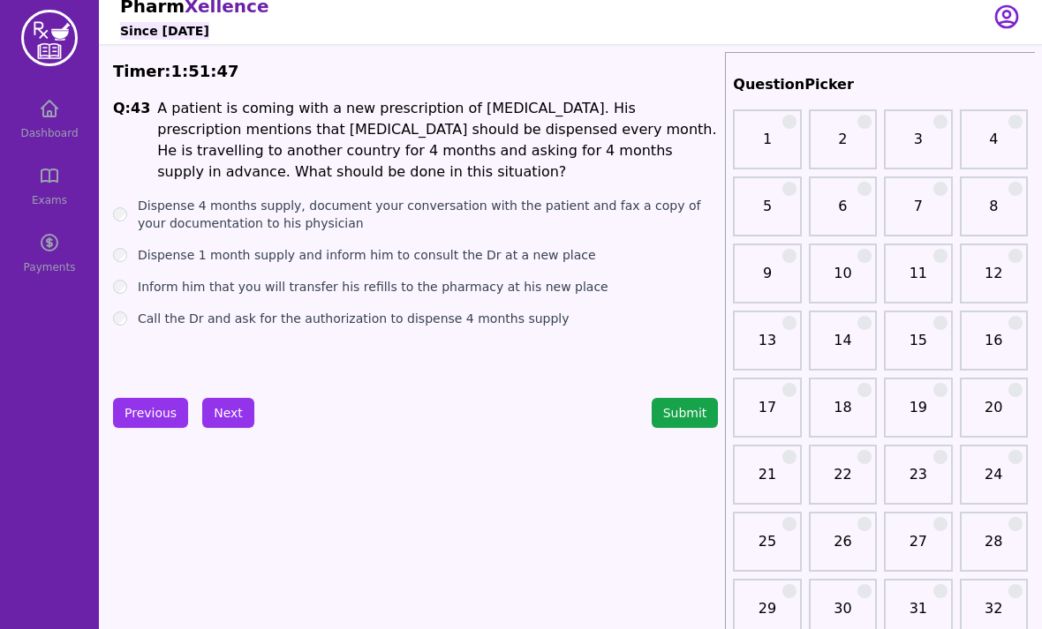
click at [167, 420] on button "Previous" at bounding box center [150, 413] width 75 height 30
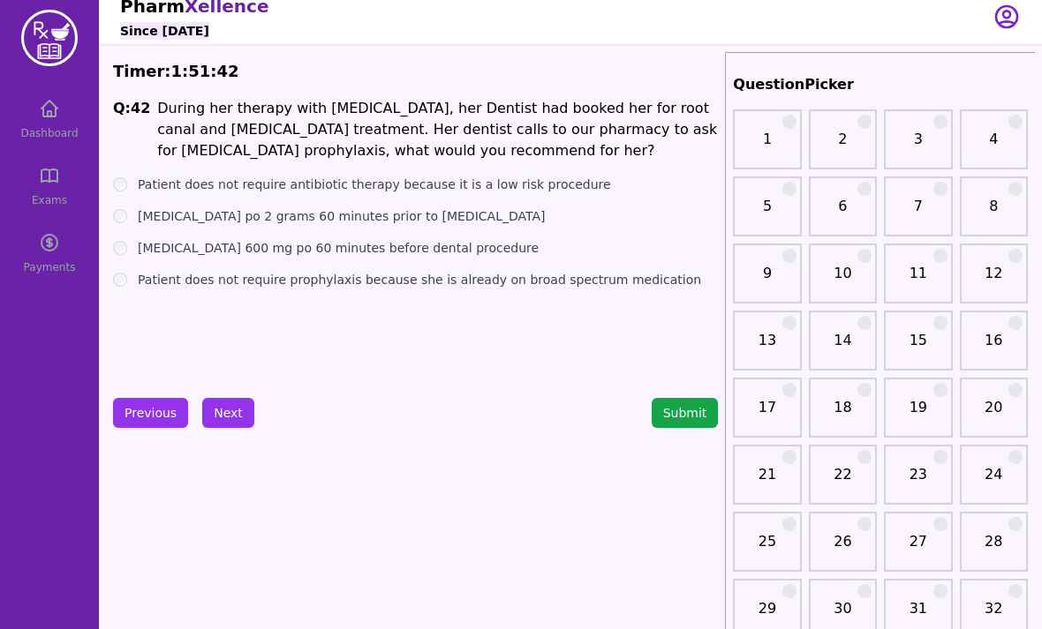
click at [293, 223] on label "[MEDICAL_DATA] po 2 grams 60 minutes prior to [MEDICAL_DATA]" at bounding box center [341, 216] width 407 height 18
click at [312, 192] on label "Patient does not require antibiotic therapy because it is a low risk procedure" at bounding box center [374, 185] width 473 height 18
click at [282, 251] on label "[MEDICAL_DATA] 600 mg po 60 minutes before dental procedure" at bounding box center [338, 248] width 401 height 18
click at [231, 413] on button "Next" at bounding box center [228, 413] width 52 height 30
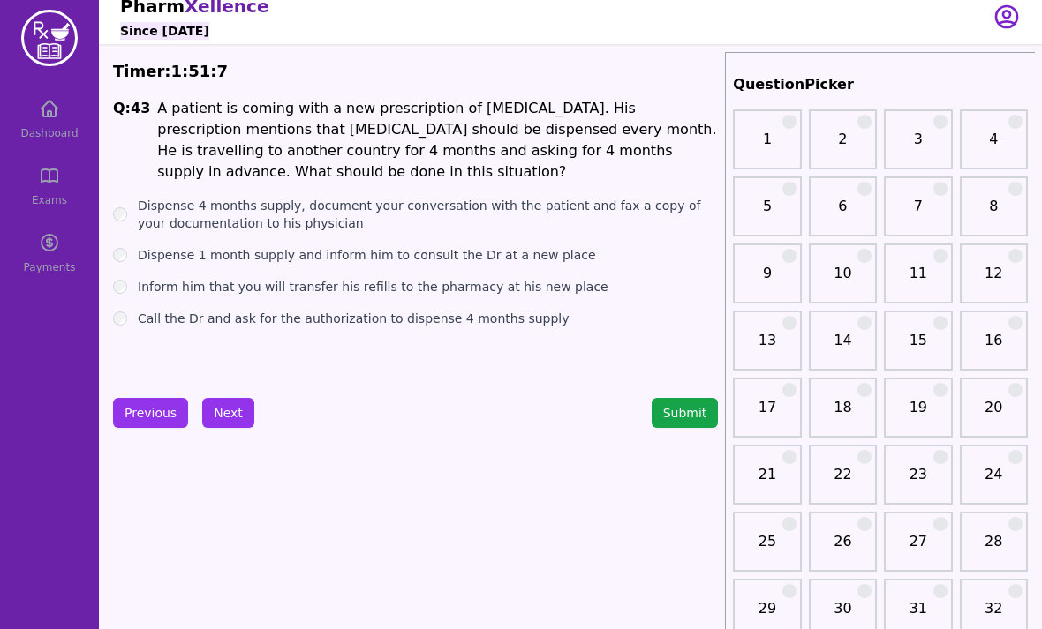
click at [438, 326] on label "Call the Dr and ask for the authorization to dispense 4 months supply" at bounding box center [354, 319] width 432 height 18
click at [222, 422] on button "Next" at bounding box center [228, 413] width 52 height 30
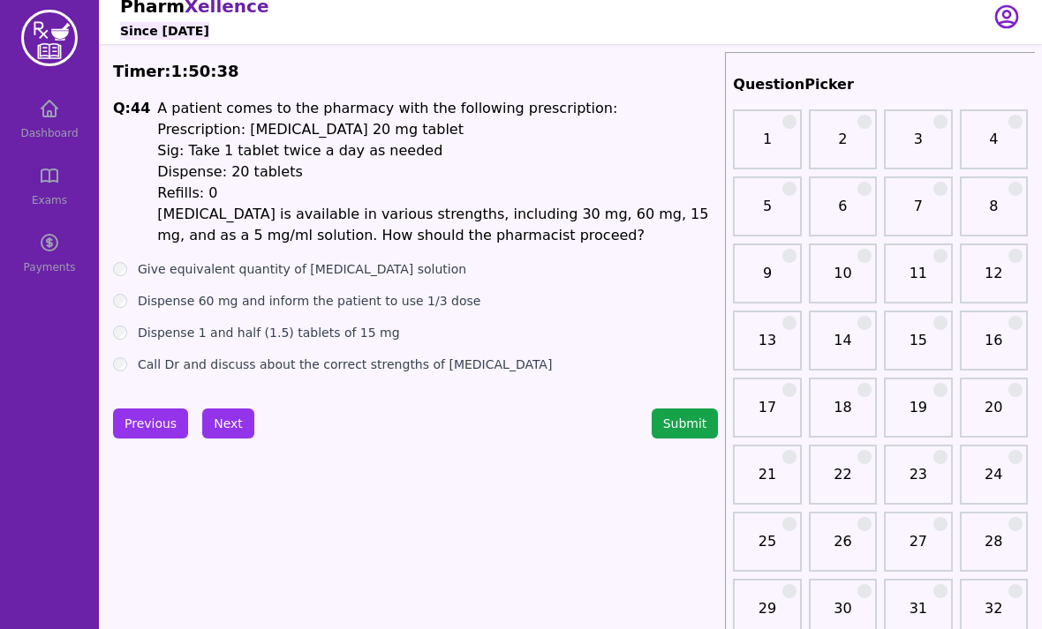
click at [419, 366] on label "Call Dr and discuss about the correct strengths of [MEDICAL_DATA]" at bounding box center [345, 365] width 414 height 18
click at [227, 432] on button "Next" at bounding box center [228, 424] width 52 height 30
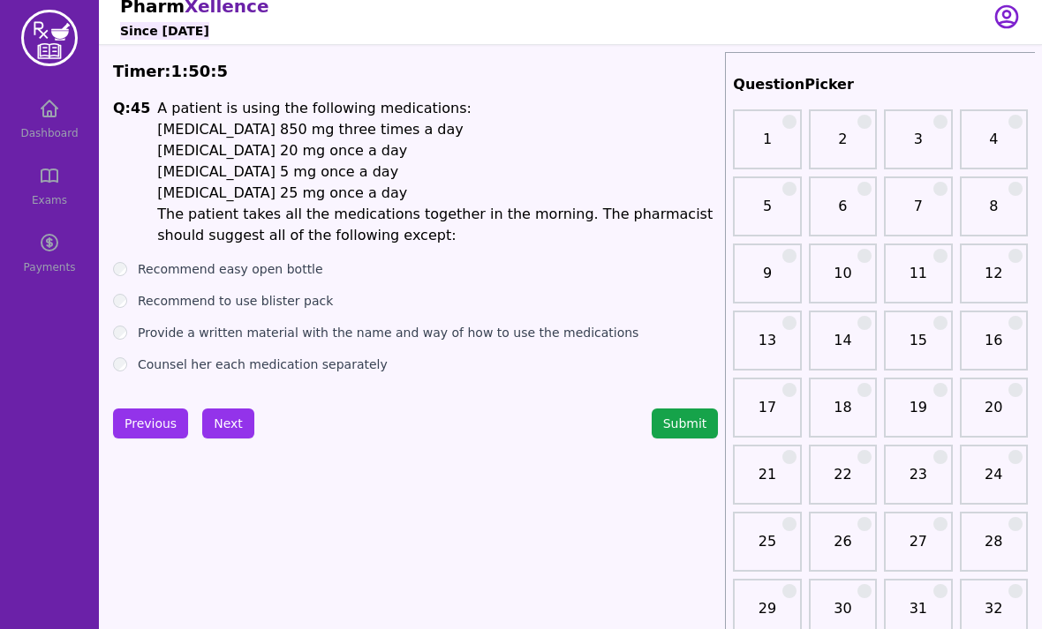
click at [358, 365] on label "Counsel her each medication separately" at bounding box center [263, 365] width 250 height 18
click at [360, 333] on label "Provide a written material with the name and way of how to use the medications" at bounding box center [388, 333] width 500 height 18
click at [304, 304] on label "Recommend to use blister pack" at bounding box center [235, 301] width 195 height 18
click at [291, 267] on label "Recommend easy open bottle" at bounding box center [230, 269] width 185 height 18
click at [247, 419] on button "Next" at bounding box center [228, 424] width 52 height 30
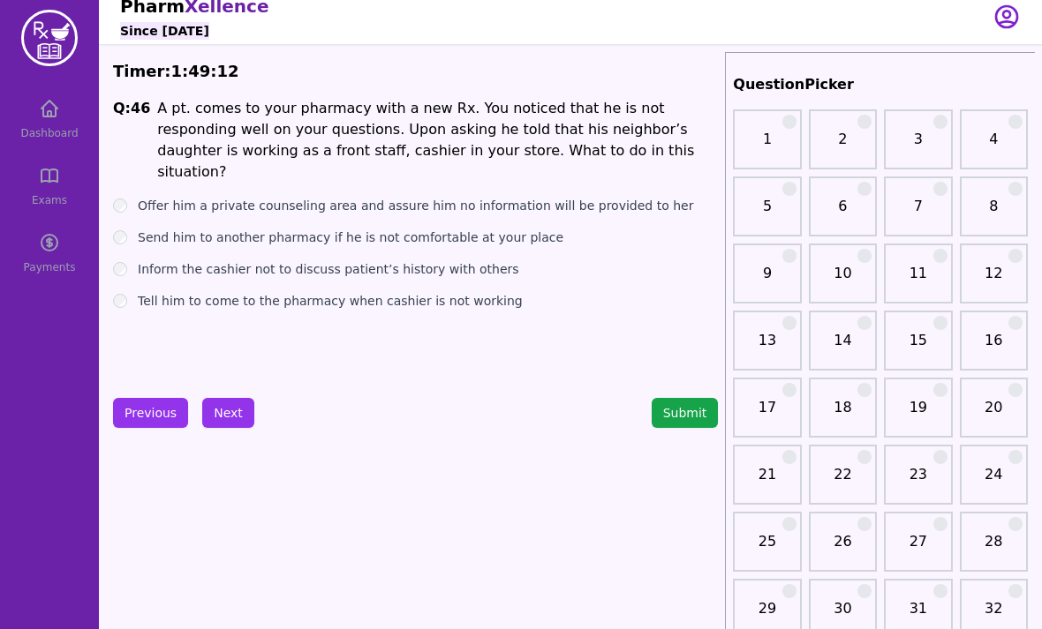
click at [364, 197] on label "Offer him a private counseling area and assure him no information will be provi…" at bounding box center [415, 206] width 555 height 18
click at [241, 405] on button "Next" at bounding box center [228, 413] width 52 height 30
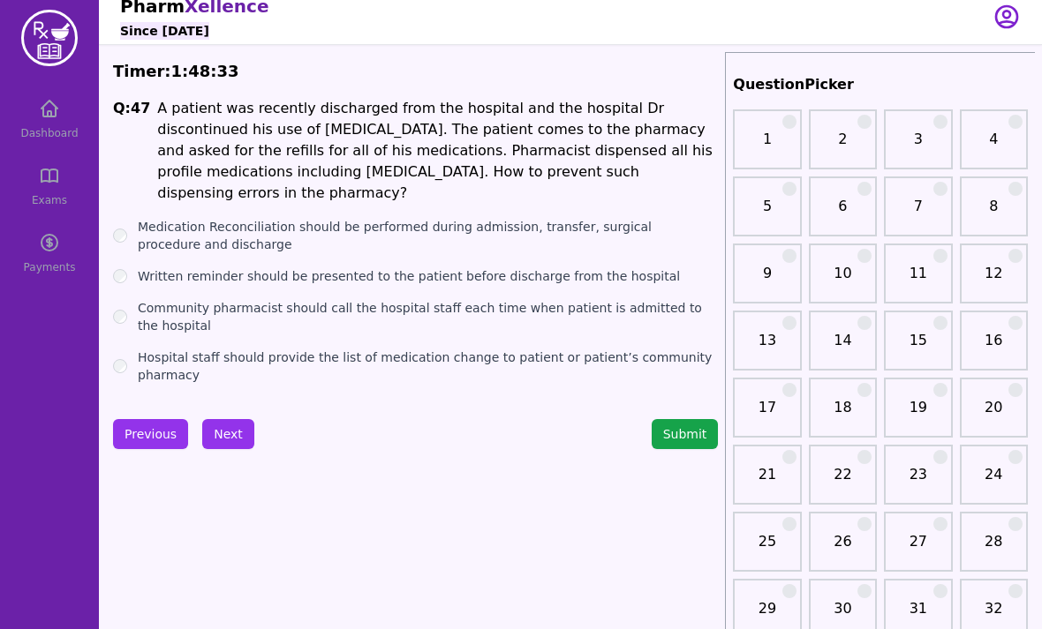
click at [446, 324] on ul "Medication Reconciliation should be performed during admission, transfer, surgi…" at bounding box center [415, 301] width 605 height 166
click at [443, 349] on label "Hospital staff should provide the list of medication change to patient or patie…" at bounding box center [428, 366] width 580 height 35
click at [473, 189] on div "Q: 47 A patient was recently discharged from the hospital and the hospital Dr d…" at bounding box center [415, 241] width 605 height 286
click at [472, 188] on div "Q: 47 A patient was recently discharged from the hospital and the hospital Dr d…" at bounding box center [415, 241] width 605 height 286
click at [419, 224] on label "Medication Reconciliation should be performed during admission, transfer, surgi…" at bounding box center [428, 235] width 580 height 35
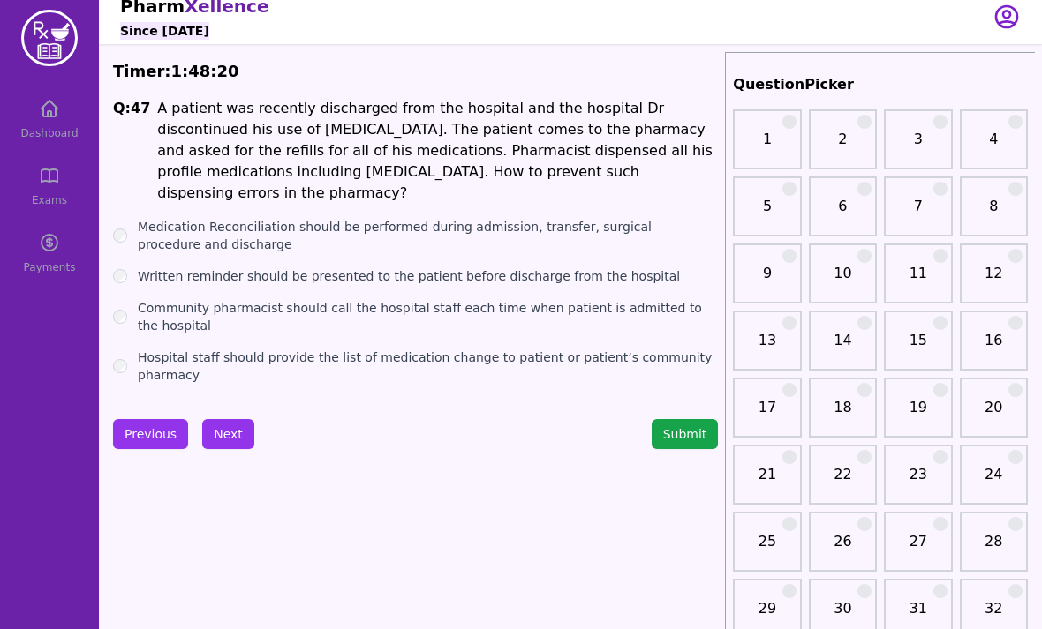
click at [234, 421] on button "Next" at bounding box center [228, 434] width 52 height 30
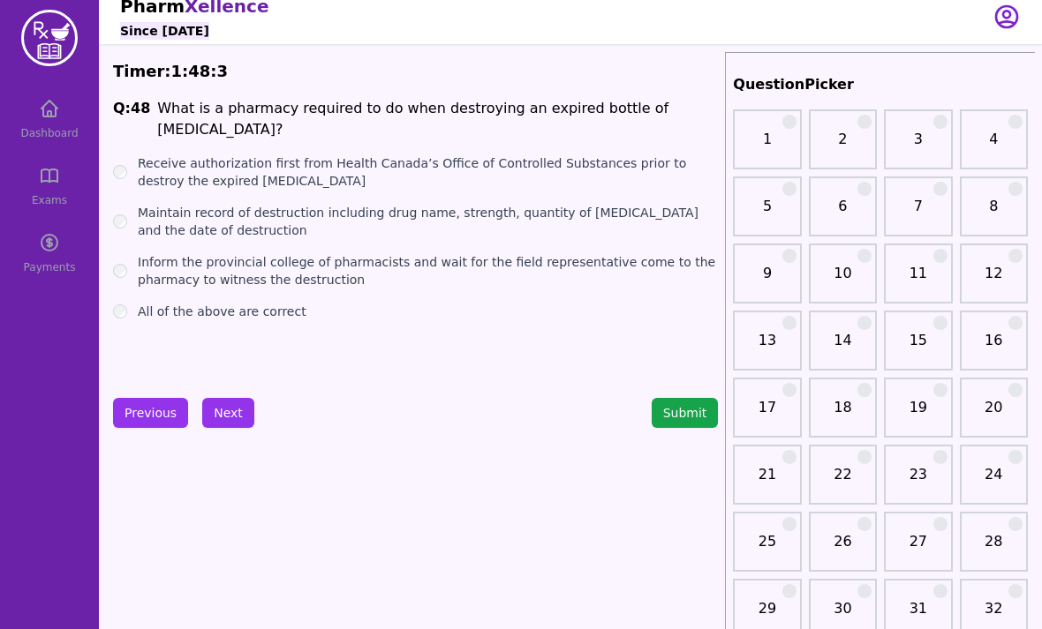
click at [440, 253] on label "Inform the provincial college of pharmacists and wait for the field representat…" at bounding box center [428, 270] width 580 height 35
click at [487, 154] on label "Receive authorization first from Health Canada’s Office of Controlled Substance…" at bounding box center [428, 171] width 580 height 35
click at [464, 204] on label "Maintain record of destruction including drug name, strength, quantity of [MEDI…" at bounding box center [428, 221] width 580 height 35
click at [242, 418] on button "Next" at bounding box center [228, 413] width 52 height 30
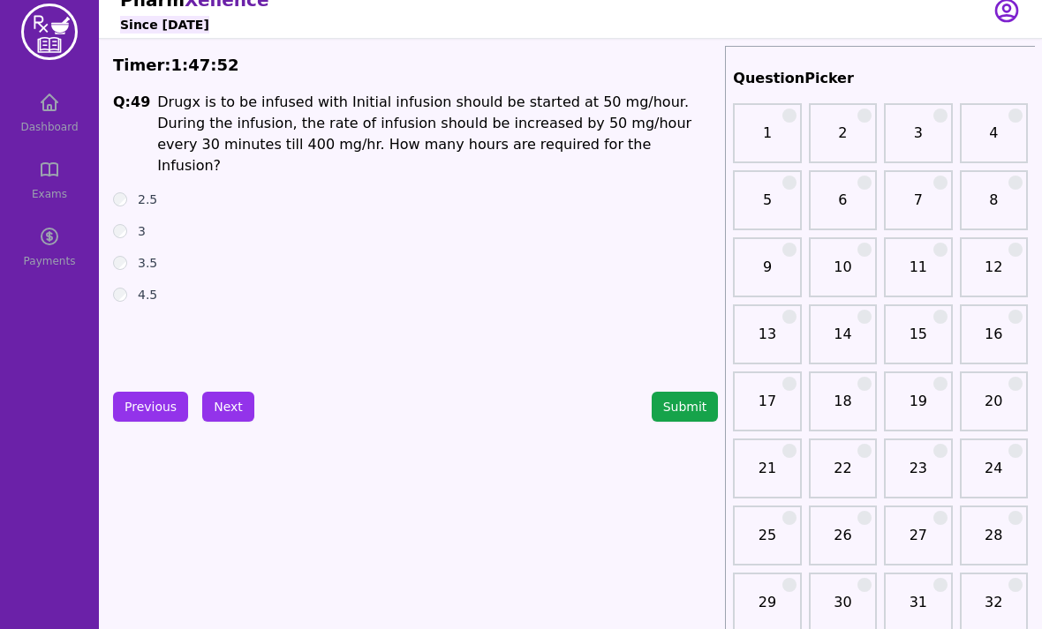
scroll to position [19, 0]
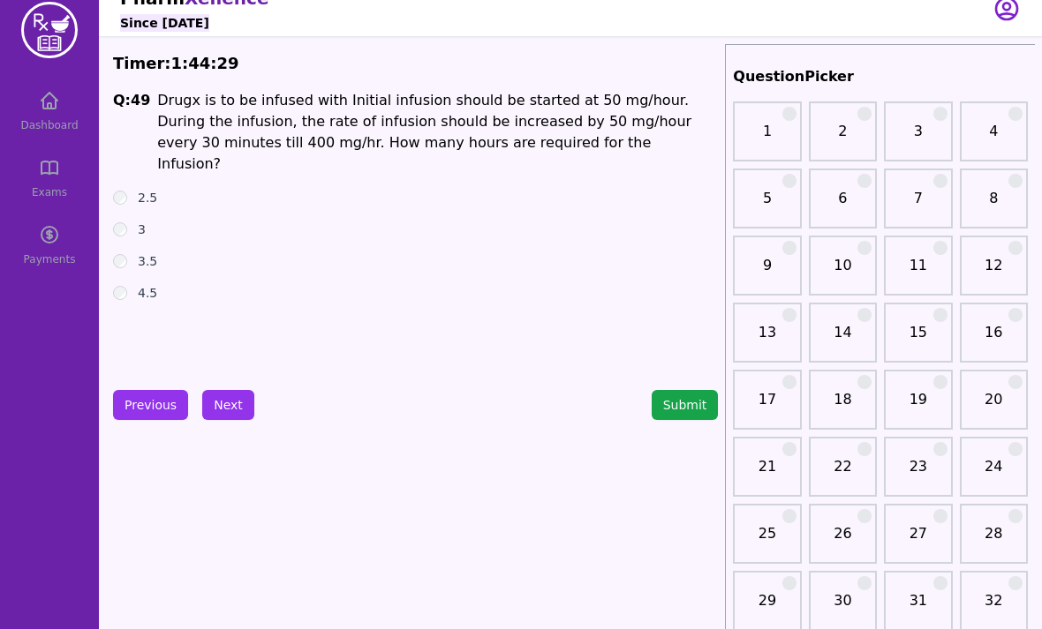
click at [602, 115] on h1 "Drugx is to be infused with Initial infusion should be started at 50 mg/hour. D…" at bounding box center [437, 132] width 560 height 85
click at [227, 401] on button "Next" at bounding box center [228, 405] width 52 height 30
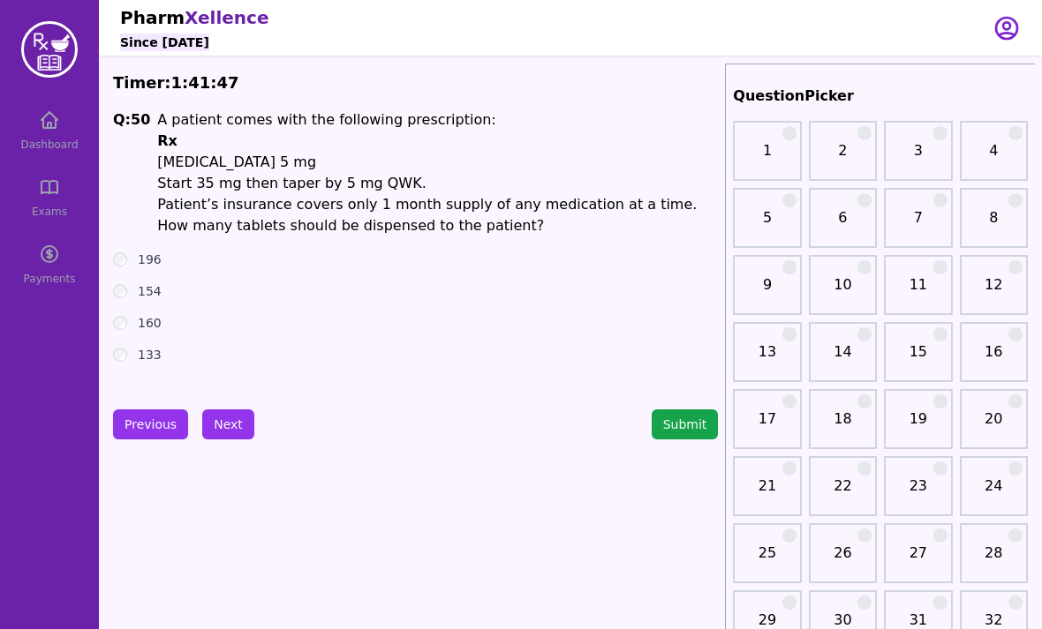
click at [695, 430] on button "Submit" at bounding box center [684, 425] width 67 height 30
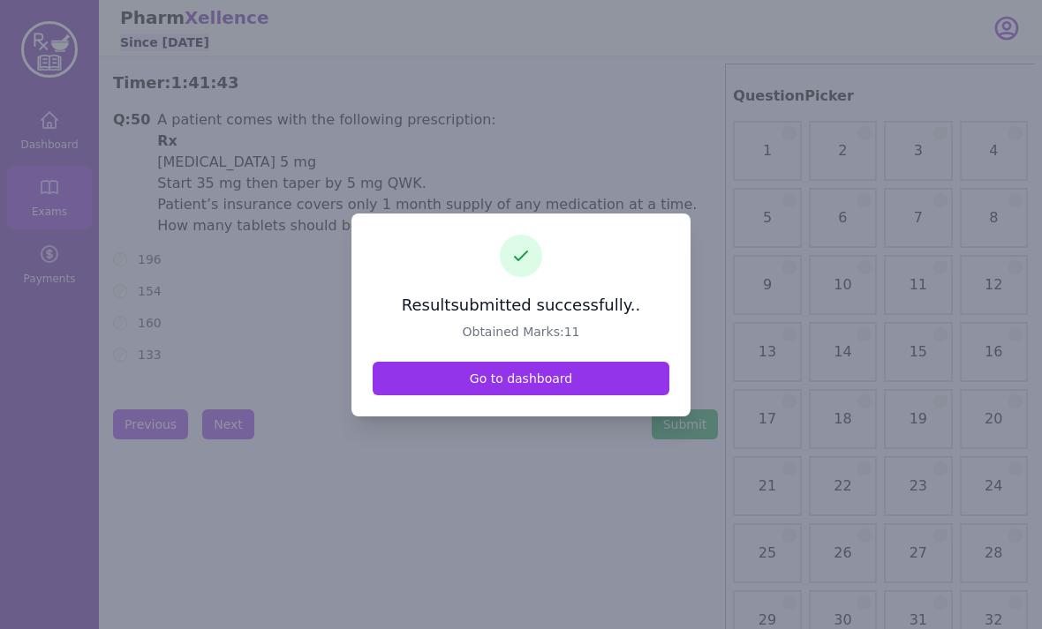
click at [621, 395] on link "Go to dashboard" at bounding box center [520, 379] width 297 height 34
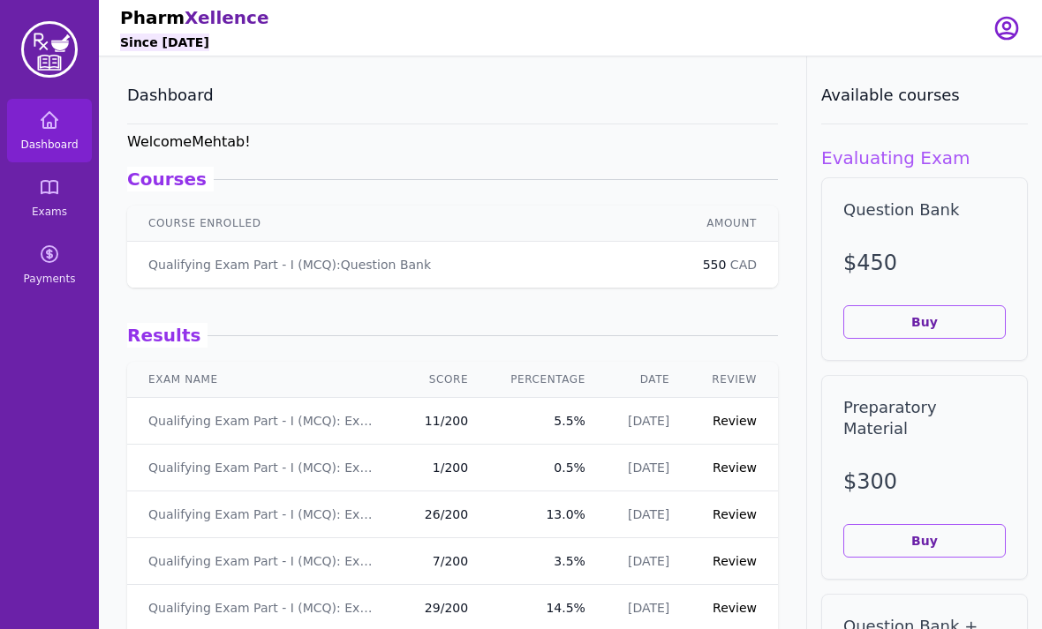
click at [733, 417] on link "Review" at bounding box center [734, 421] width 44 height 14
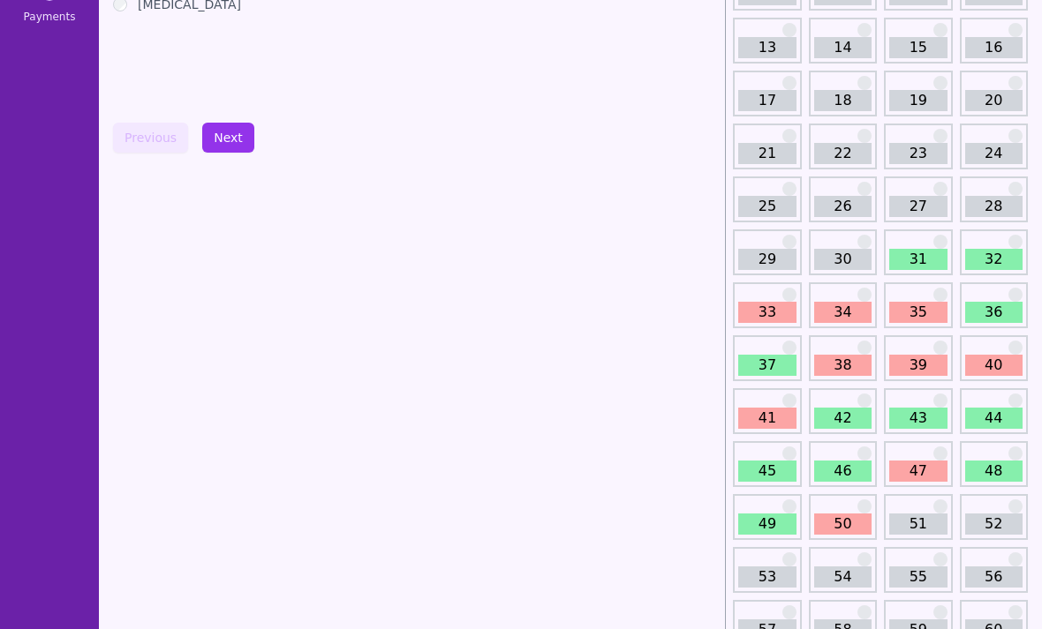
scroll to position [267, 0]
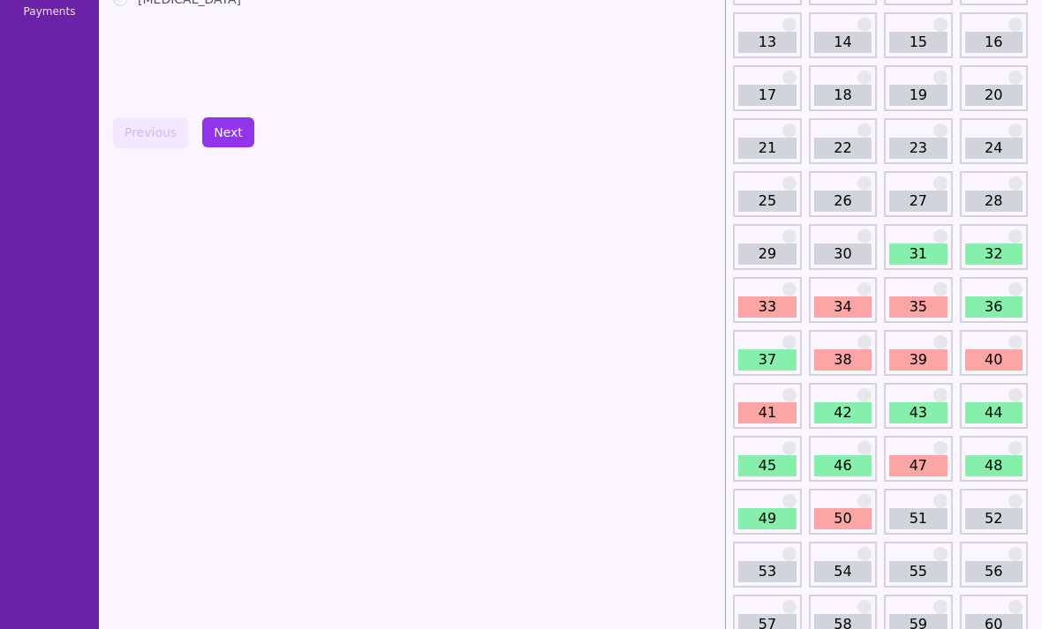
click at [914, 256] on link "31" at bounding box center [917, 254] width 57 height 21
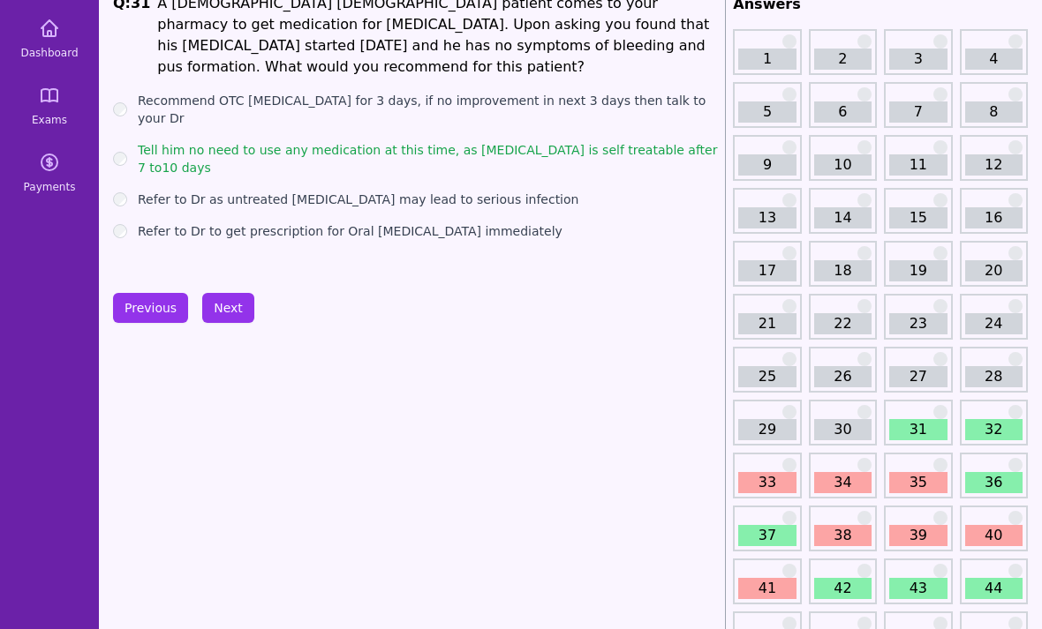
scroll to position [97, 0]
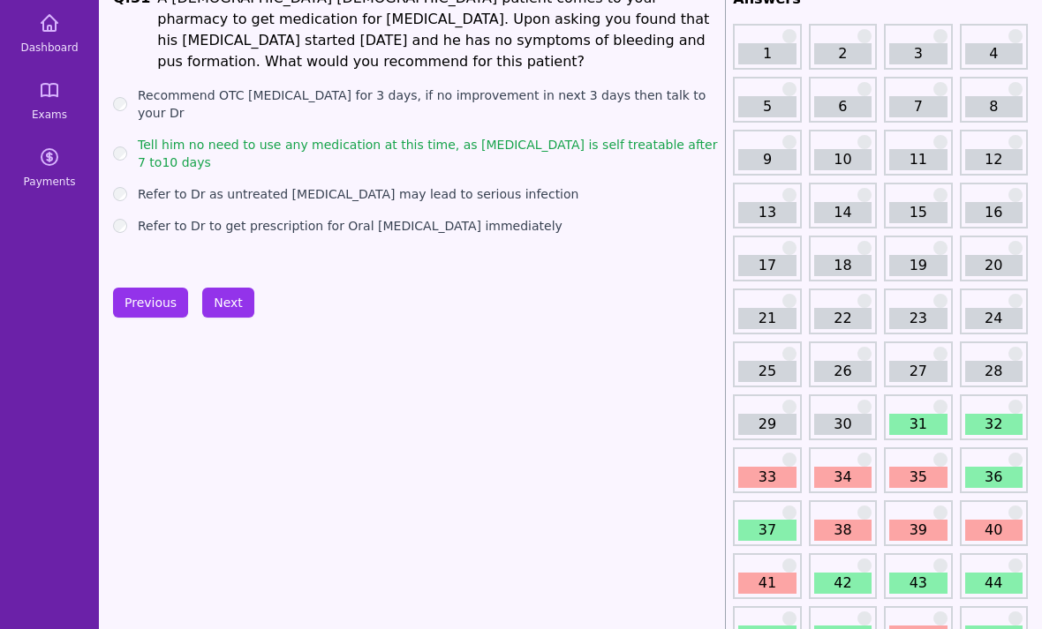
click at [994, 431] on link "32" at bounding box center [993, 424] width 57 height 21
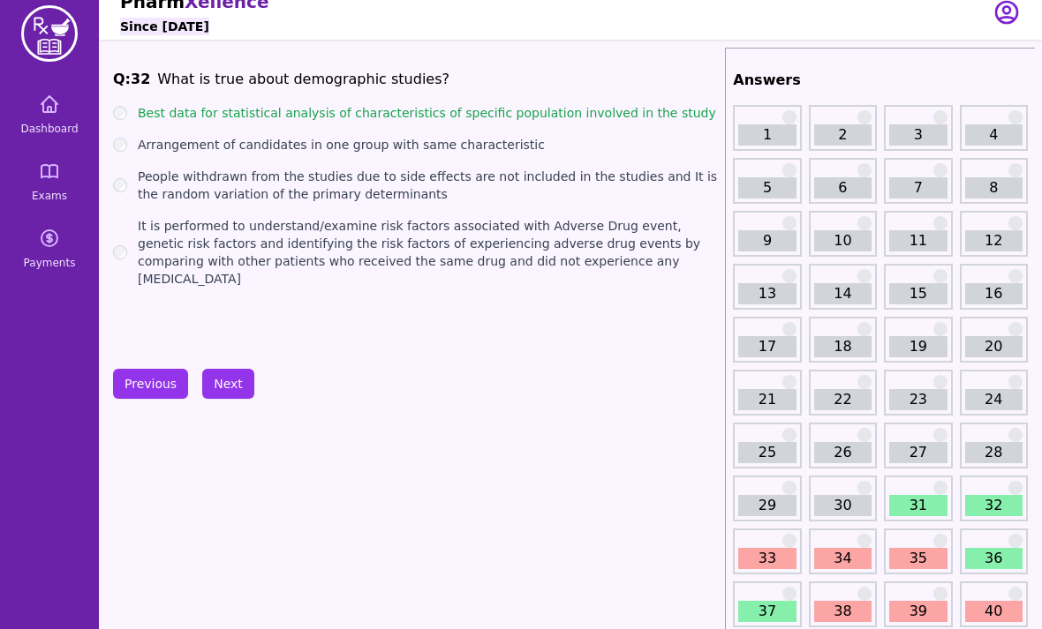
scroll to position [16, 0]
click at [761, 559] on link "33" at bounding box center [766, 558] width 57 height 21
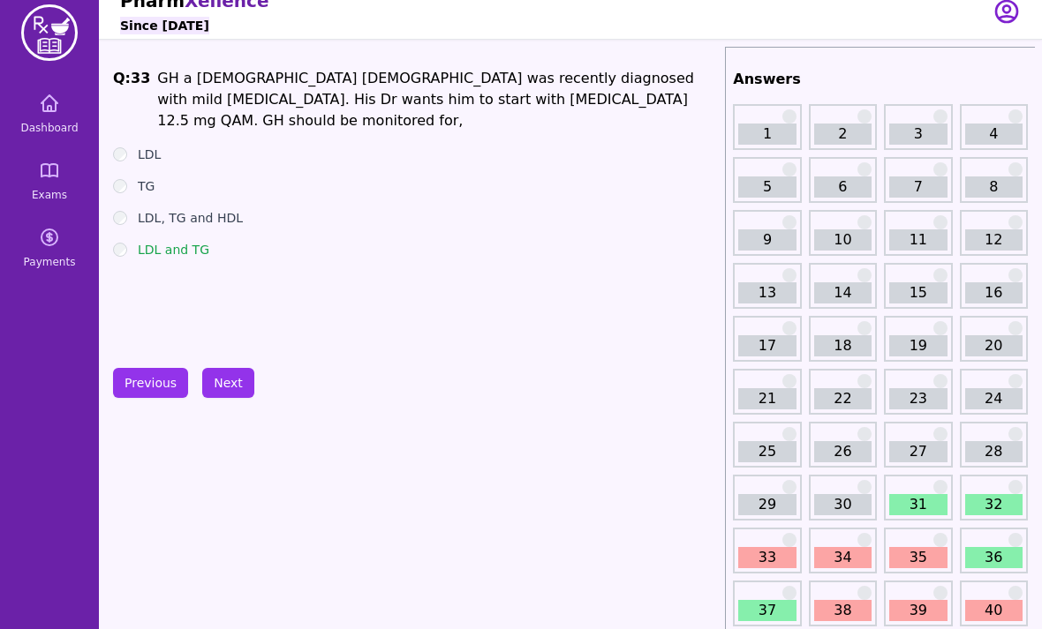
click at [846, 556] on link "34" at bounding box center [842, 557] width 57 height 21
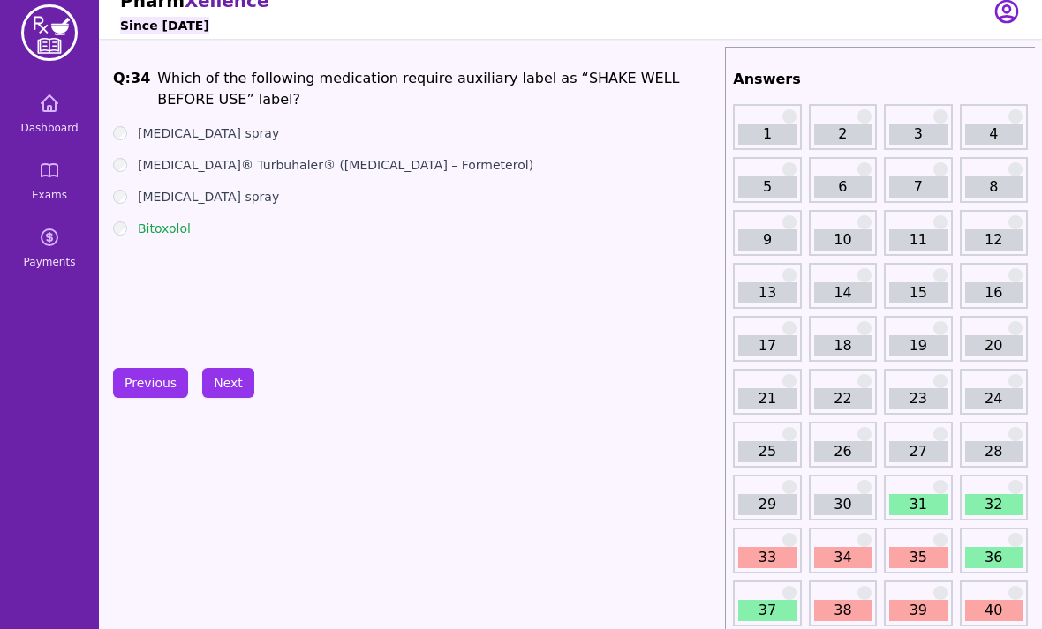
click at [918, 557] on link "35" at bounding box center [917, 557] width 57 height 21
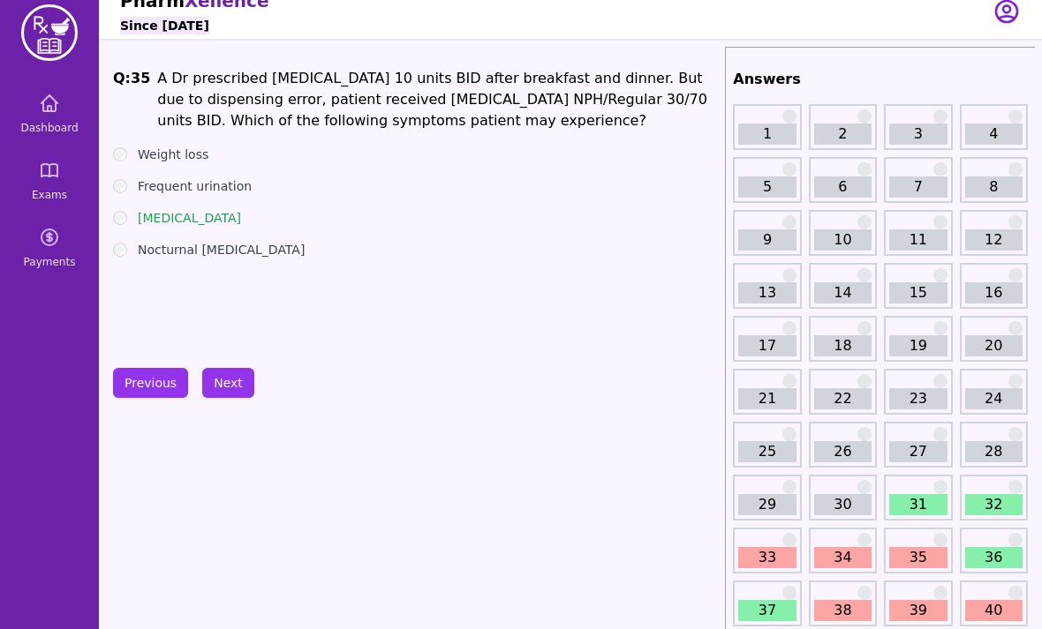
click at [984, 557] on link "36" at bounding box center [993, 557] width 57 height 21
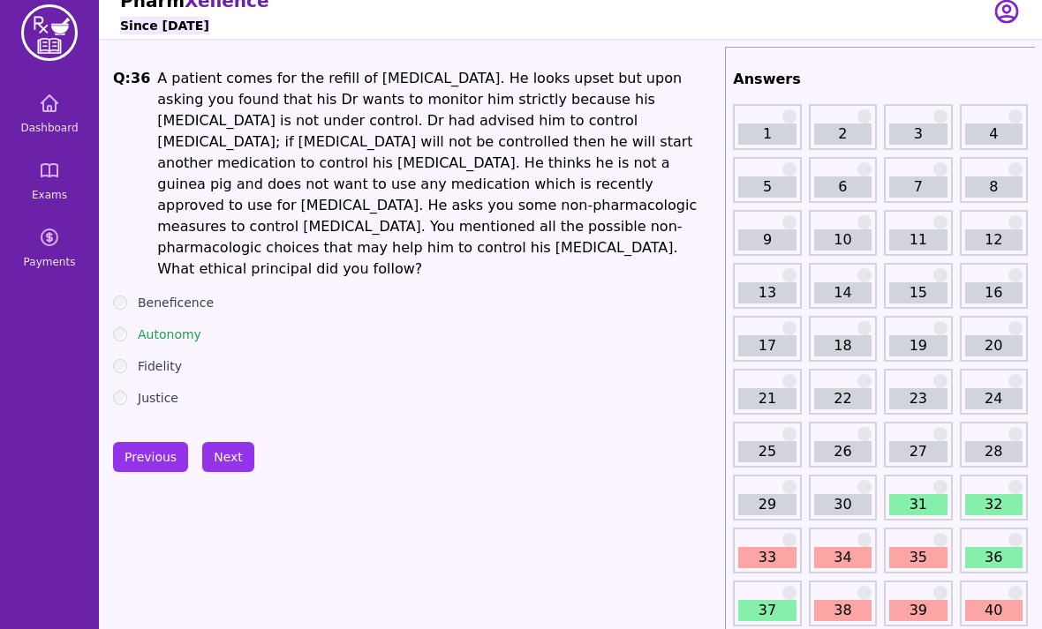
click at [781, 606] on link "37" at bounding box center [766, 610] width 57 height 21
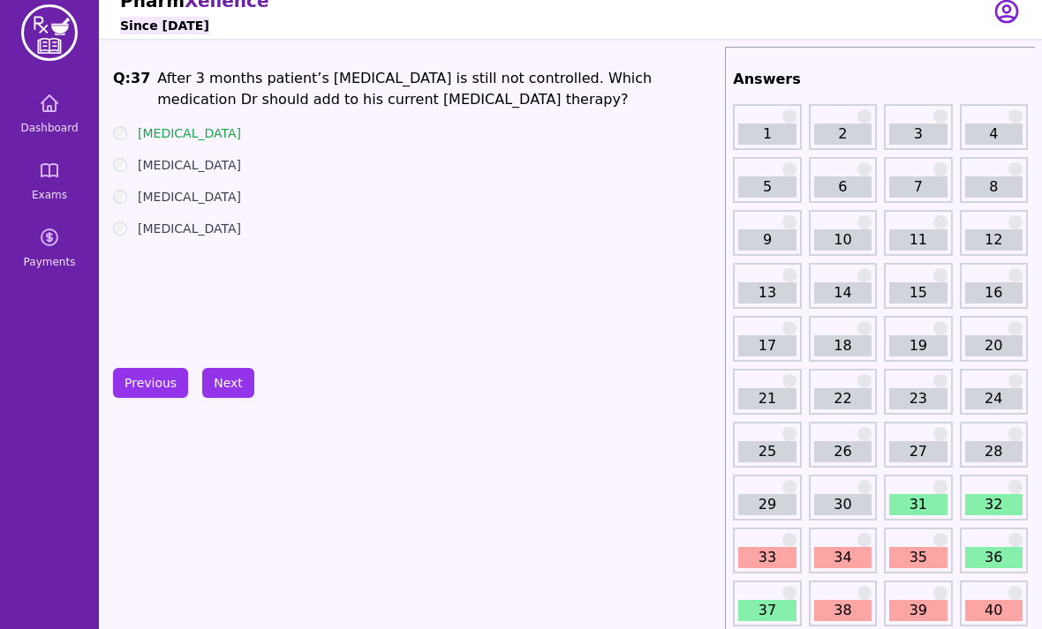
click at [852, 602] on link "38" at bounding box center [842, 610] width 57 height 21
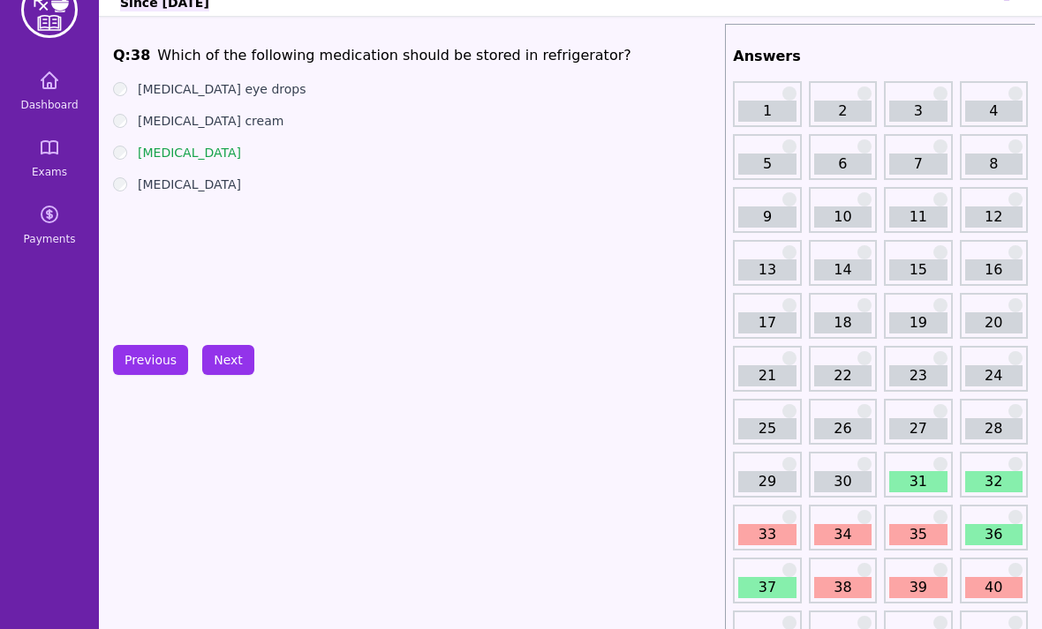
scroll to position [37, 0]
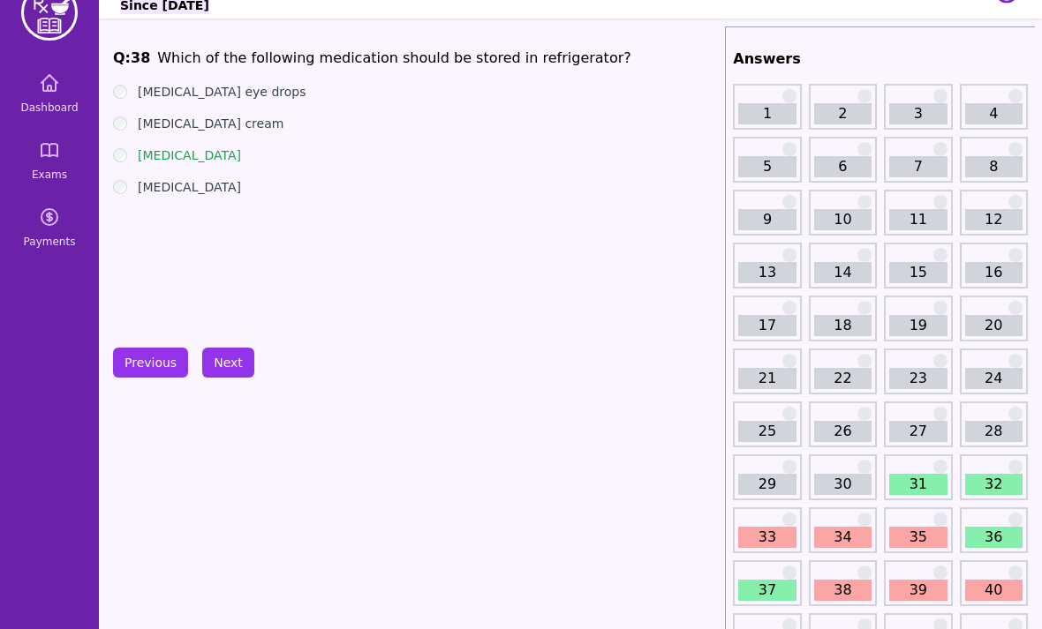
click at [921, 583] on link "39" at bounding box center [917, 590] width 57 height 21
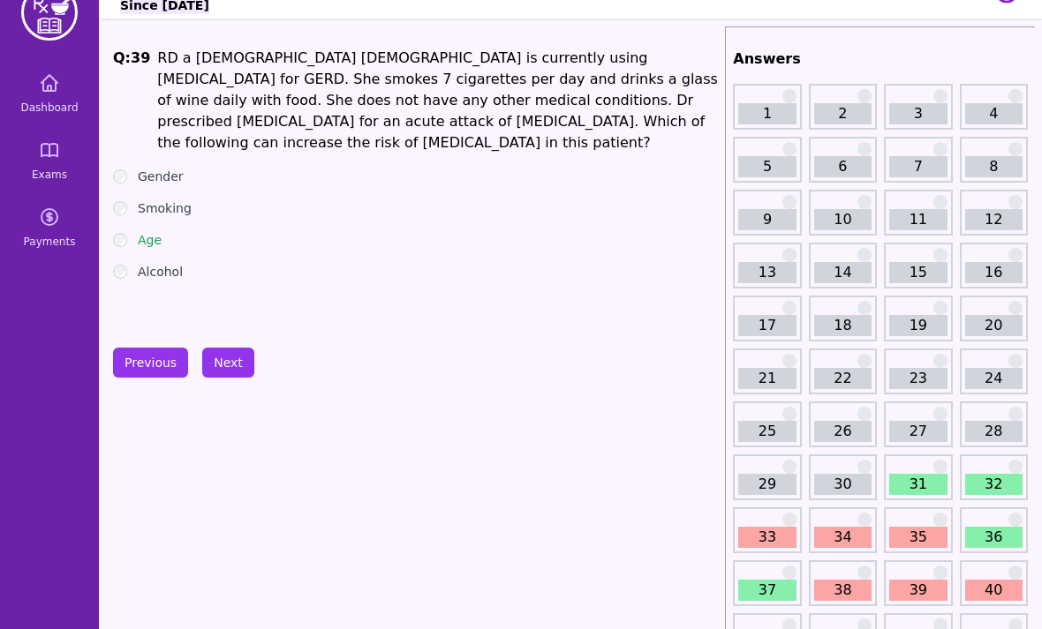
click at [988, 588] on link "40" at bounding box center [993, 590] width 57 height 21
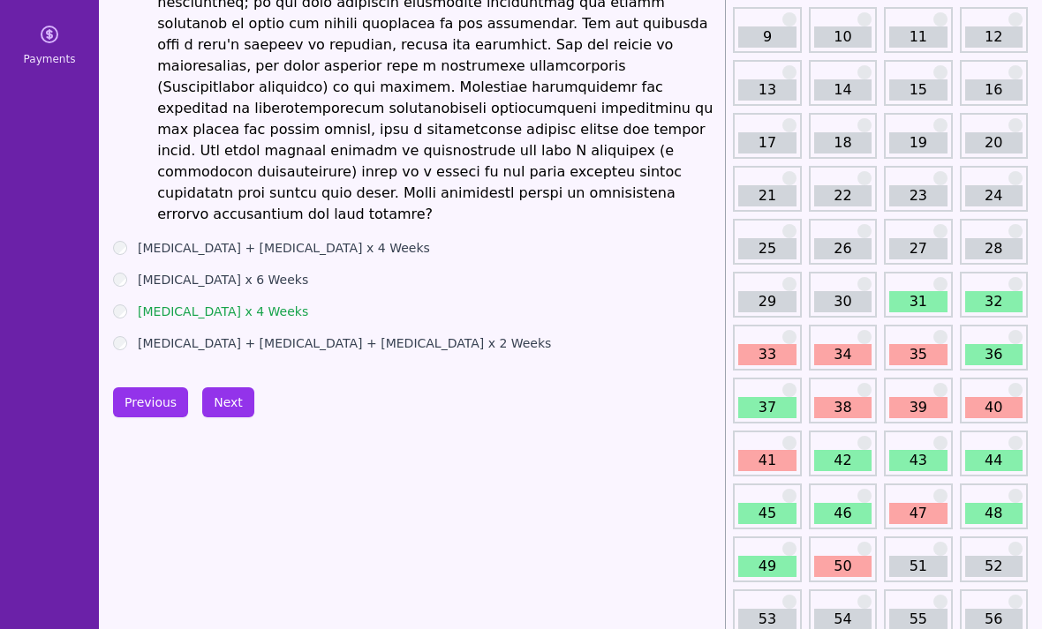
scroll to position [222, 0]
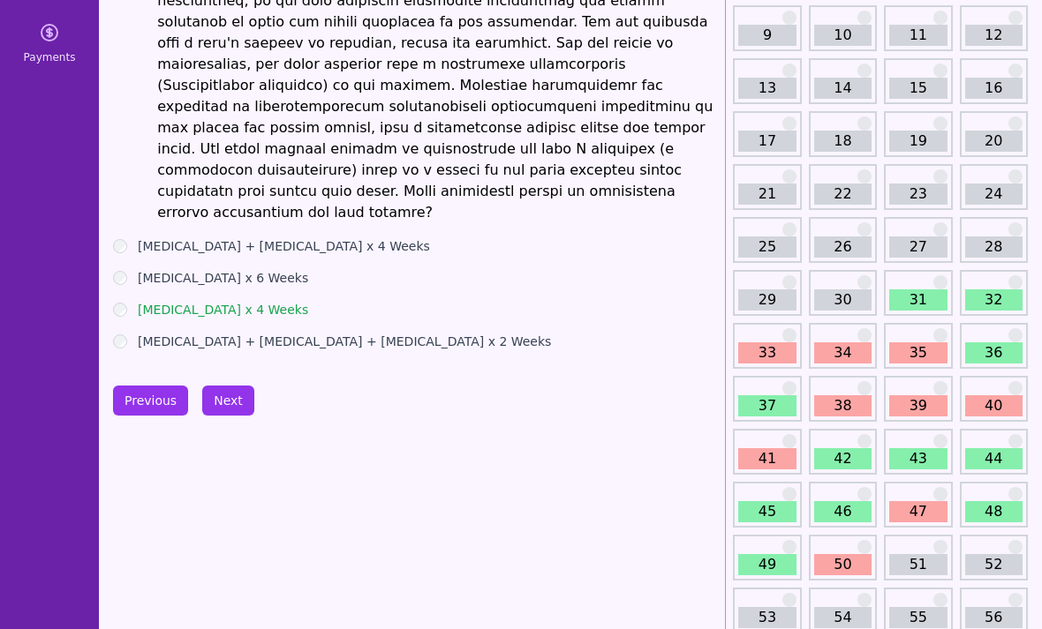
click at [780, 571] on link "49" at bounding box center [766, 564] width 57 height 21
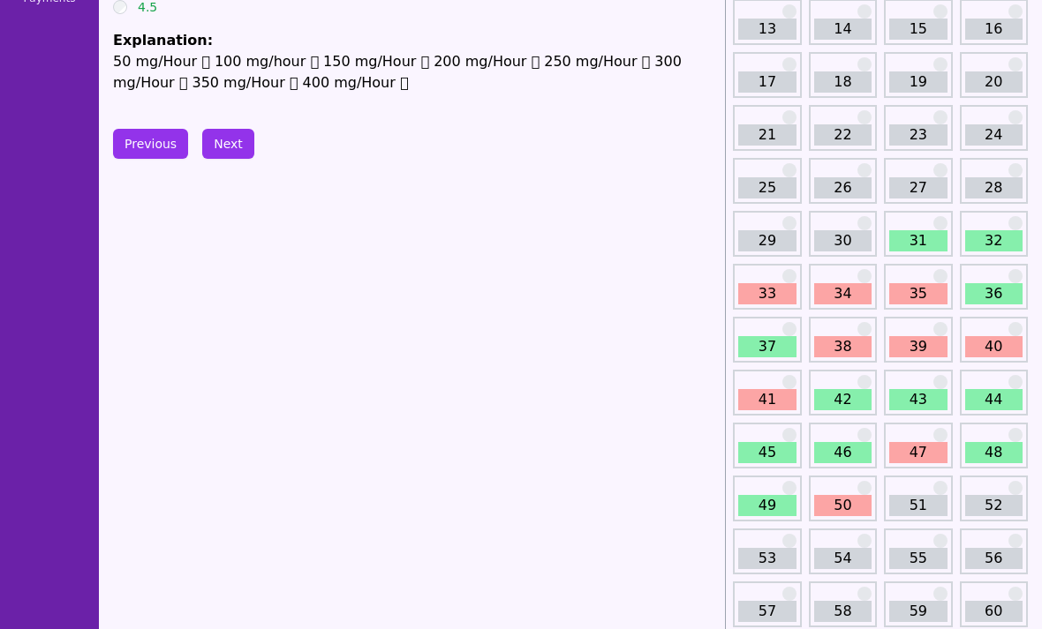
scroll to position [280, 0]
click at [840, 515] on link "50" at bounding box center [842, 506] width 57 height 21
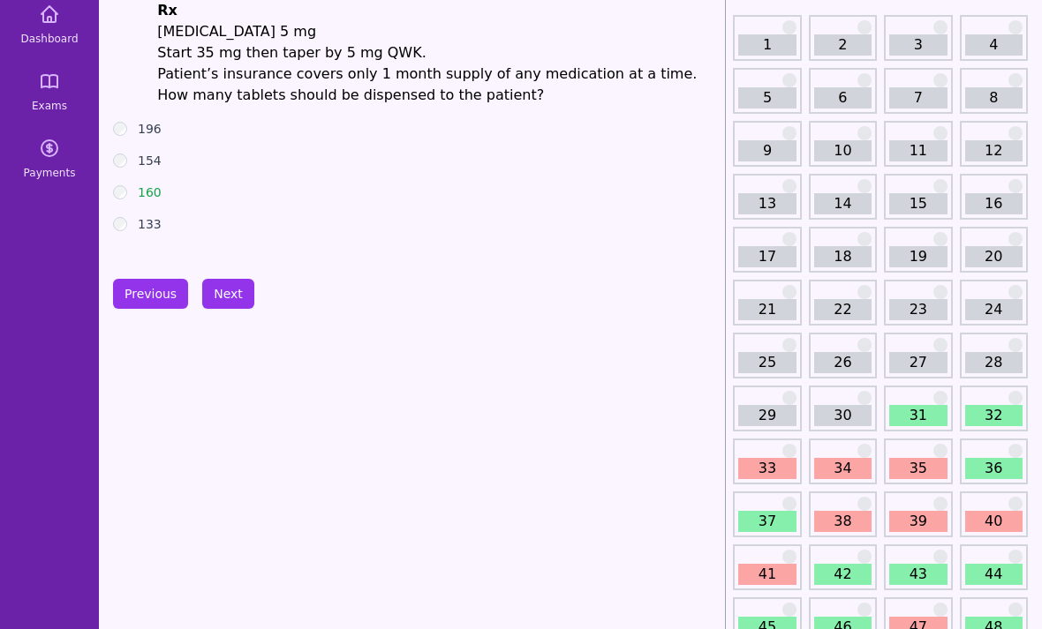
scroll to position [154, 0]
